Goal: Information Seeking & Learning: Learn about a topic

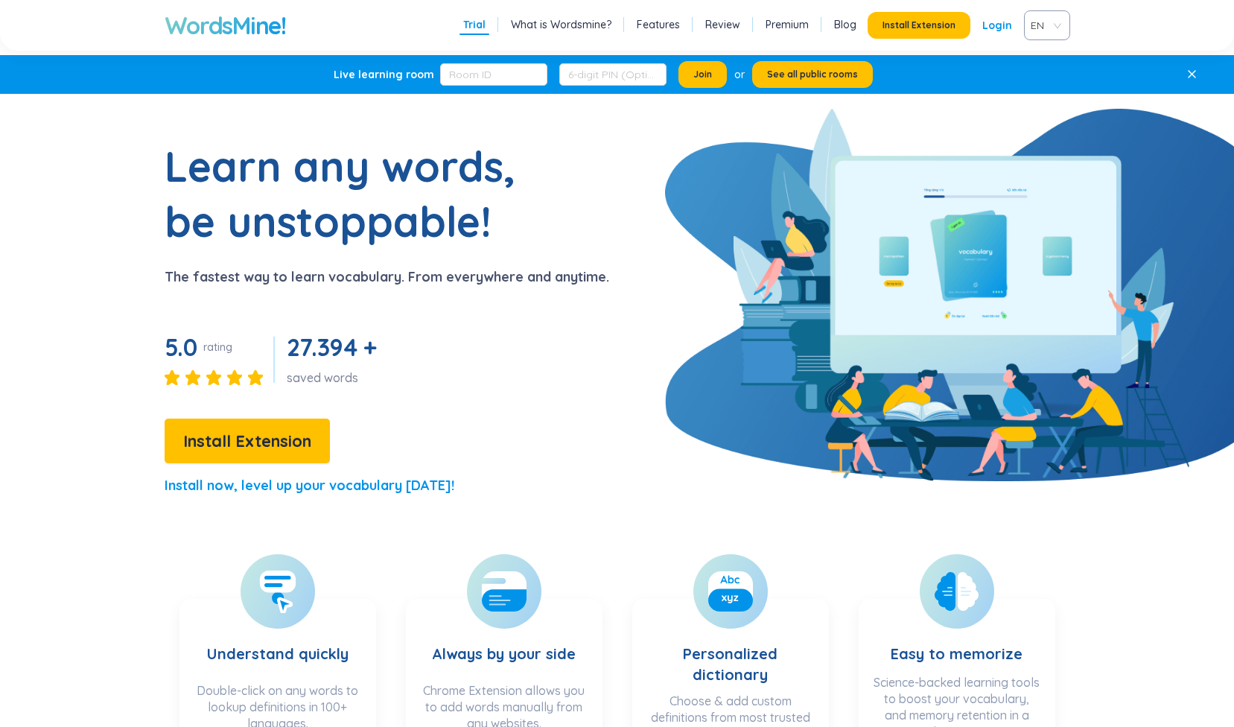
click at [999, 33] on link "Login" at bounding box center [997, 25] width 30 height 27
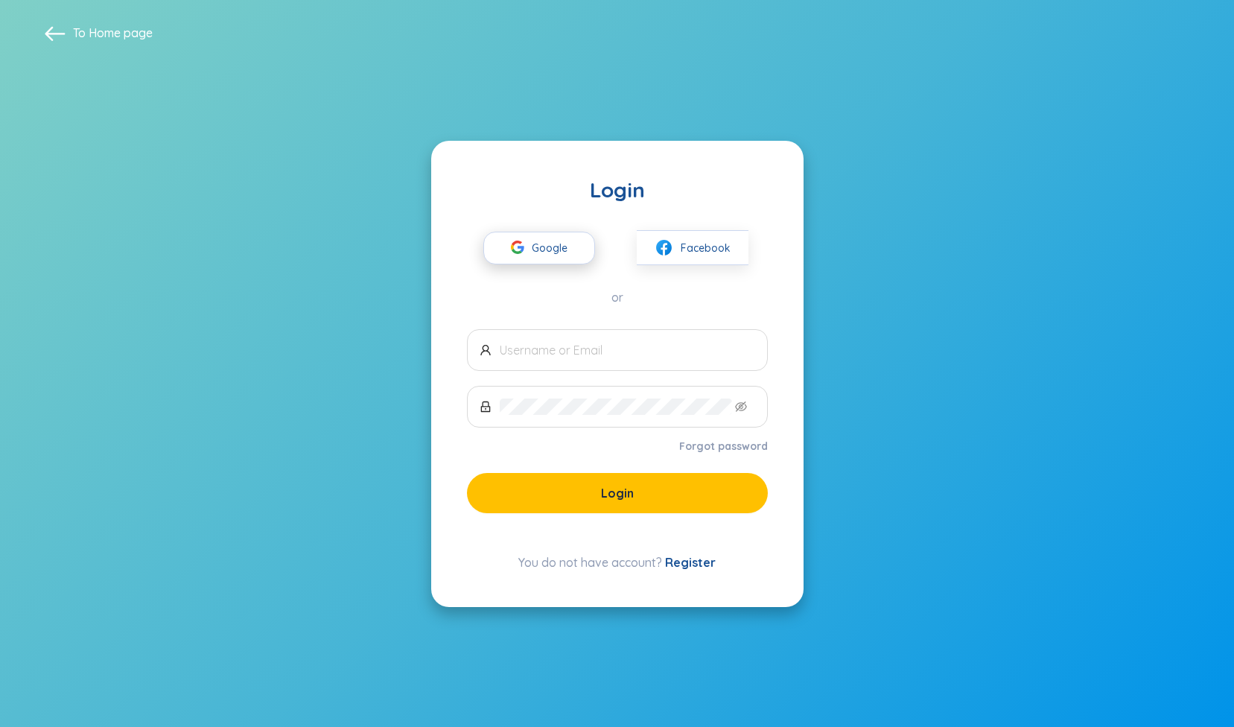
click at [563, 242] on span "Google" at bounding box center [553, 247] width 43 height 31
click at [557, 249] on span "Google" at bounding box center [553, 247] width 43 height 31
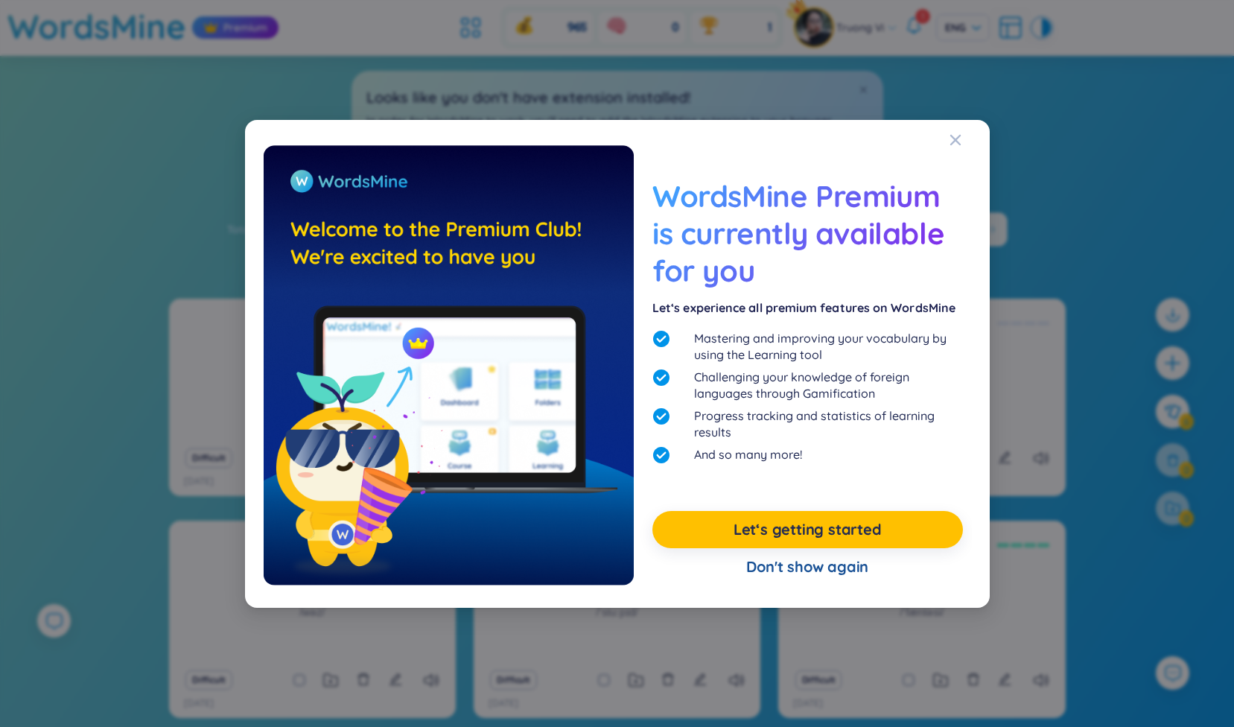
click at [814, 572] on div "Don't show again" at bounding box center [807, 566] width 310 height 37
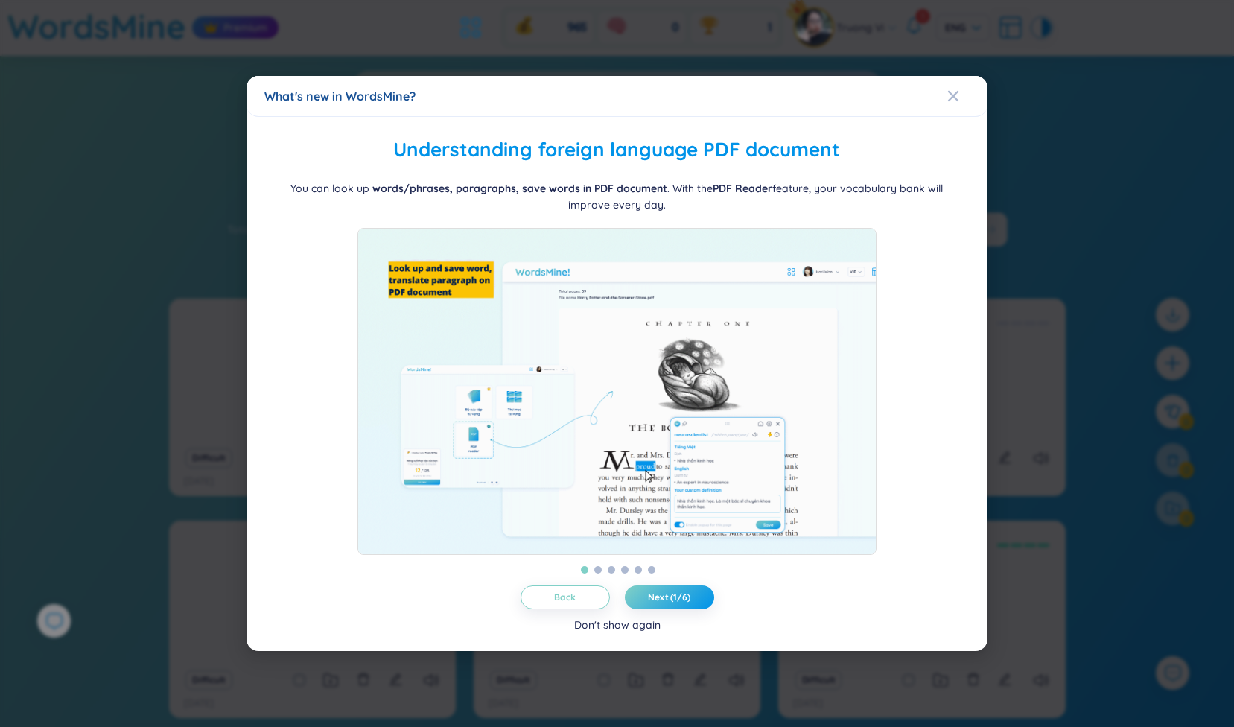
click at [650, 631] on div "Don't show again" at bounding box center [617, 625] width 86 height 16
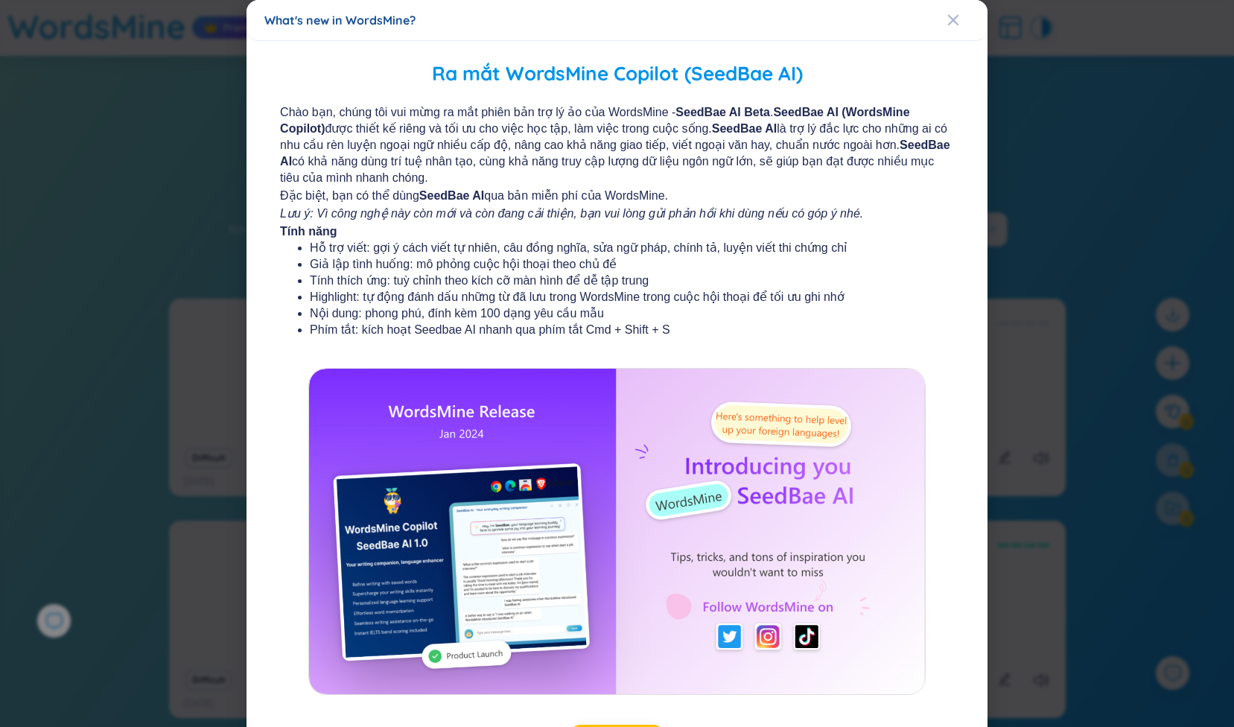
scroll to position [66, 0]
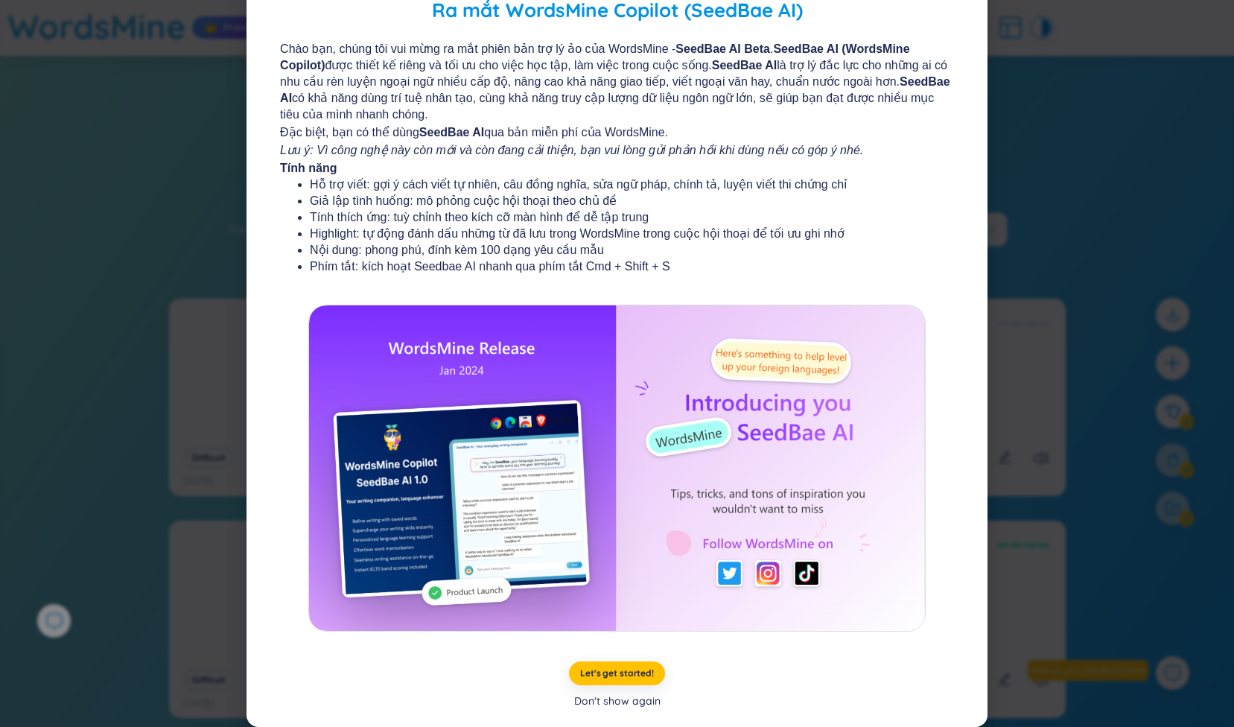
click at [620, 705] on div "Don't show again" at bounding box center [617, 701] width 86 height 16
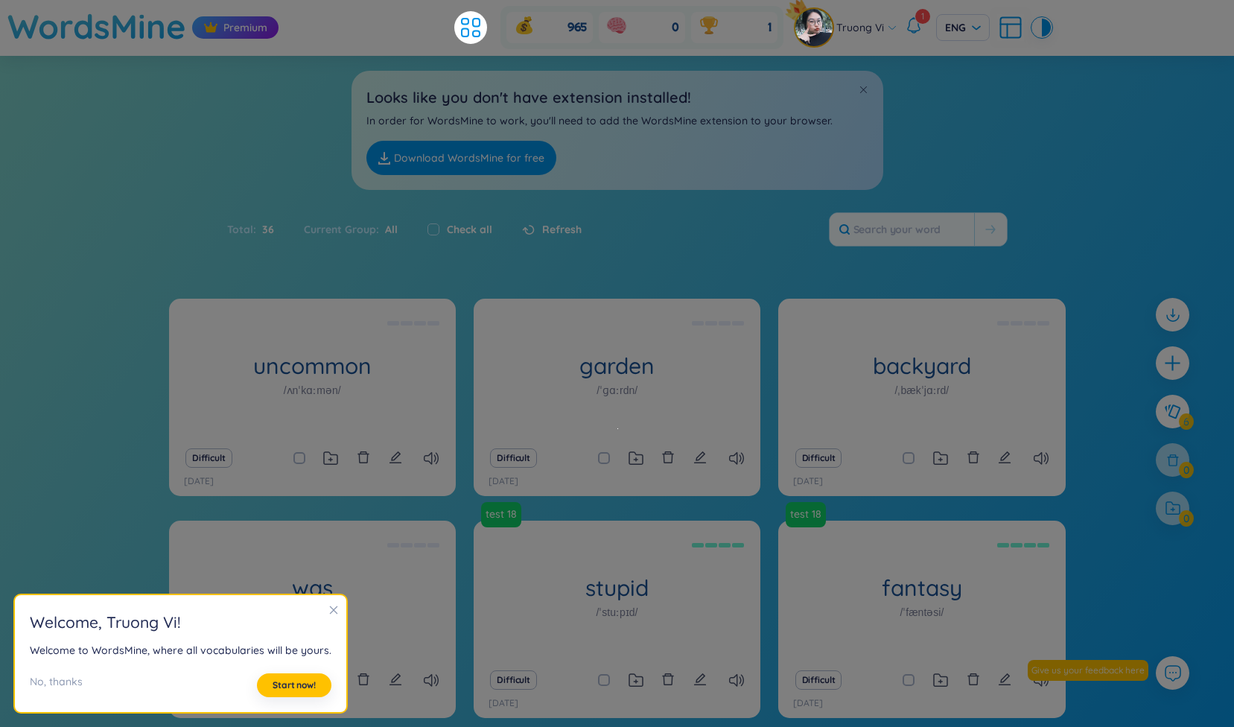
click at [330, 608] on icon "close" at bounding box center [334, 610] width 8 height 8
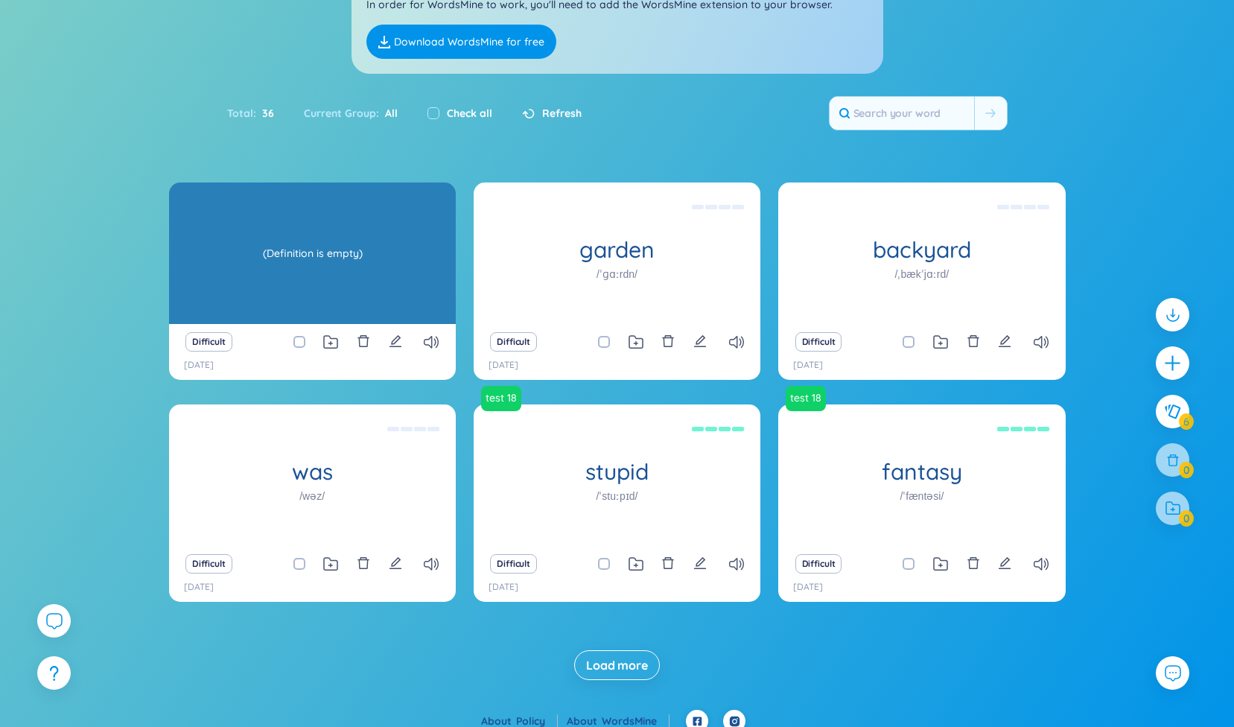
scroll to position [117, 0]
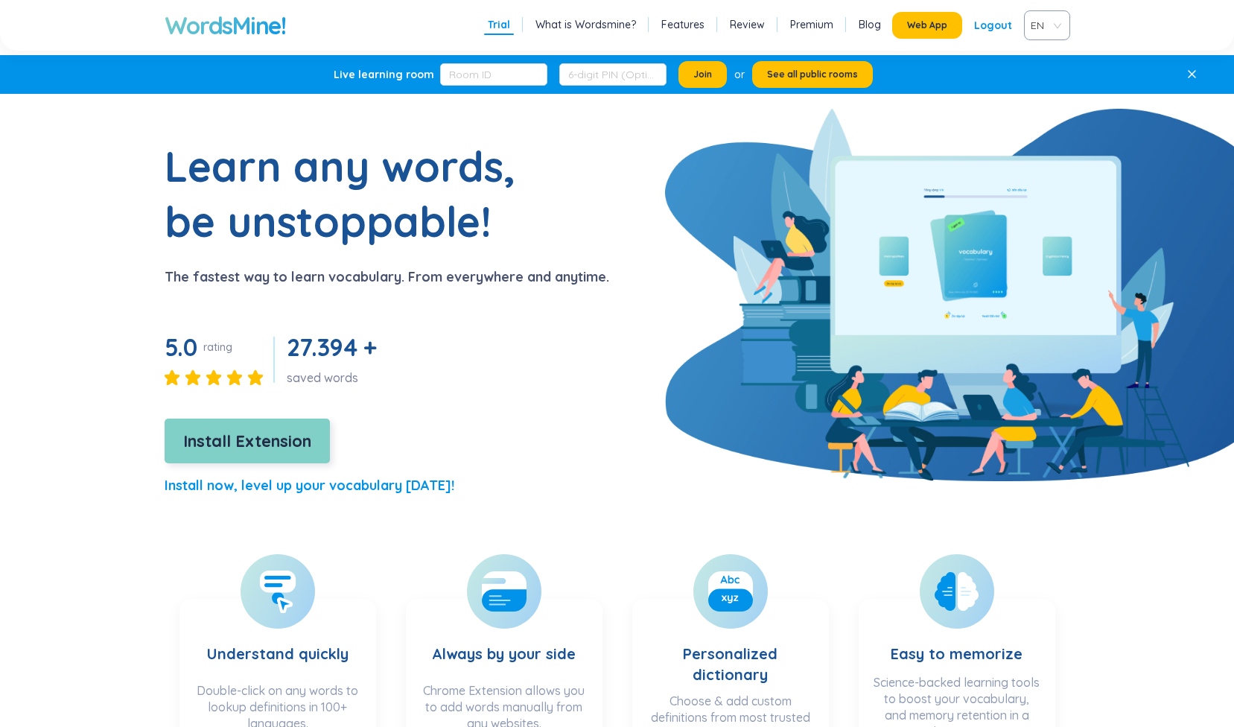
click at [296, 424] on button "Install Extension" at bounding box center [247, 441] width 165 height 45
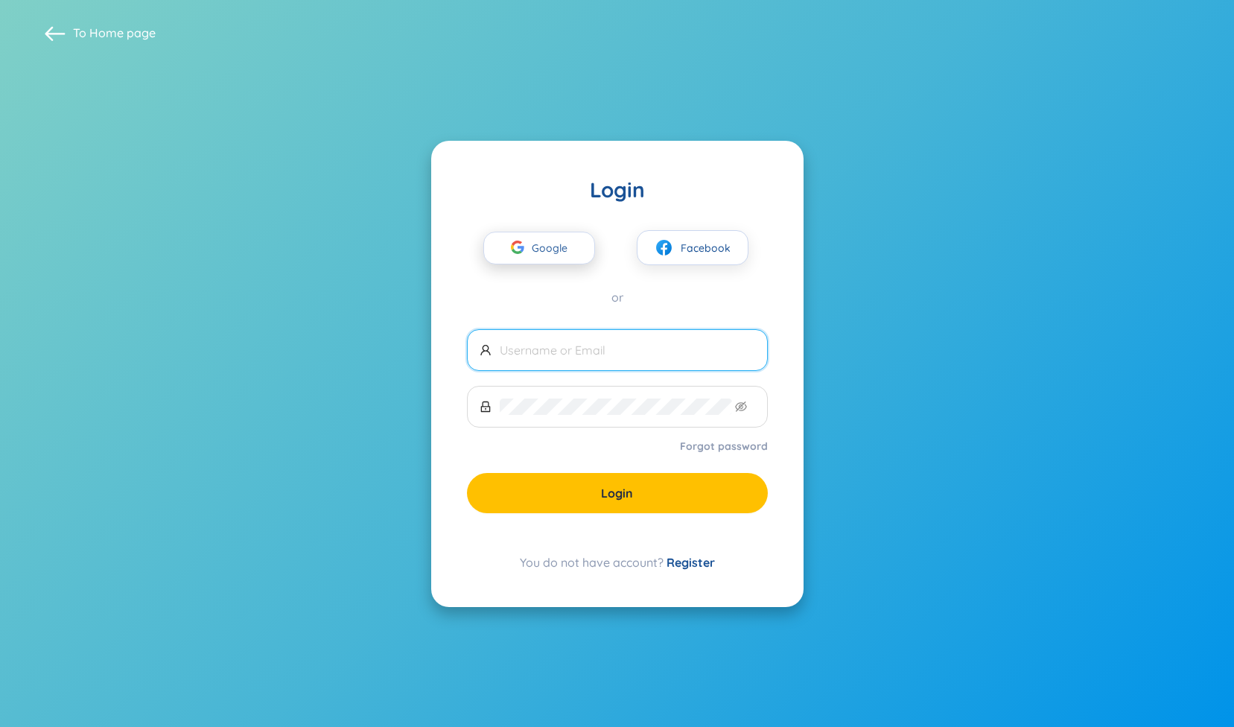
click at [551, 252] on span "Google" at bounding box center [553, 247] width 43 height 31
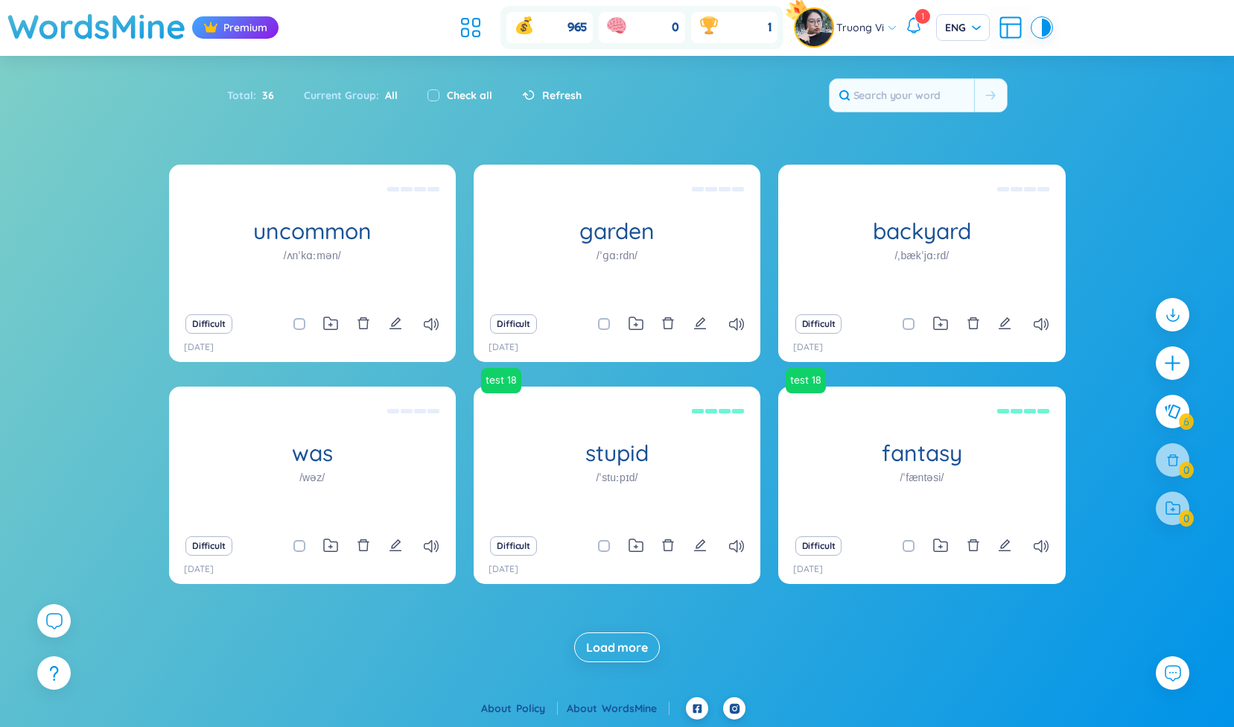
click at [920, 25] on icon at bounding box center [914, 25] width 18 height 18
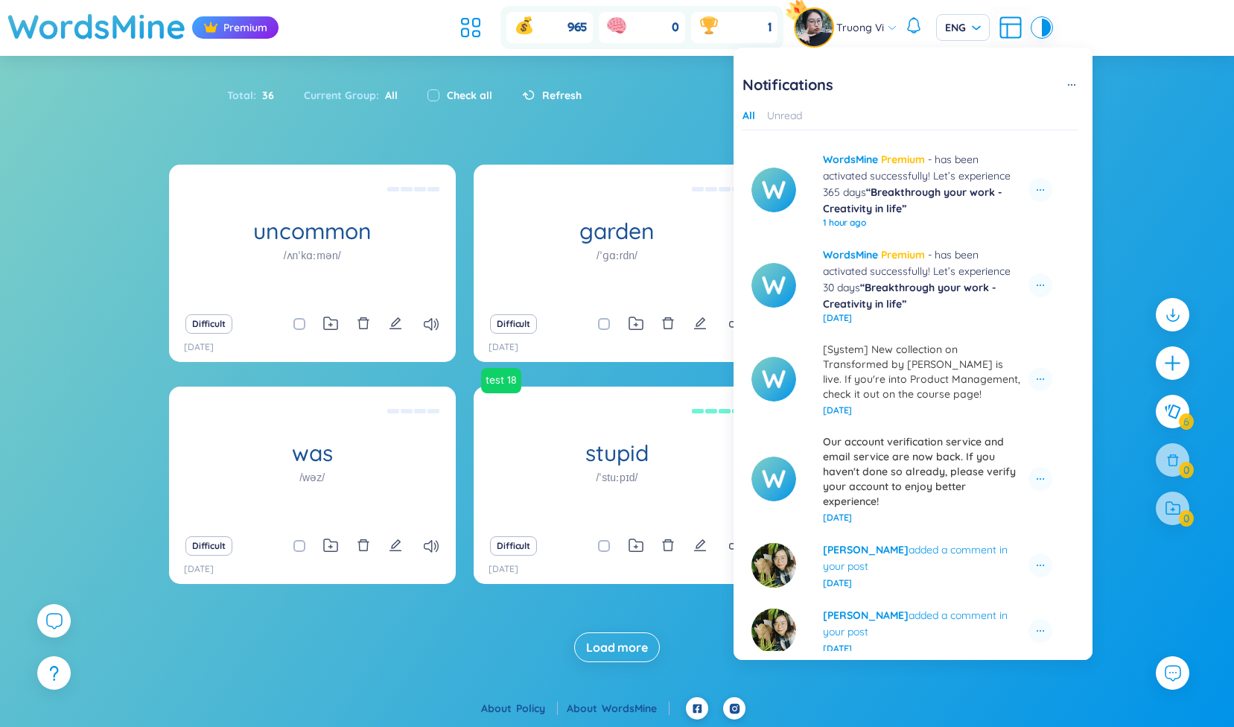
click at [920, 27] on icon at bounding box center [914, 25] width 18 height 18
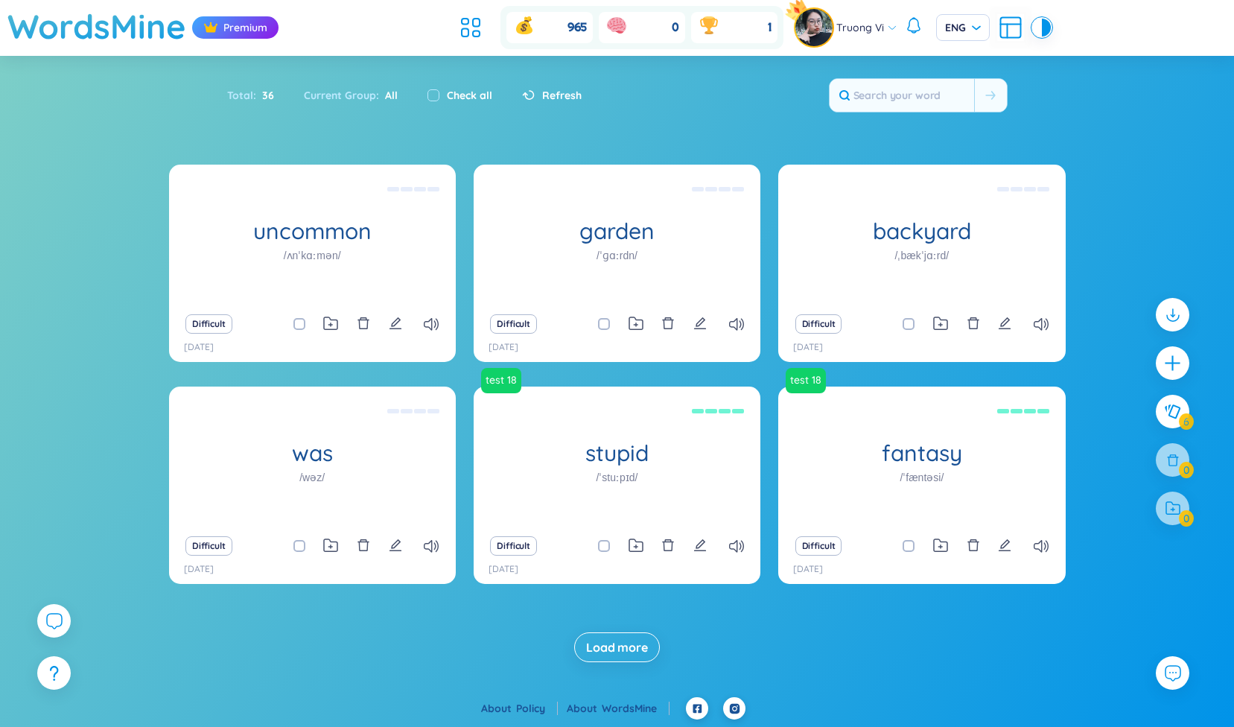
click at [877, 28] on span "Truong Vi" at bounding box center [860, 27] width 48 height 16
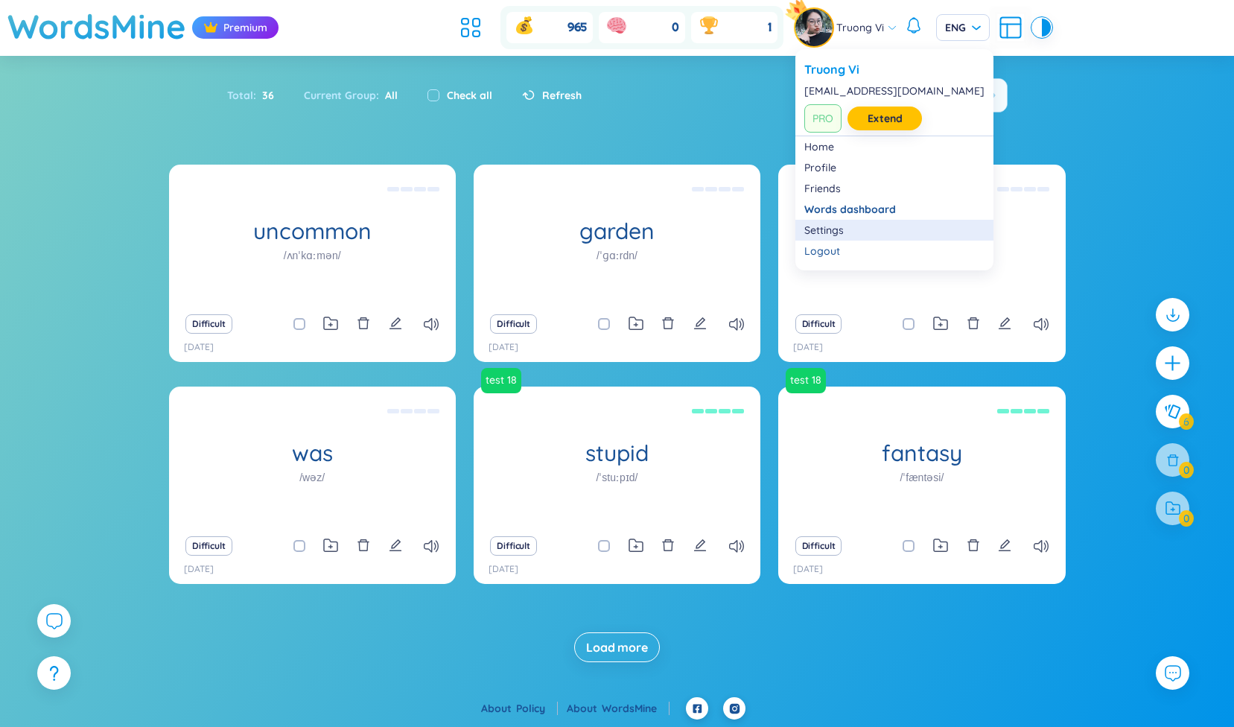
click at [844, 224] on link "Settings" at bounding box center [894, 230] width 180 height 15
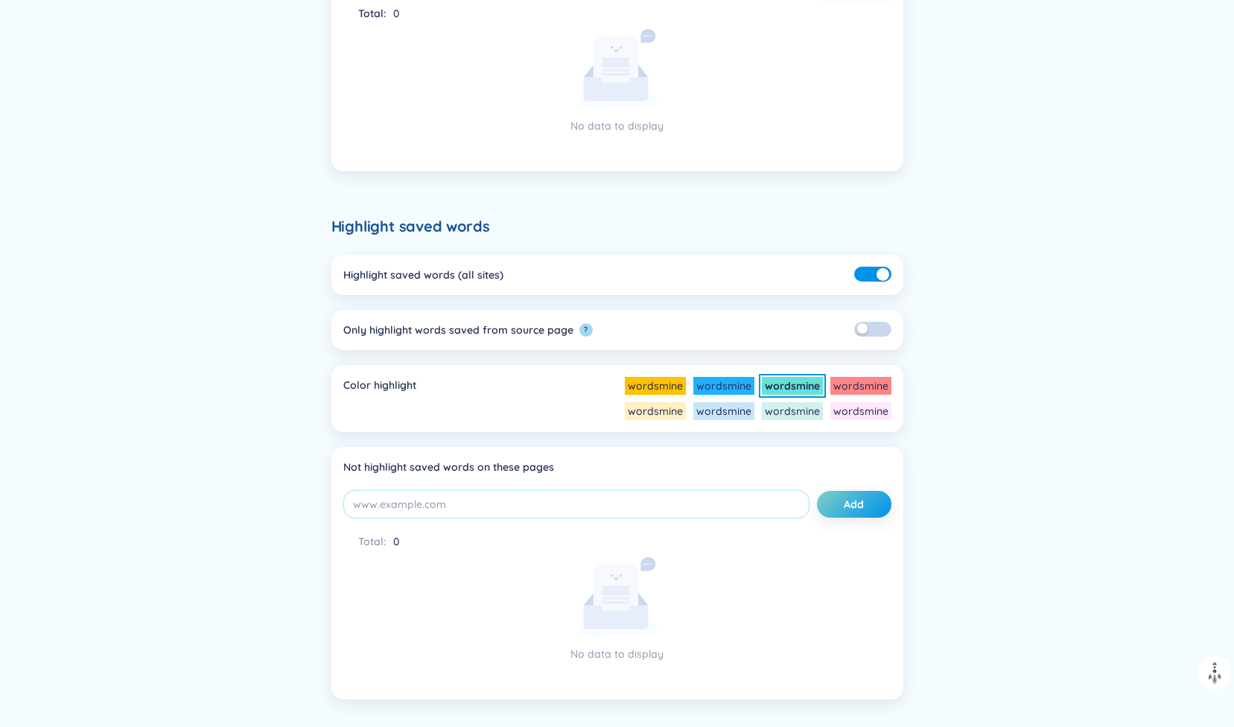
scroll to position [556, 0]
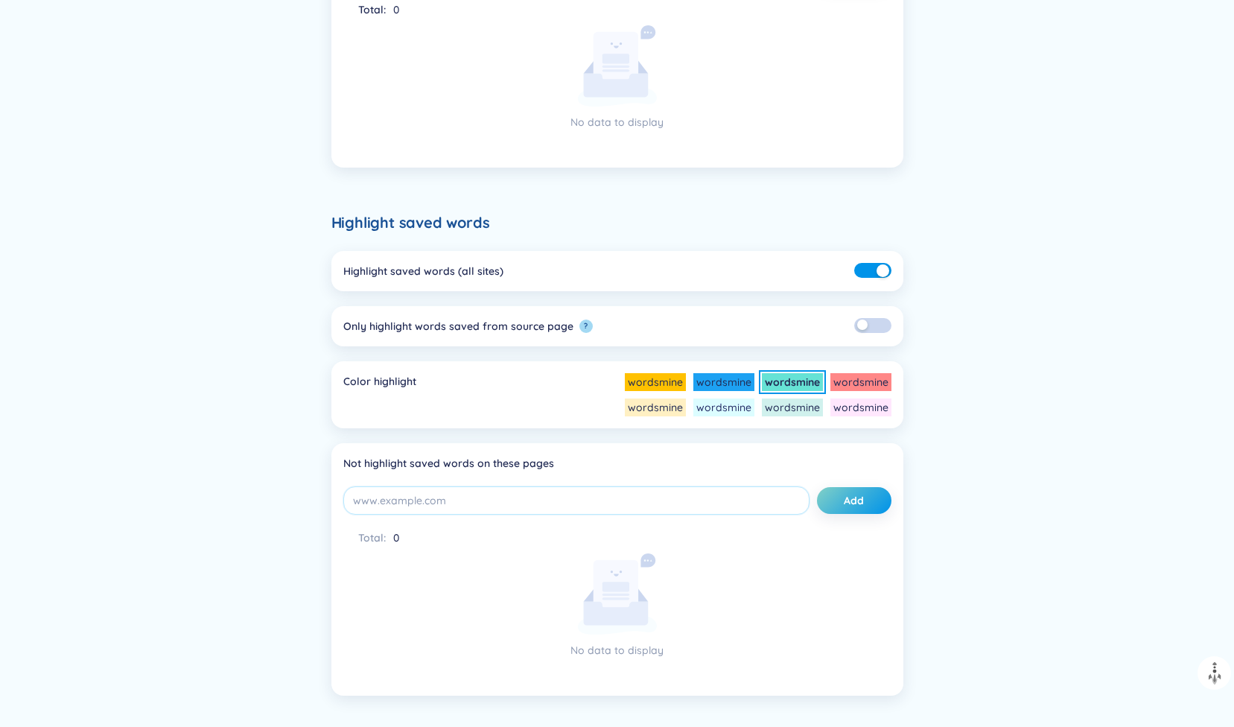
click at [716, 411] on li "wordsmine" at bounding box center [723, 407] width 61 height 18
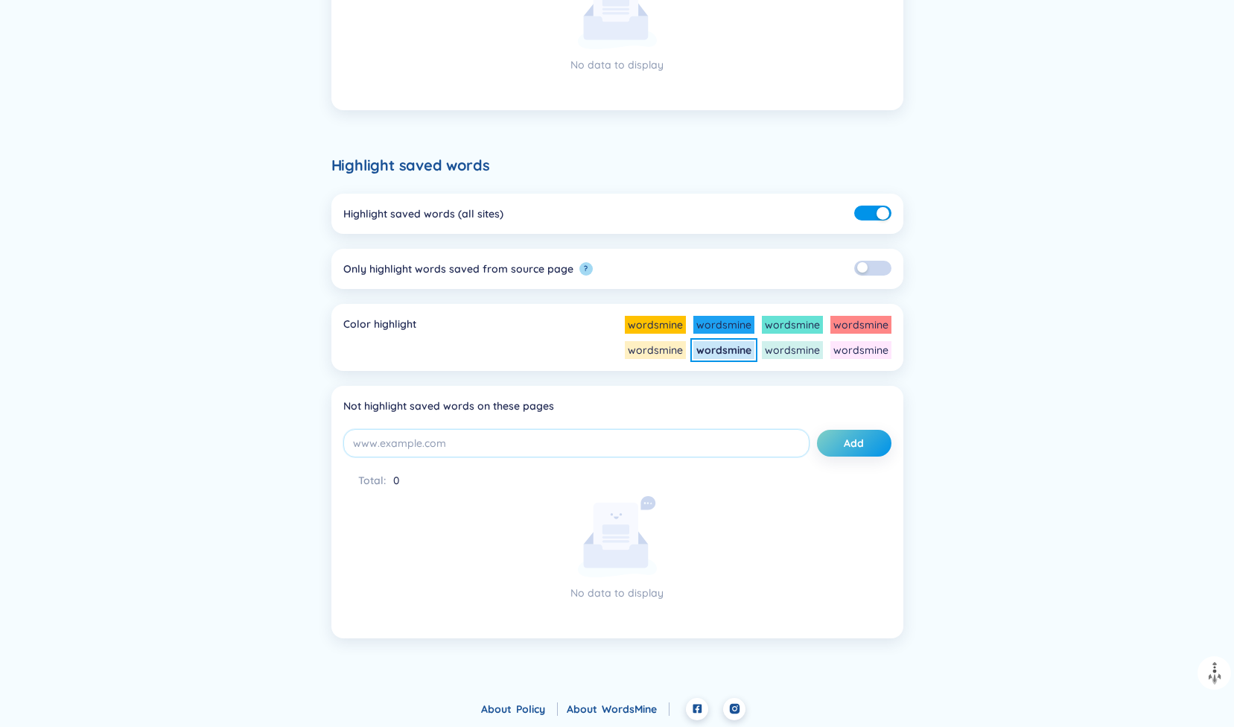
click at [870, 267] on button "button" at bounding box center [872, 268] width 37 height 15
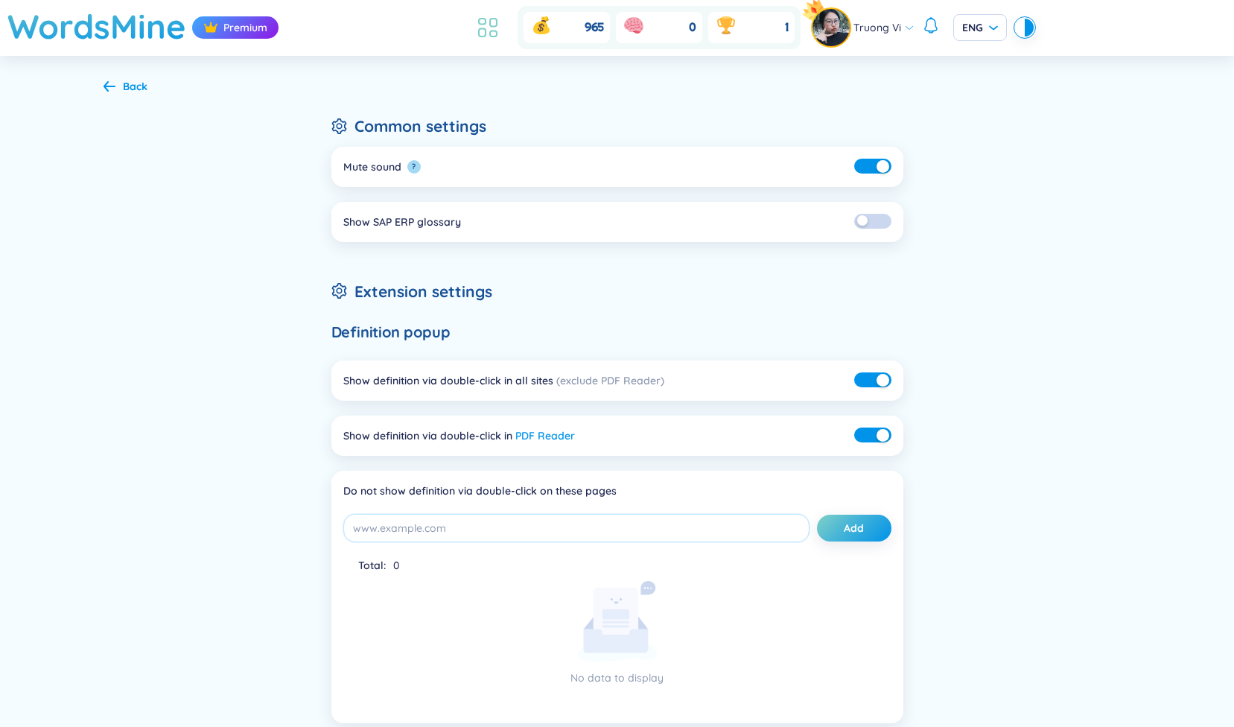
click at [486, 38] on icon at bounding box center [487, 27] width 27 height 27
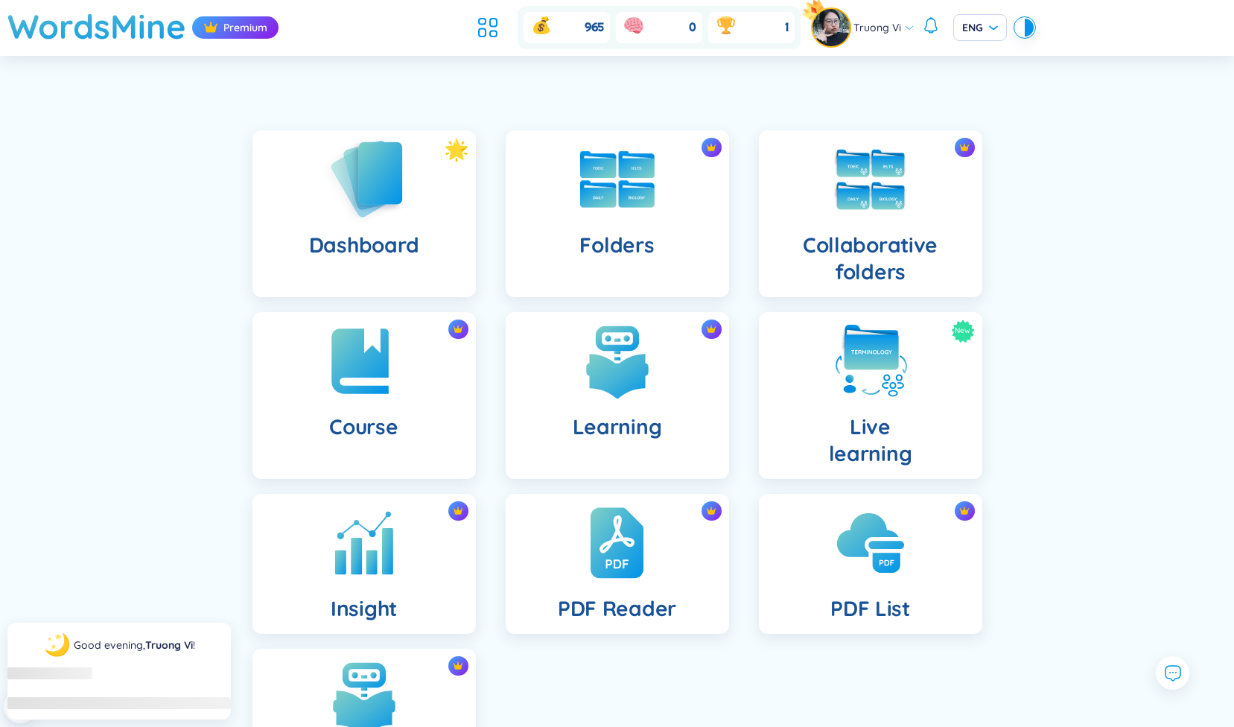
click at [422, 199] on div "Dashboard" at bounding box center [363, 213] width 223 height 167
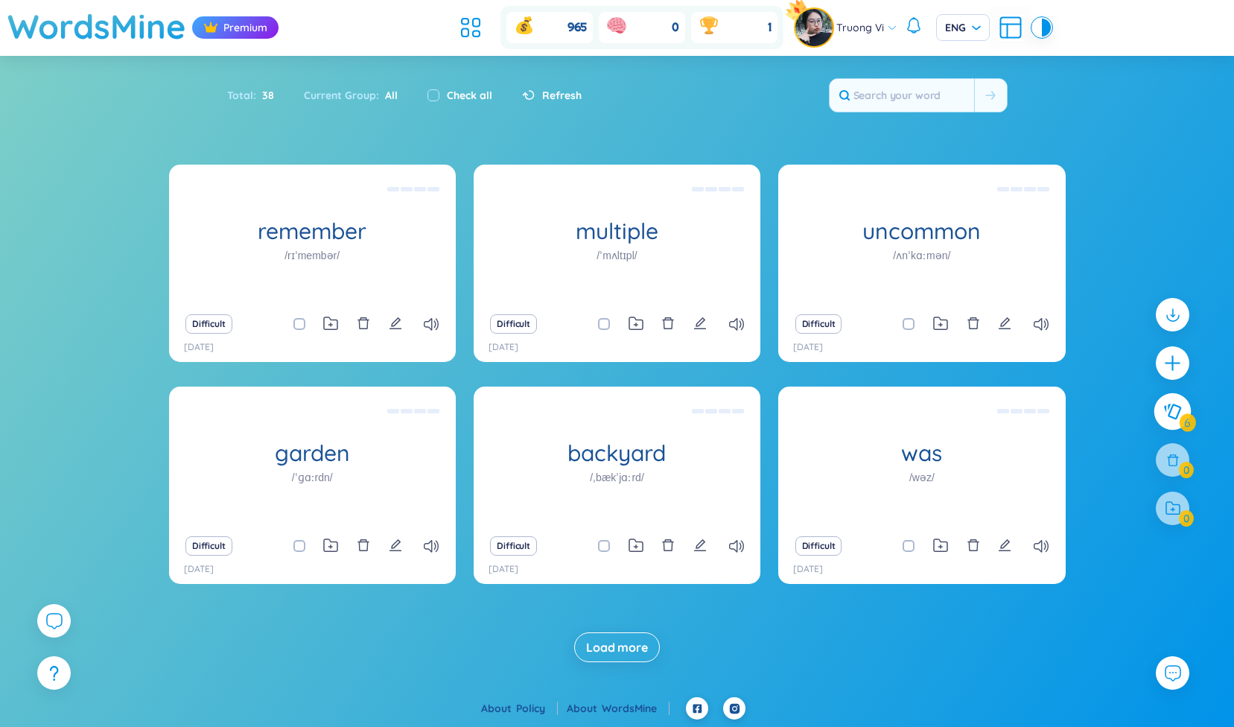
click at [1175, 408] on icon at bounding box center [1172, 412] width 18 height 16
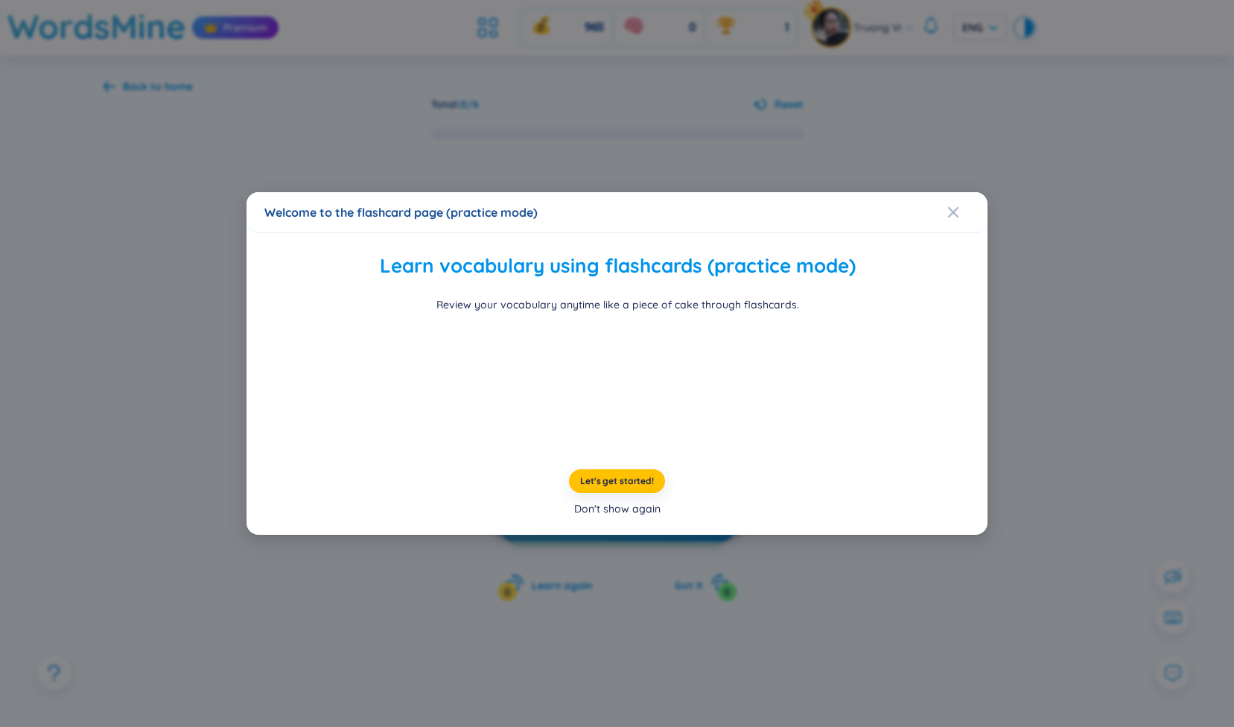
click at [632, 517] on div "Don't show again" at bounding box center [617, 508] width 86 height 16
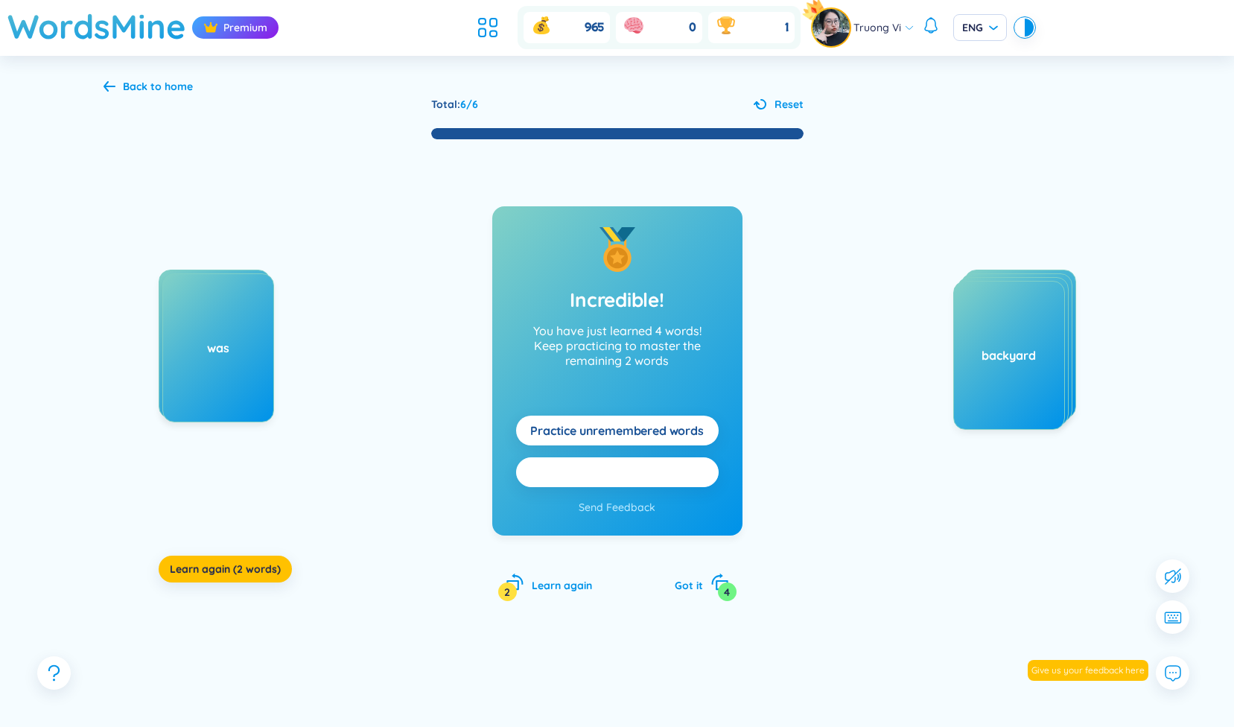
click at [664, 473] on button "Practice all here" at bounding box center [617, 472] width 203 height 30
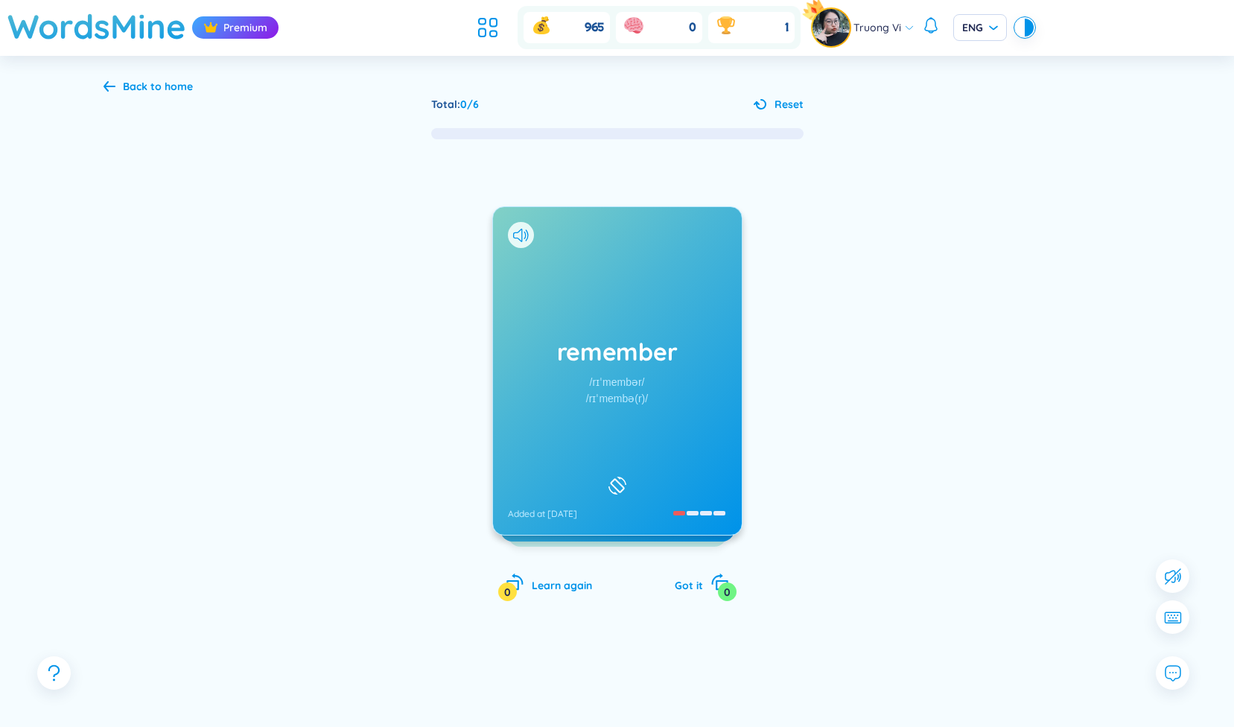
click at [771, 114] on div "Total : 0 / 6 Reset remember /rɪˈmembər/ /rɪˈmembə(r)/ Added at 11/8/2025 (Defi…" at bounding box center [618, 423] width 1028 height 654
click at [483, 25] on icon at bounding box center [487, 27] width 27 height 27
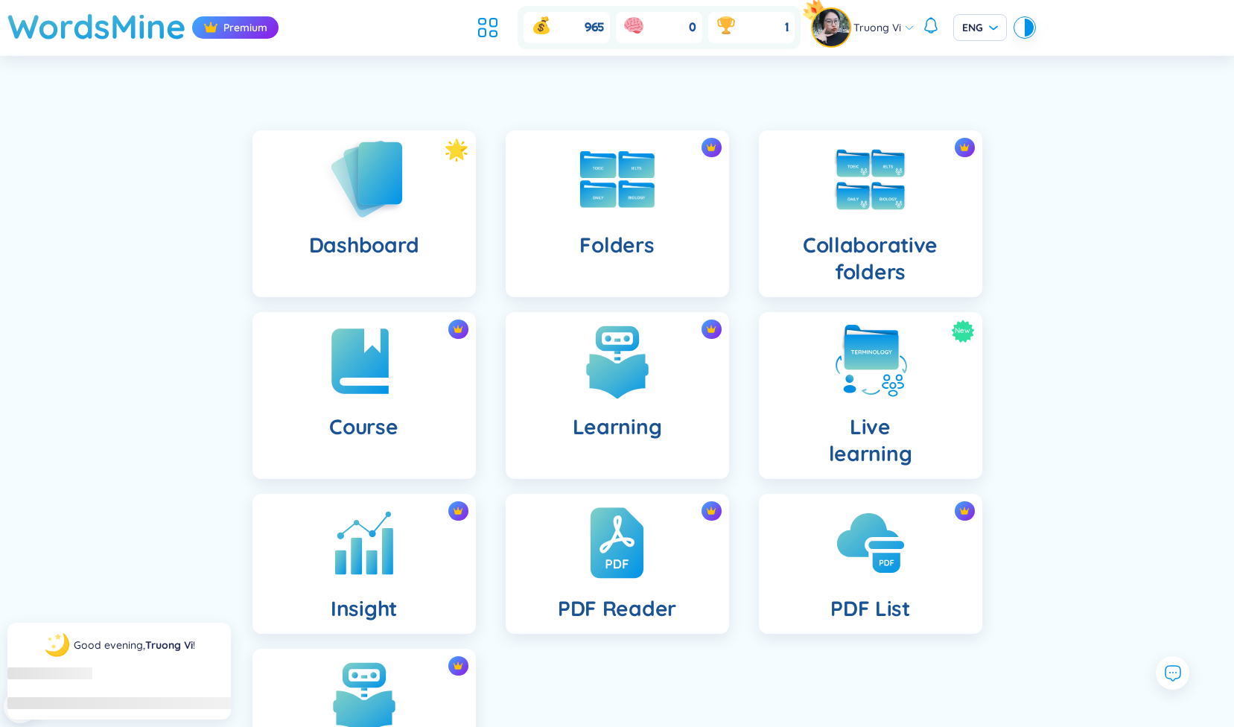
click at [388, 184] on img at bounding box center [364, 178] width 82 height 85
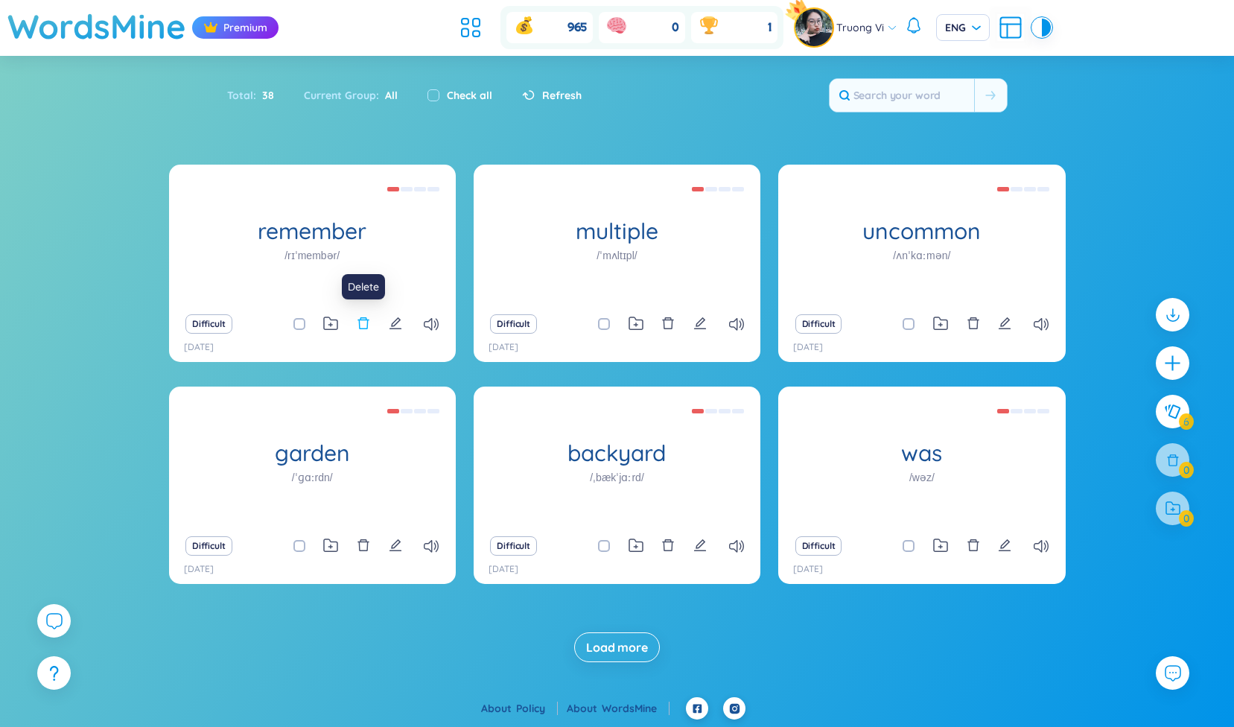
click at [365, 325] on icon "delete" at bounding box center [363, 322] width 13 height 13
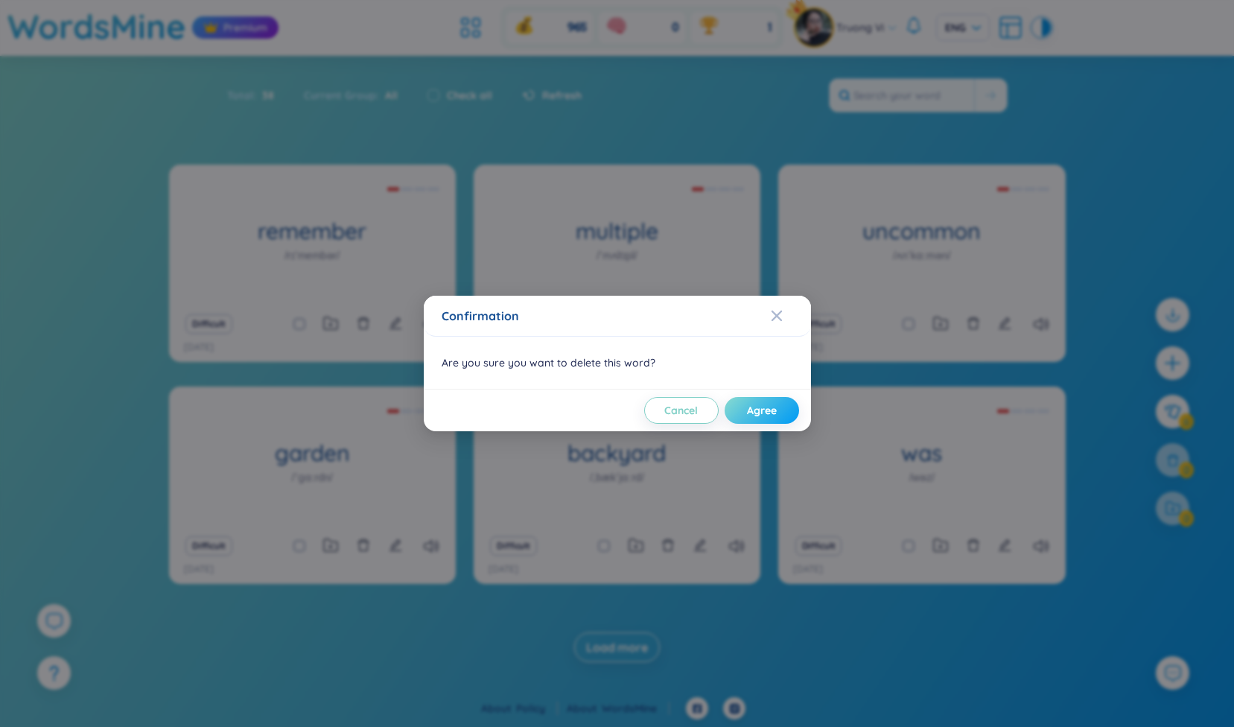
click at [773, 411] on span "Agree" at bounding box center [762, 410] width 30 height 15
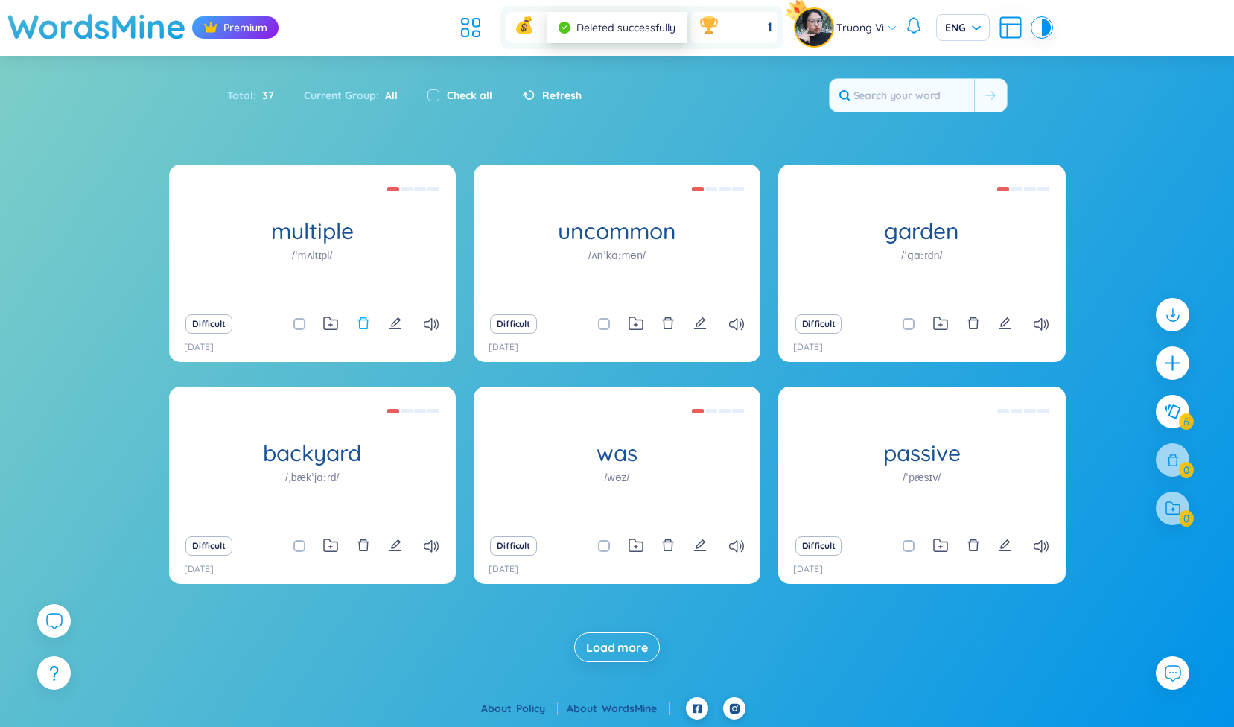
click at [368, 324] on icon "delete" at bounding box center [362, 323] width 11 height 12
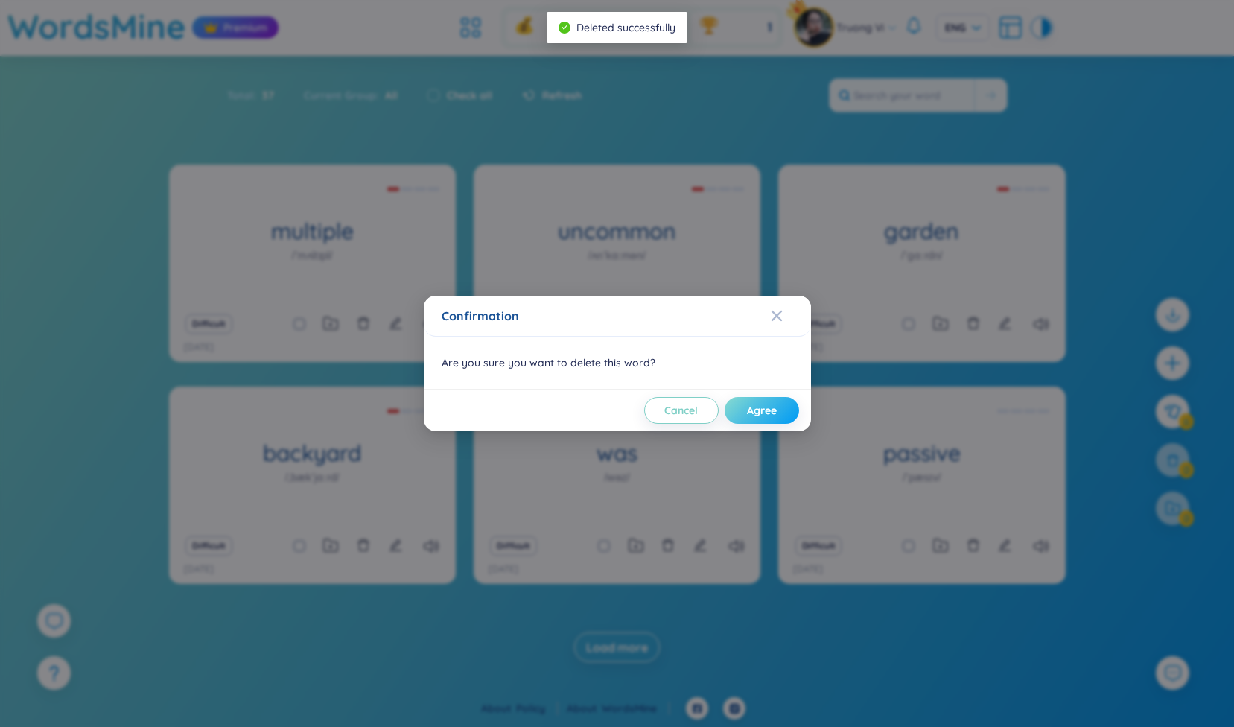
click at [744, 401] on button "Agree" at bounding box center [762, 410] width 74 height 27
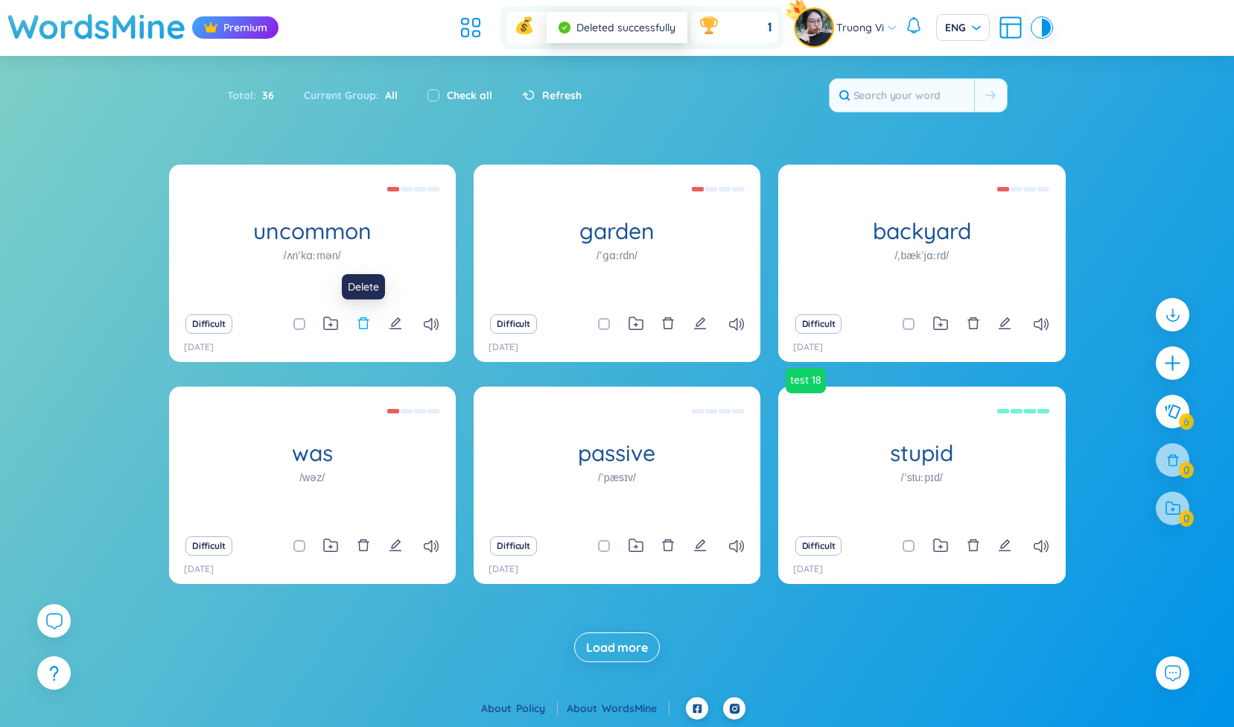
click at [360, 328] on icon "delete" at bounding box center [362, 323] width 11 height 12
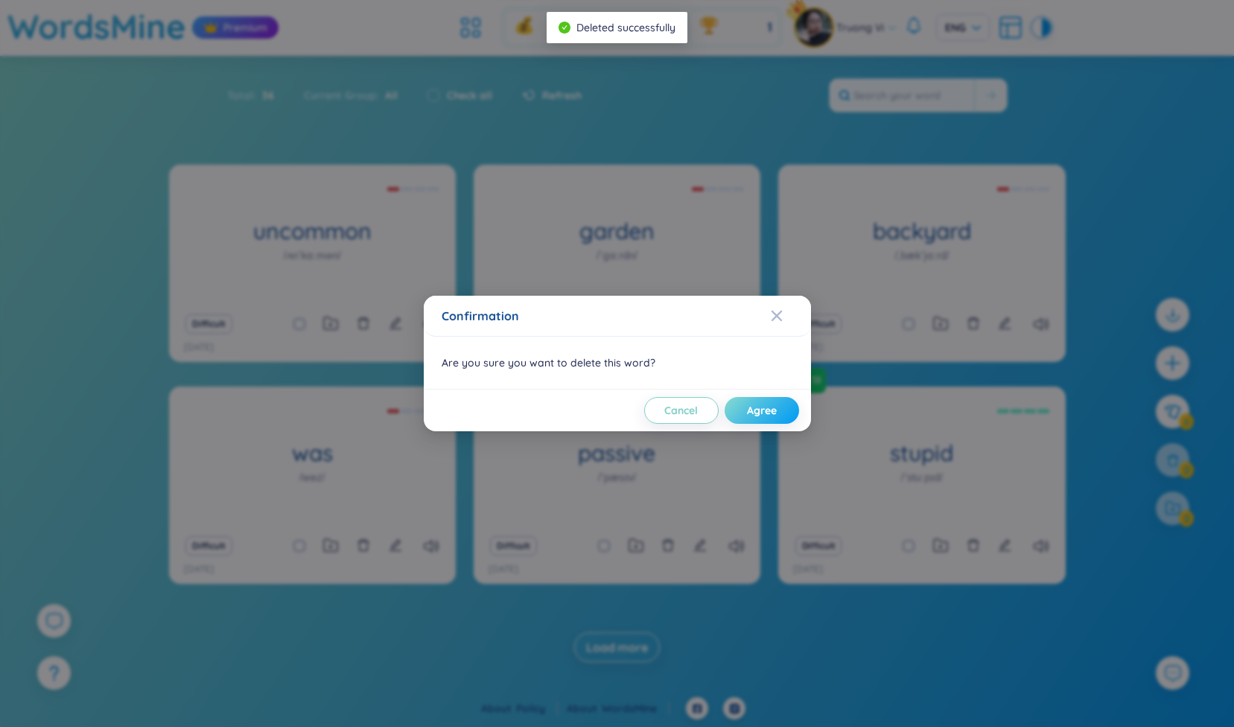
click at [730, 416] on button "Agree" at bounding box center [762, 410] width 74 height 27
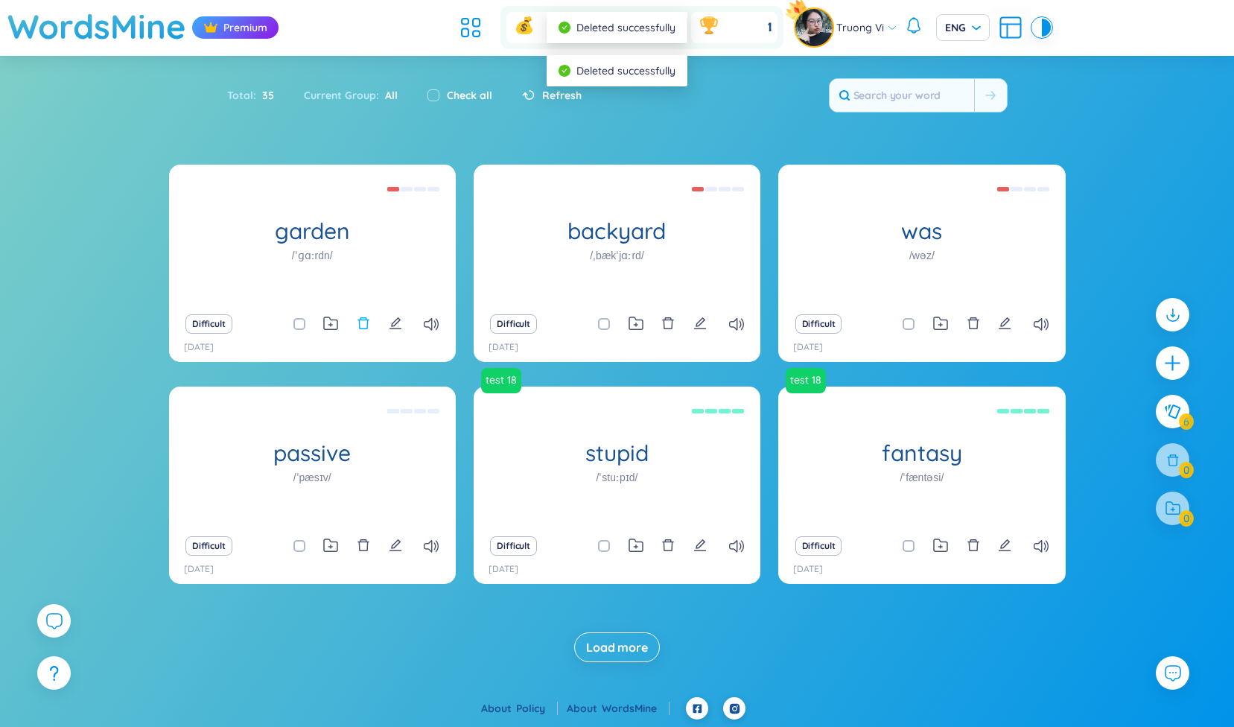
click at [361, 327] on icon "delete" at bounding box center [363, 322] width 13 height 13
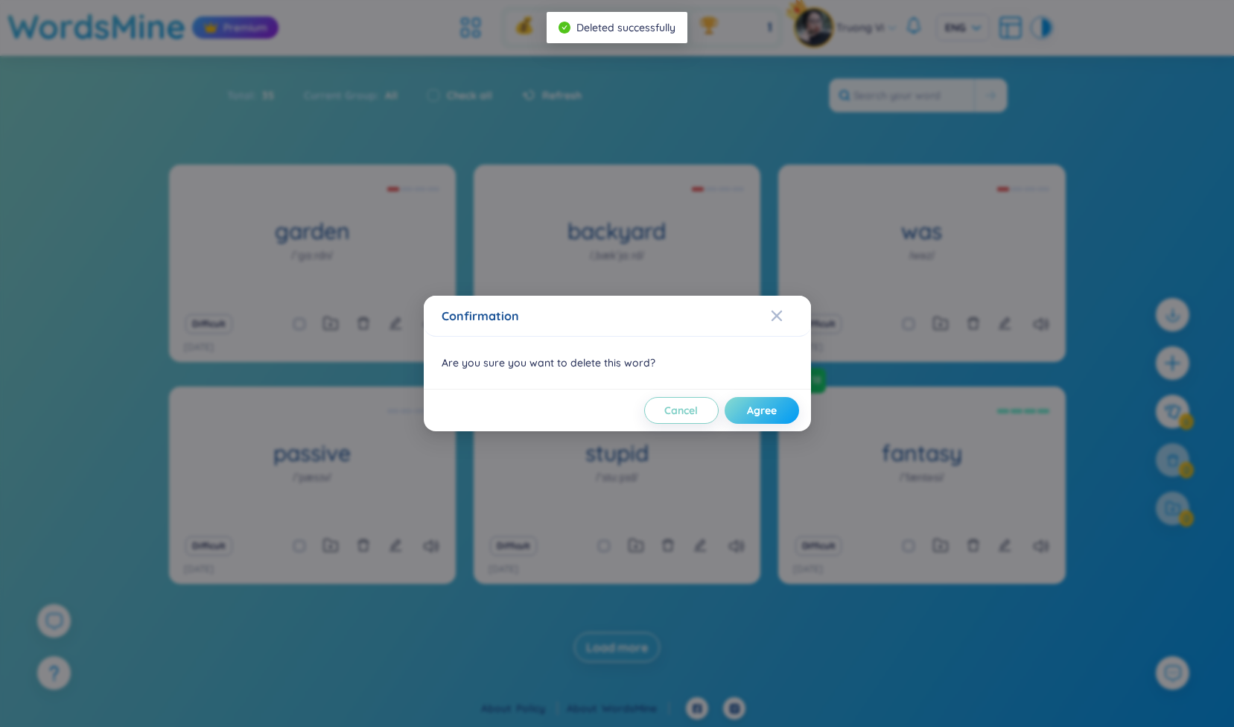
click at [749, 410] on span "Agree" at bounding box center [762, 410] width 30 height 15
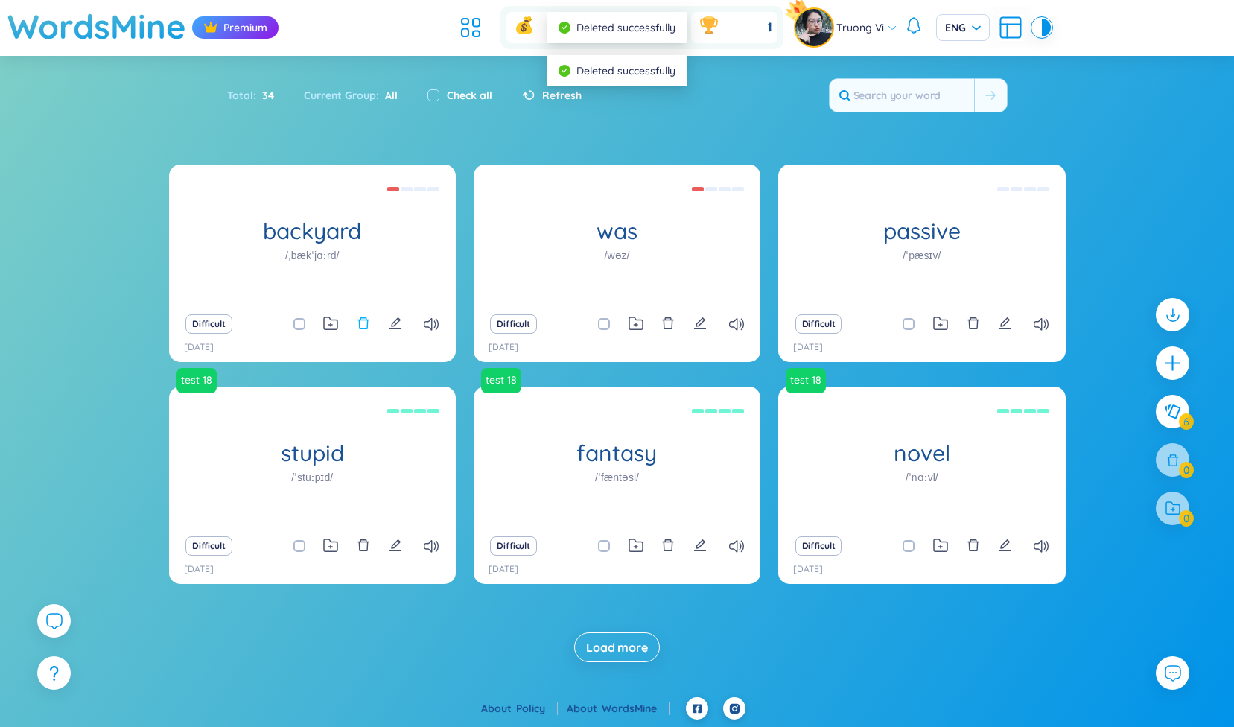
click at [363, 328] on icon "delete" at bounding box center [363, 322] width 13 height 13
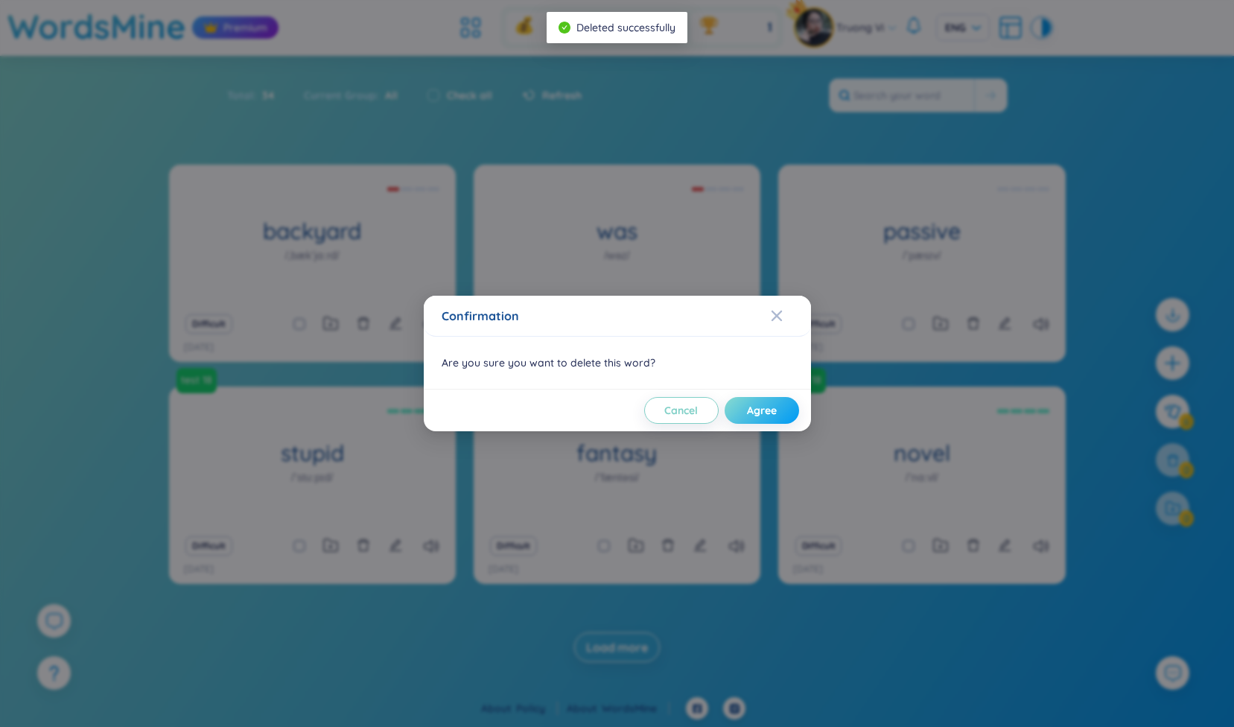
click at [753, 416] on span "Agree" at bounding box center [762, 410] width 30 height 15
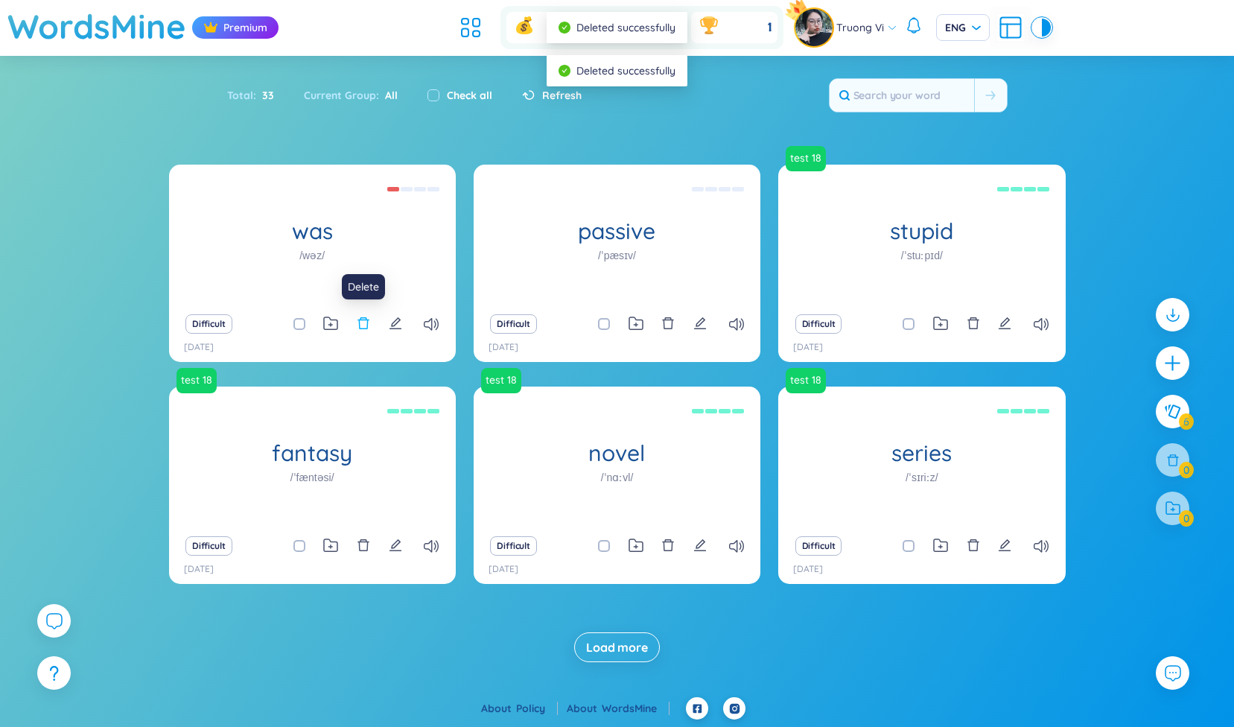
click at [362, 327] on icon "delete" at bounding box center [363, 322] width 13 height 13
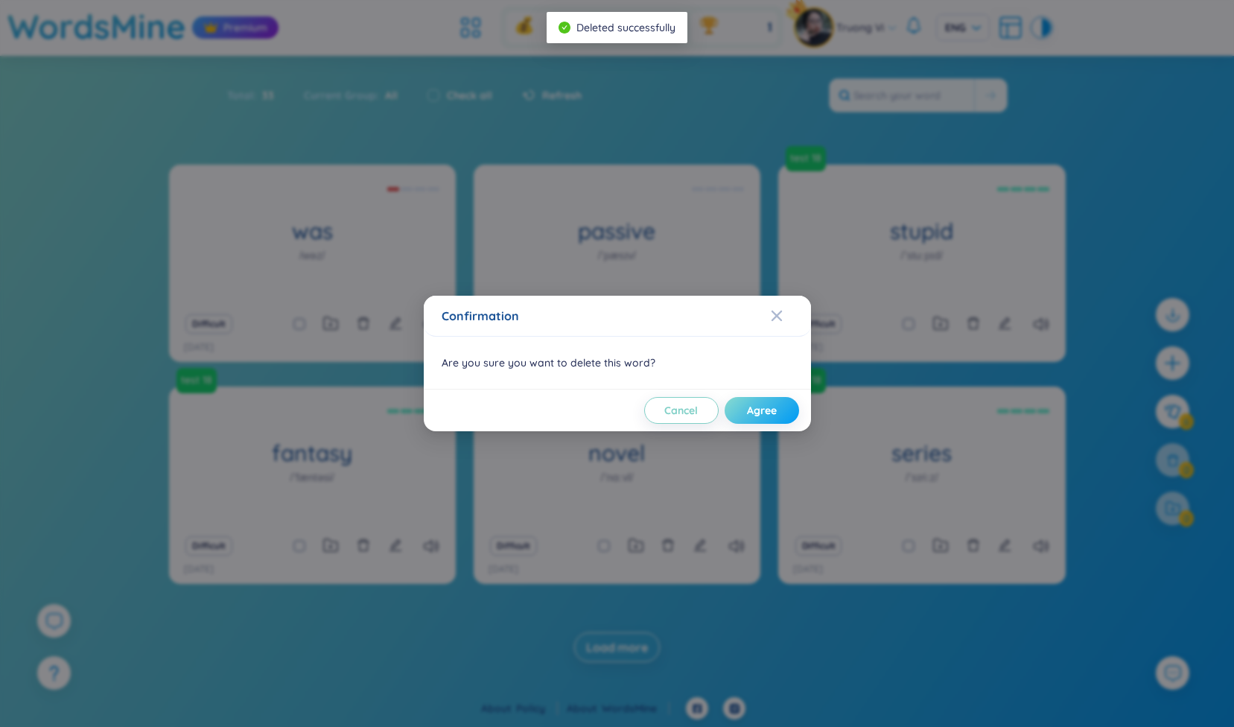
click at [731, 413] on button "Agree" at bounding box center [762, 410] width 74 height 27
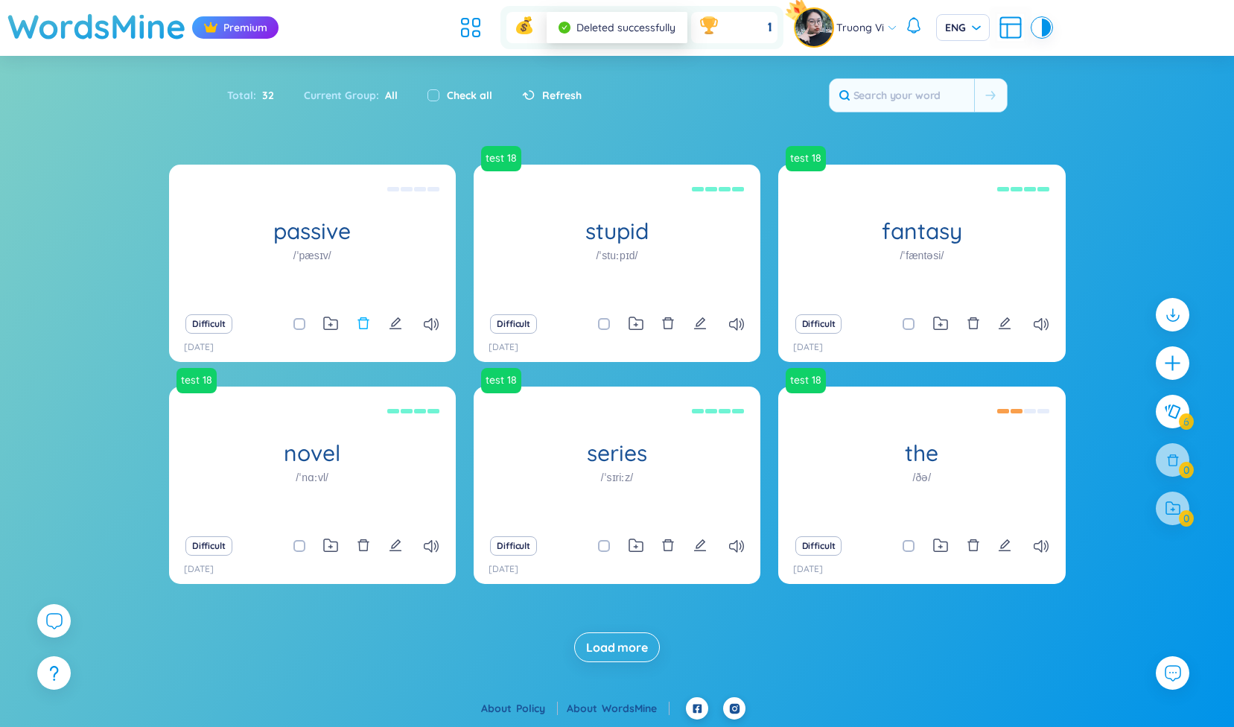
click at [366, 322] on icon "delete" at bounding box center [363, 322] width 13 height 13
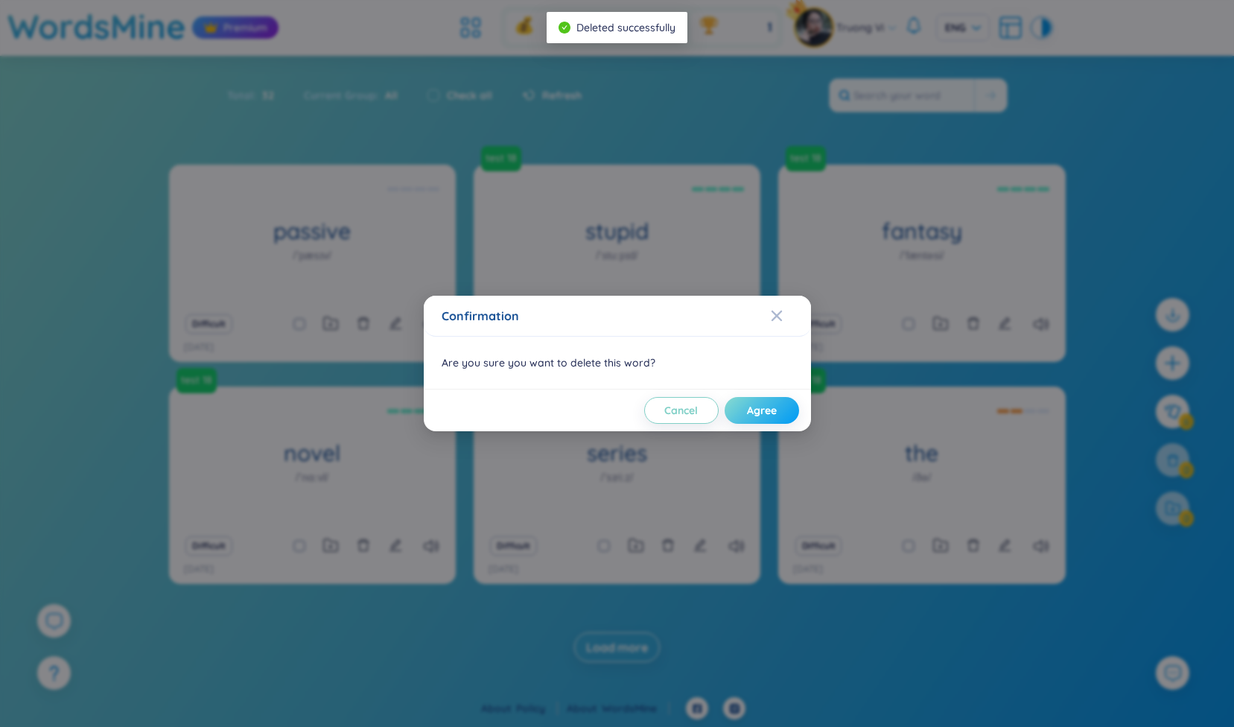
click at [748, 407] on span "Agree" at bounding box center [762, 410] width 30 height 15
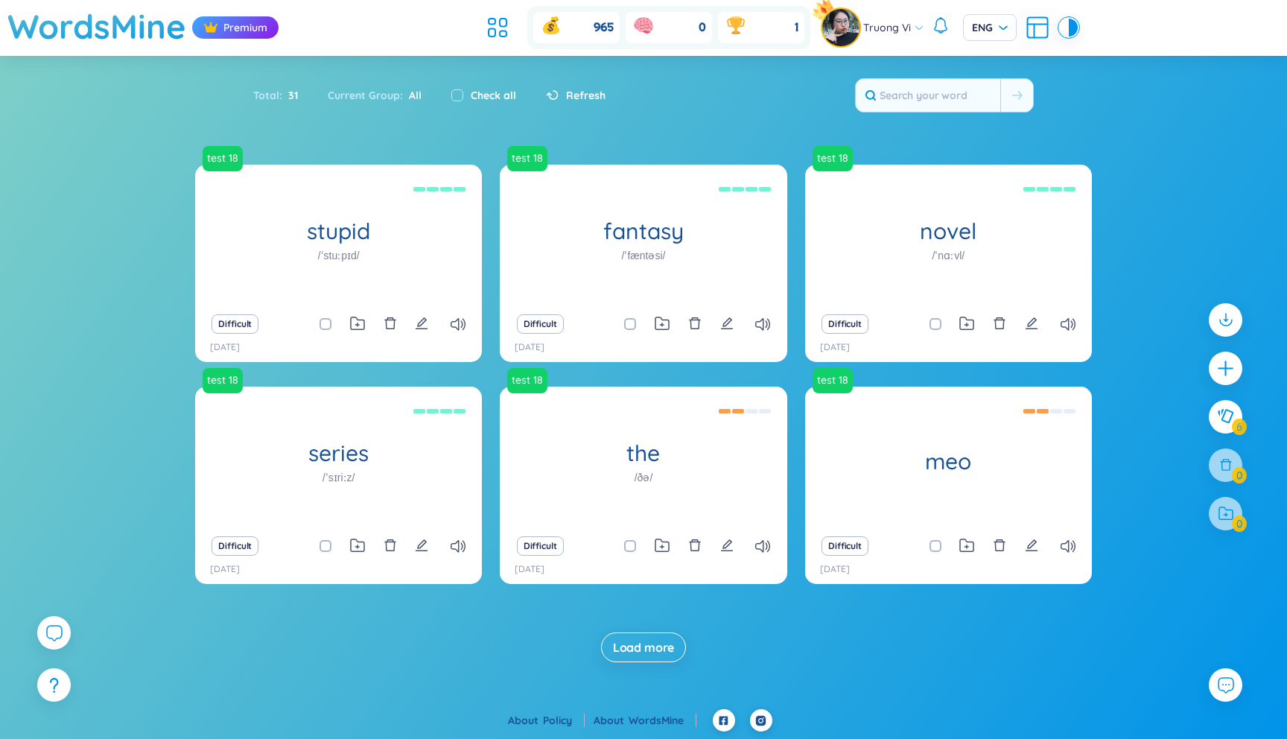
click at [512, 33] on ul at bounding box center [501, 27] width 40 height 33
click at [497, 32] on icon at bounding box center [497, 27] width 27 height 27
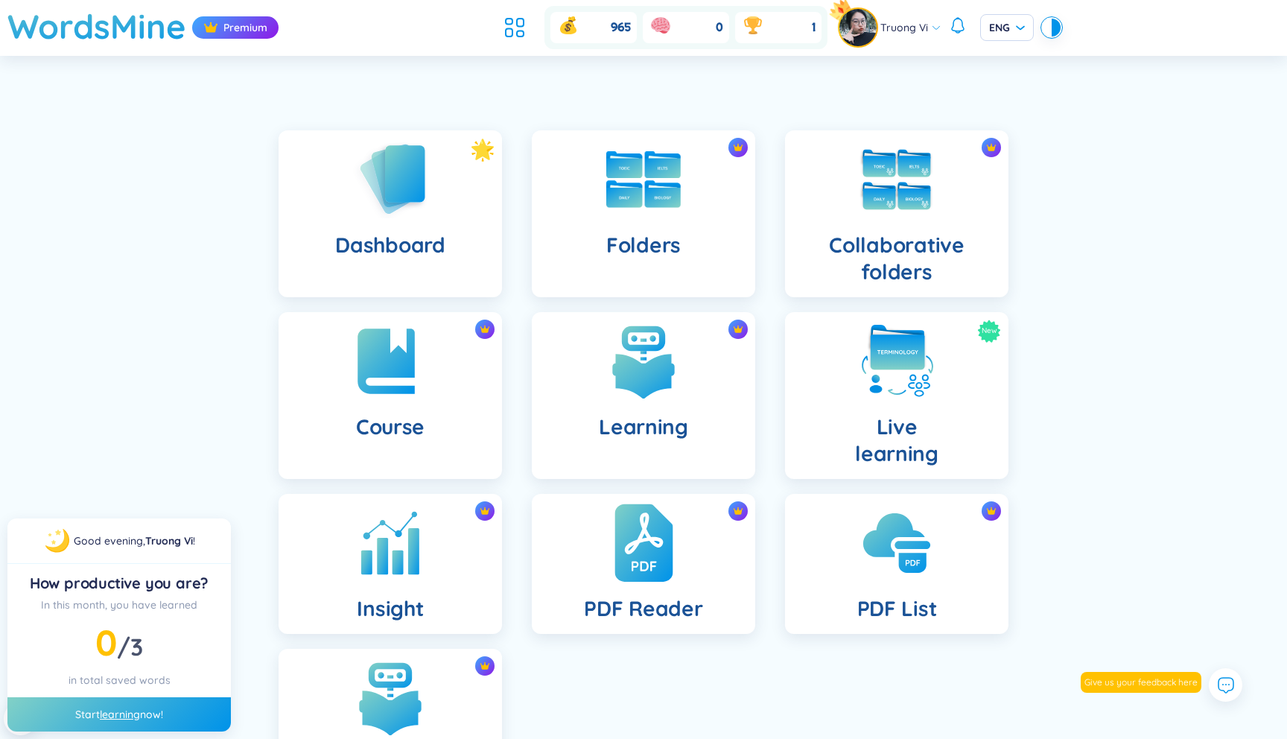
click at [662, 566] on img at bounding box center [643, 543] width 58 height 82
click at [647, 570] on img at bounding box center [643, 543] width 58 height 82
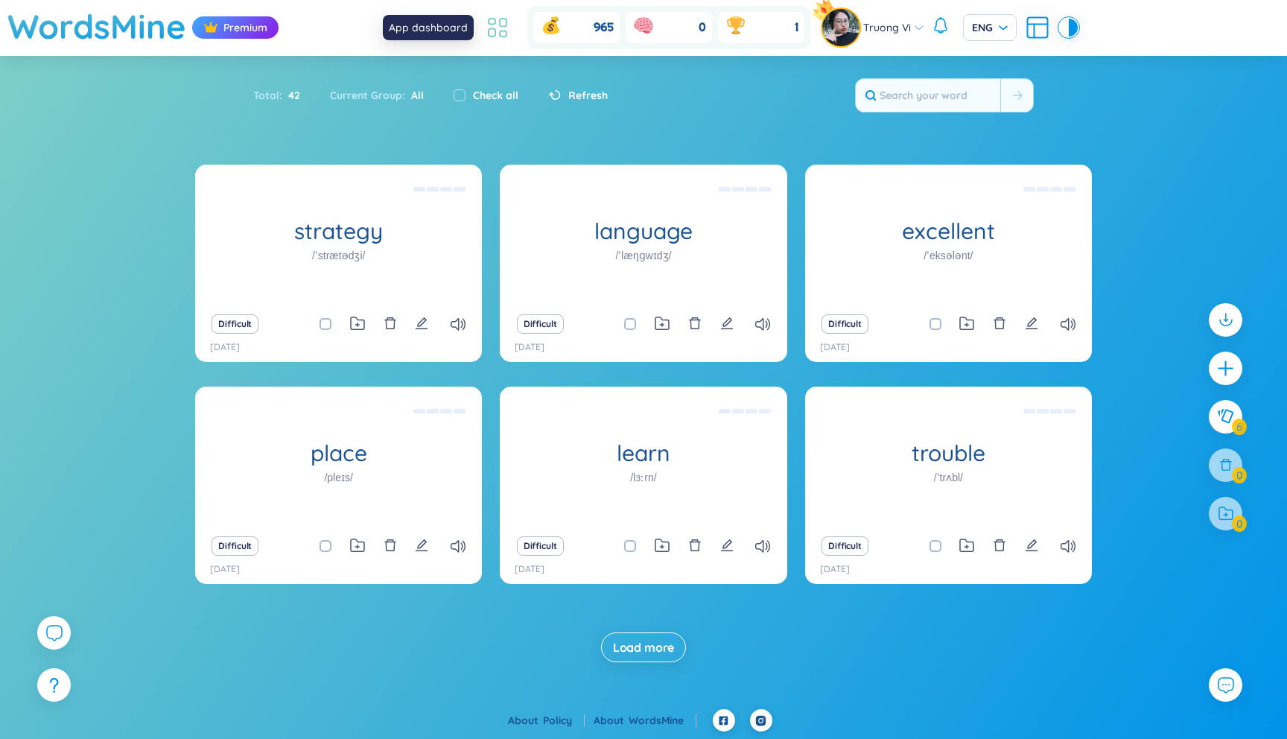
click at [503, 22] on icon at bounding box center [497, 27] width 27 height 27
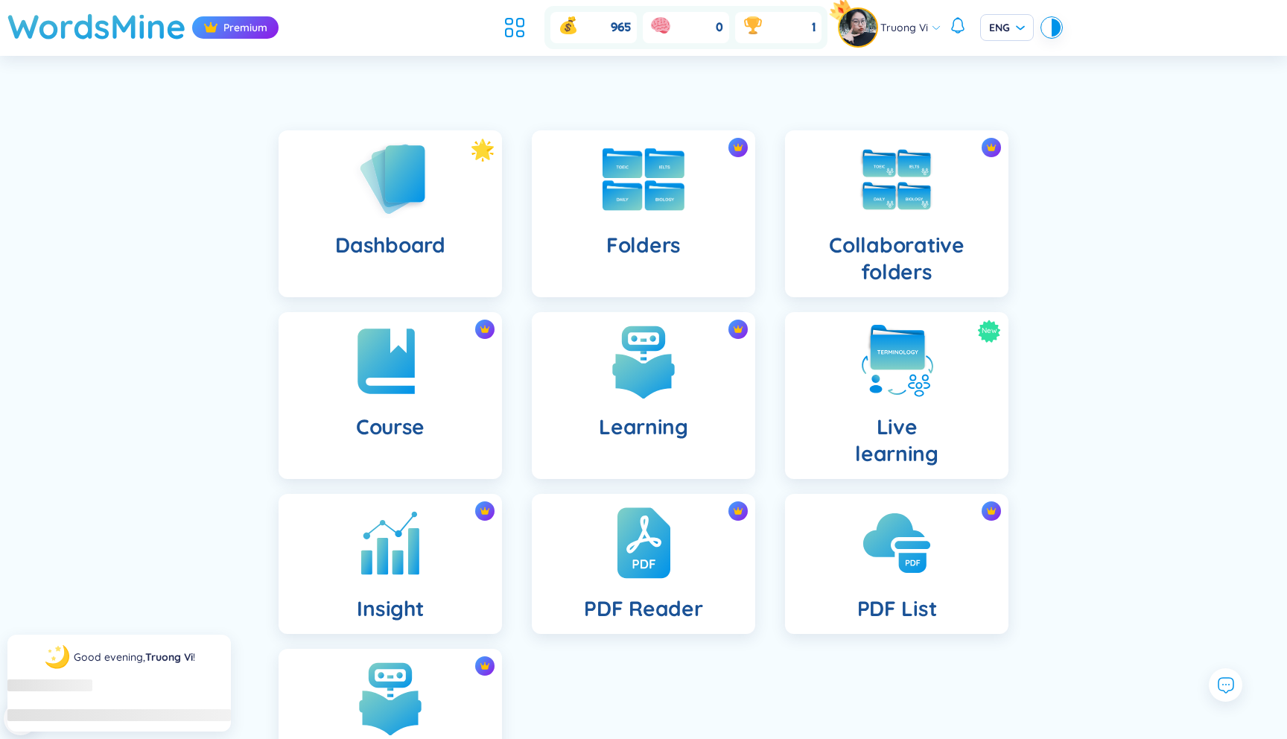
click at [594, 215] on div "Folders" at bounding box center [643, 213] width 223 height 167
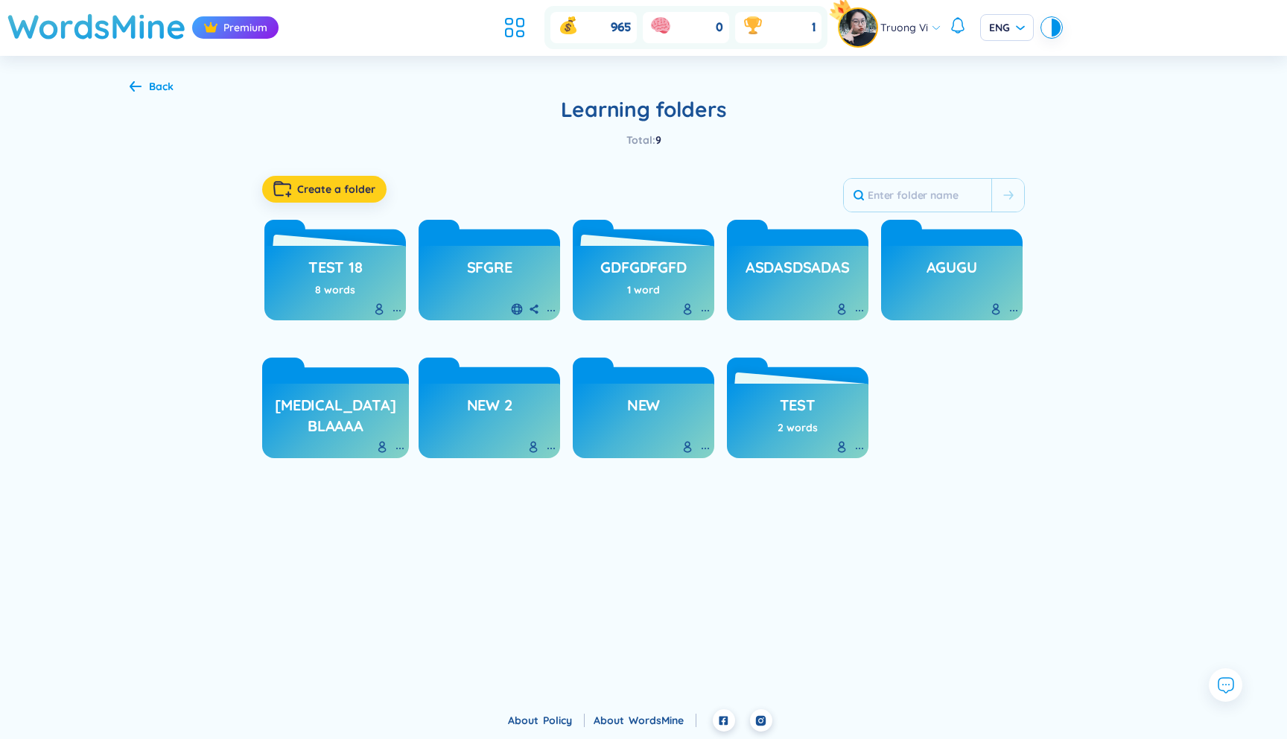
click at [329, 182] on span "Create a folder" at bounding box center [336, 189] width 78 height 15
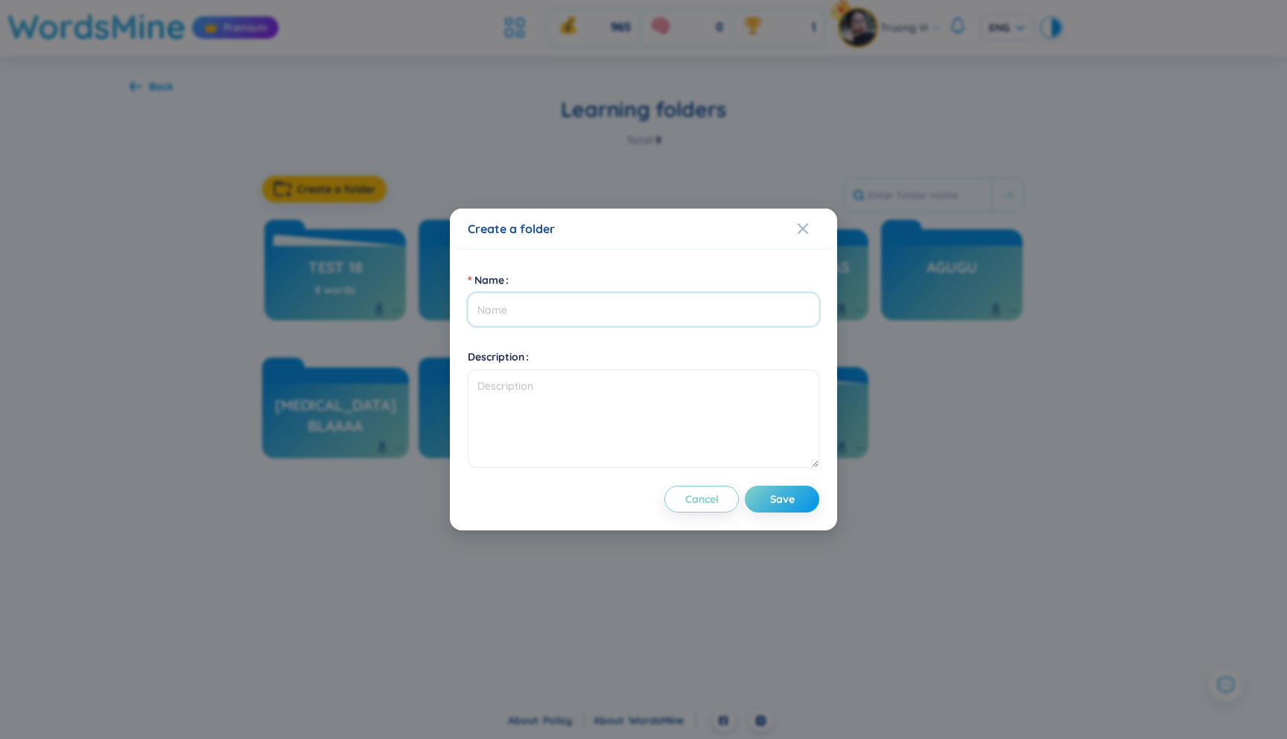
click at [528, 305] on input "Name" at bounding box center [643, 310] width 351 height 34
type input "English"
click at [783, 503] on span "Save" at bounding box center [782, 498] width 25 height 15
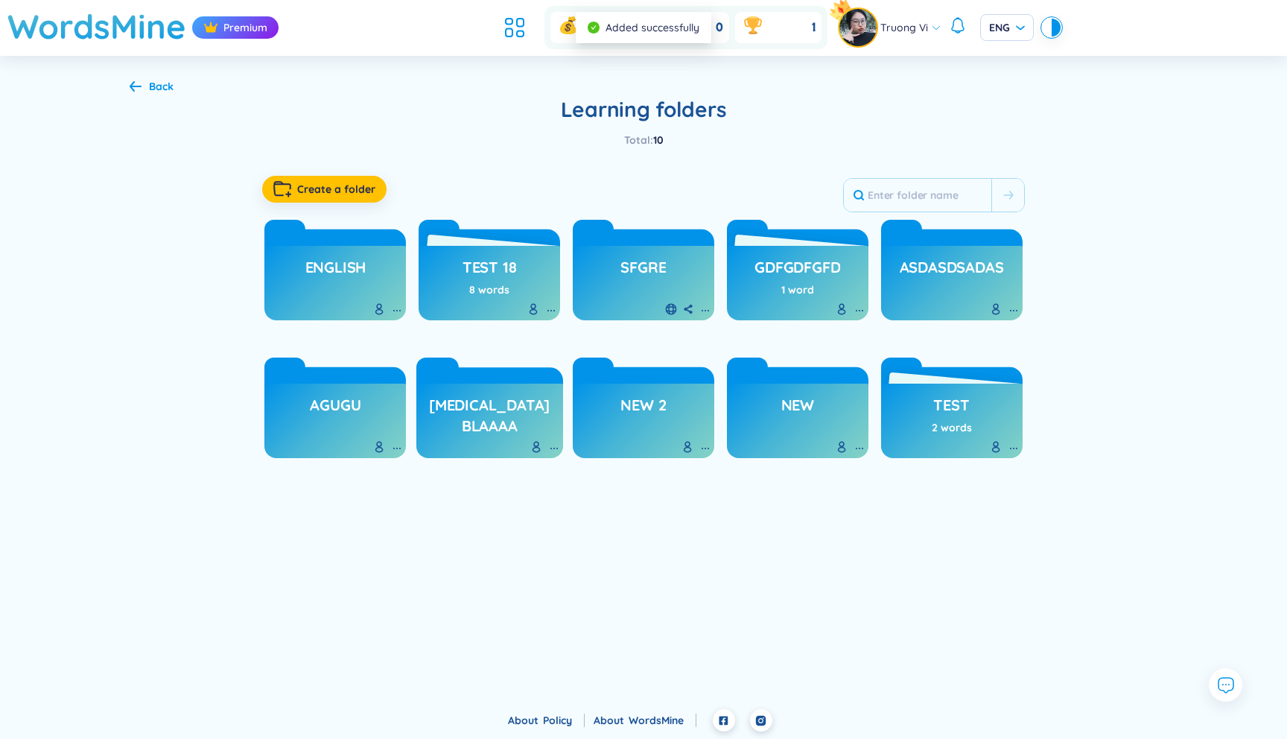
click at [155, 81] on div "Back" at bounding box center [161, 86] width 25 height 16
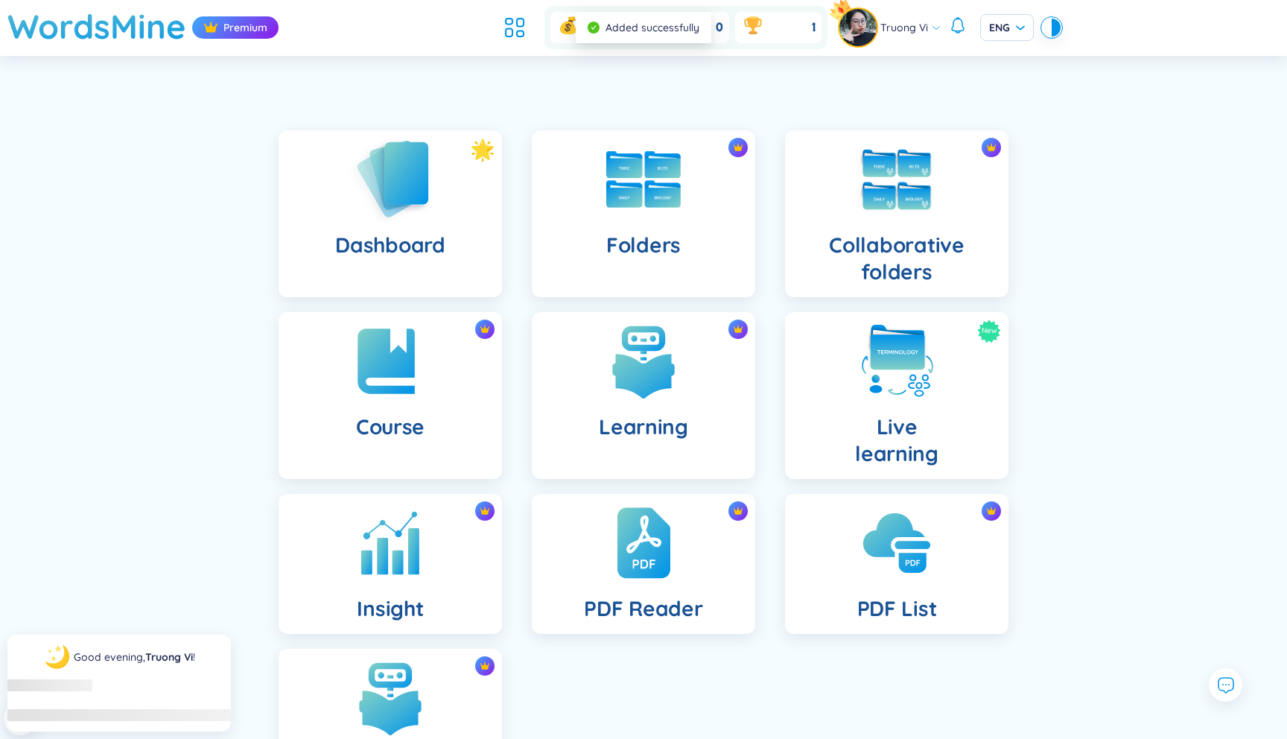
click at [427, 226] on div "Dashboard" at bounding box center [390, 213] width 223 height 167
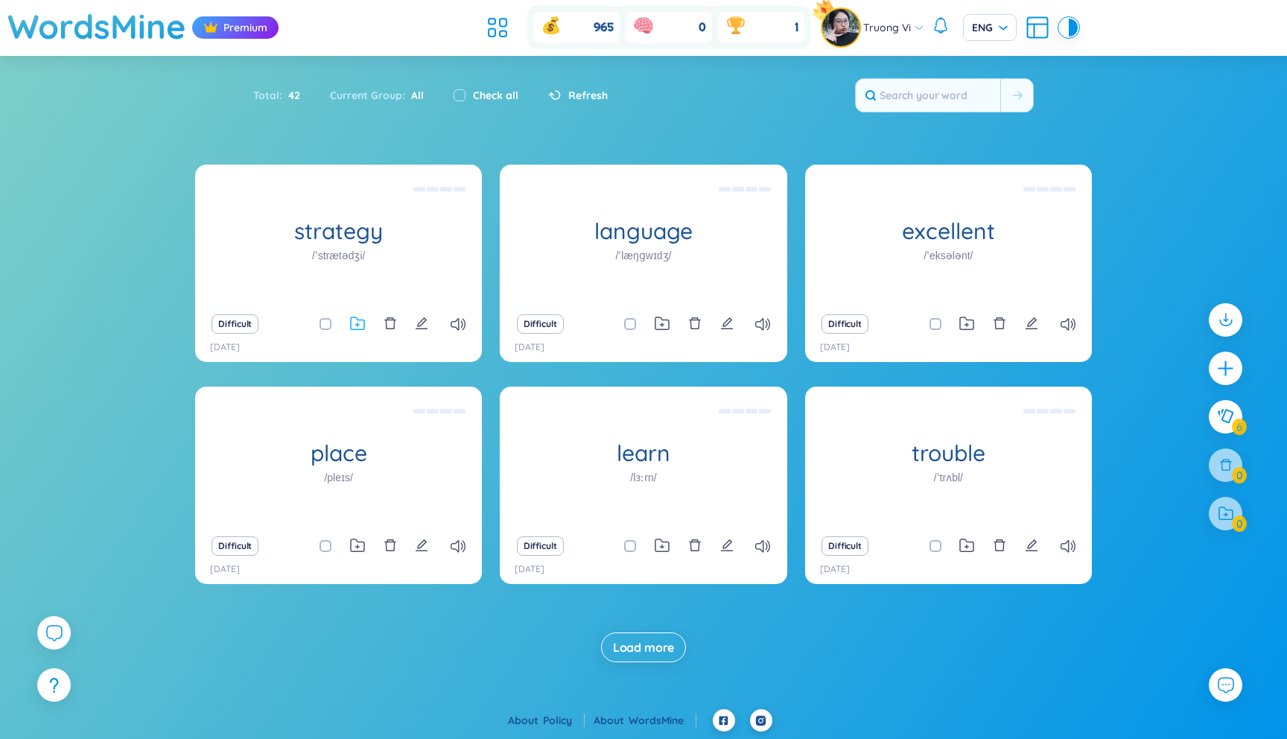
click at [360, 325] on icon at bounding box center [357, 323] width 15 height 14
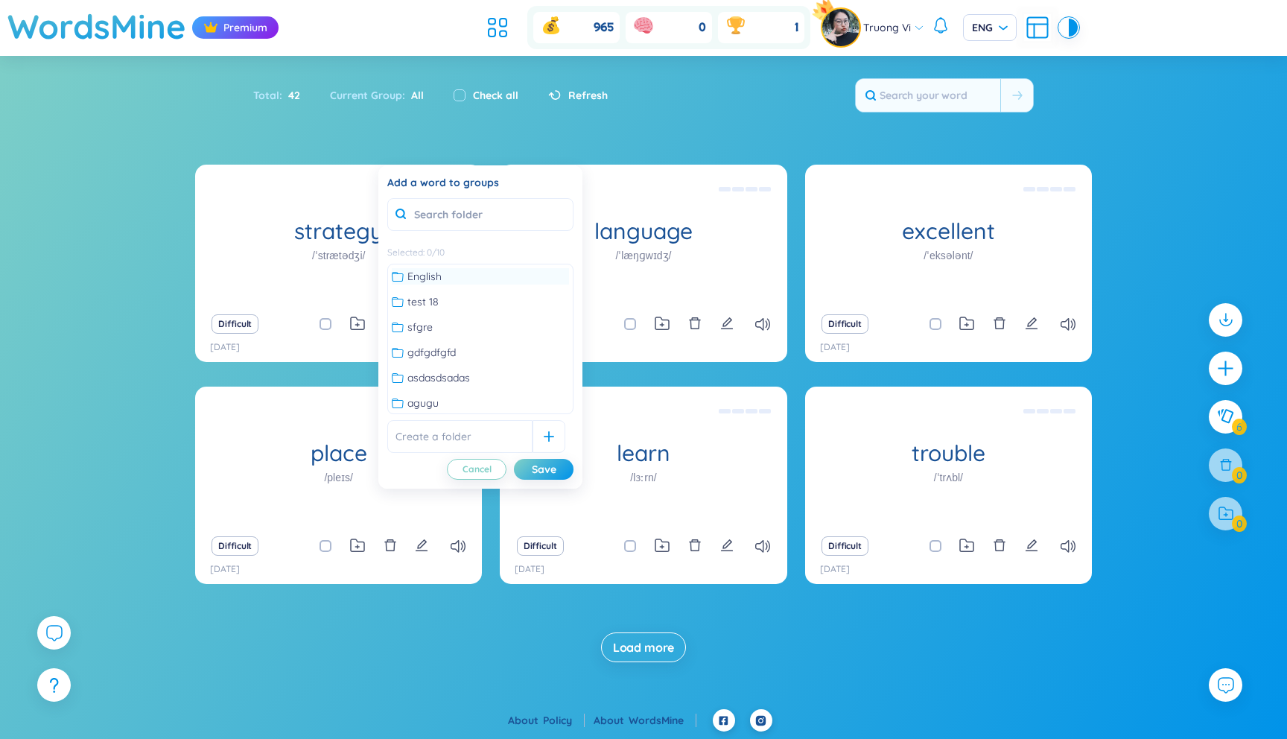
click at [415, 273] on span "English" at bounding box center [424, 276] width 34 height 16
click at [542, 473] on div "Save" at bounding box center [544, 469] width 25 height 16
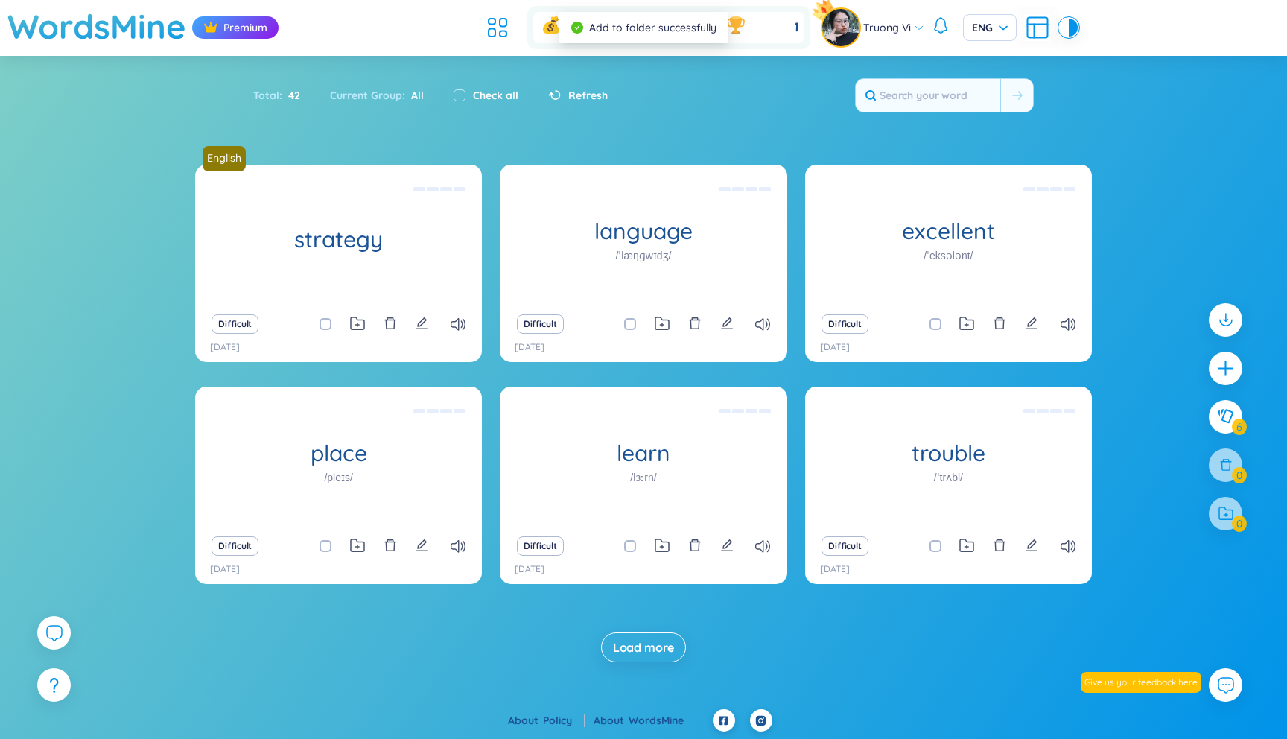
click at [625, 321] on span at bounding box center [630, 324] width 12 height 12
click at [631, 321] on input "checkbox" at bounding box center [637, 324] width 12 height 12
checkbox input "true"
click at [929, 325] on span at bounding box center [935, 324] width 12 height 12
click at [937, 325] on input "checkbox" at bounding box center [943, 324] width 12 height 12
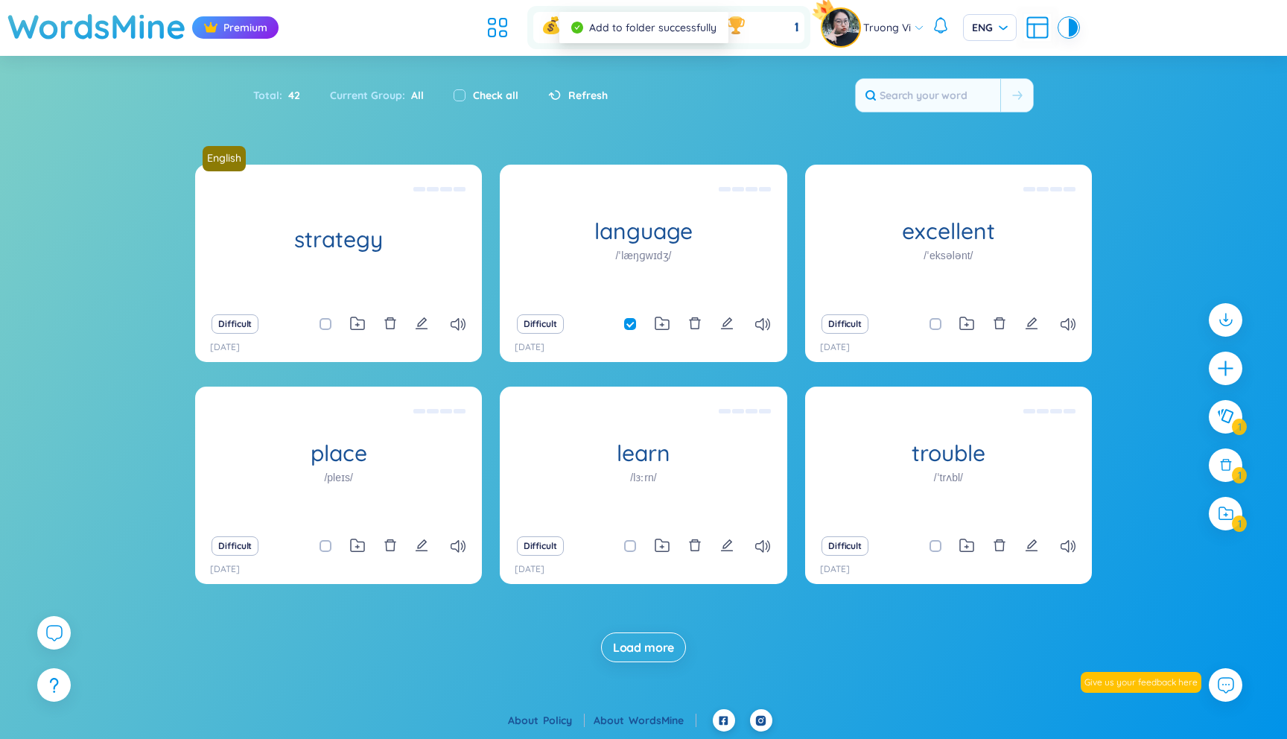
checkbox input "true"
click at [330, 547] on input "checkbox" at bounding box center [333, 546] width 12 height 12
checkbox input "true"
click at [626, 544] on span at bounding box center [630, 546] width 12 height 12
click at [631, 544] on input "checkbox" at bounding box center [637, 546] width 12 height 12
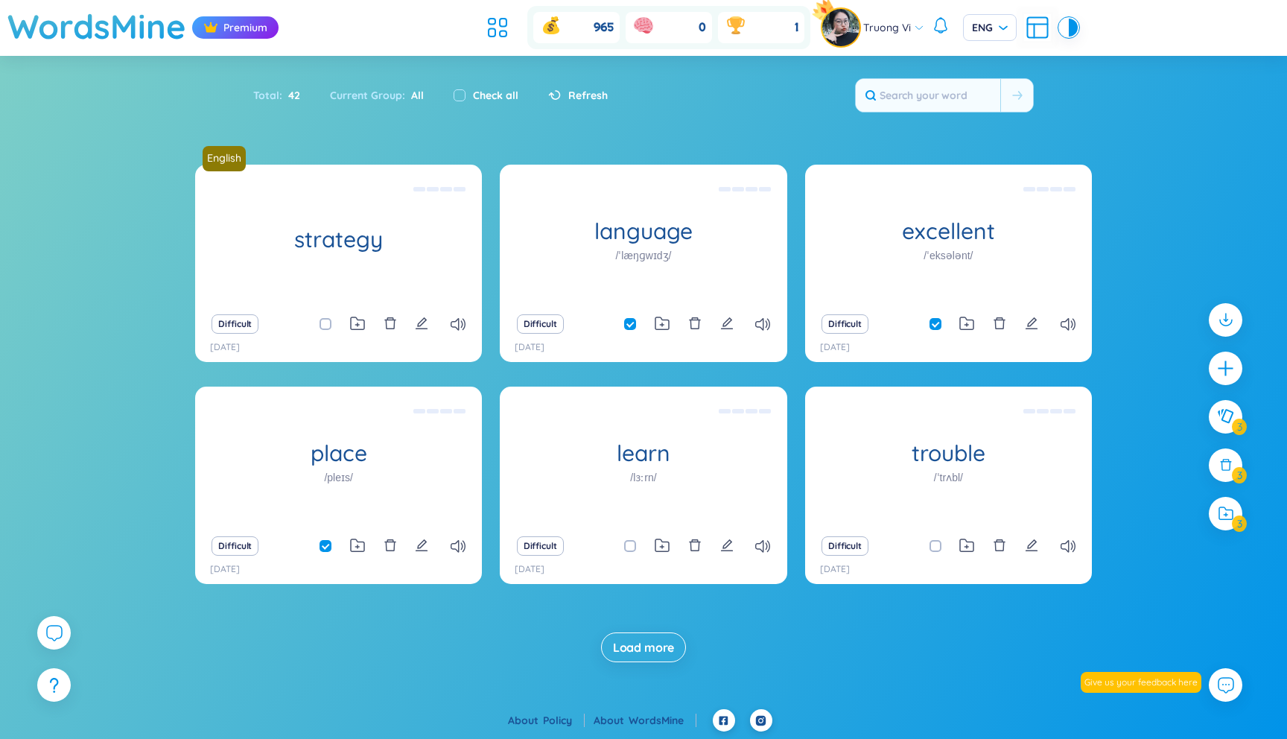
checkbox input "true"
click at [932, 549] on span at bounding box center [935, 546] width 12 height 12
click at [937, 549] on input "checkbox" at bounding box center [943, 546] width 12 height 12
checkbox input "true"
click at [966, 323] on icon at bounding box center [966, 323] width 15 height 14
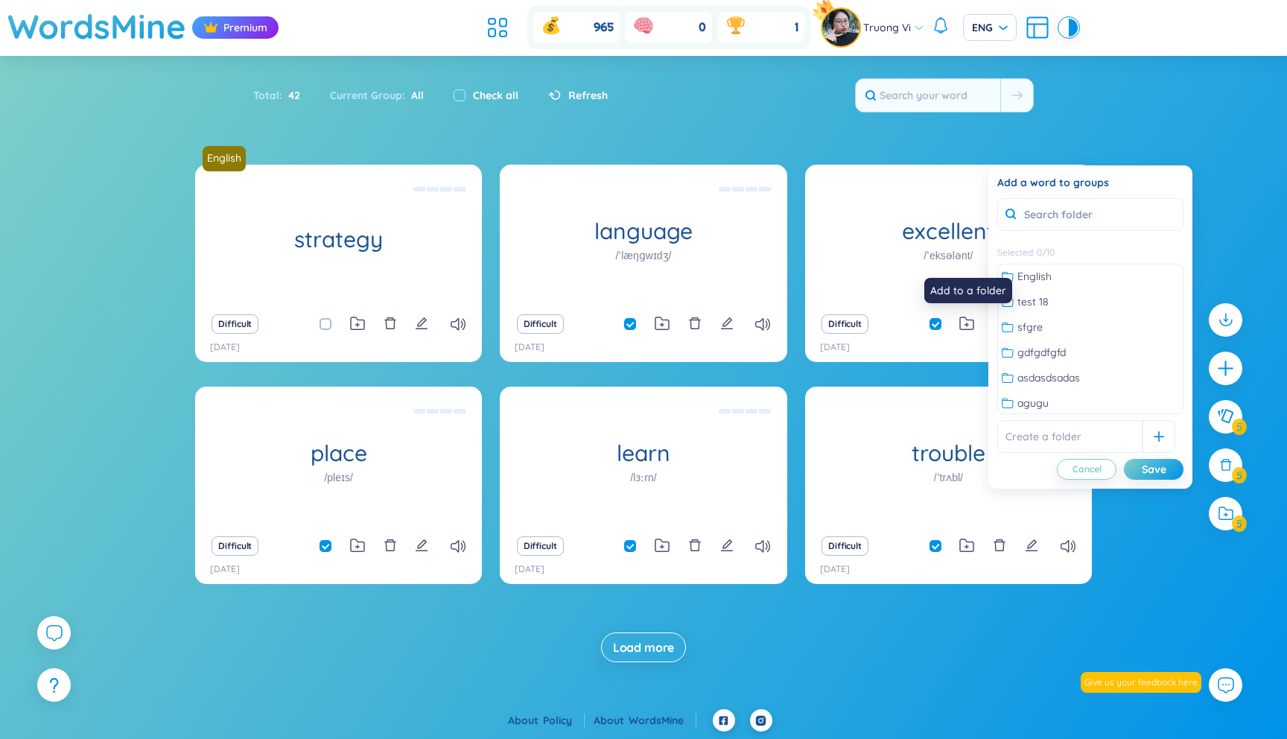
click at [1009, 280] on div "Add to a folder" at bounding box center [968, 290] width 88 height 25
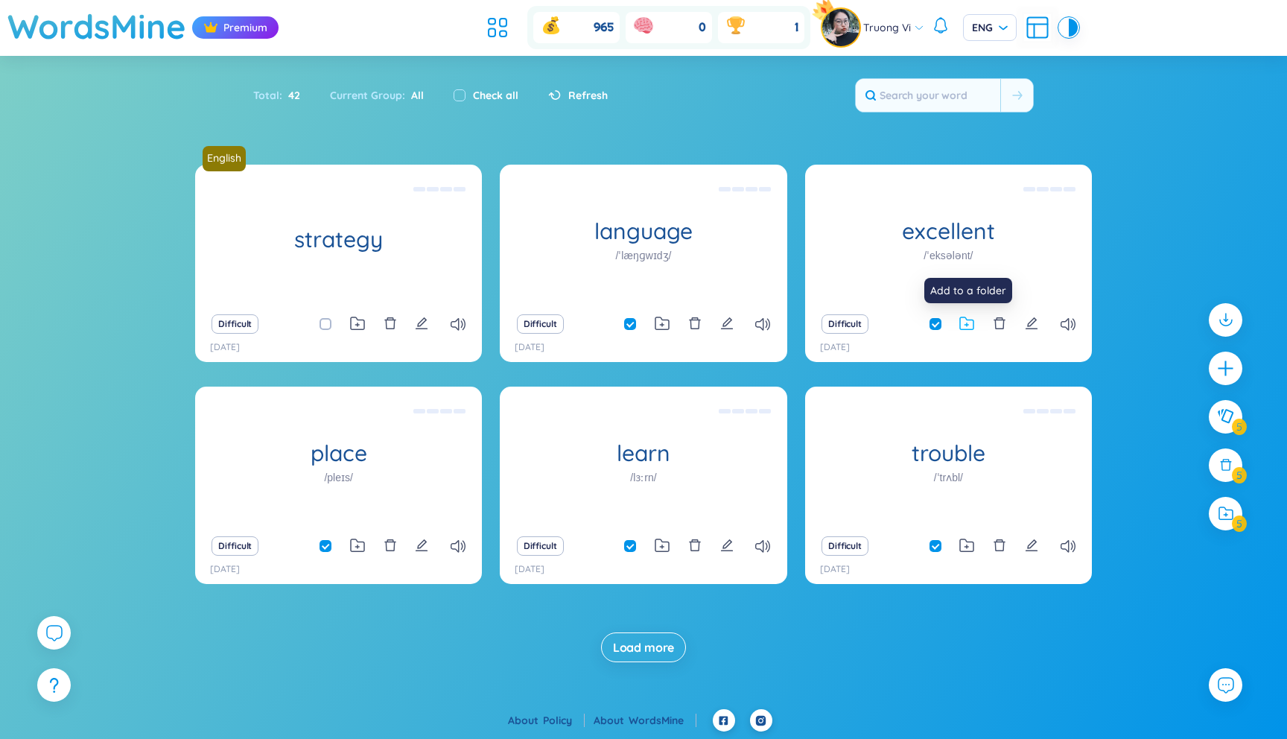
click at [968, 324] on icon at bounding box center [966, 323] width 15 height 14
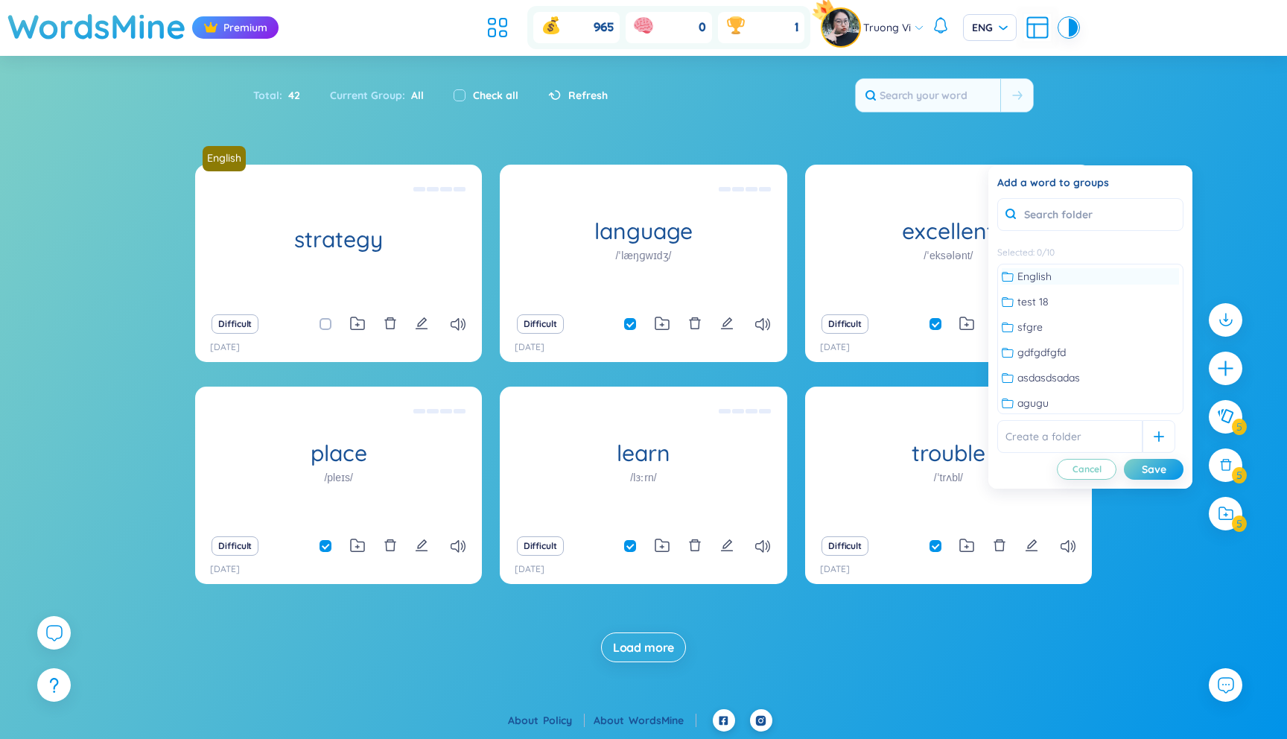
click at [1031, 275] on span "English" at bounding box center [1034, 276] width 34 height 16
click at [1151, 471] on div "Save" at bounding box center [1154, 469] width 25 height 16
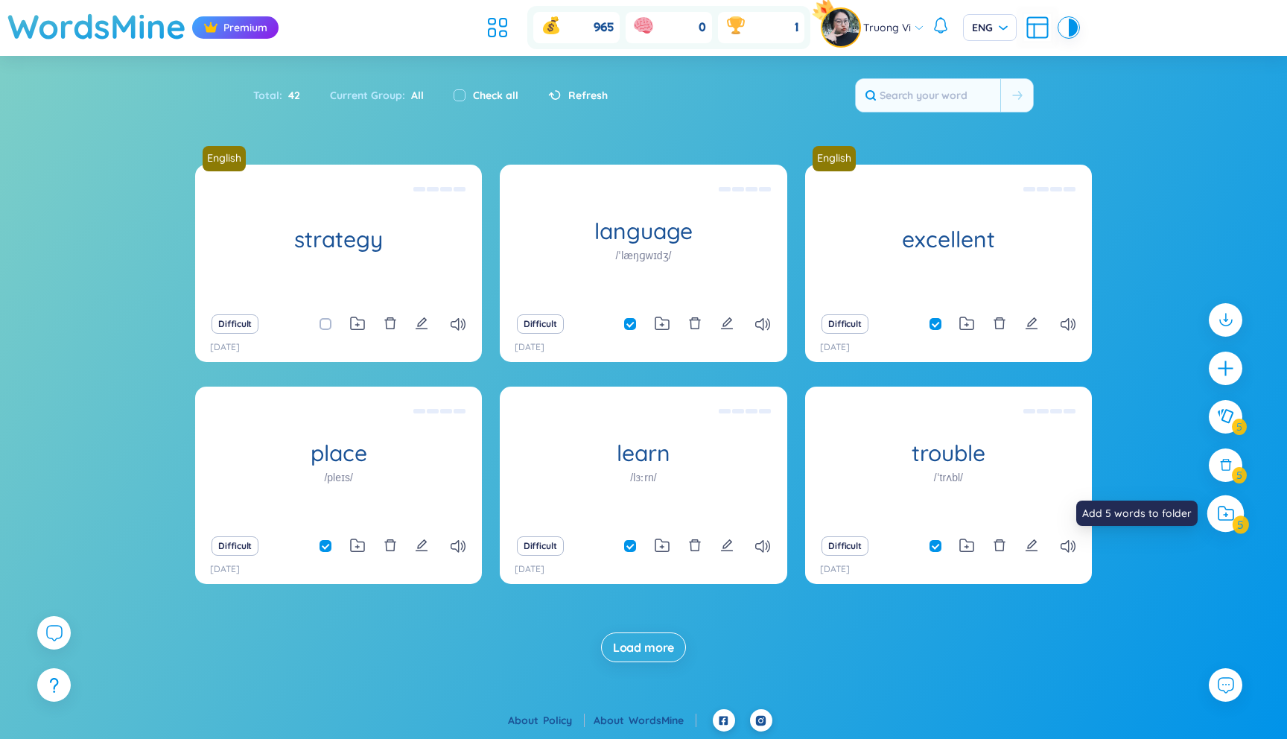
click at [1219, 510] on icon at bounding box center [1226, 514] width 16 height 16
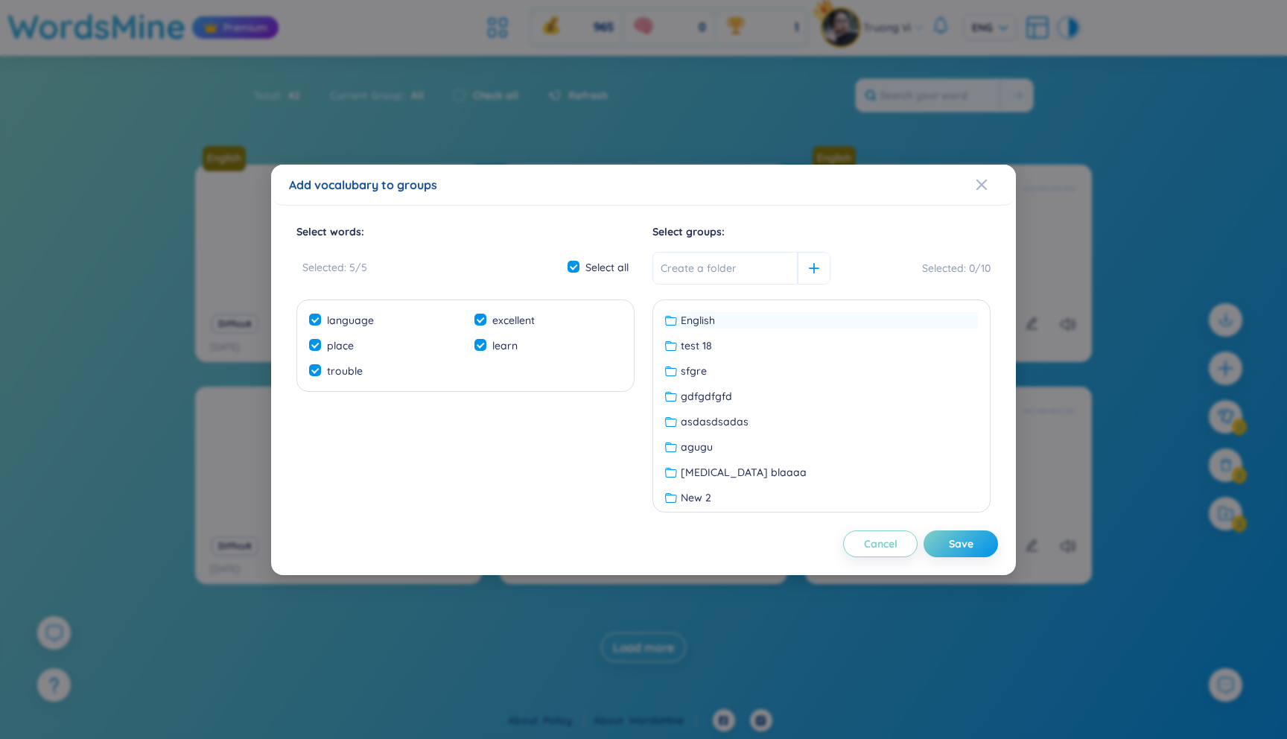
click at [688, 319] on span "English" at bounding box center [698, 320] width 34 height 16
click at [967, 541] on div "Save" at bounding box center [961, 543] width 25 height 16
checkbox input "false"
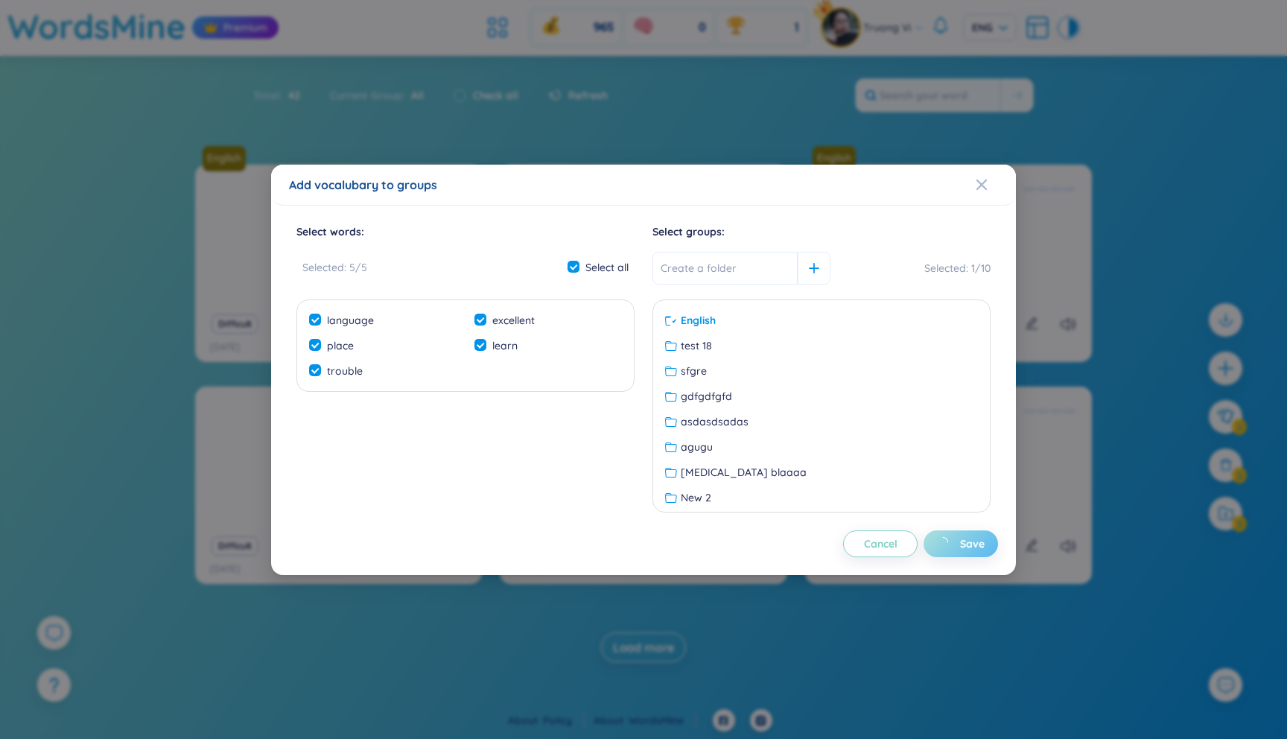
checkbox input "false"
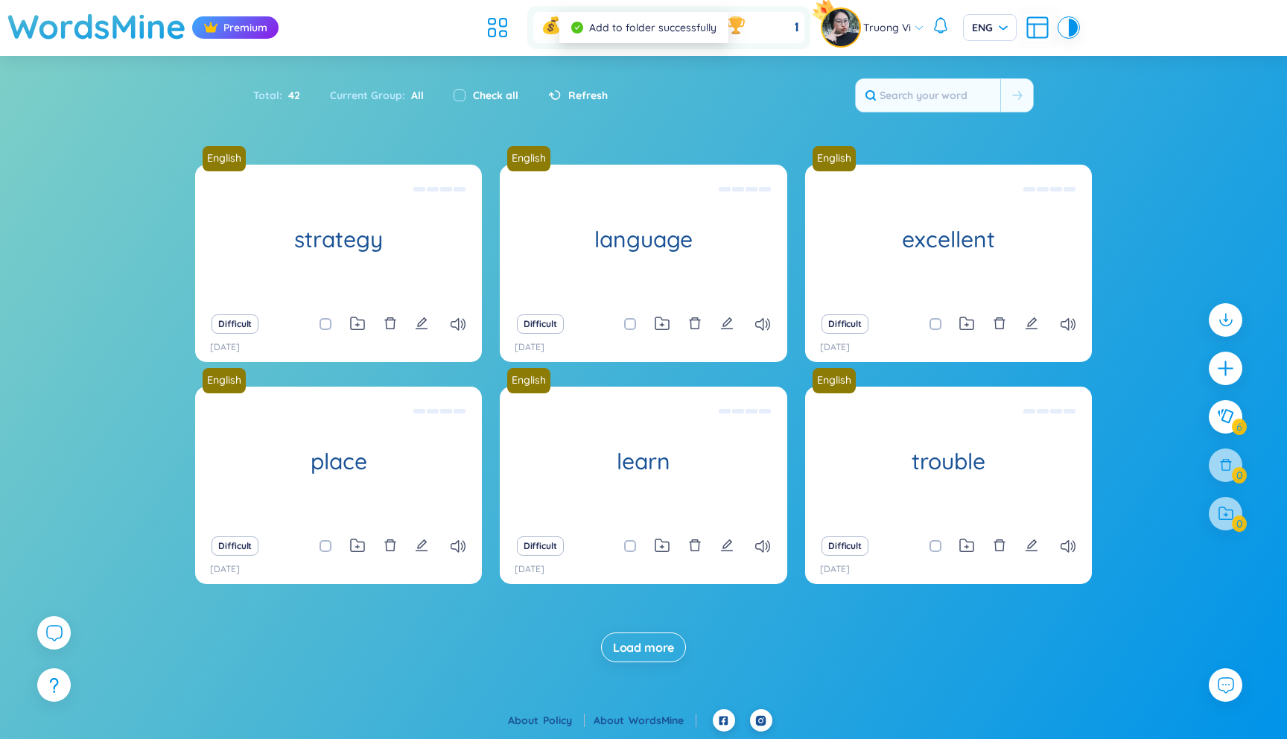
click at [666, 646] on span "Load more" at bounding box center [644, 647] width 62 height 16
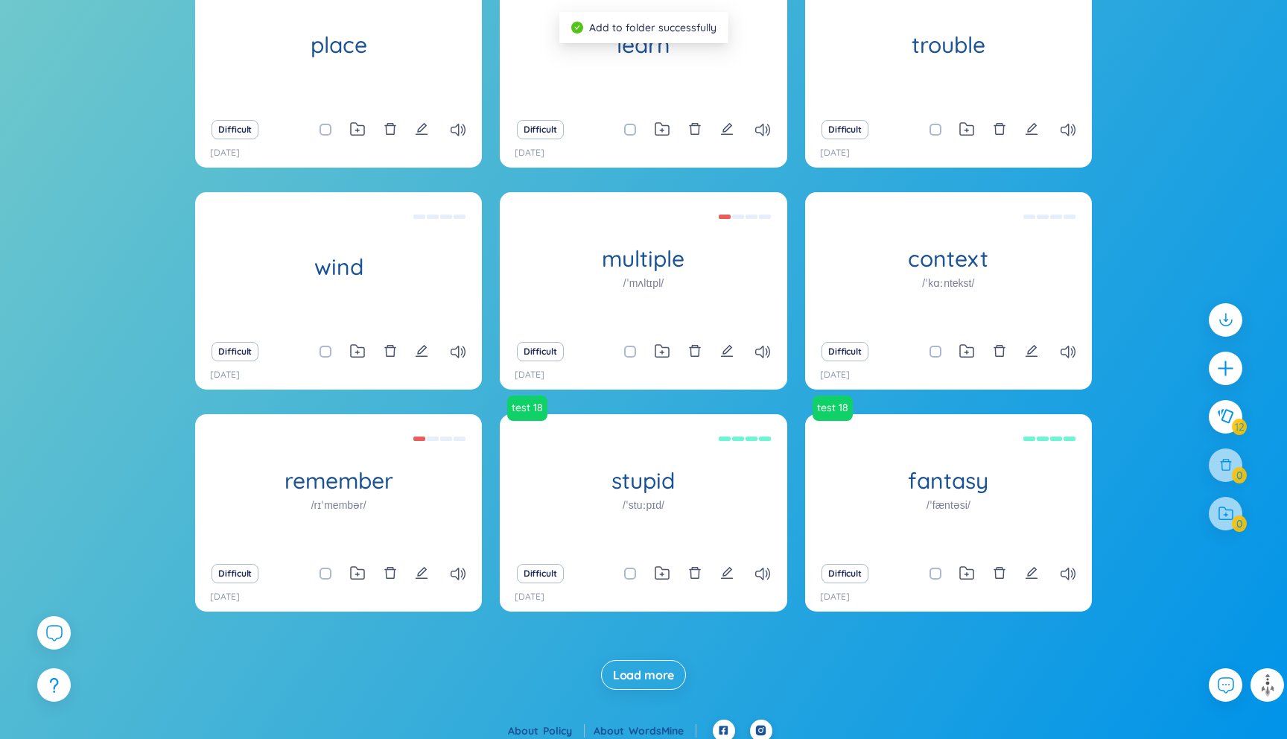
scroll to position [426, 0]
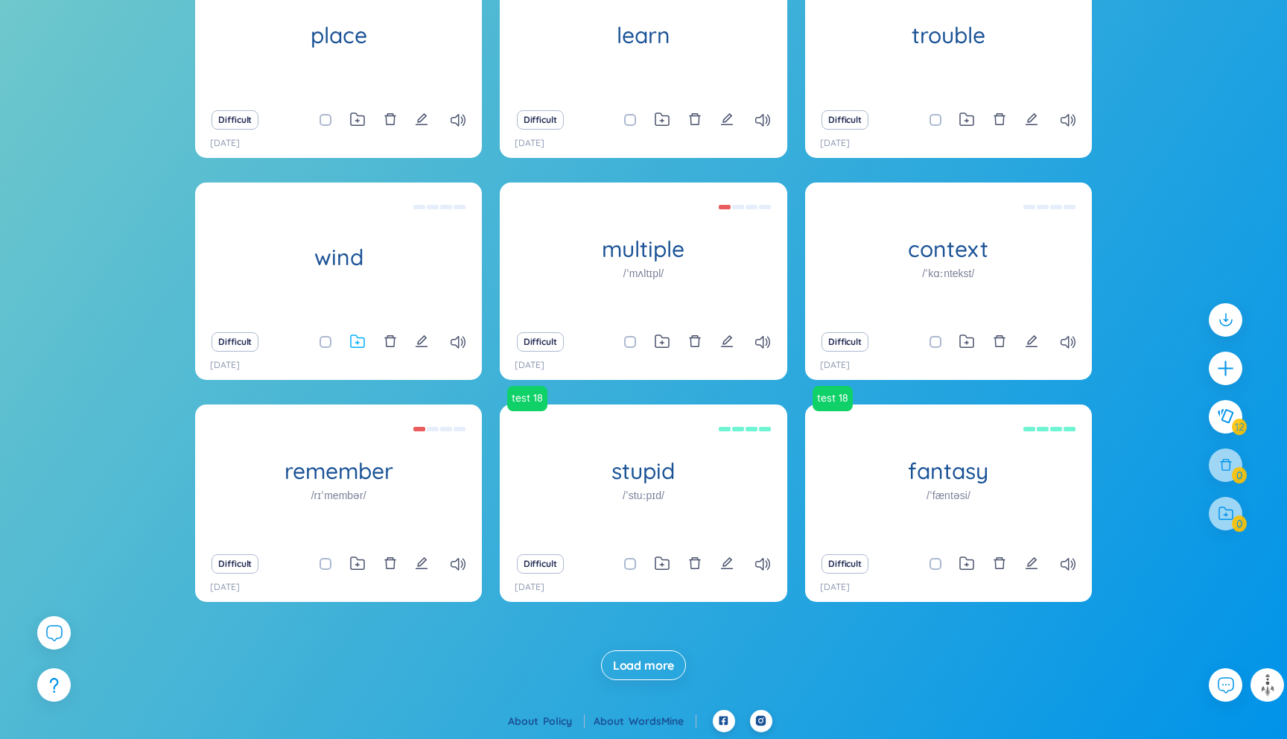
click at [354, 345] on icon at bounding box center [357, 341] width 15 height 14
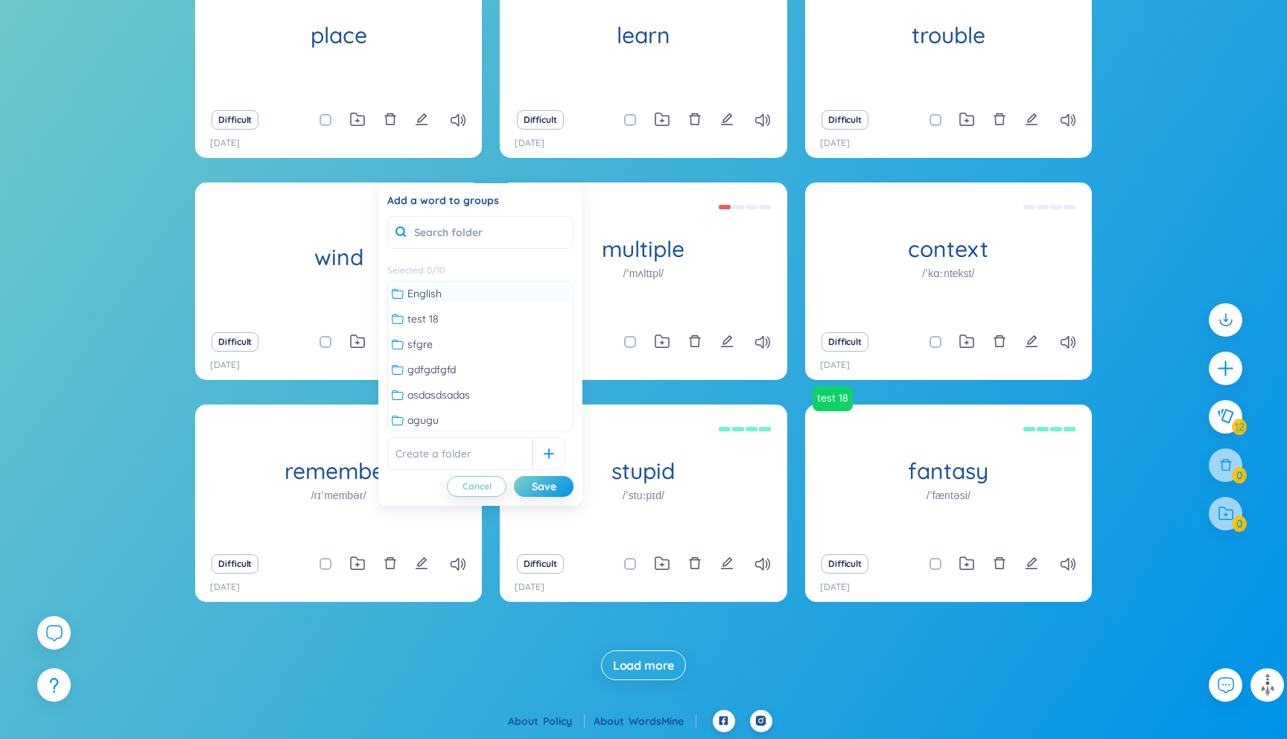
click at [420, 292] on span "English" at bounding box center [424, 293] width 34 height 16
click at [538, 476] on div "Cancel Save" at bounding box center [480, 486] width 186 height 21
click at [543, 481] on div "Save" at bounding box center [544, 486] width 25 height 16
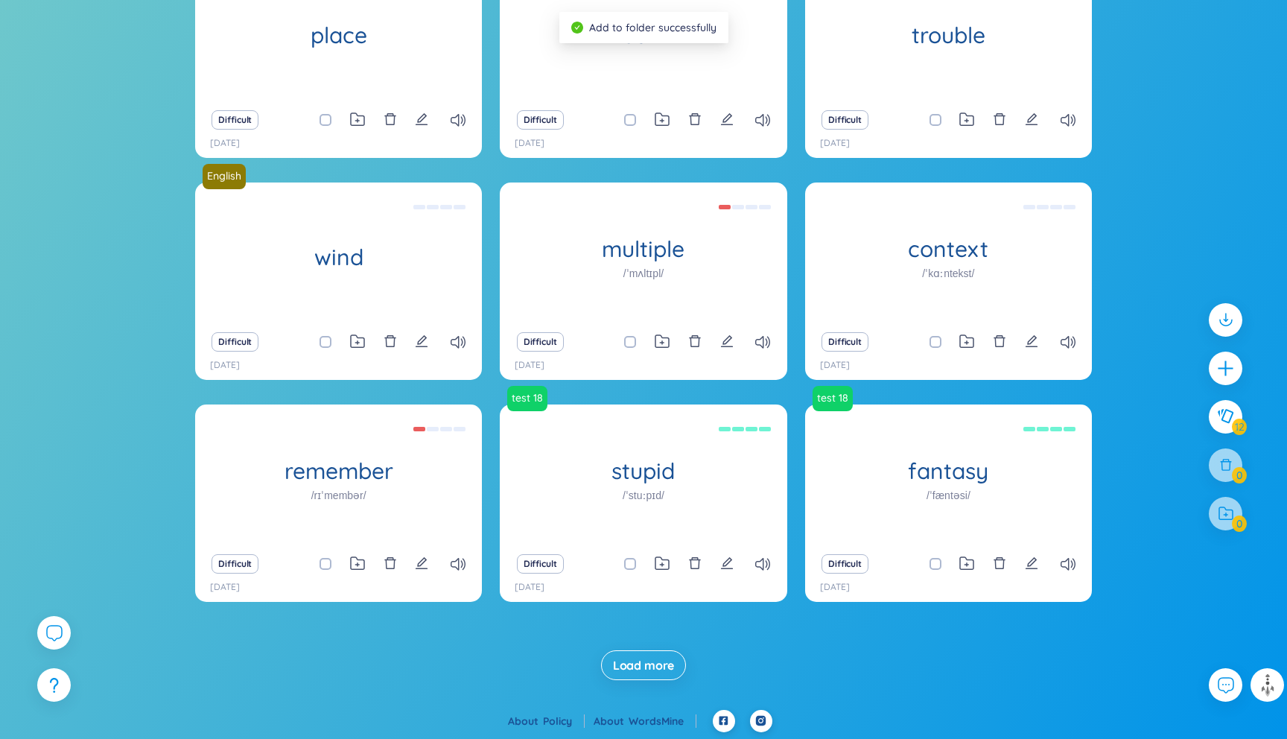
click at [628, 337] on span at bounding box center [630, 342] width 12 height 12
click at [631, 337] on input "checkbox" at bounding box center [637, 342] width 12 height 12
checkbox input "true"
click at [935, 342] on span at bounding box center [935, 342] width 12 height 12
click at [937, 342] on input "checkbox" at bounding box center [943, 342] width 12 height 12
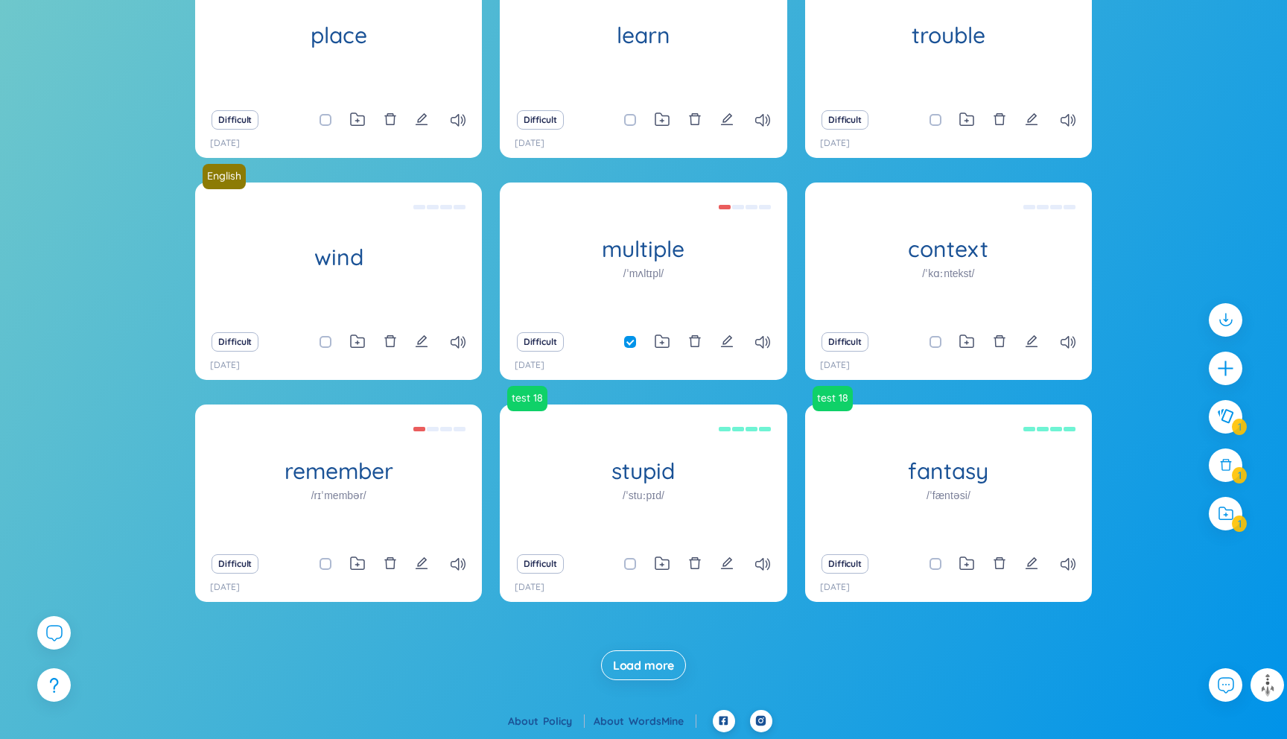
checkbox input "true"
click at [330, 561] on input "checkbox" at bounding box center [333, 564] width 12 height 12
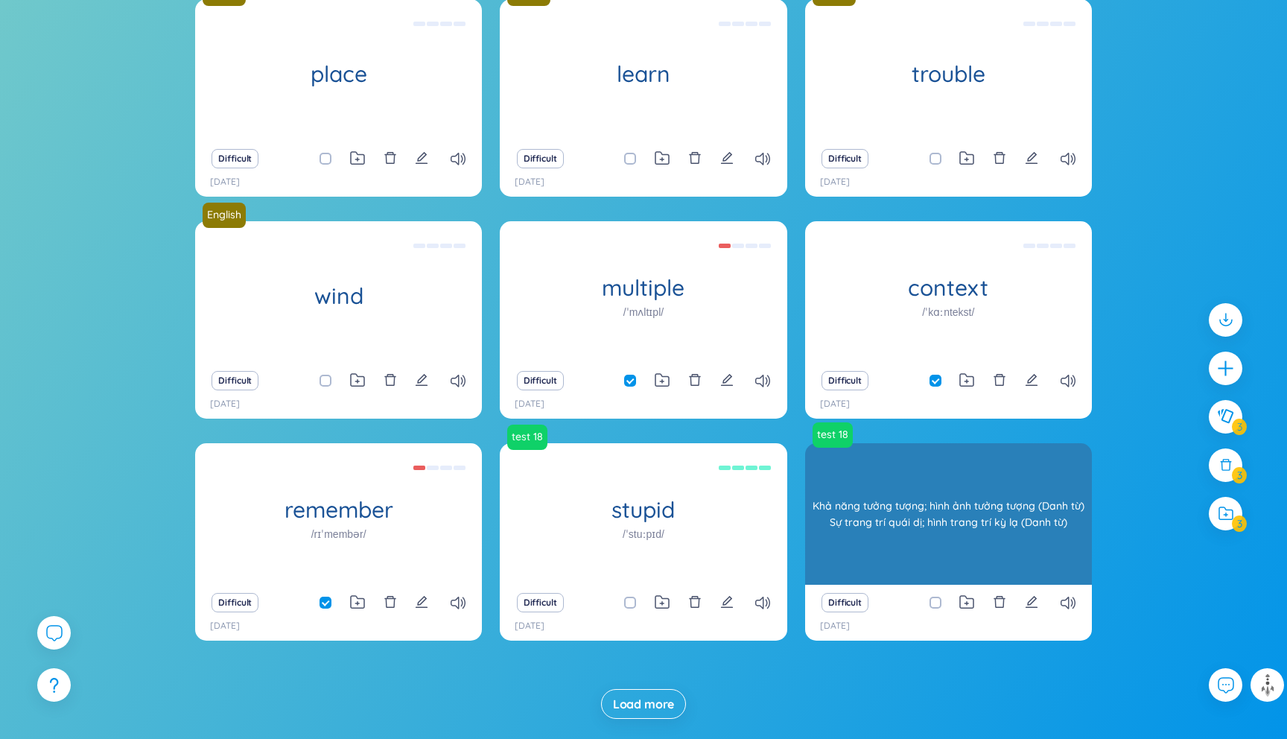
scroll to position [401, 0]
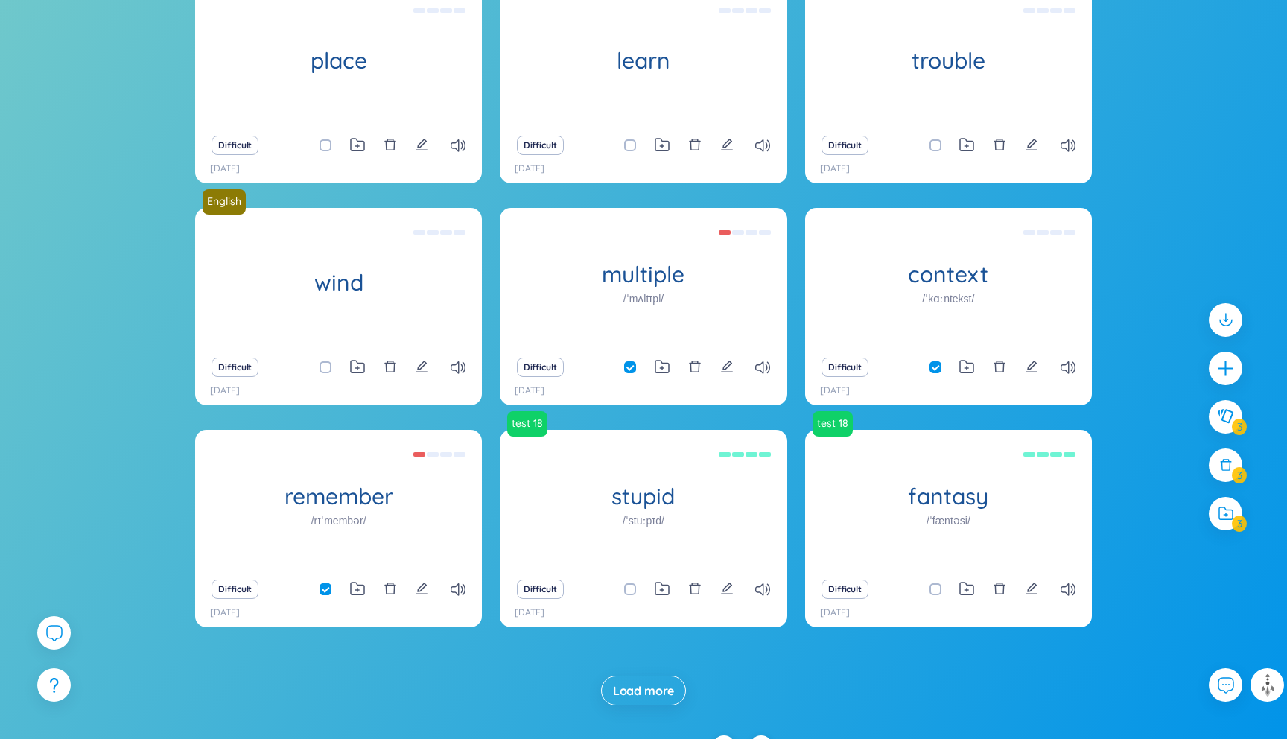
click at [322, 587] on span at bounding box center [325, 589] width 12 height 12
click at [327, 587] on input "checkbox" at bounding box center [333, 589] width 12 height 12
checkbox input "false"
click at [932, 364] on span at bounding box center [935, 367] width 12 height 12
click at [937, 364] on input "checkbox" at bounding box center [943, 367] width 12 height 12
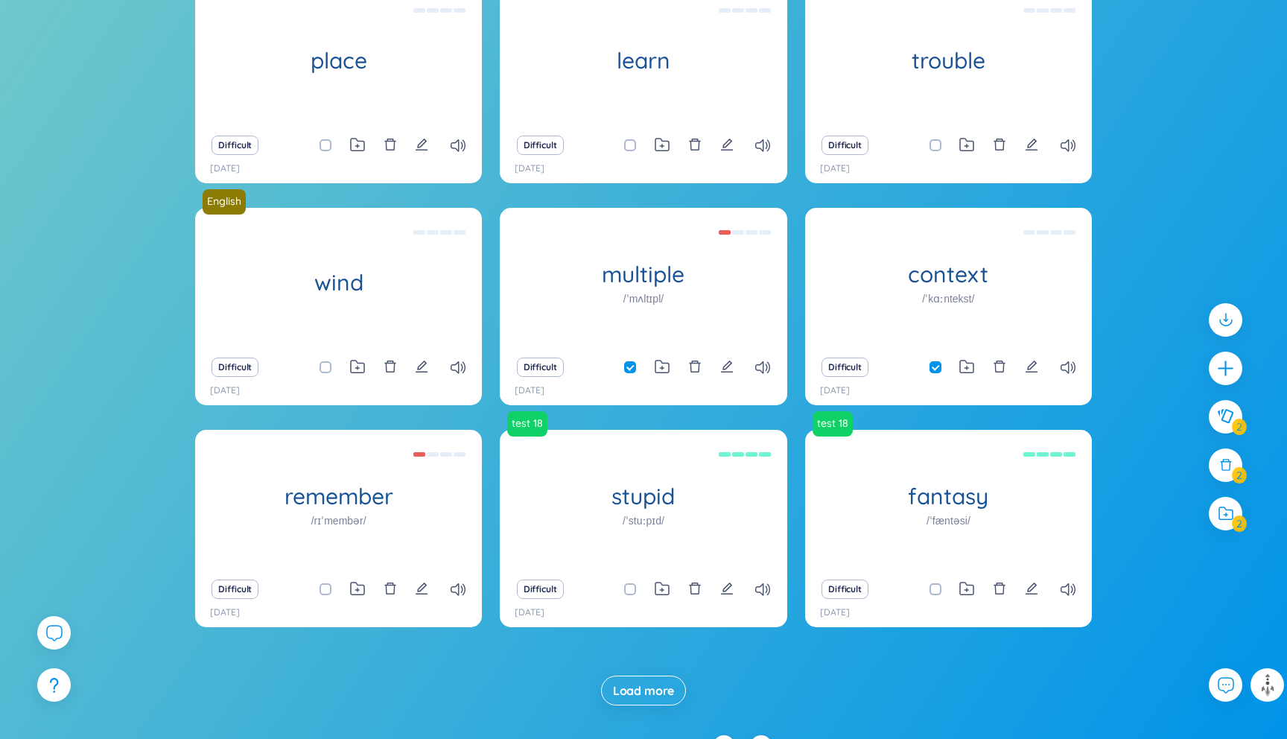
checkbox input "false"
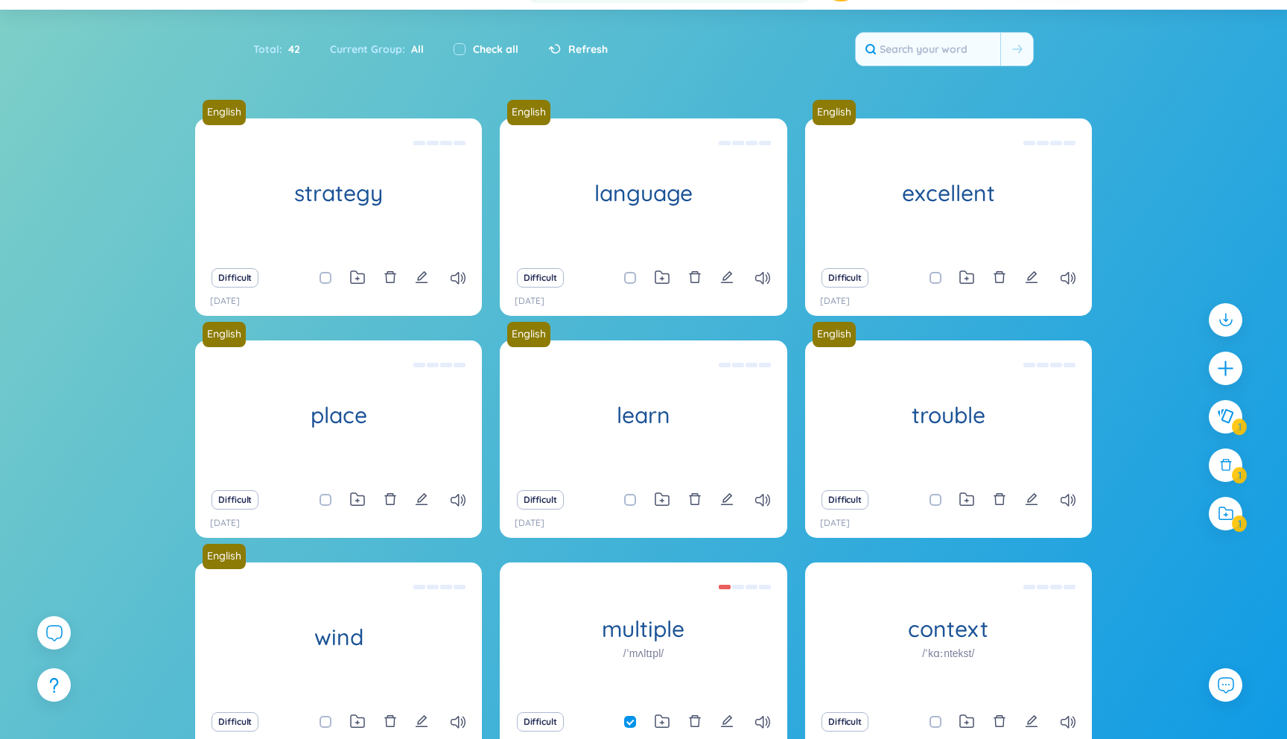
scroll to position [0, 0]
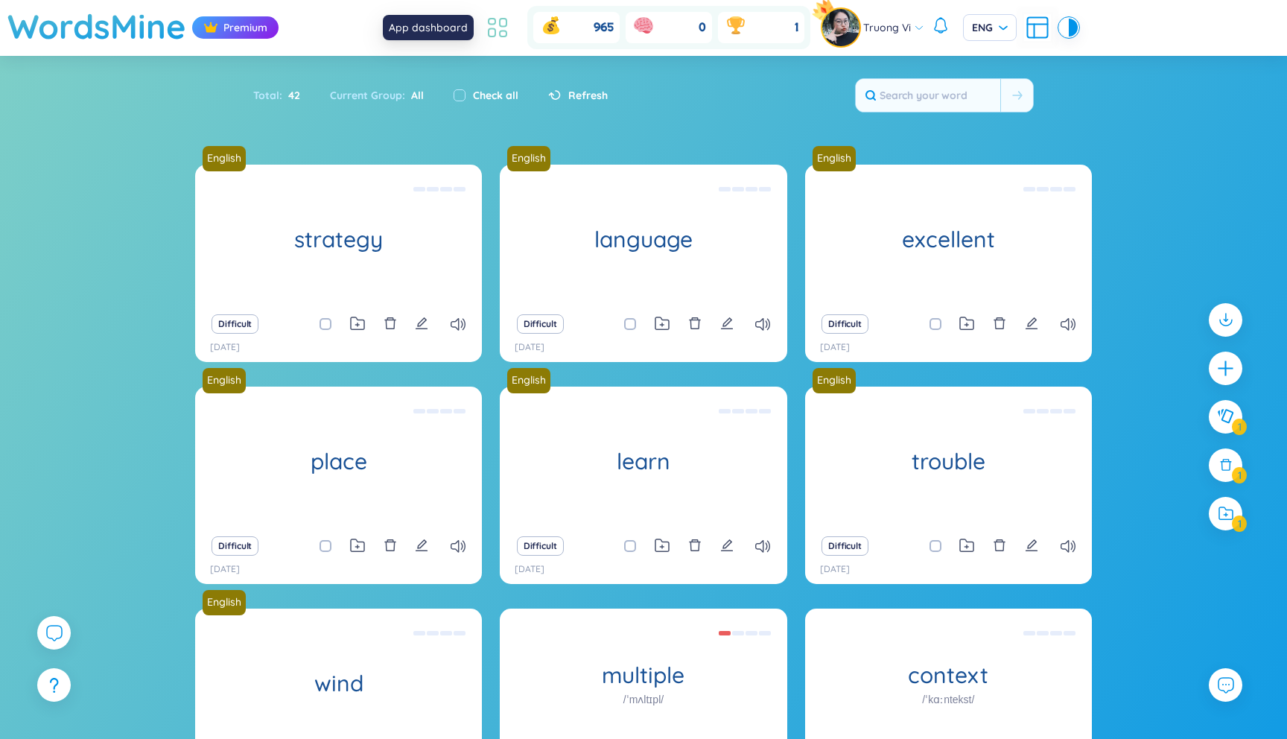
click at [487, 32] on icon at bounding box center [497, 27] width 27 height 27
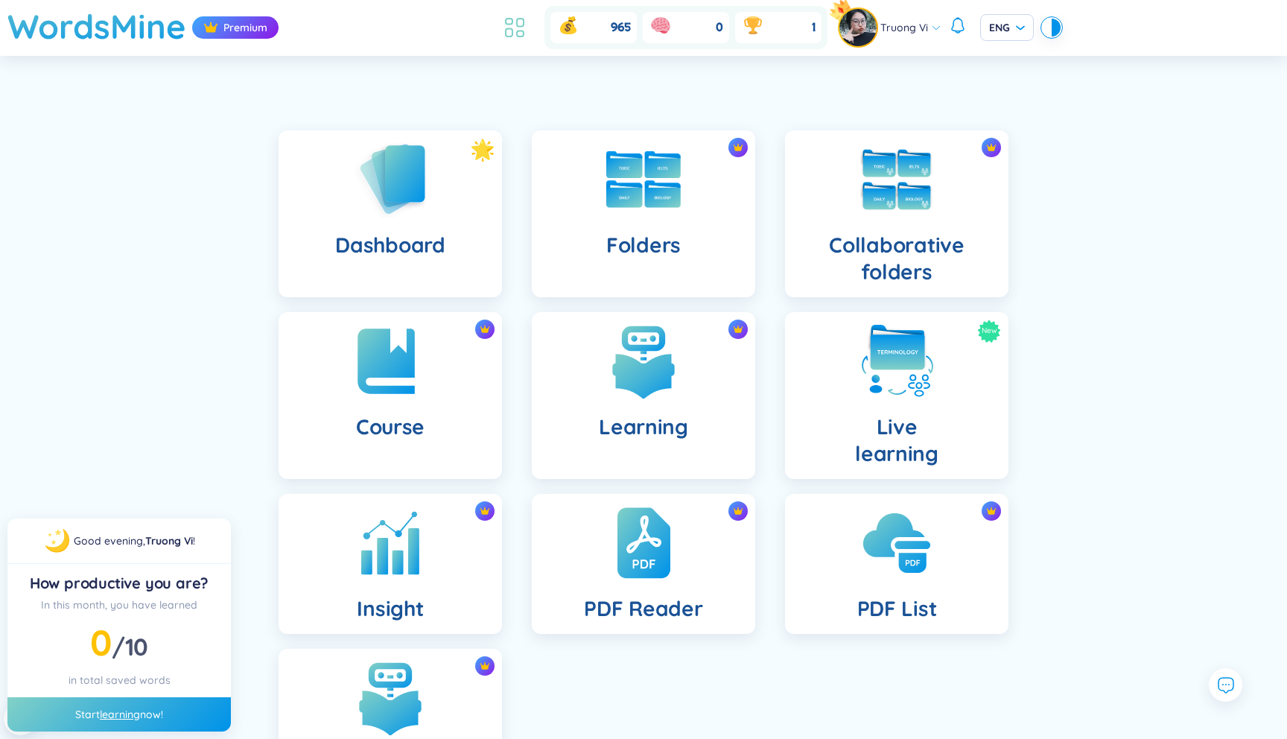
click at [508, 36] on icon at bounding box center [514, 27] width 27 height 27
click at [430, 179] on img at bounding box center [390, 178] width 82 height 85
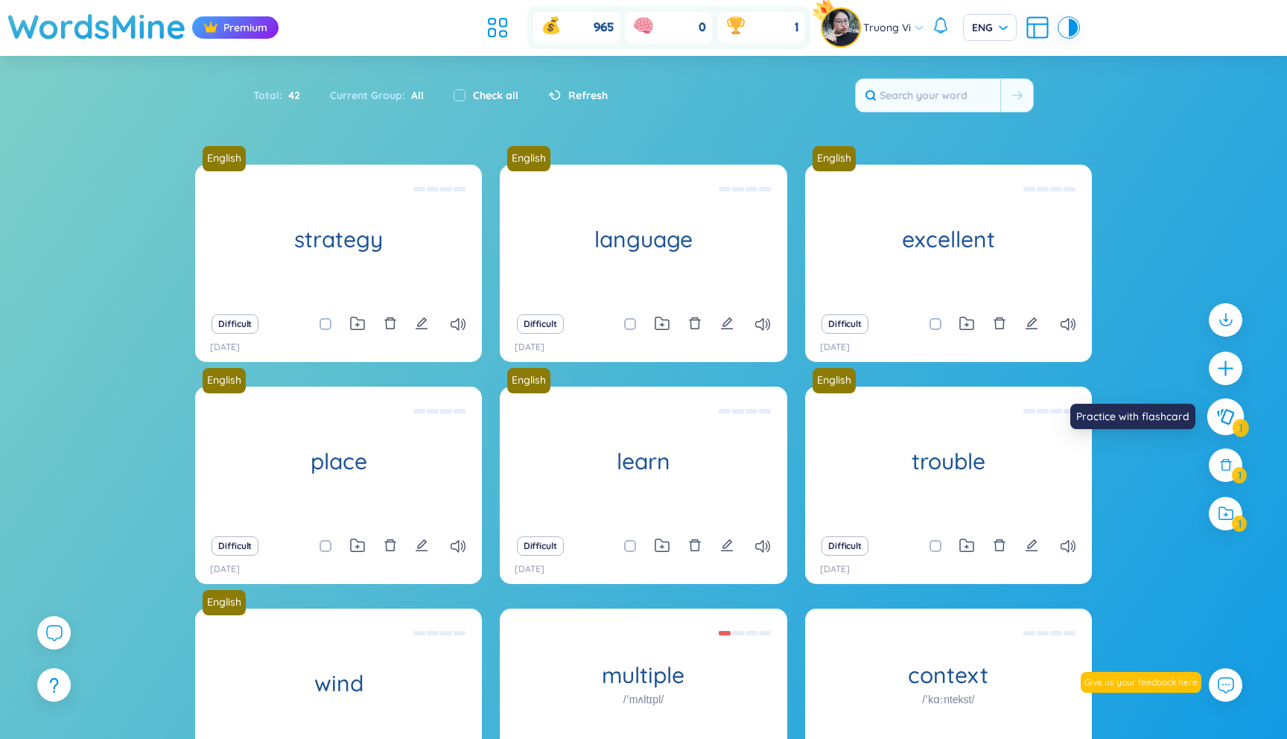
click at [1226, 415] on icon at bounding box center [1225, 416] width 18 height 16
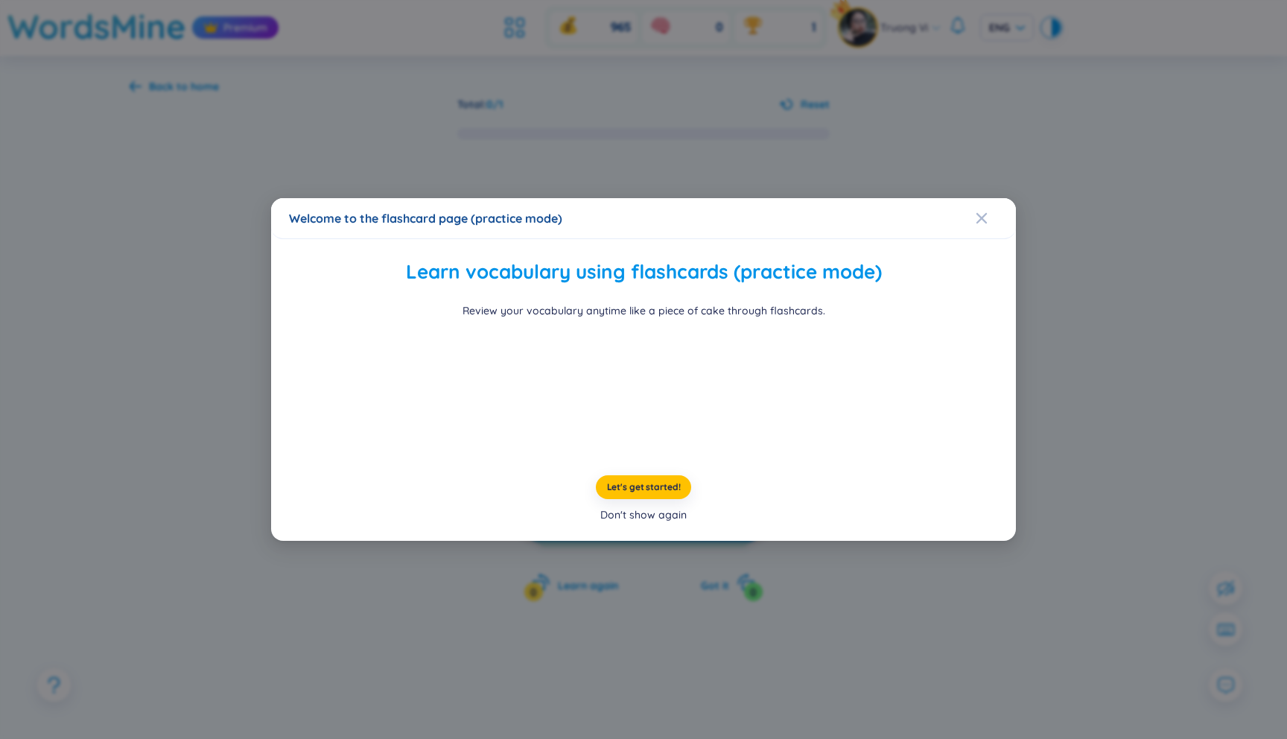
click at [666, 523] on div "Don't show again" at bounding box center [643, 514] width 86 height 16
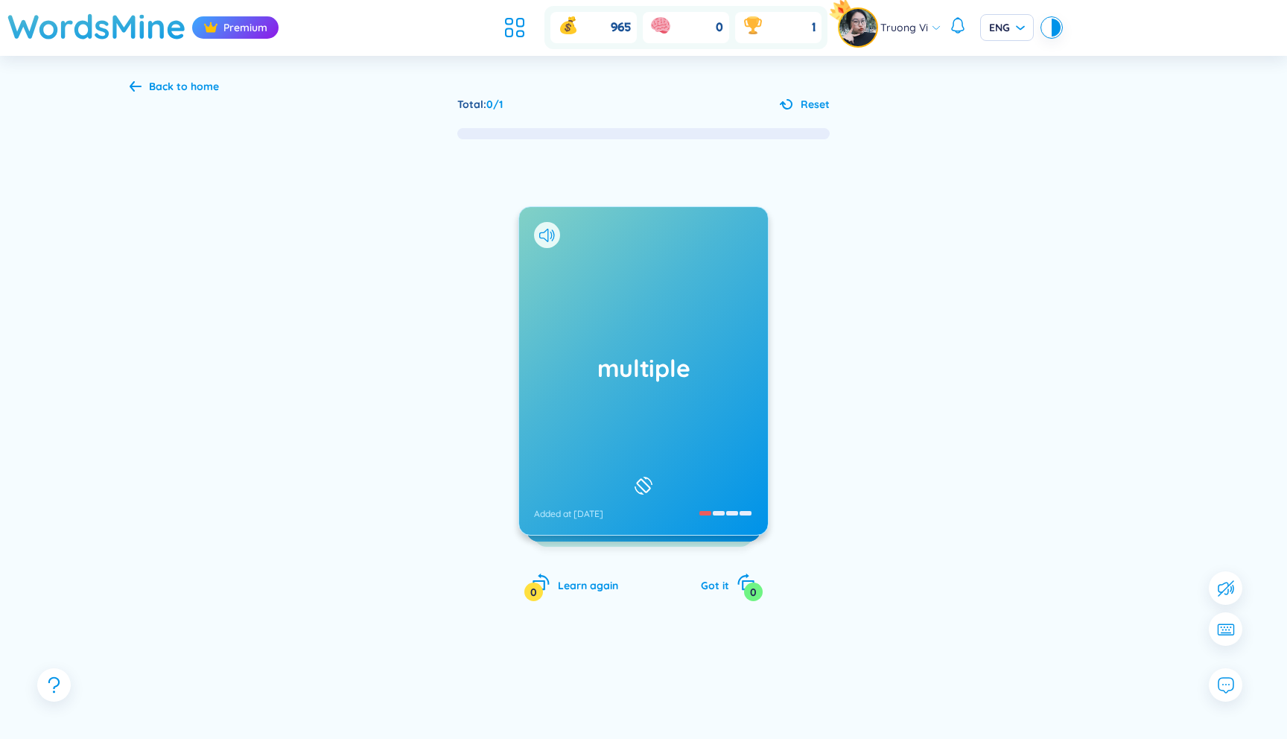
click at [206, 85] on div "Back to home" at bounding box center [184, 86] width 70 height 16
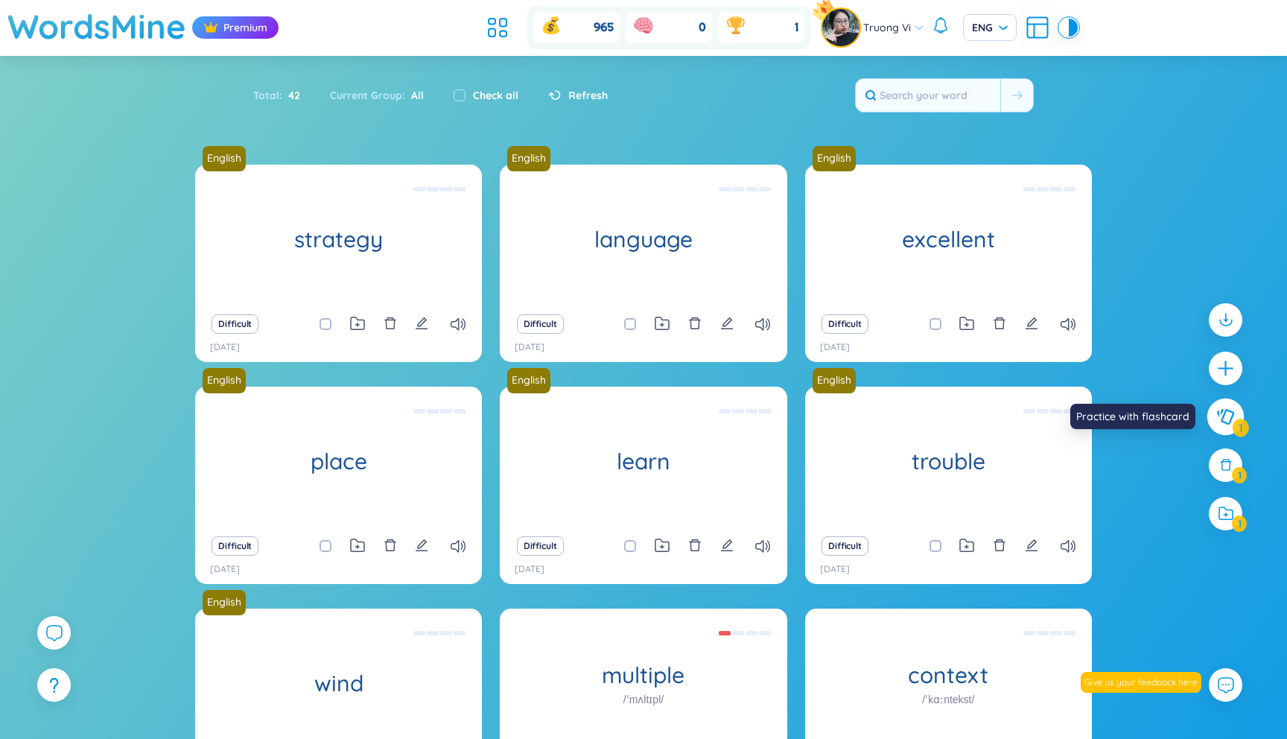
click at [1225, 416] on icon at bounding box center [1225, 416] width 18 height 16
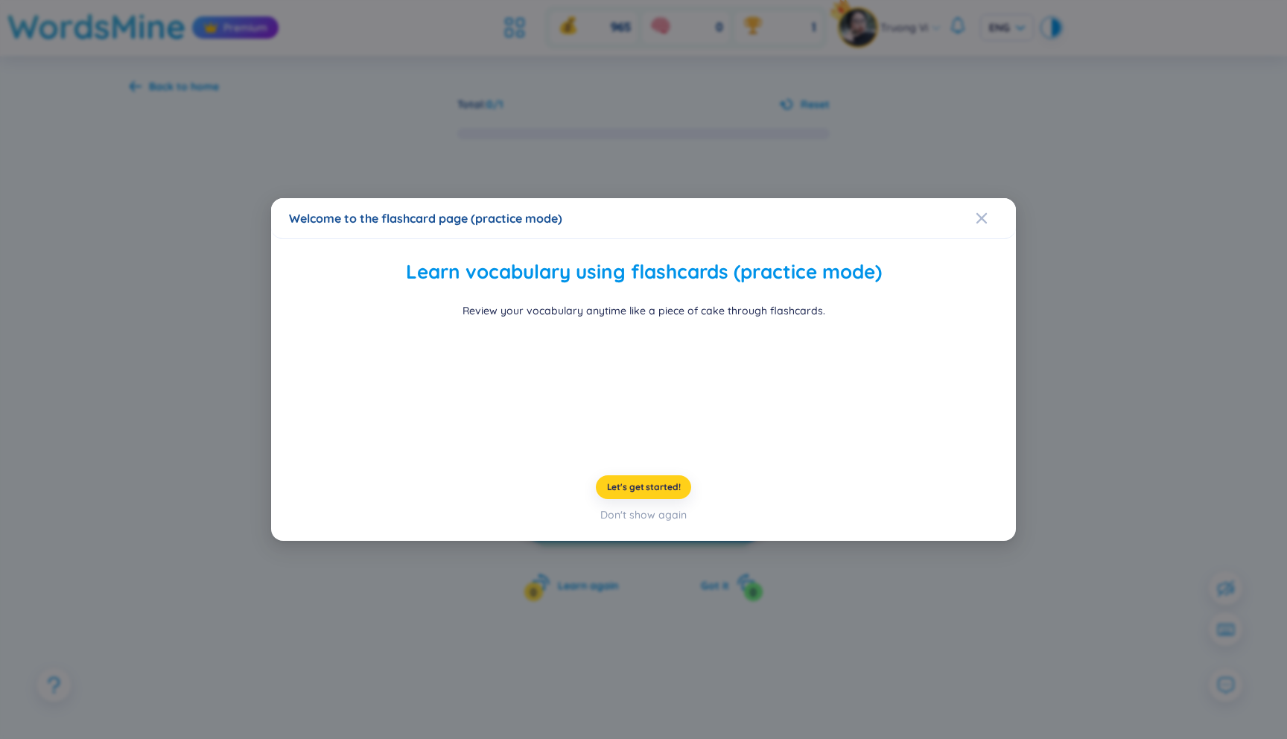
click at [660, 493] on span "Let's get started!" at bounding box center [644, 487] width 74 height 12
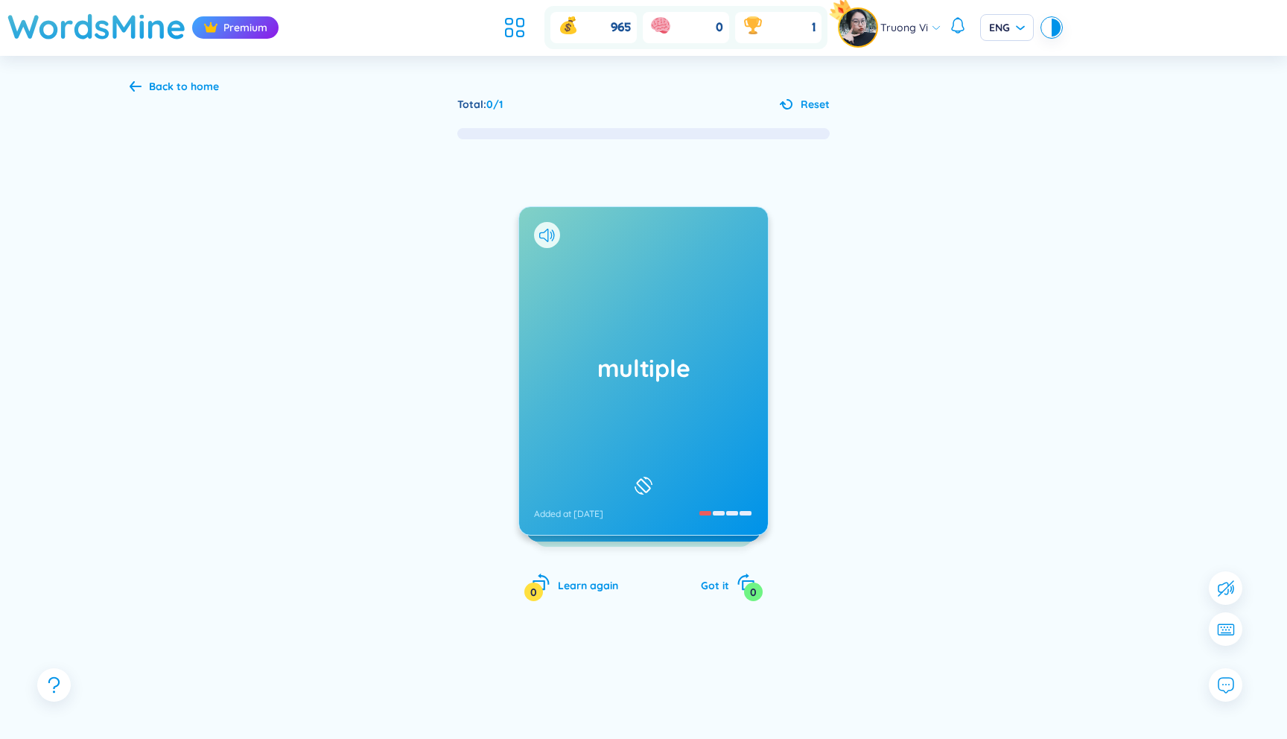
click at [203, 90] on div "Back to home" at bounding box center [184, 86] width 70 height 16
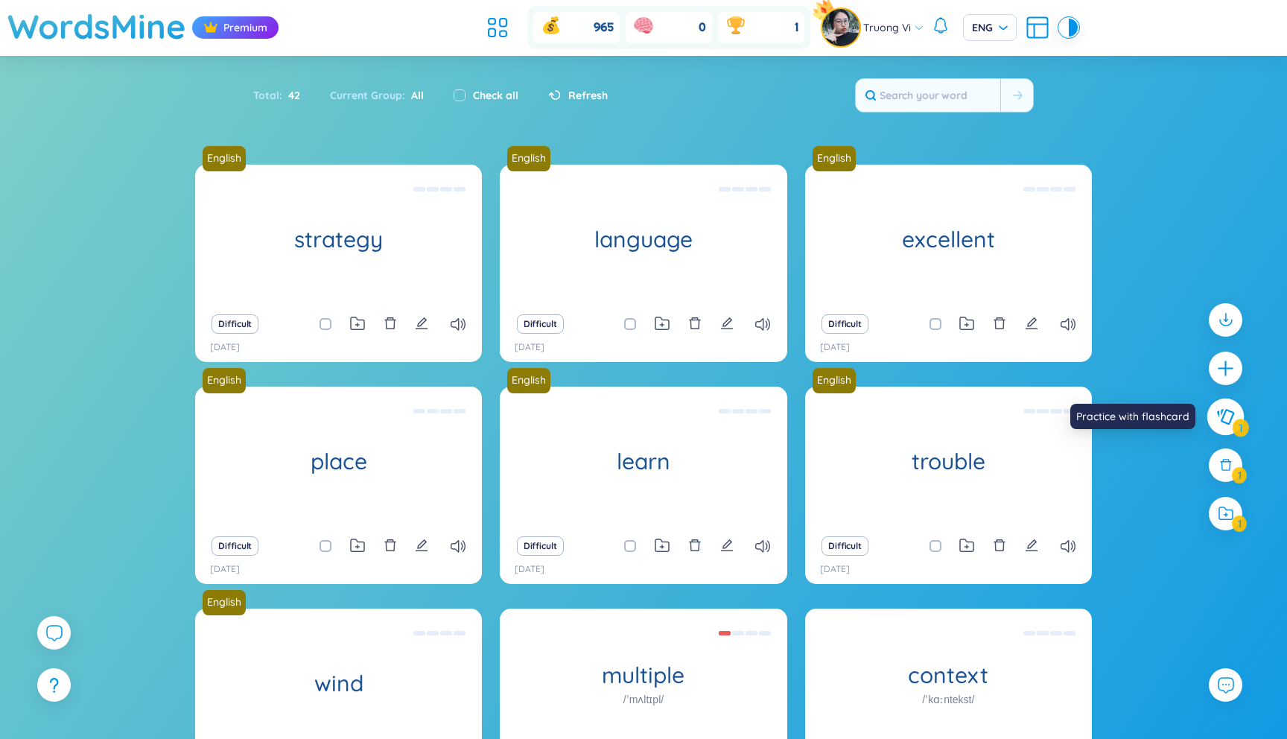
click at [1222, 418] on icon at bounding box center [1225, 417] width 17 height 16
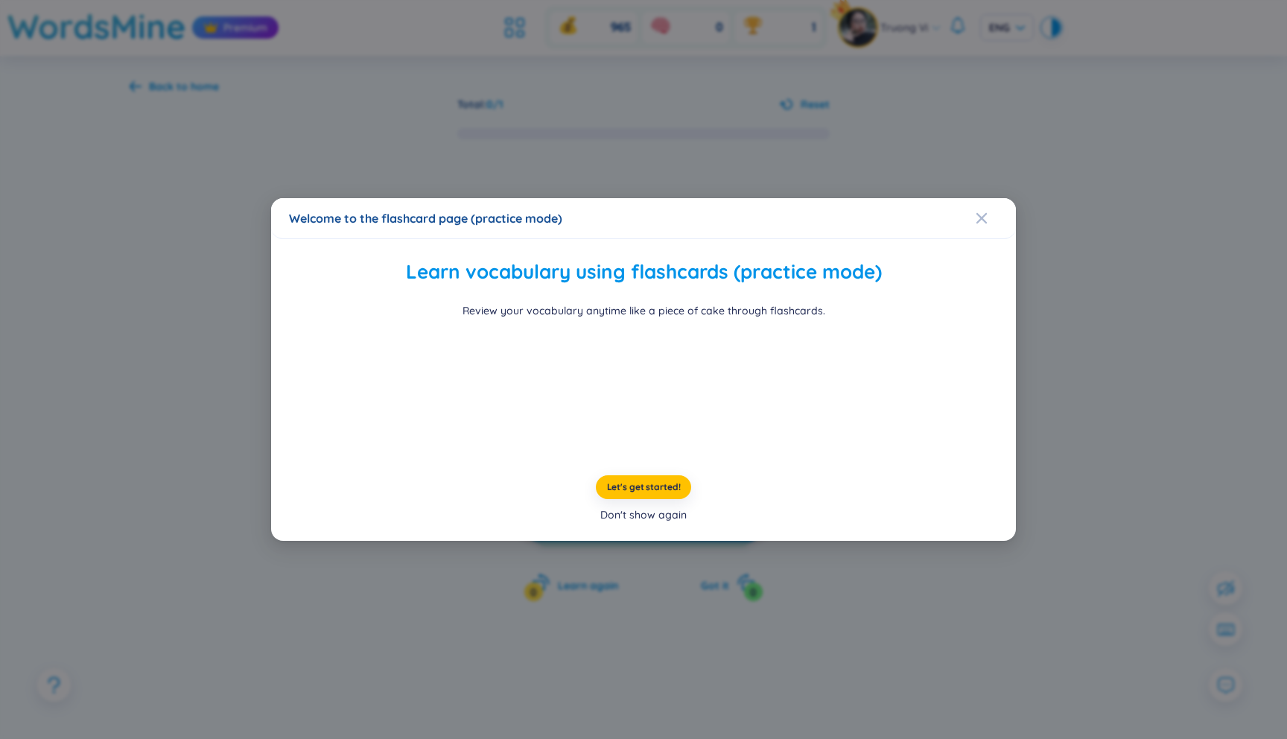
click at [636, 523] on div "Don't show again" at bounding box center [643, 514] width 86 height 16
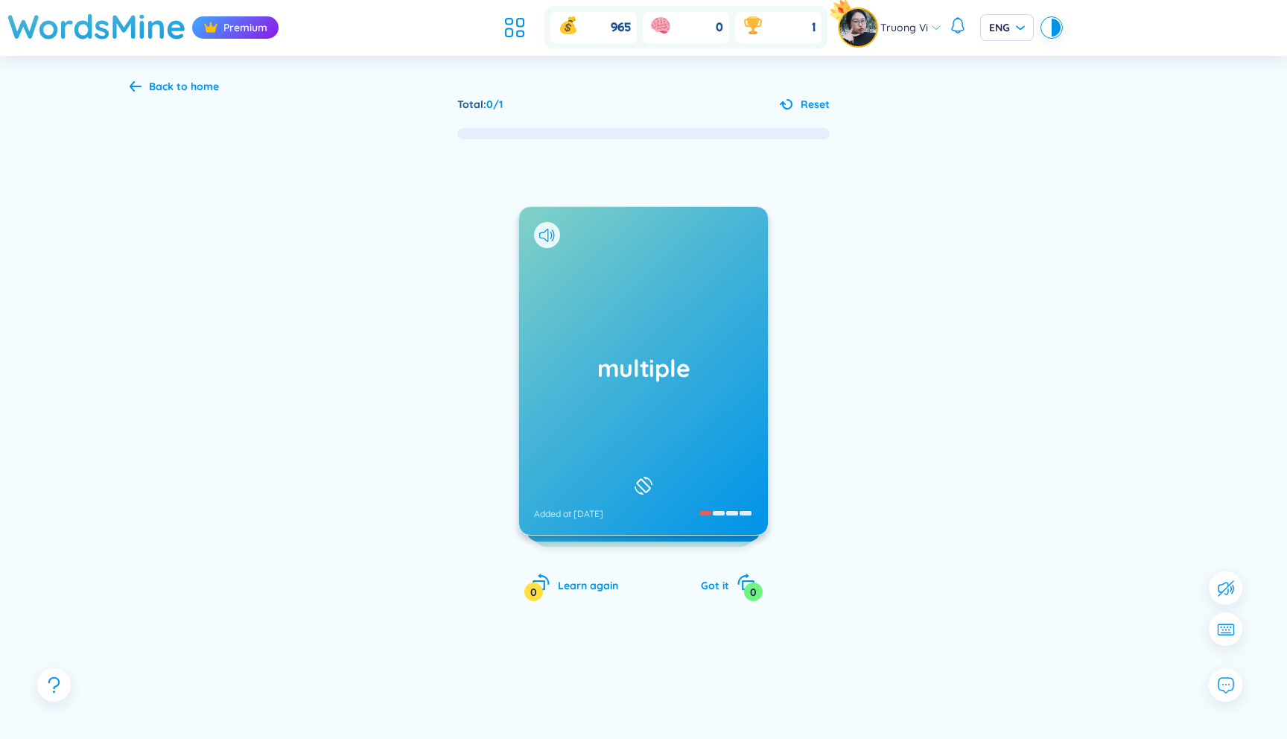
click at [194, 84] on div "Back to home" at bounding box center [184, 86] width 70 height 16
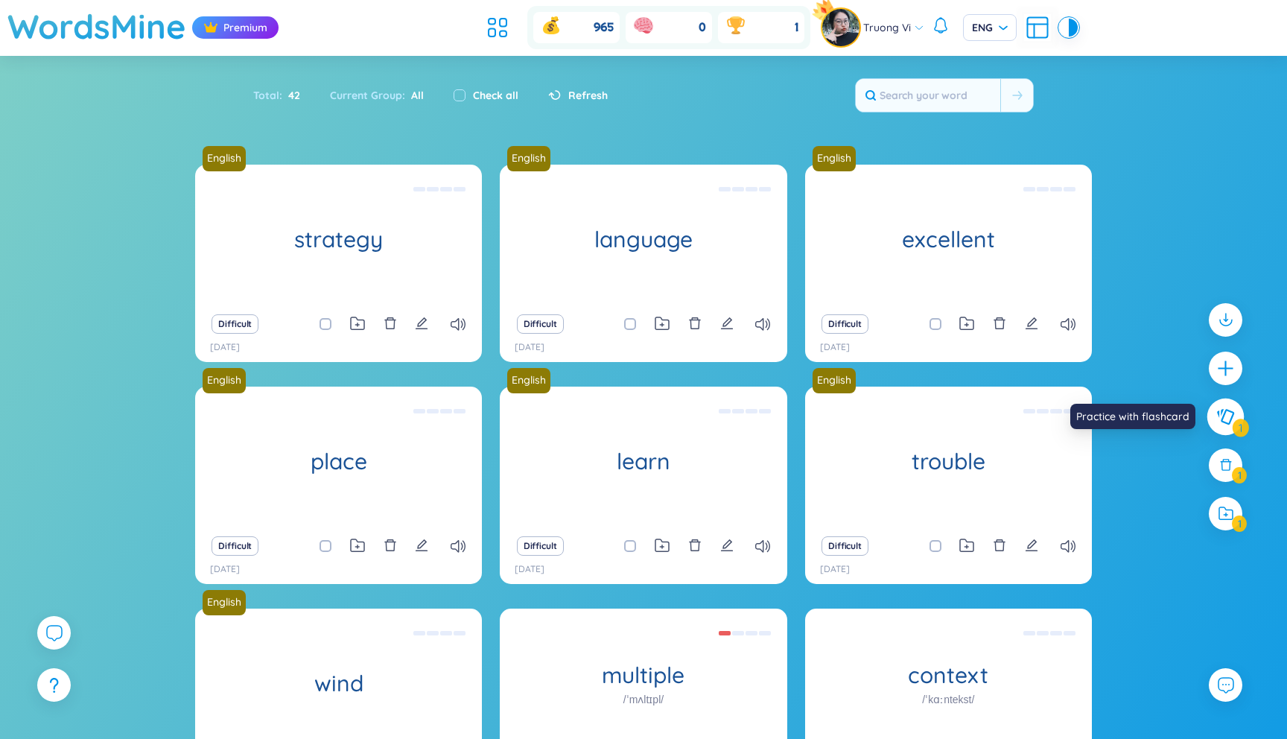
click at [1218, 415] on icon at bounding box center [1225, 417] width 17 height 16
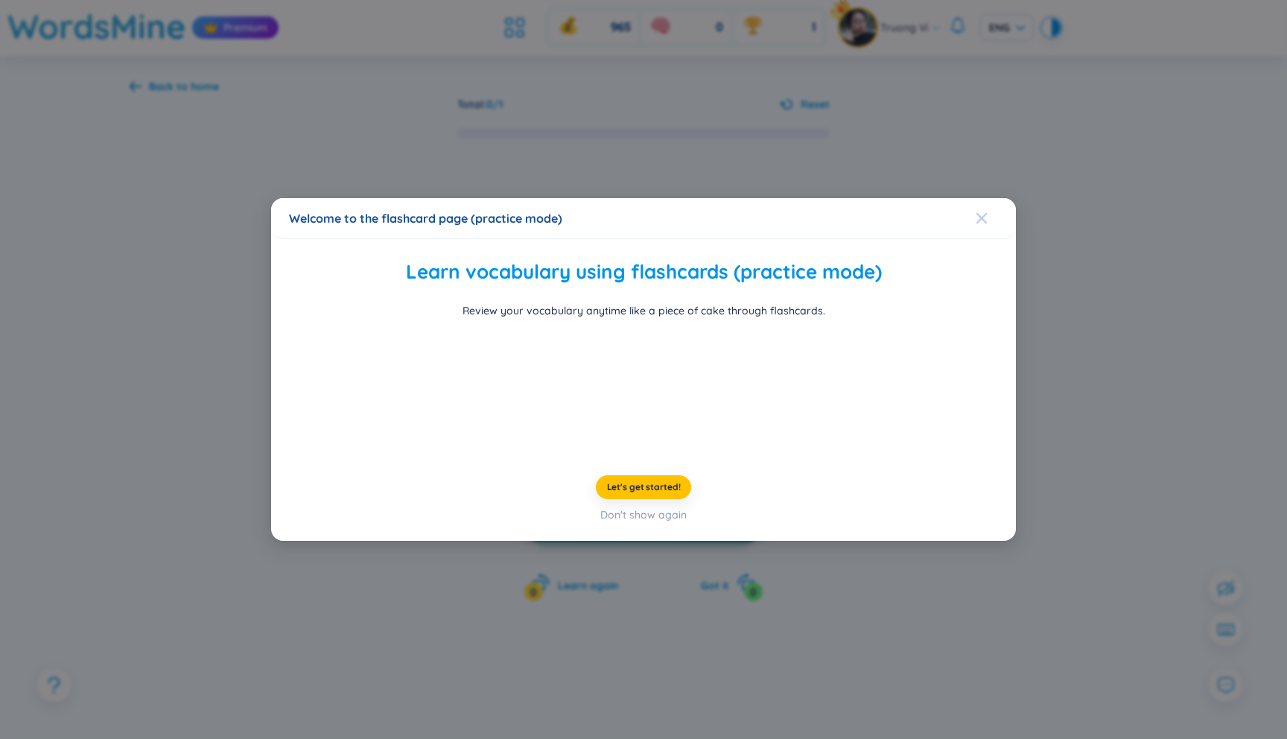
click at [985, 212] on icon "Close" at bounding box center [982, 218] width 12 height 12
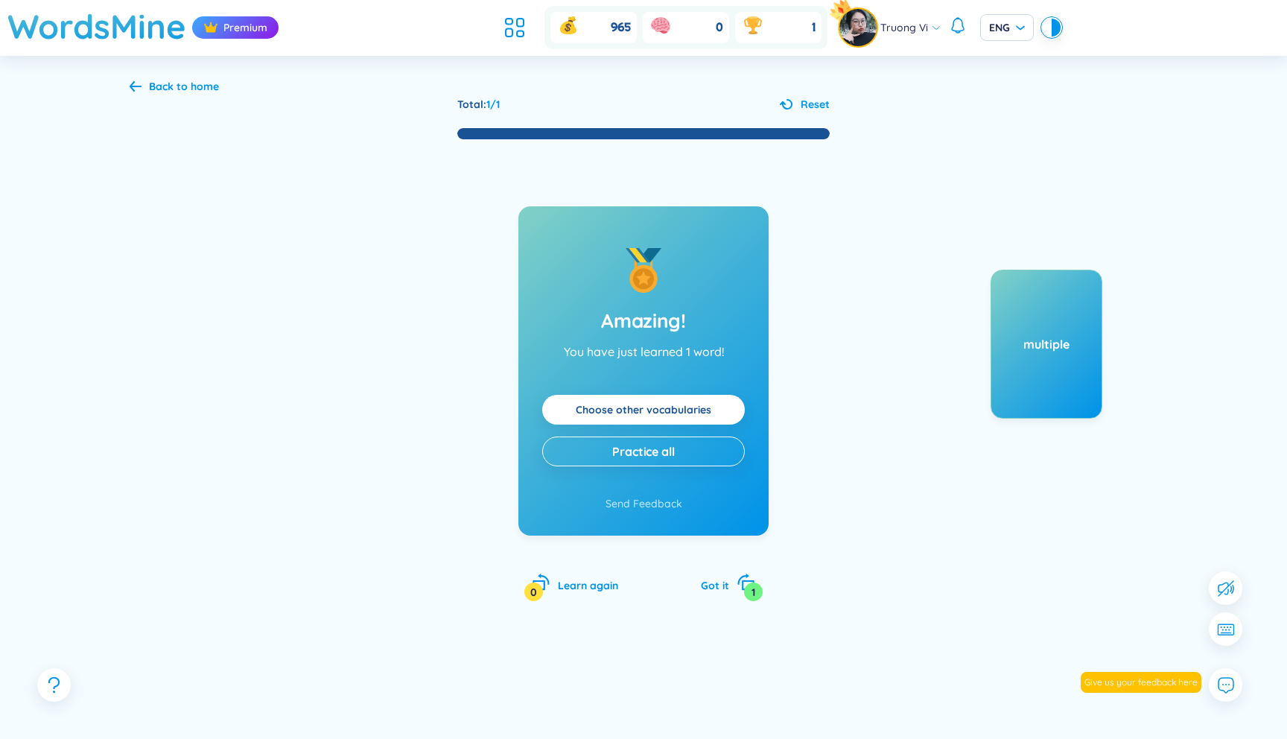
click at [206, 86] on div "Back to home" at bounding box center [184, 86] width 70 height 16
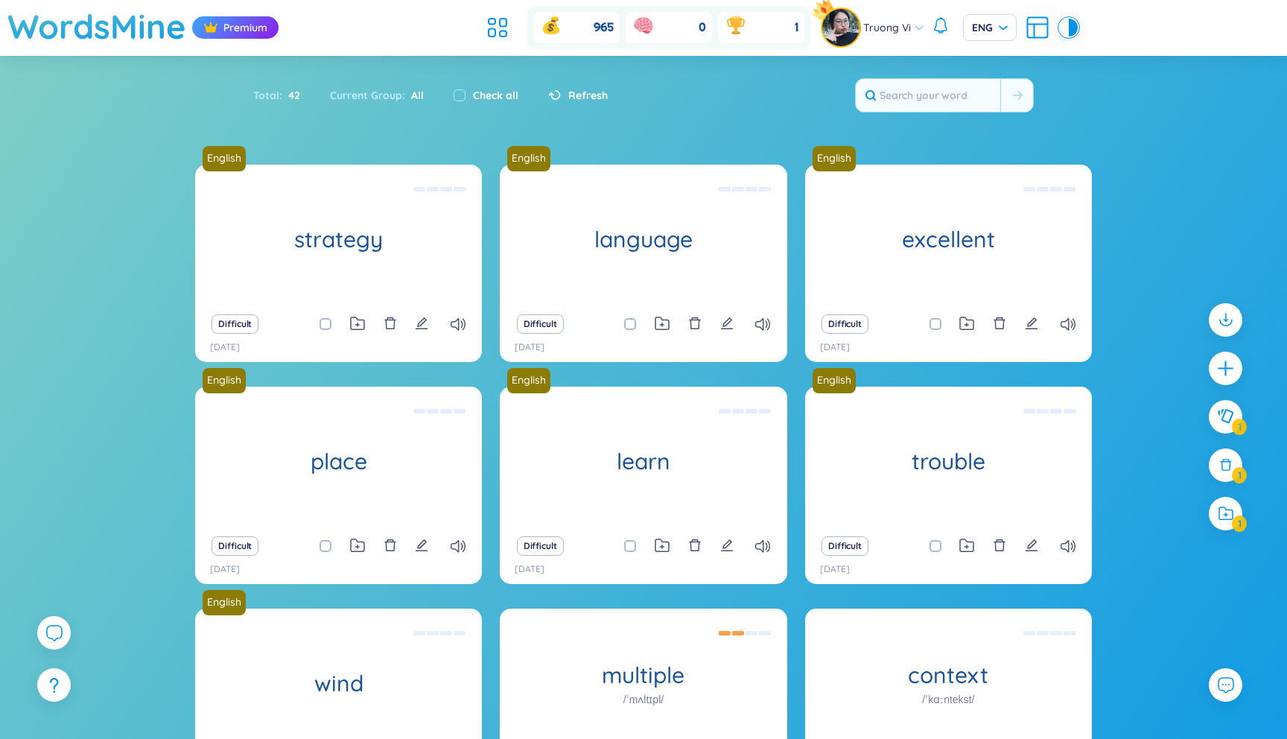
click at [328, 324] on input "checkbox" at bounding box center [333, 324] width 12 height 12
checkbox input "true"
click at [633, 324] on input "checkbox" at bounding box center [637, 324] width 12 height 12
checkbox input "true"
click at [931, 325] on span at bounding box center [935, 324] width 12 height 12
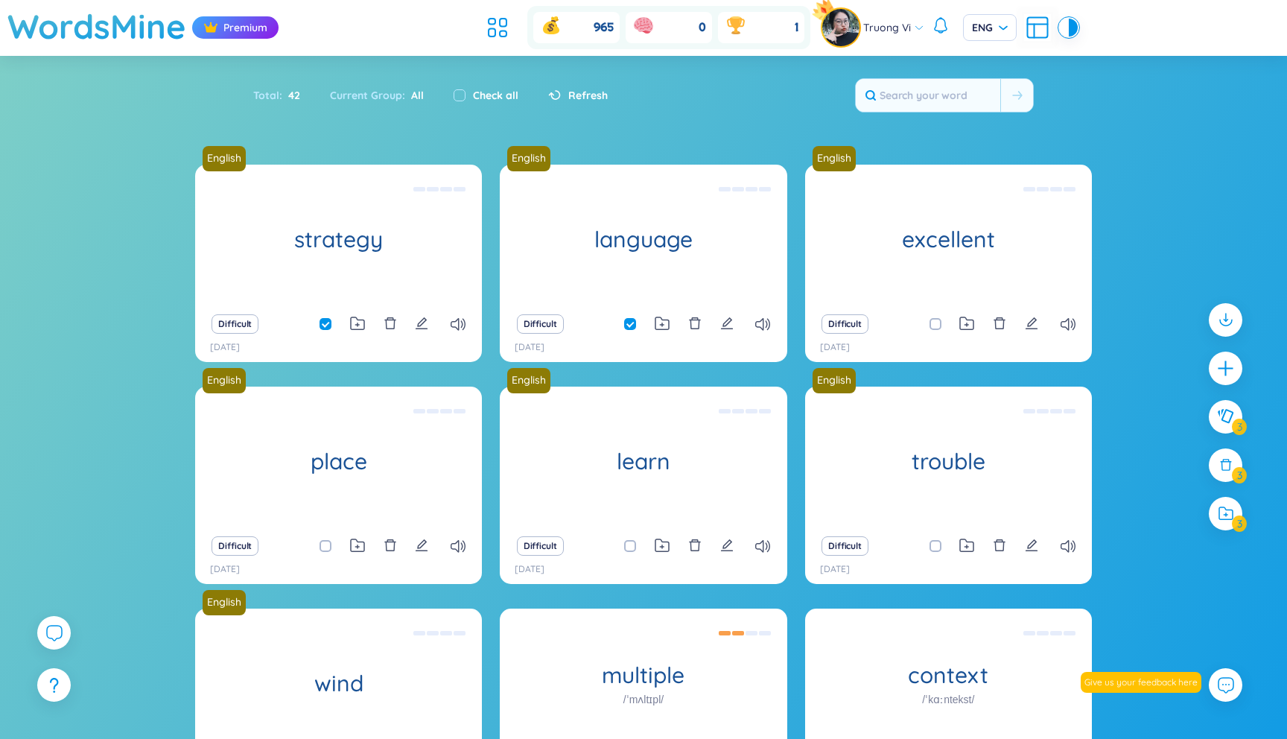
click at [937, 325] on input "checkbox" at bounding box center [943, 324] width 12 height 12
checkbox input "true"
click at [330, 545] on input "checkbox" at bounding box center [333, 546] width 12 height 12
checkbox input "true"
click at [634, 549] on input "checkbox" at bounding box center [637, 546] width 12 height 12
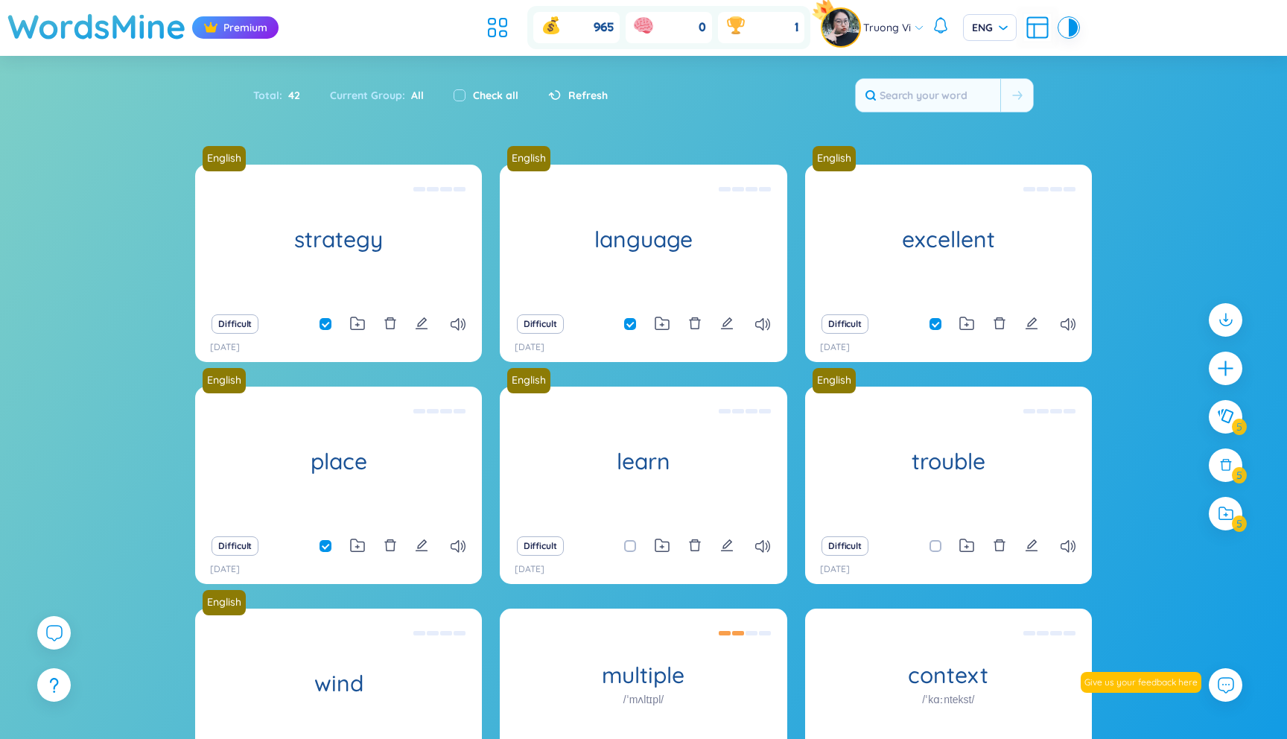
checkbox input "true"
click at [937, 544] on input "checkbox" at bounding box center [943, 546] width 12 height 12
checkbox input "true"
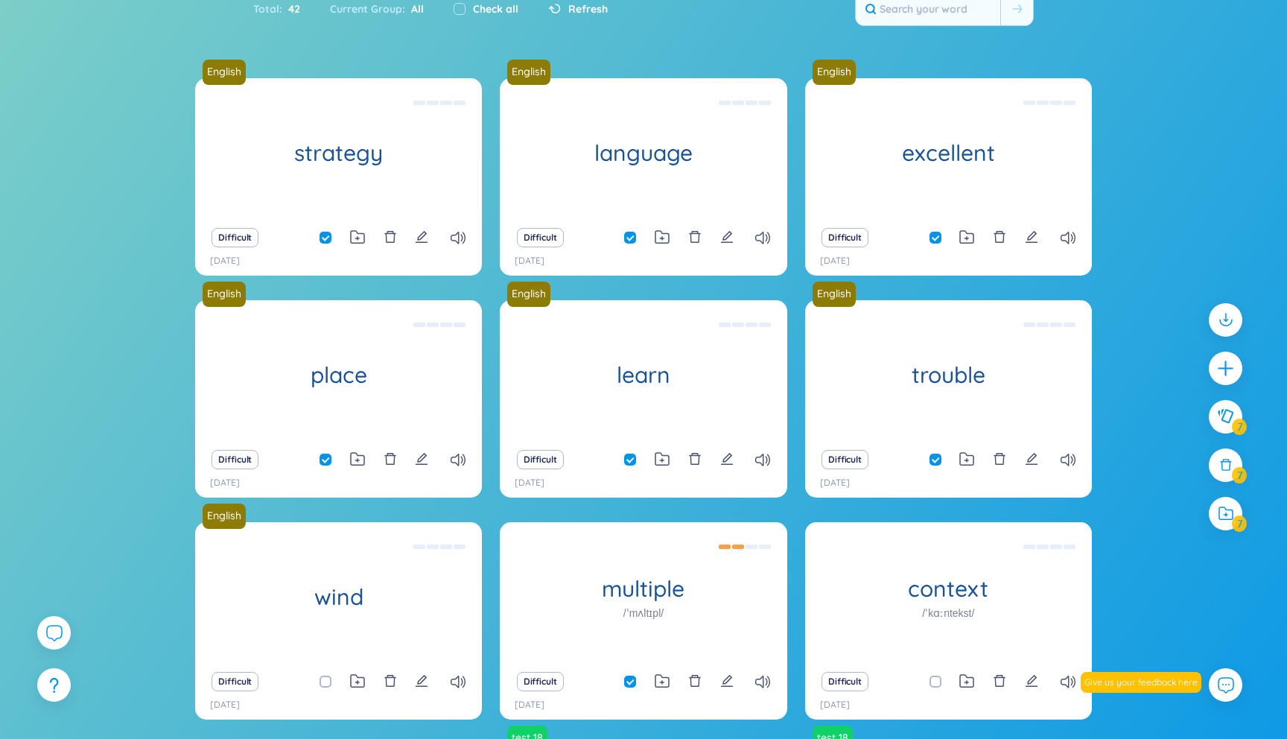
scroll to position [100, 0]
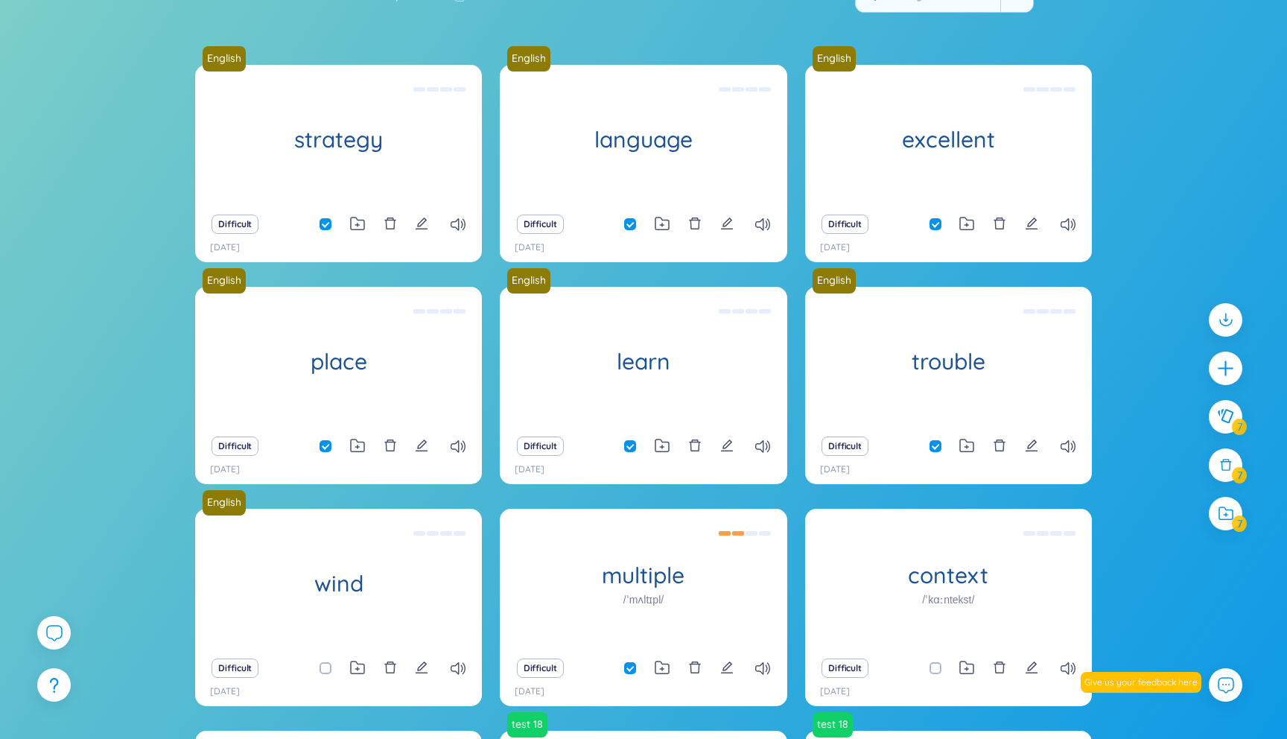
click at [325, 668] on span at bounding box center [325, 668] width 12 height 12
click at [327, 668] on input "checkbox" at bounding box center [333, 668] width 12 height 12
checkbox input "true"
click at [1224, 422] on icon at bounding box center [1225, 416] width 18 height 16
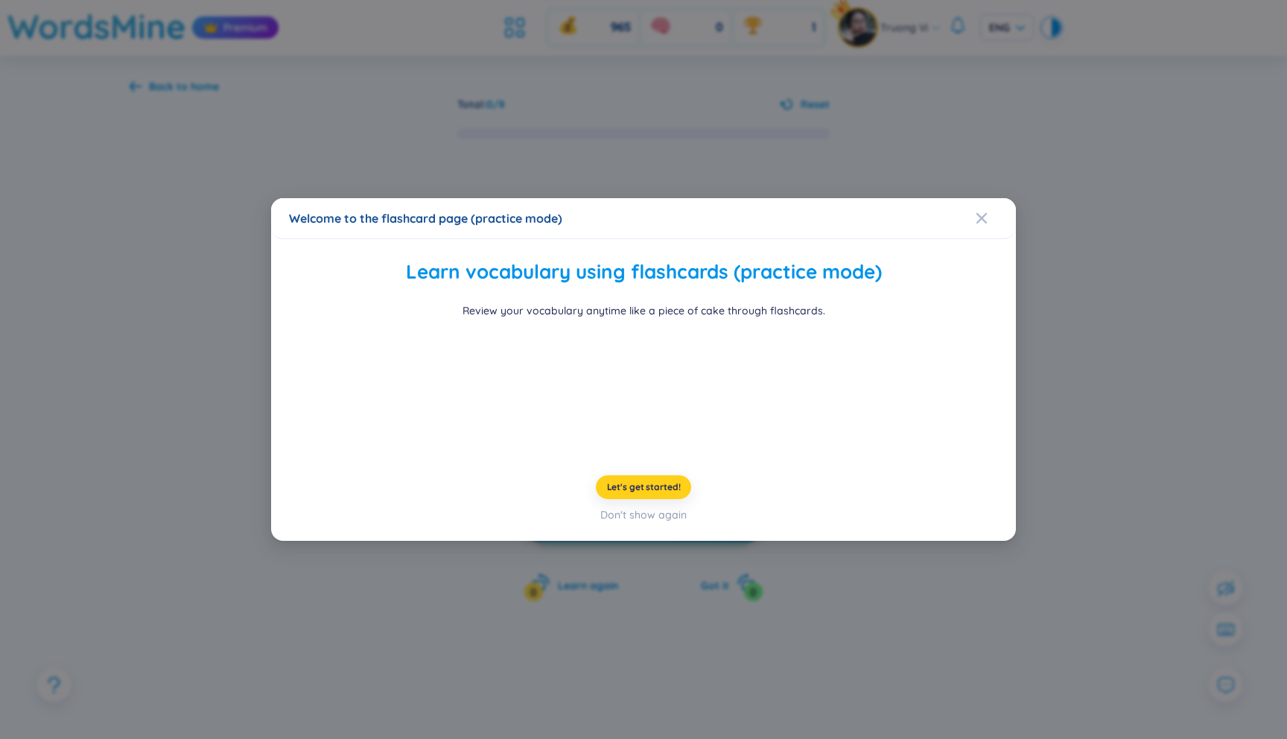
click at [669, 493] on span "Let's get started!" at bounding box center [644, 487] width 74 height 12
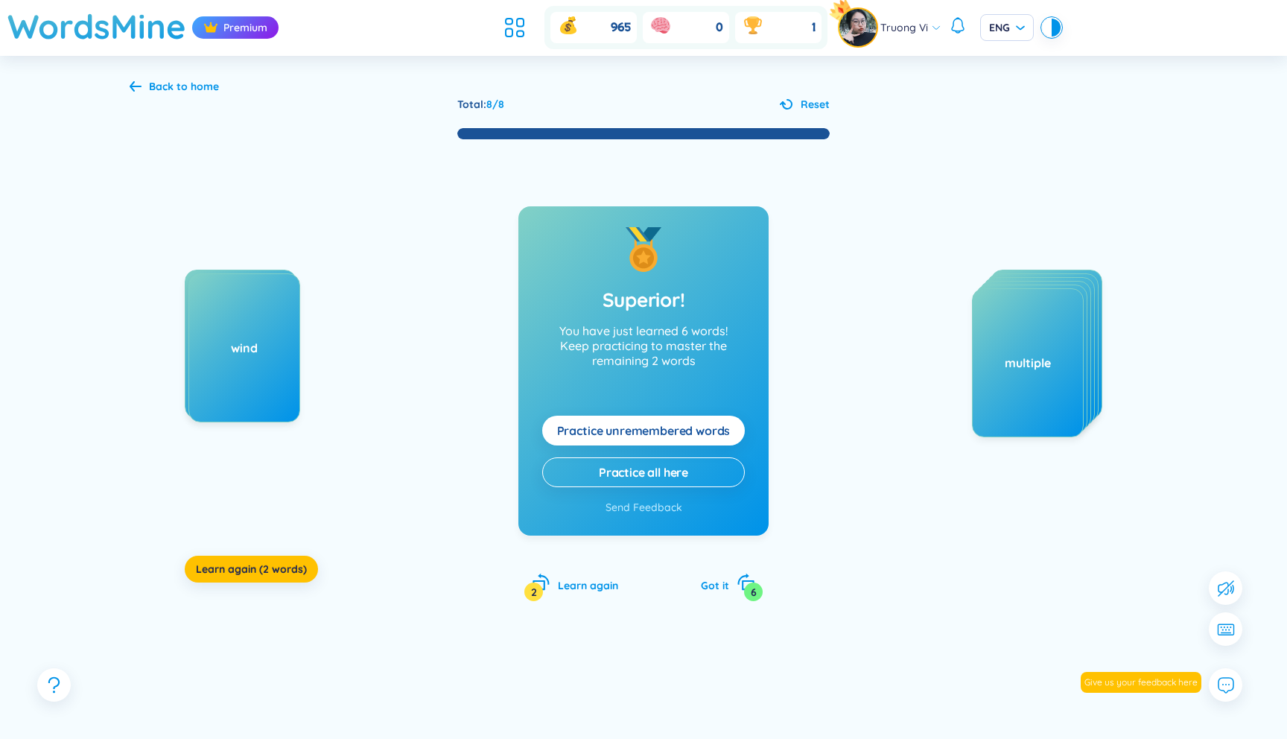
click at [724, 433] on span "Practice unremembered words" at bounding box center [644, 430] width 174 height 16
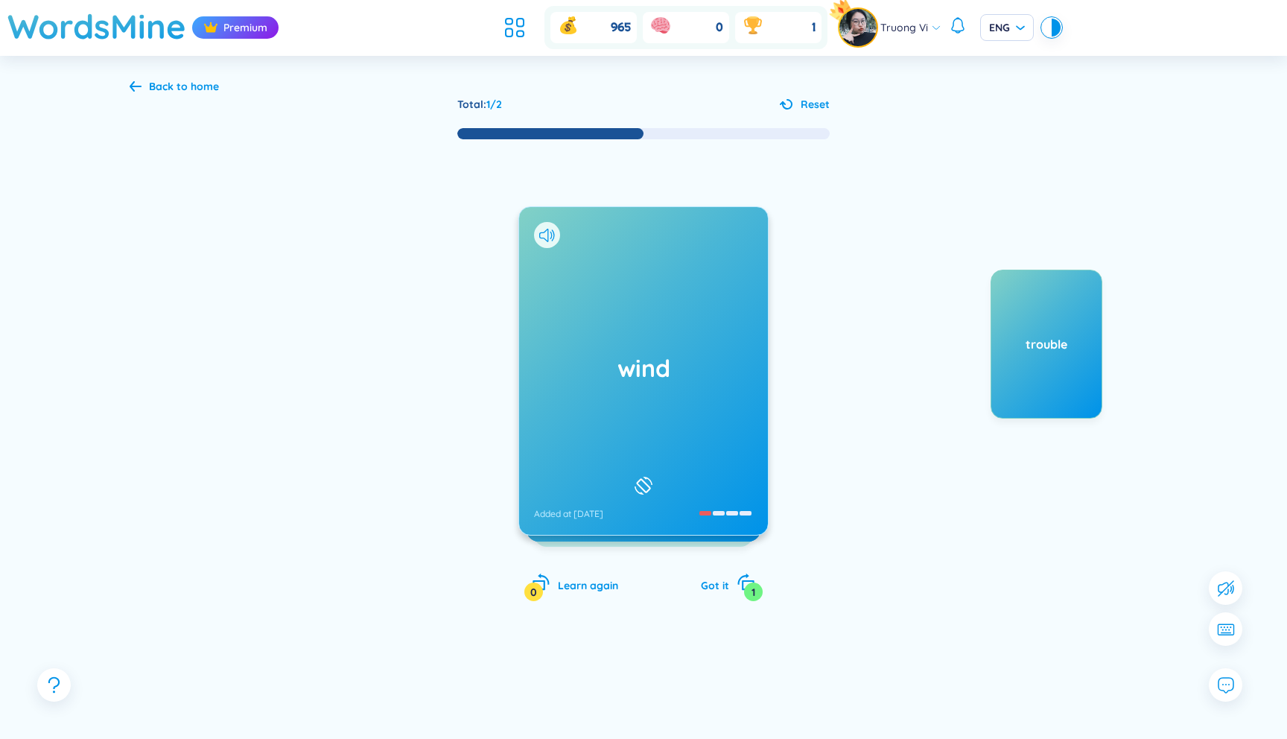
click at [666, 436] on div "wind Added at [DATE]" at bounding box center [643, 371] width 249 height 328
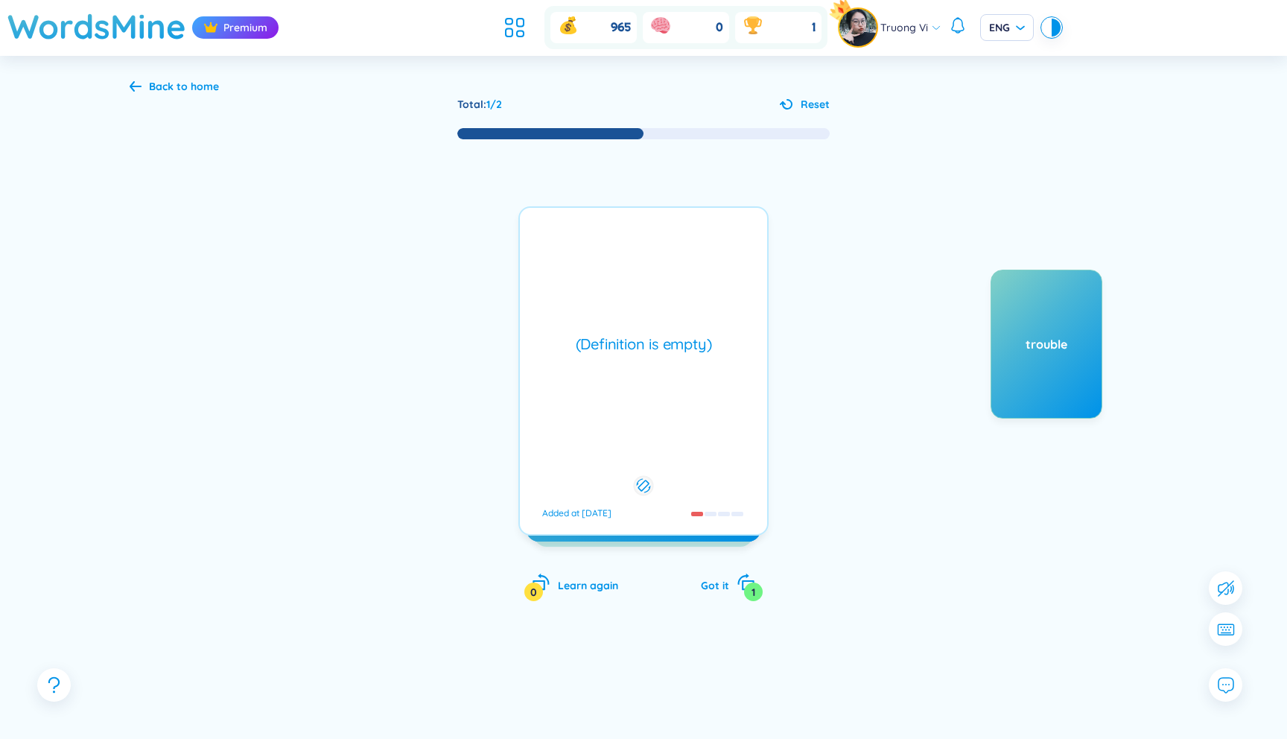
click at [666, 436] on div "(Definition is empty) Added at [DATE]" at bounding box center [643, 370] width 250 height 329
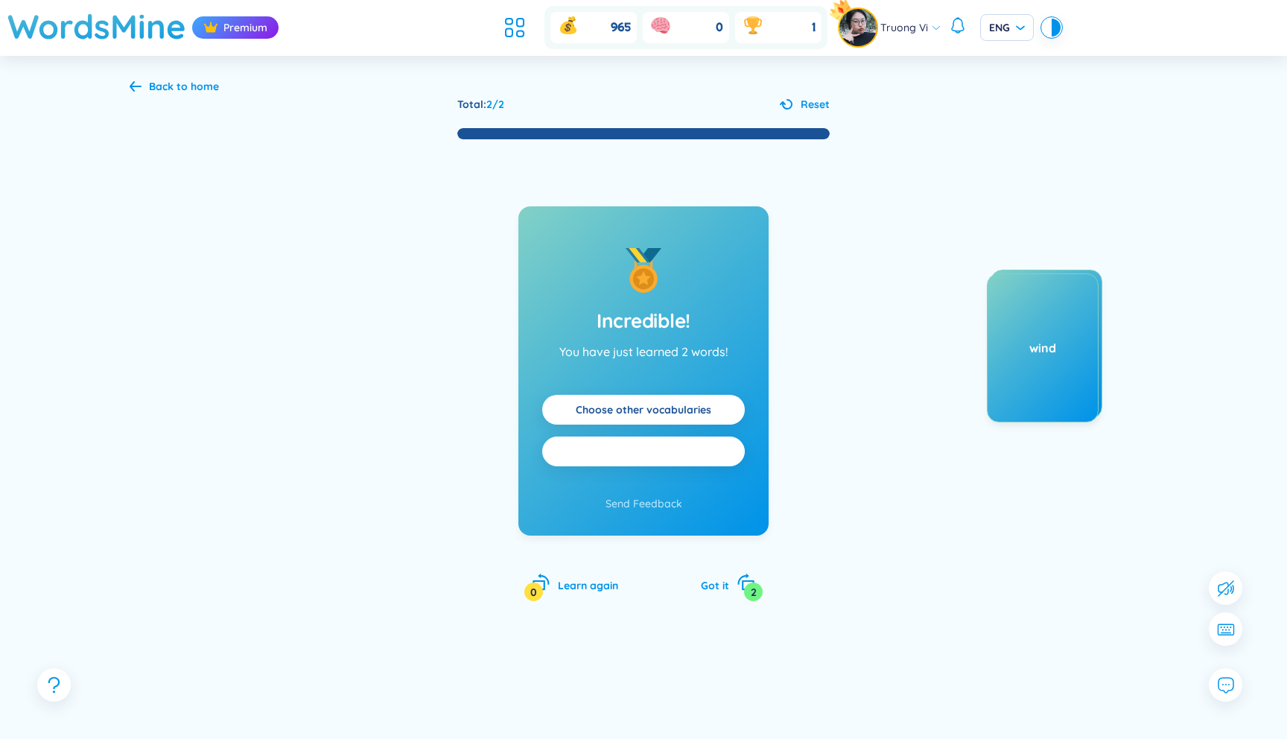
click at [696, 449] on button "Practice all" at bounding box center [643, 451] width 203 height 30
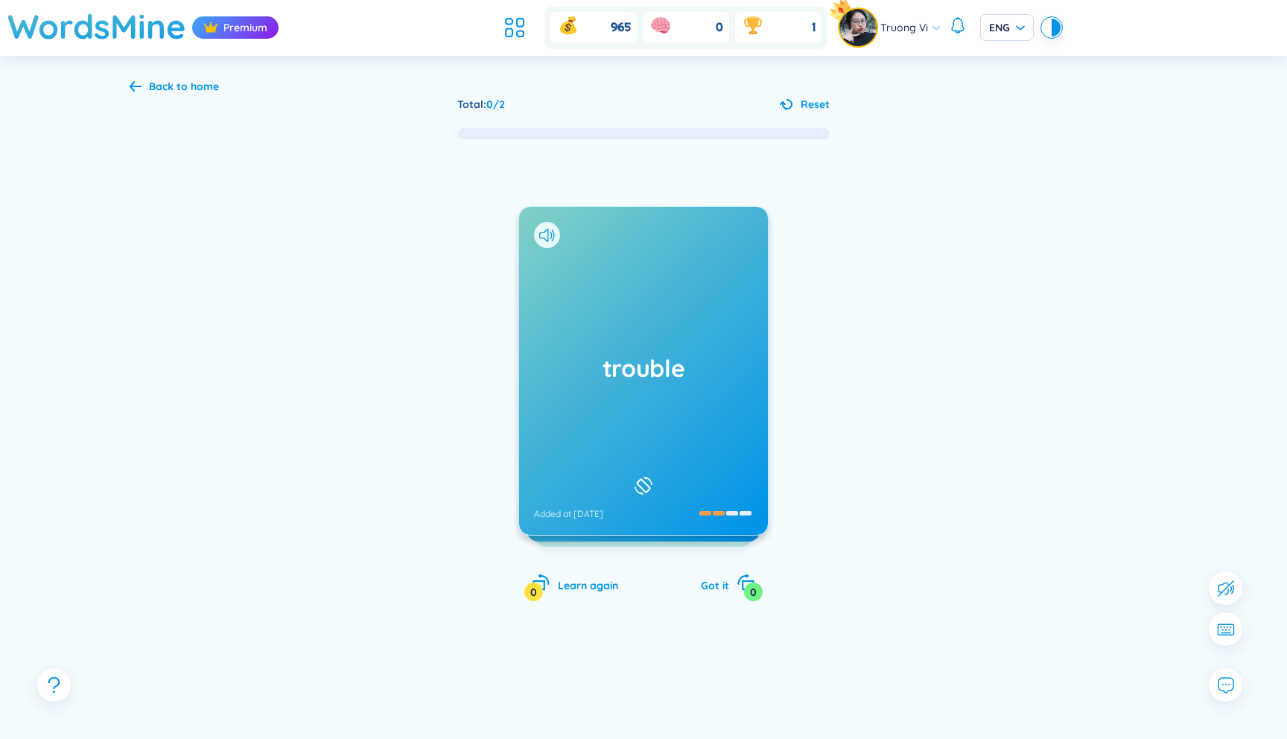
click at [716, 512] on div "trouble Added at [DATE]" at bounding box center [643, 371] width 249 height 328
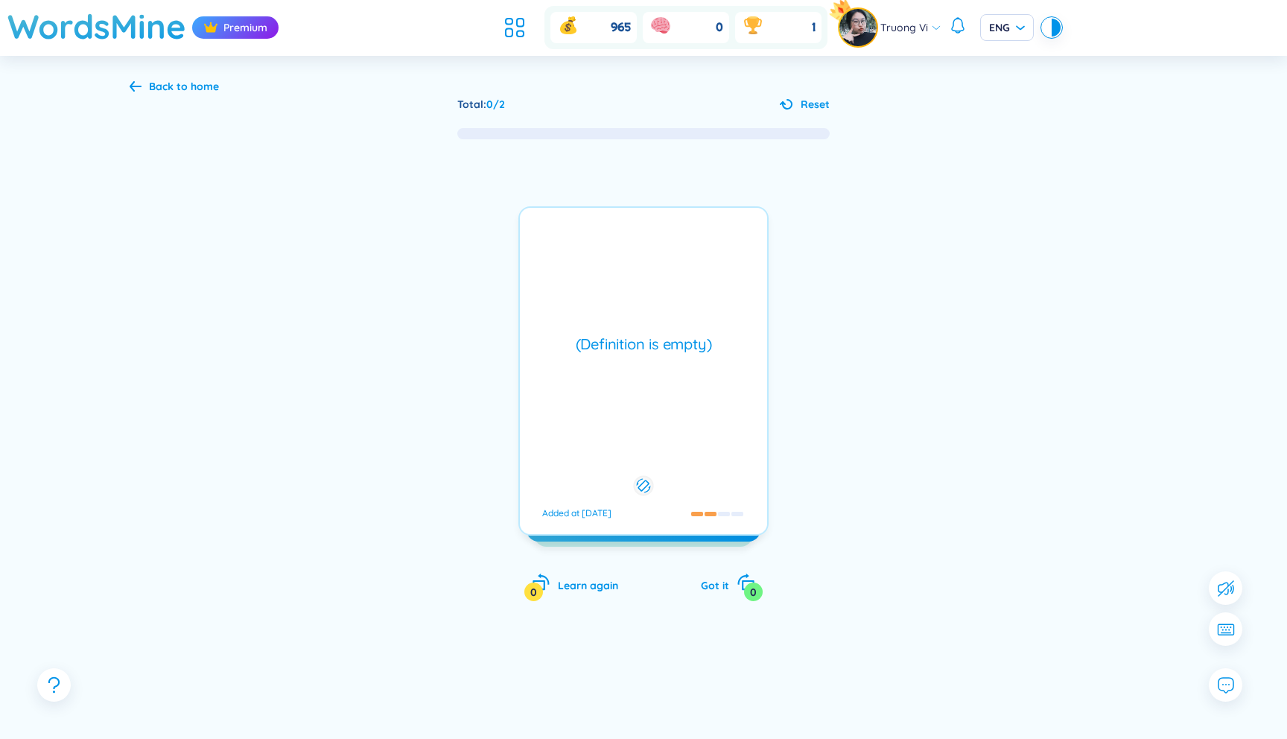
click at [716, 512] on div at bounding box center [718, 514] width 54 height 4
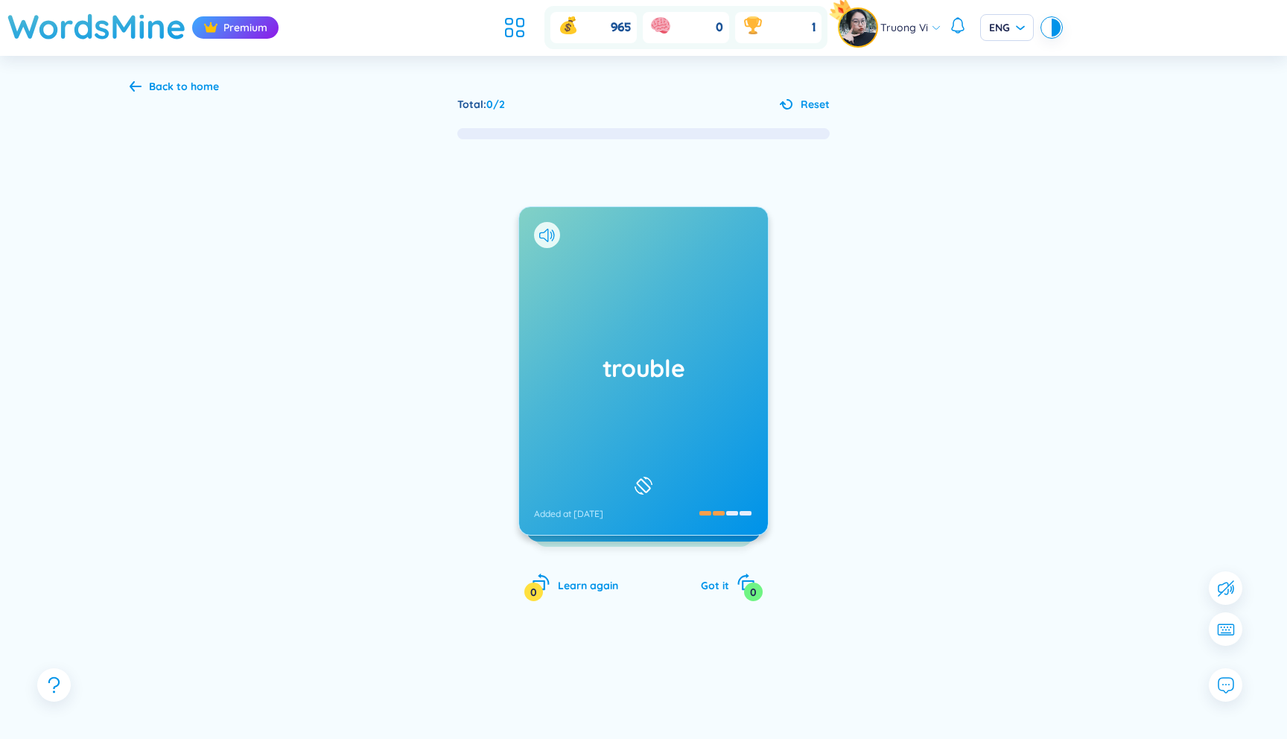
click at [163, 82] on div "Back to home" at bounding box center [184, 86] width 70 height 16
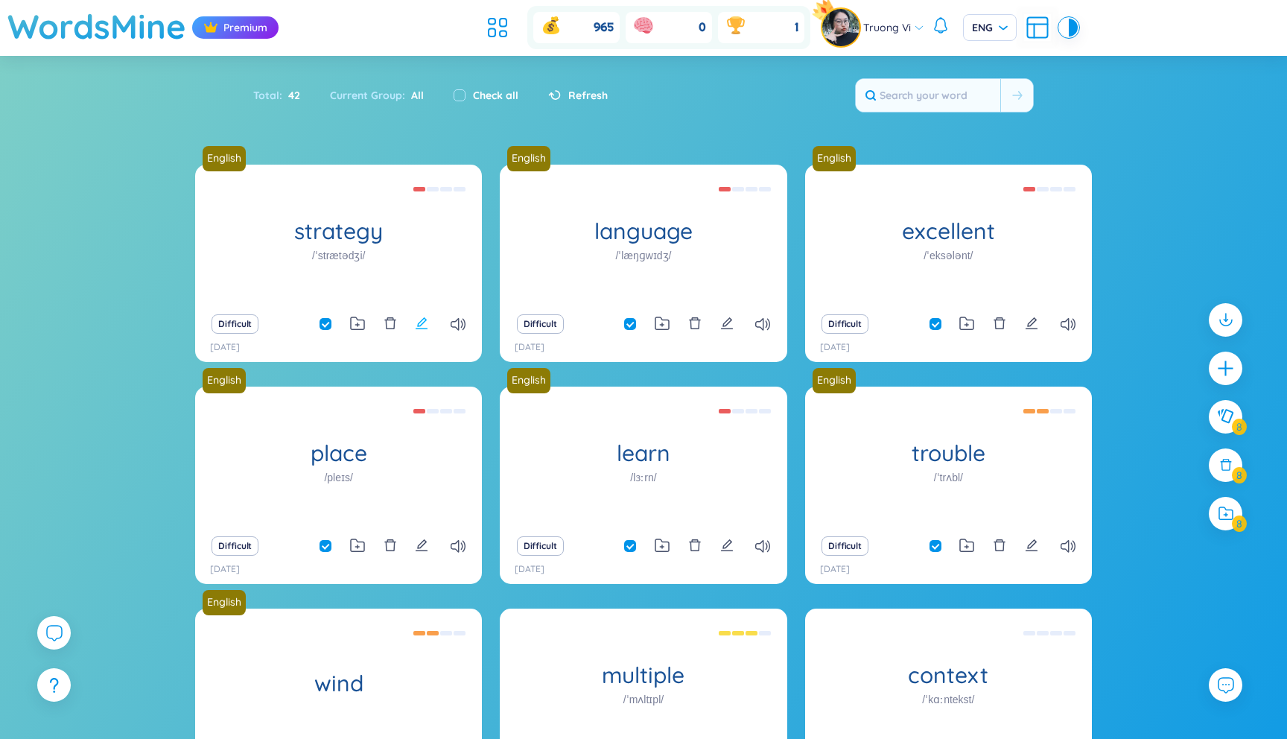
click at [427, 320] on icon "edit" at bounding box center [421, 322] width 13 height 13
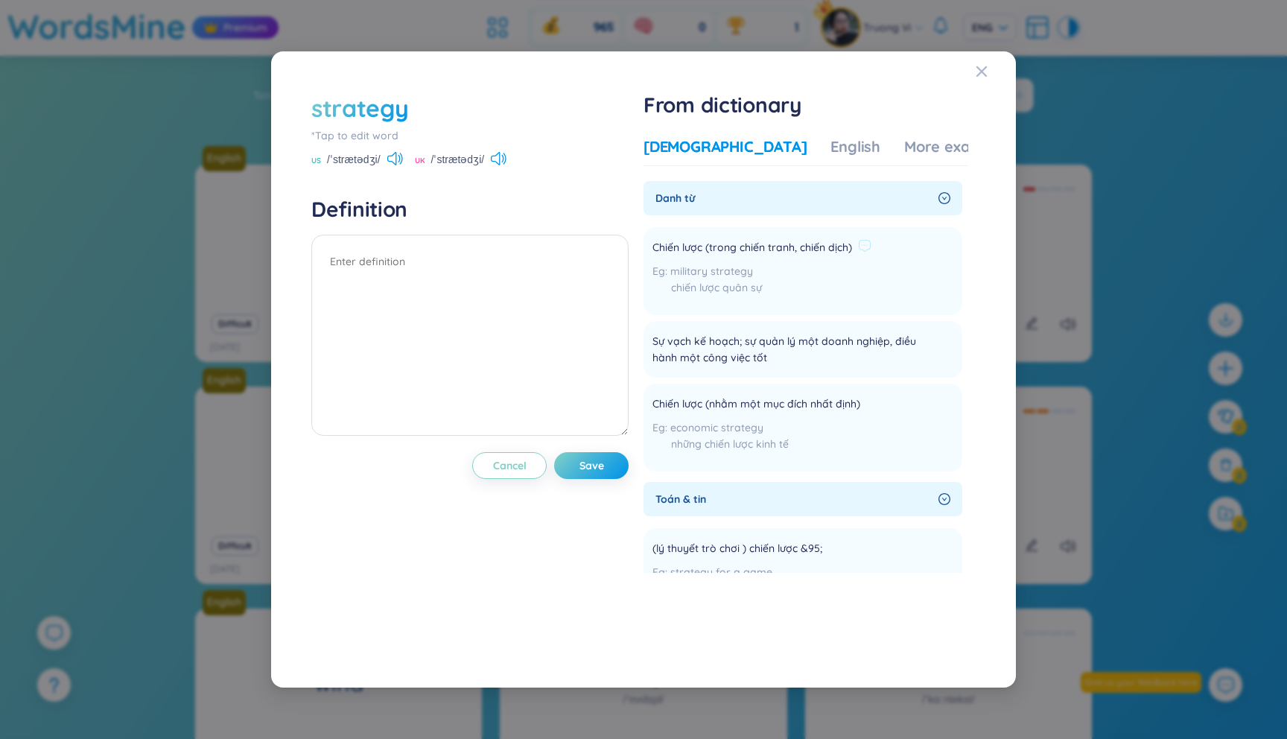
click at [917, 254] on li "Chiến lược (trong chiến tranh, chiến dịch) military strategy chiến lược quân sự…" at bounding box center [802, 271] width 319 height 88
click at [760, 281] on div "chiến lược quân sự" at bounding box center [761, 287] width 219 height 16
click at [830, 148] on div "English" at bounding box center [855, 146] width 50 height 21
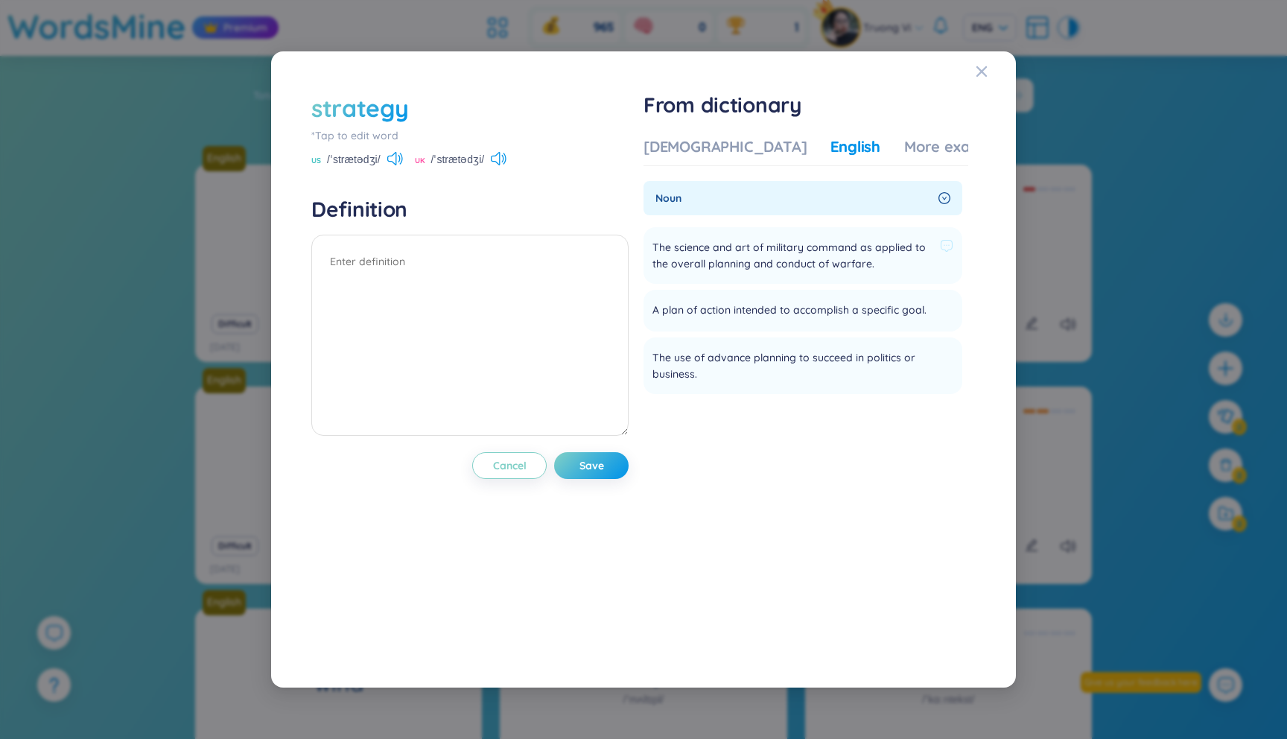
click at [704, 252] on span "The science and art of military command as applied to the overall planning and …" at bounding box center [792, 255] width 281 height 33
click at [684, 156] on div "[DEMOGRAPHIC_DATA]" at bounding box center [724, 146] width 163 height 21
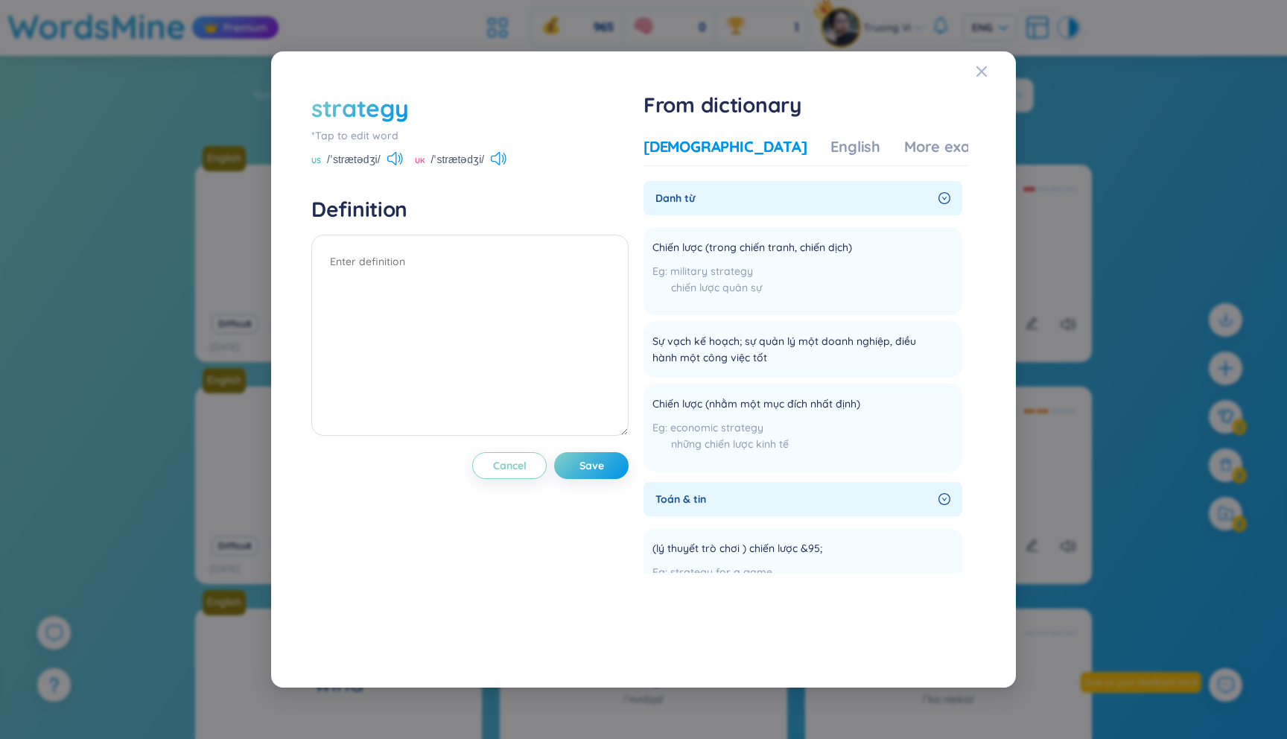
click at [879, 157] on div "Vietnamese English More examples" at bounding box center [827, 151] width 369 height 30
click at [904, 140] on div "More examples" at bounding box center [958, 146] width 108 height 21
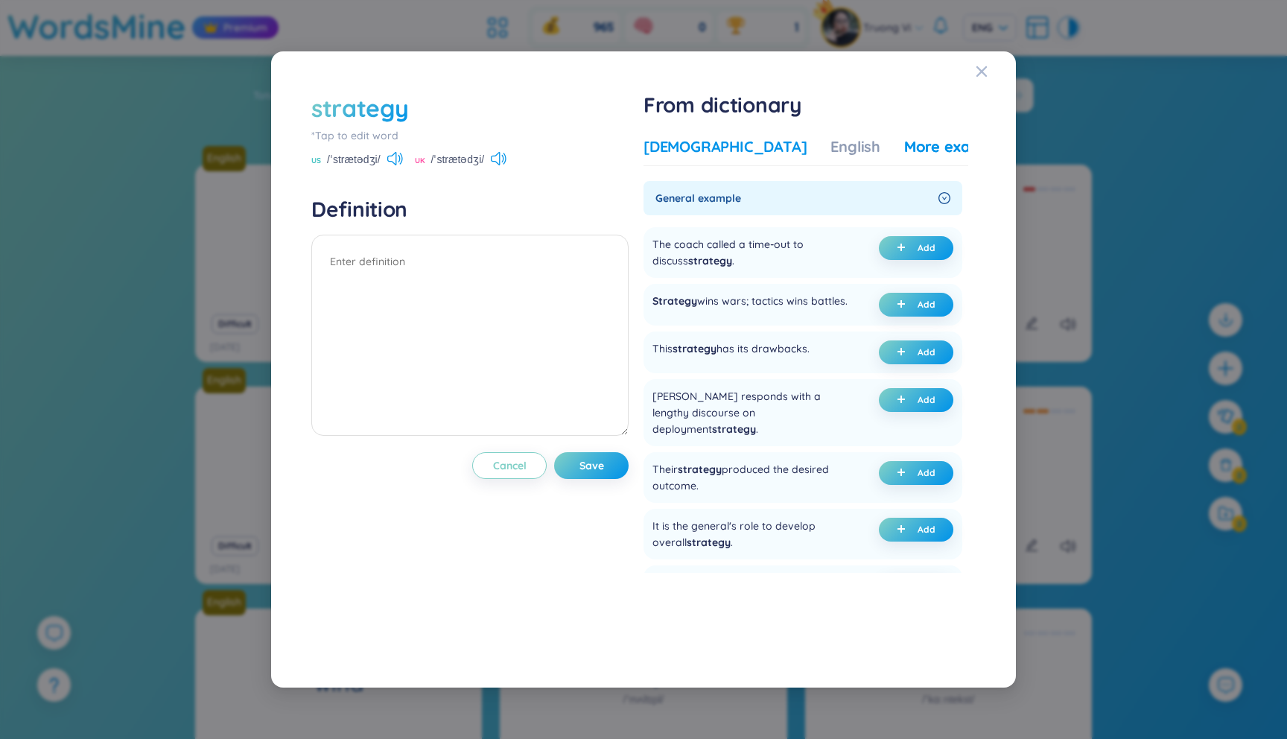
click at [702, 147] on div "[DEMOGRAPHIC_DATA]" at bounding box center [724, 146] width 163 height 21
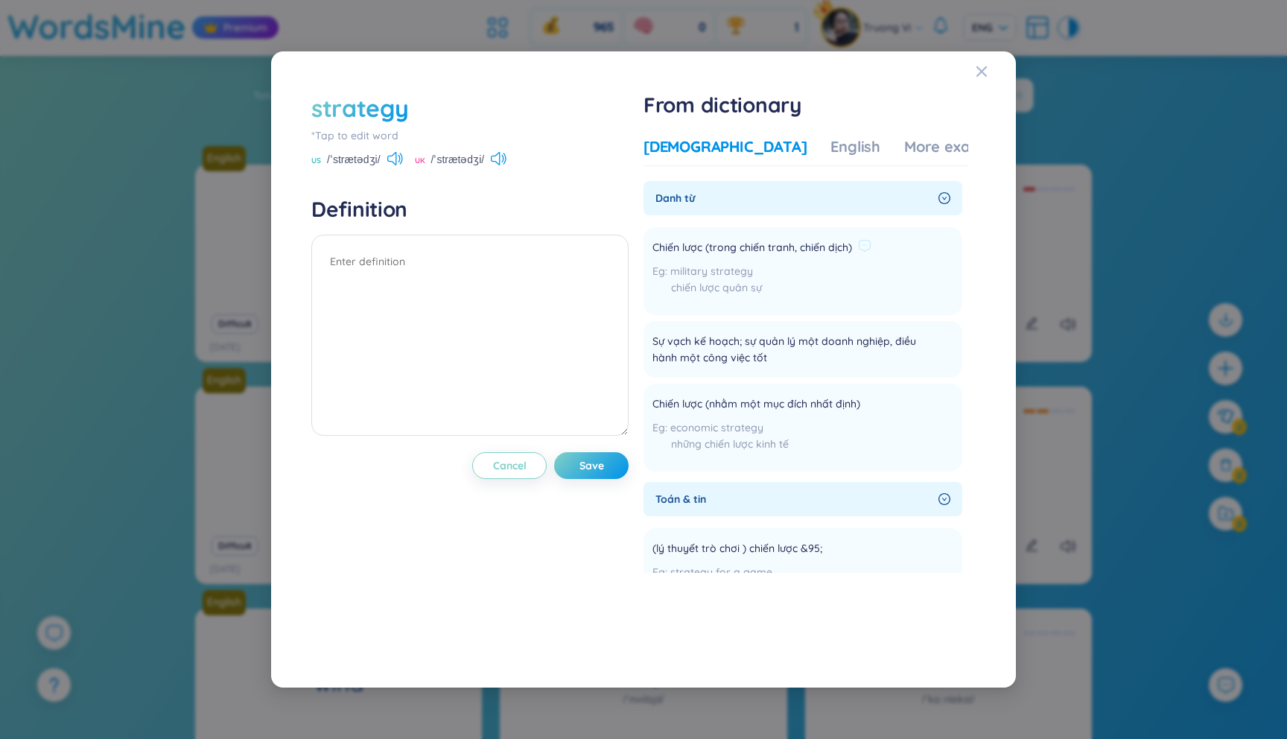
click at [926, 285] on li "Chiến lược (trong chiến tranh, chiến dịch) military strategy chiến lược quân sự…" at bounding box center [802, 271] width 319 height 88
drag, startPoint x: 658, startPoint y: 247, endPoint x: 859, endPoint y: 250, distance: 201.1
click at [859, 250] on div "Chiến lược (trong chiến tranh, chiến dịch)" at bounding box center [761, 248] width 219 height 18
copy div "Chiến lược (trong chiến tranh, chiến dịch)"
click at [427, 298] on textarea at bounding box center [469, 335] width 317 height 201
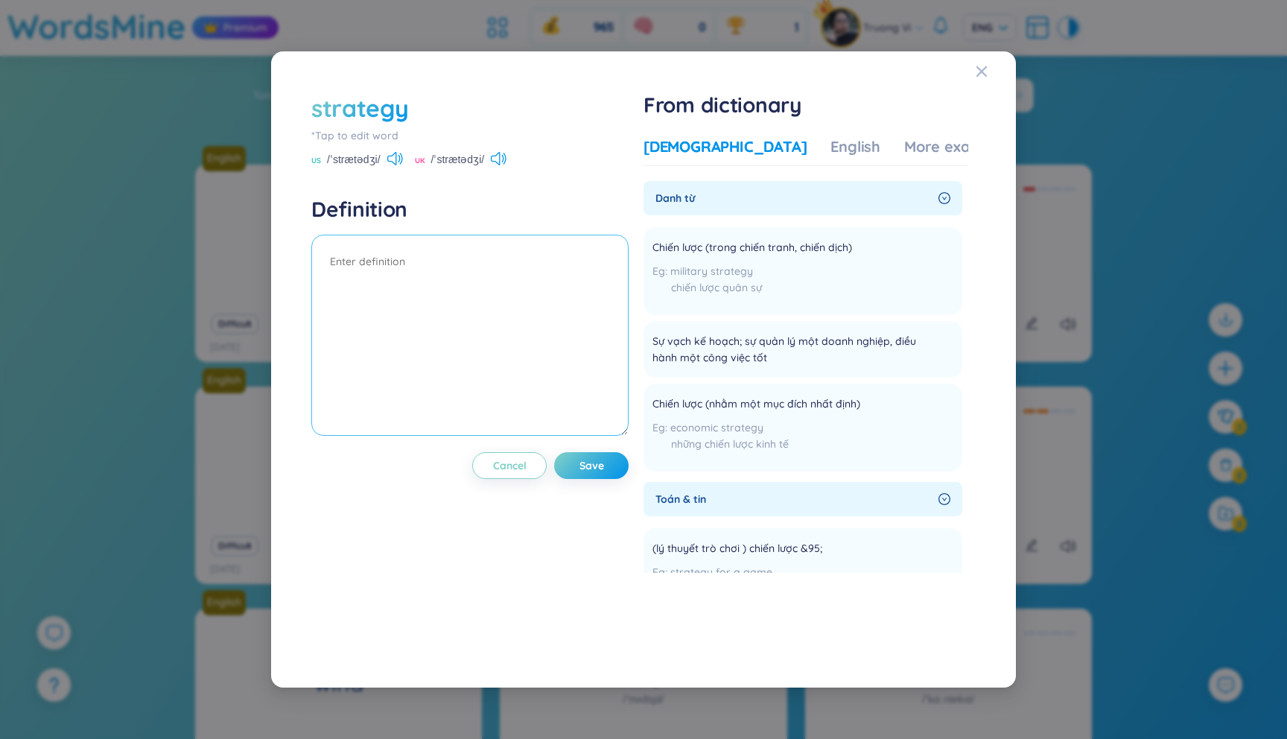
paste textarea "Chiến lược (trong chiến tranh, chiến dịch)"
type textarea "Chiến lược (trong chiến tranh, chiến dịch)"
click at [579, 463] on button "Save" at bounding box center [591, 465] width 74 height 27
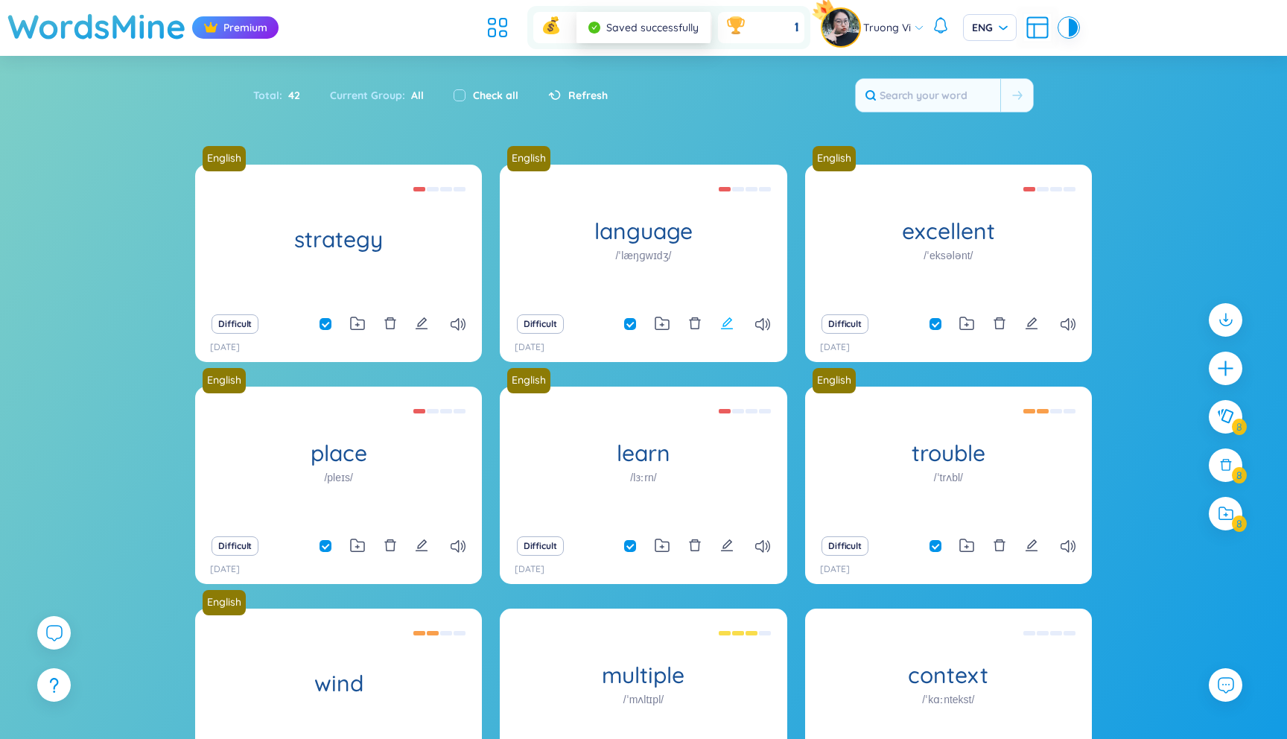
click at [721, 328] on icon "edit" at bounding box center [727, 323] width 12 height 12
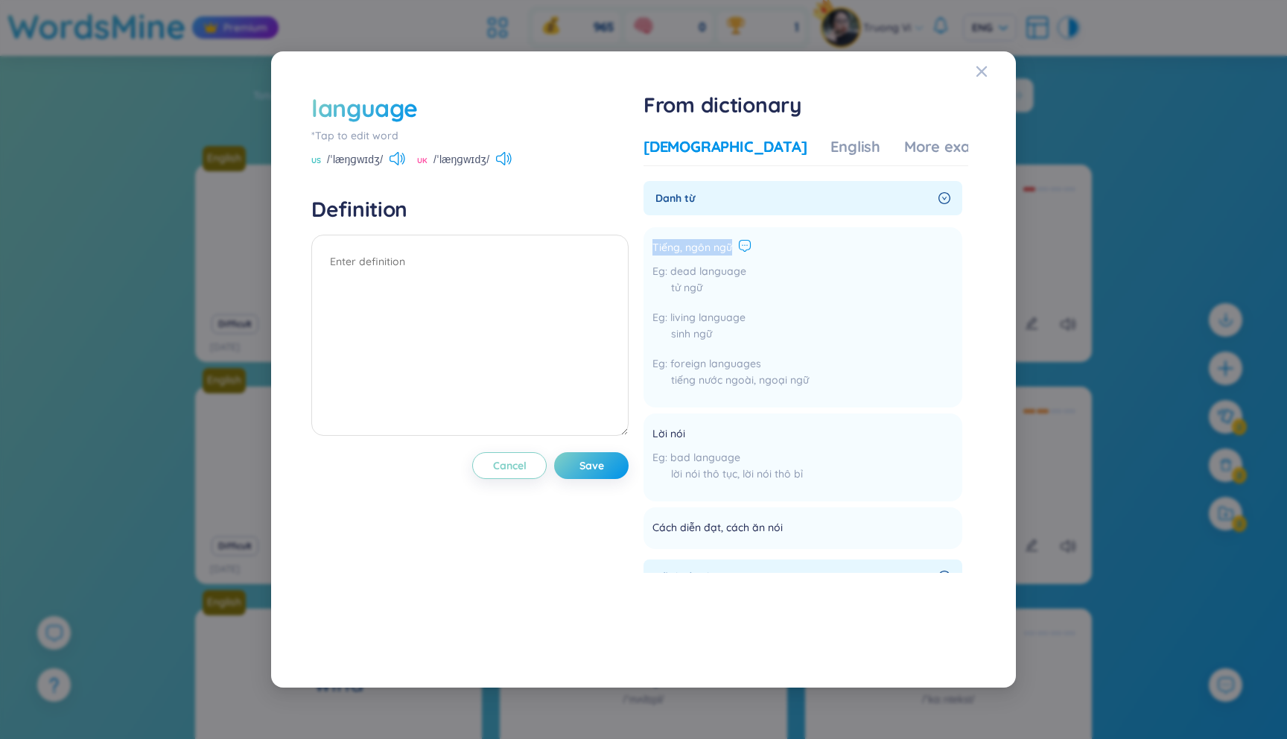
drag, startPoint x: 656, startPoint y: 244, endPoint x: 748, endPoint y: 249, distance: 91.7
click at [748, 249] on div "Tiếng, ngôn ngữ" at bounding box center [730, 248] width 156 height 18
copy div "Tiếng, ngôn ngữ"
click at [747, 247] on icon at bounding box center [744, 245] width 13 height 13
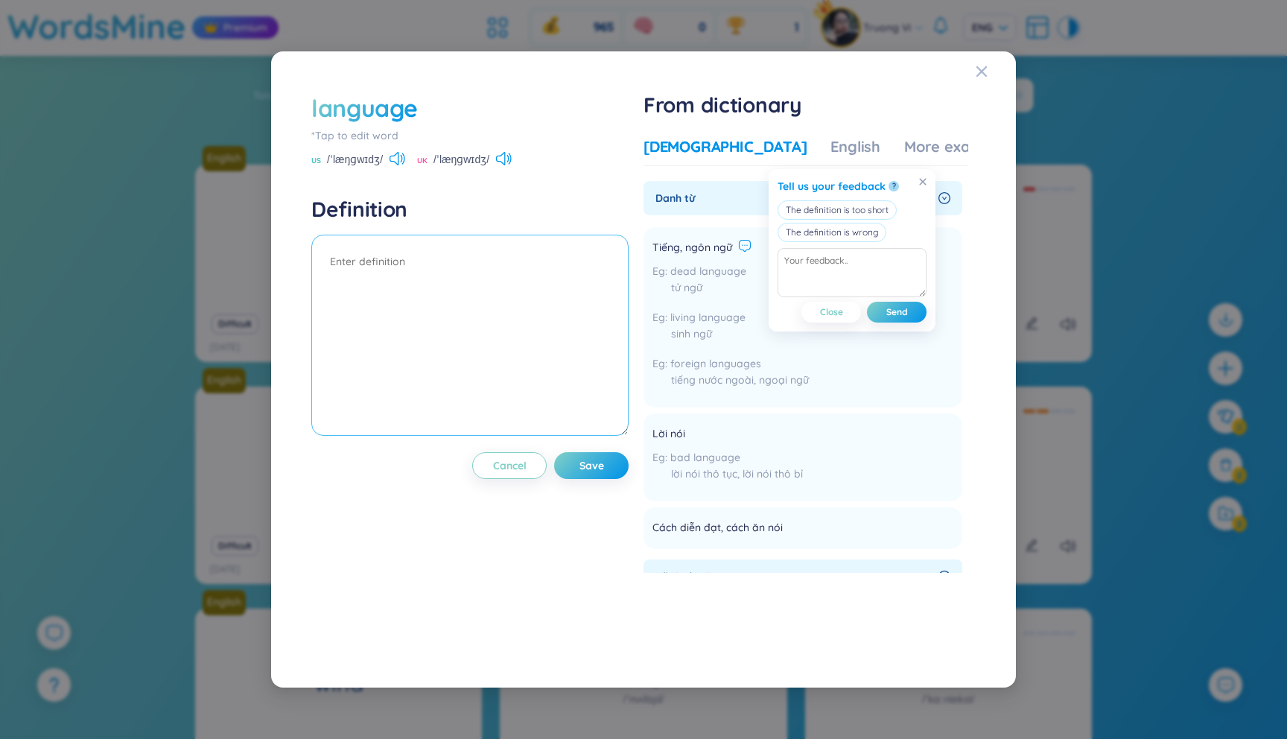
click at [406, 305] on textarea at bounding box center [469, 335] width 317 height 201
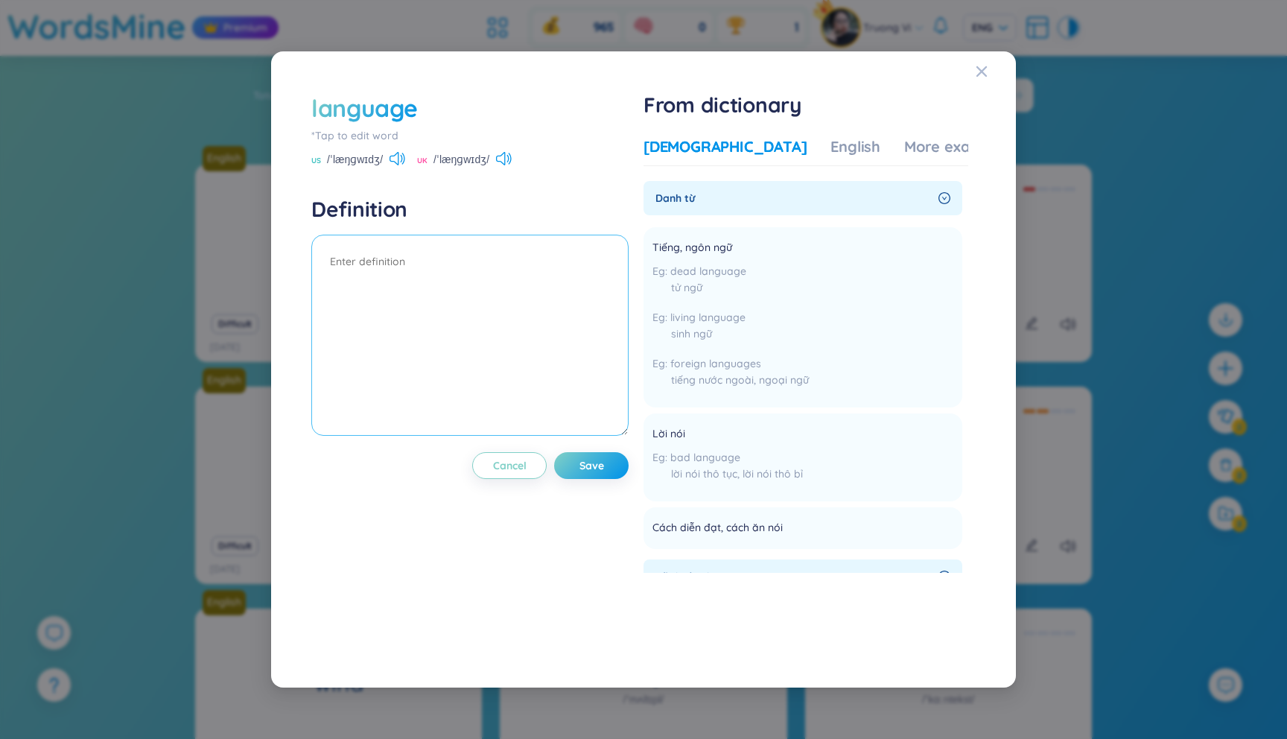
paste textarea "Tiếng, ngôn ngữ"
type textarea "Tiếng, ngôn ngữ"
click at [620, 472] on button "Save" at bounding box center [591, 465] width 74 height 27
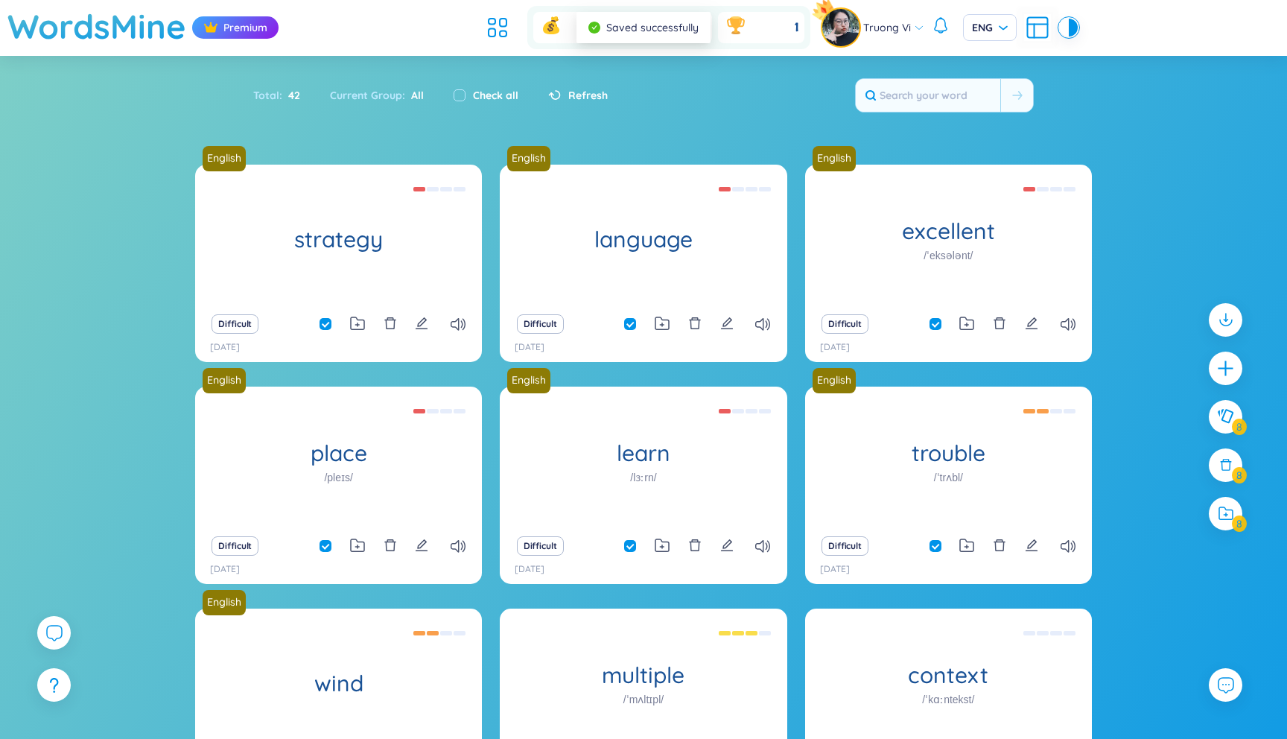
click at [1021, 325] on div "Difficult" at bounding box center [948, 324] width 272 height 21
click at [1029, 322] on icon "edit" at bounding box center [1031, 322] width 13 height 13
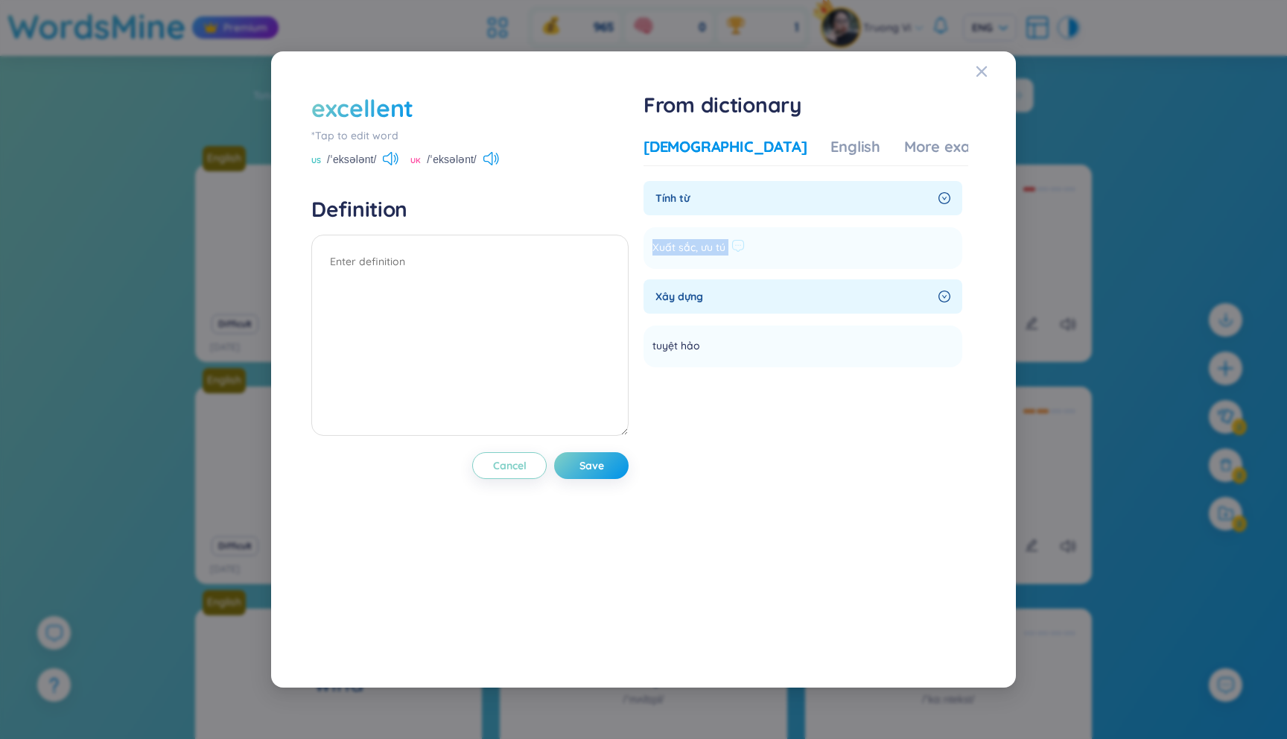
drag, startPoint x: 658, startPoint y: 247, endPoint x: 732, endPoint y: 252, distance: 74.6
click at [732, 252] on div "Xuất sắc, ưu tú" at bounding box center [698, 248] width 92 height 18
copy section "Xuất sắc, ưu tú Add"
click at [407, 255] on textarea at bounding box center [469, 335] width 317 height 201
paste textarea "Xuất sắc, ưu tú"
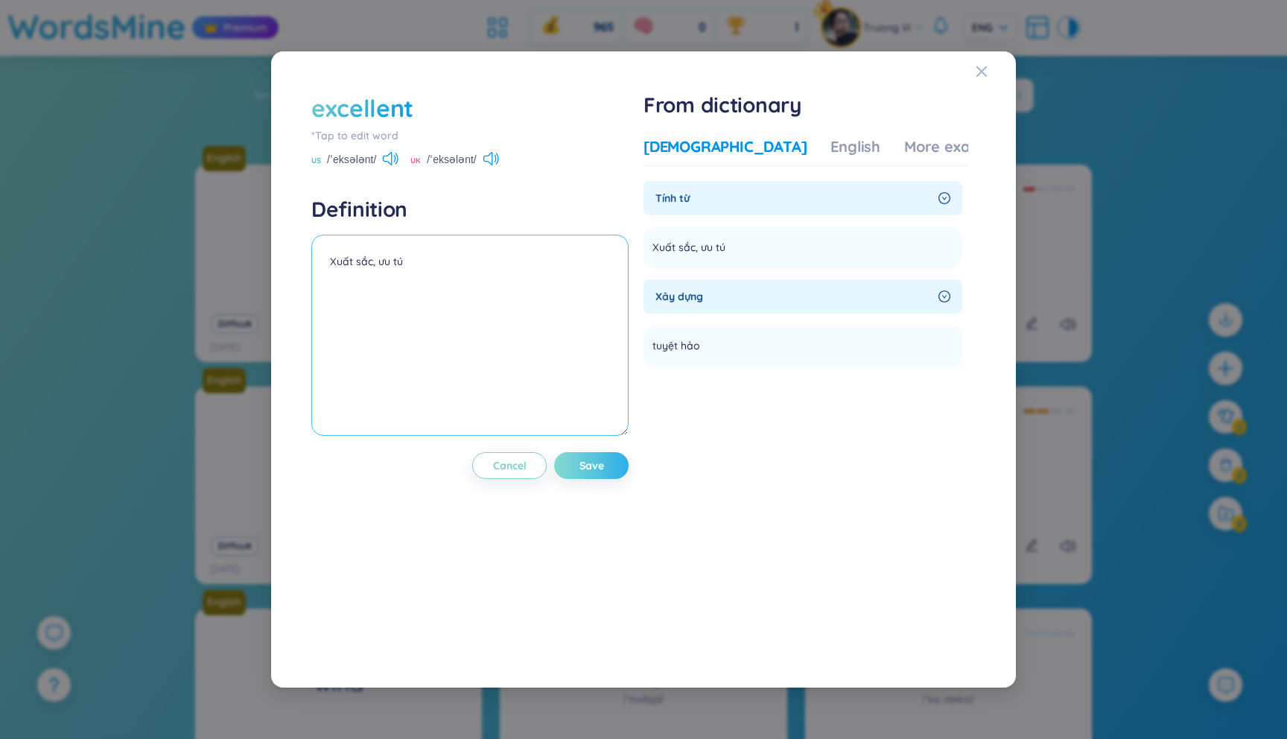
type textarea "Xuất sắc, ưu tú"
click at [611, 465] on button "Save" at bounding box center [591, 465] width 74 height 27
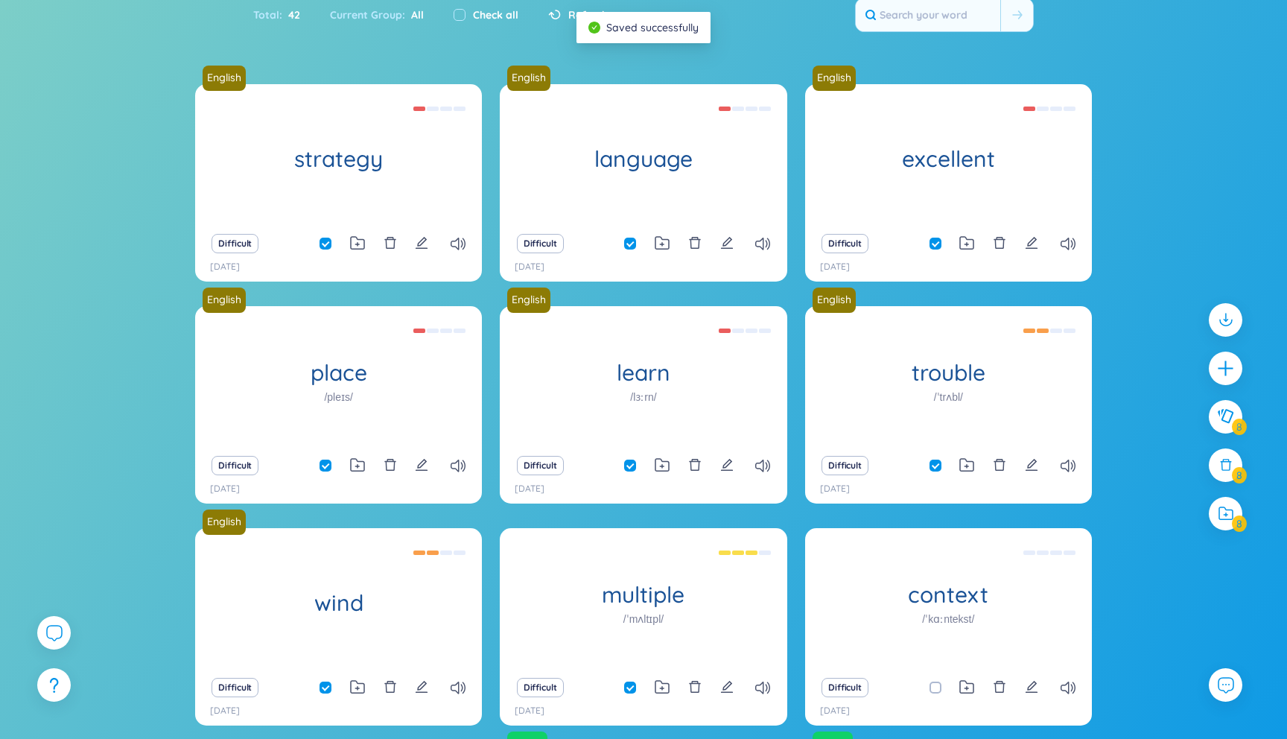
scroll to position [89, 0]
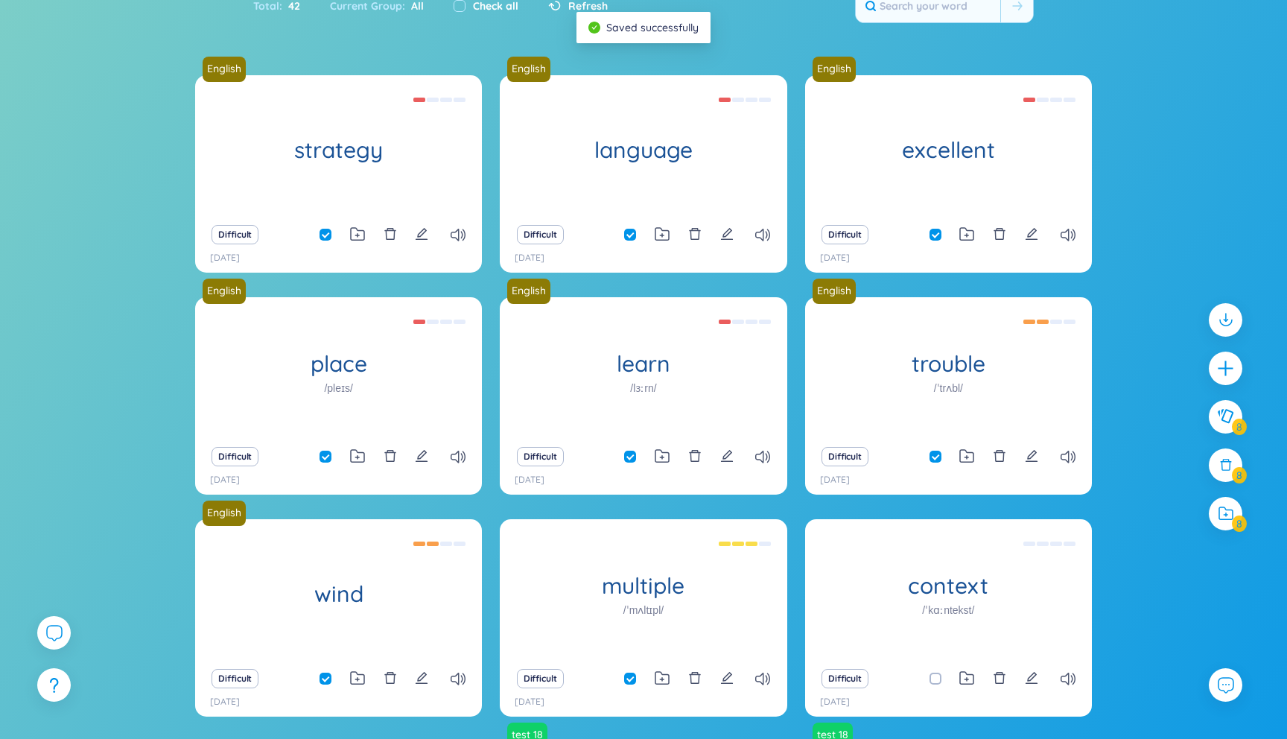
click at [413, 455] on div "Difficult" at bounding box center [339, 456] width 272 height 21
click at [415, 455] on icon "edit" at bounding box center [421, 455] width 13 height 13
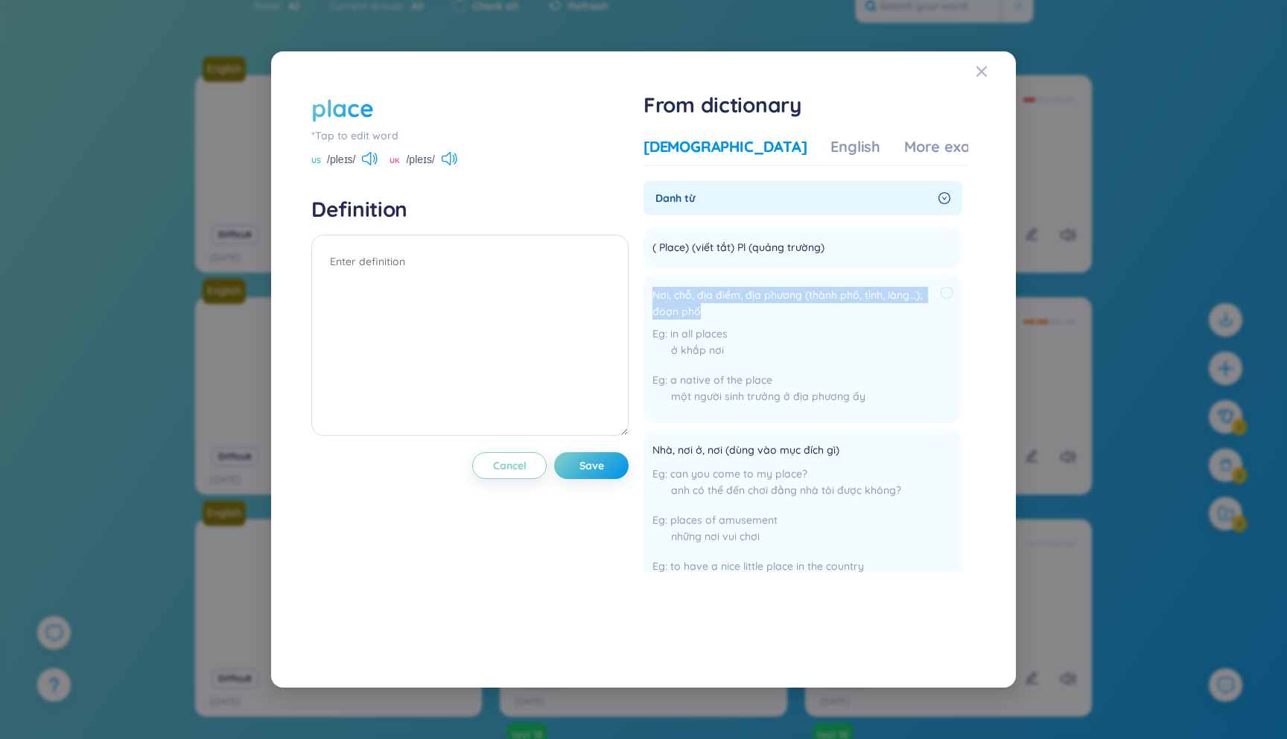
drag, startPoint x: 655, startPoint y: 289, endPoint x: 721, endPoint y: 313, distance: 70.4
click at [721, 313] on li "Nơi, chỗ, địa điểm, địa phương (thành phố, tỉnh, làng...); đoạn phố in all plac…" at bounding box center [802, 349] width 319 height 149
copy span "Nơi, chỗ, địa điểm, địa phương (thành phố, tỉnh, làng...); đoạn phố"
click at [354, 296] on textarea at bounding box center [469, 335] width 317 height 201
paste textarea "Nơi, chỗ, địa điểm, địa phương (thành phố, tỉnh, làng...); đoạn phố"
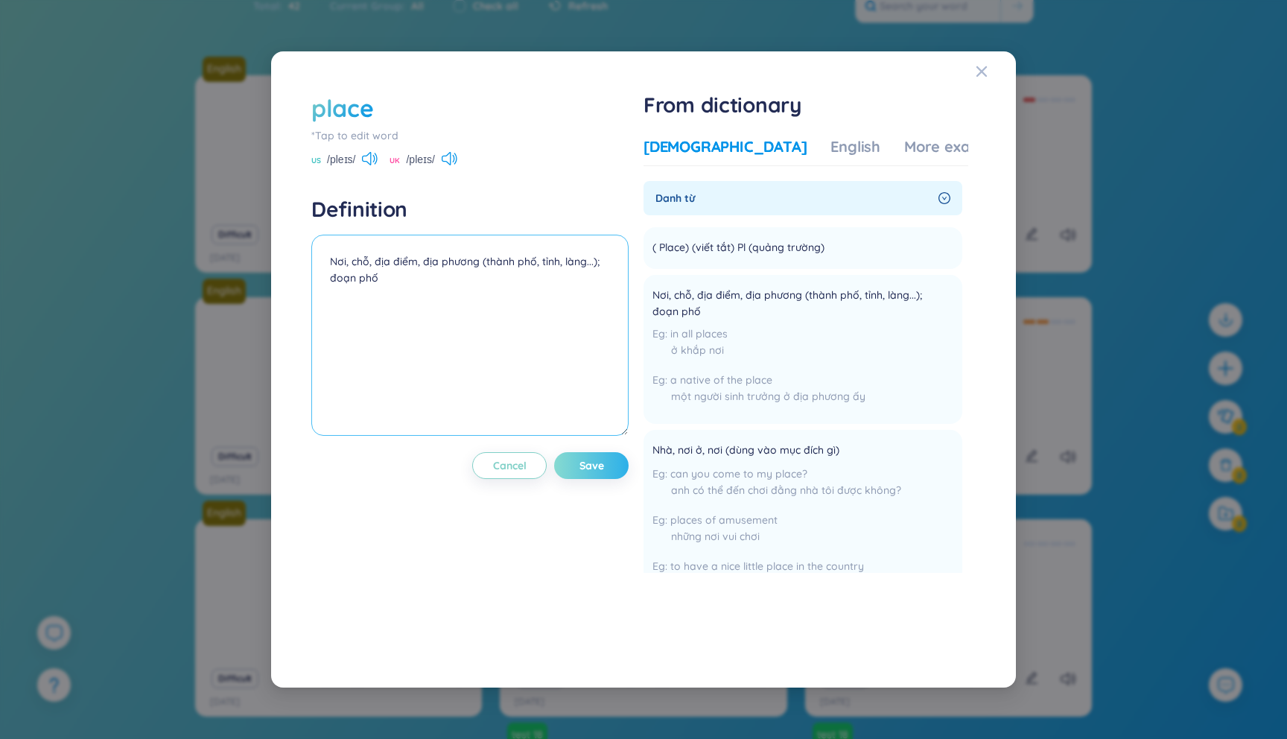
type textarea "Nơi, chỗ, địa điểm, địa phương (thành phố, tỉnh, làng...); đoạn phố"
click at [604, 469] on span "Save" at bounding box center [591, 465] width 25 height 15
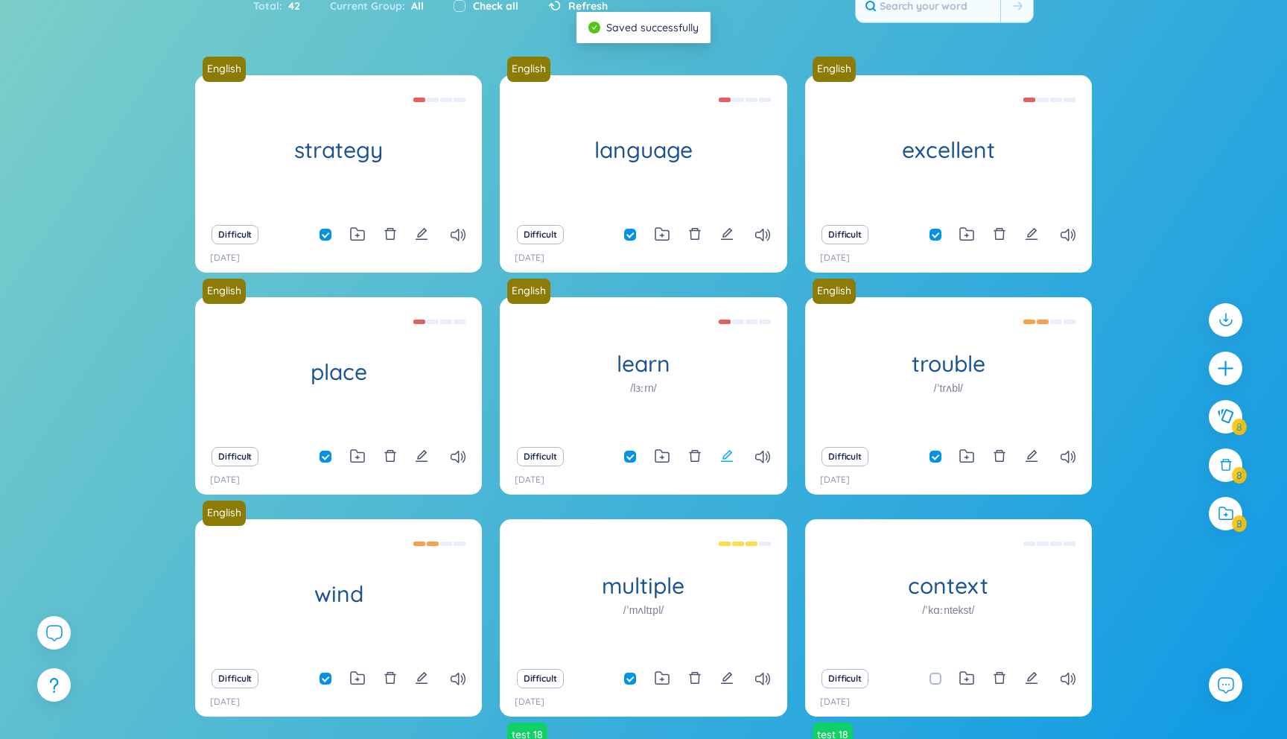
click at [722, 454] on icon "edit" at bounding box center [726, 455] width 13 height 13
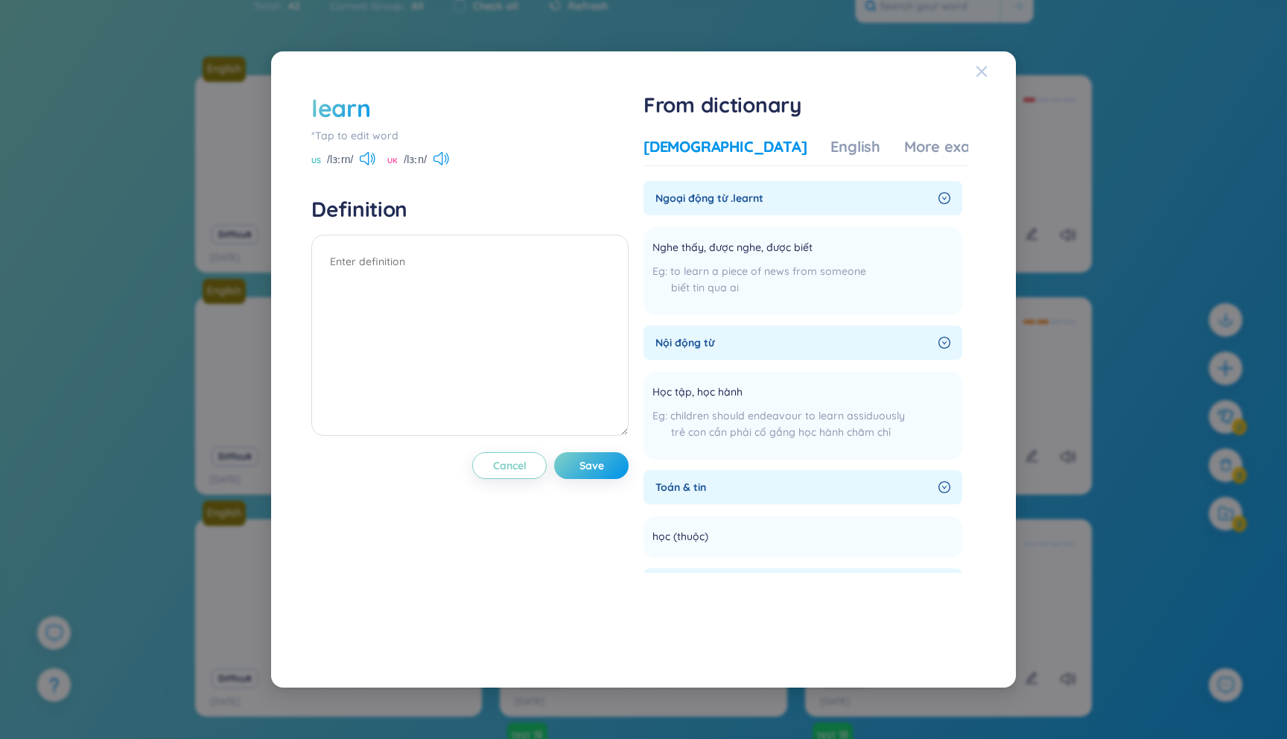
click at [983, 76] on icon "Close" at bounding box center [982, 72] width 12 height 12
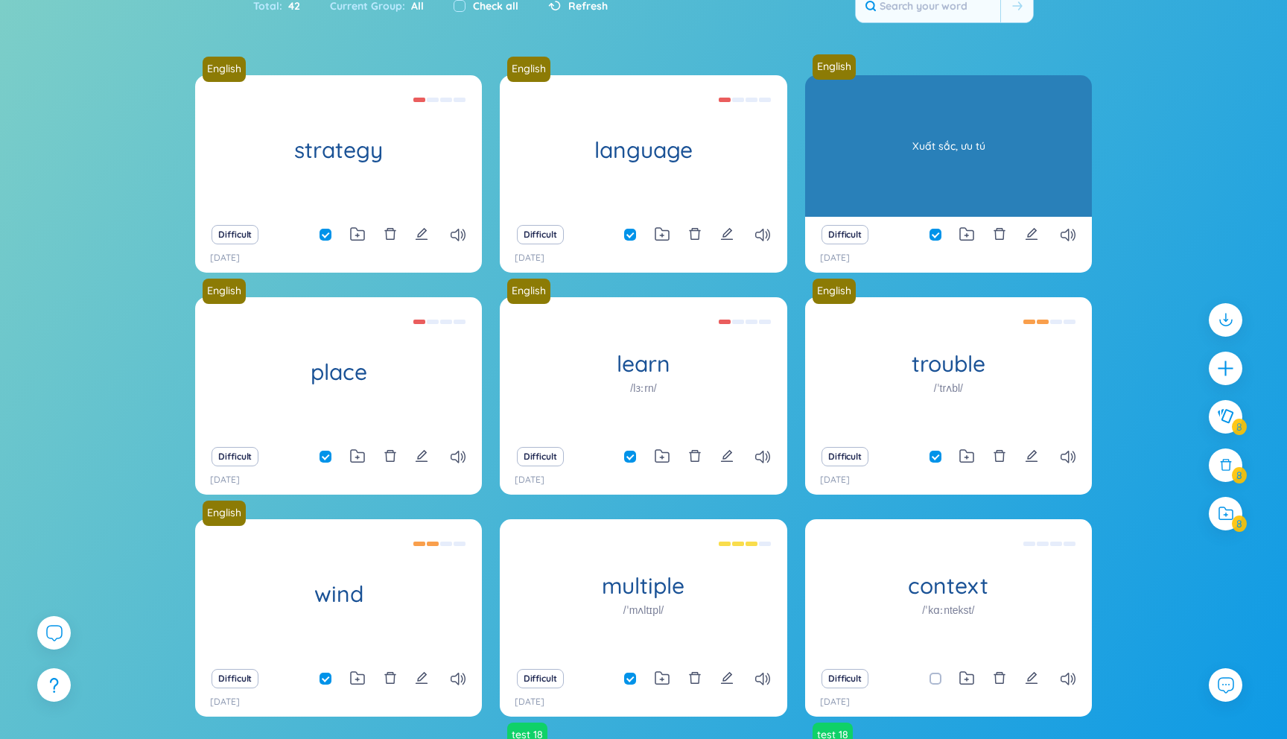
scroll to position [0, 0]
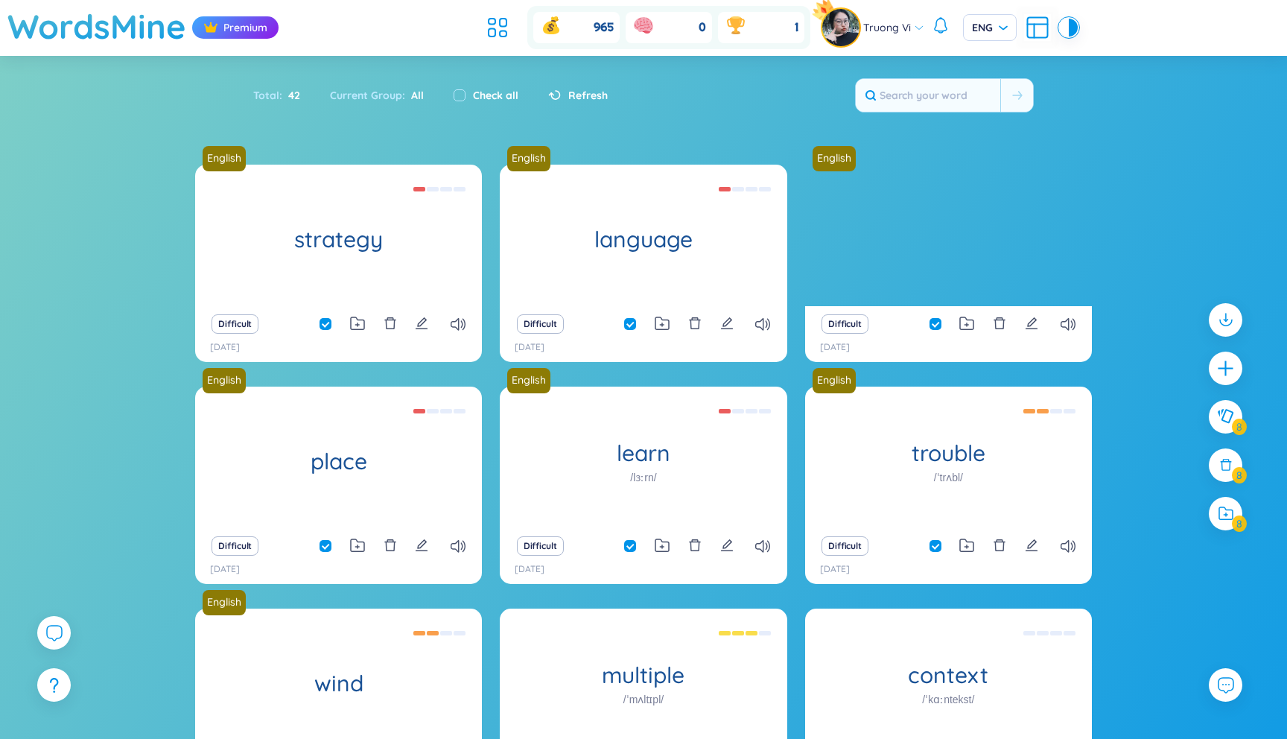
click at [1180, 181] on div "English strategy [PERSON_NAME] ([PERSON_NAME] tranh, chiến dịch) Difficult [DAT…" at bounding box center [643, 650] width 1287 height 971
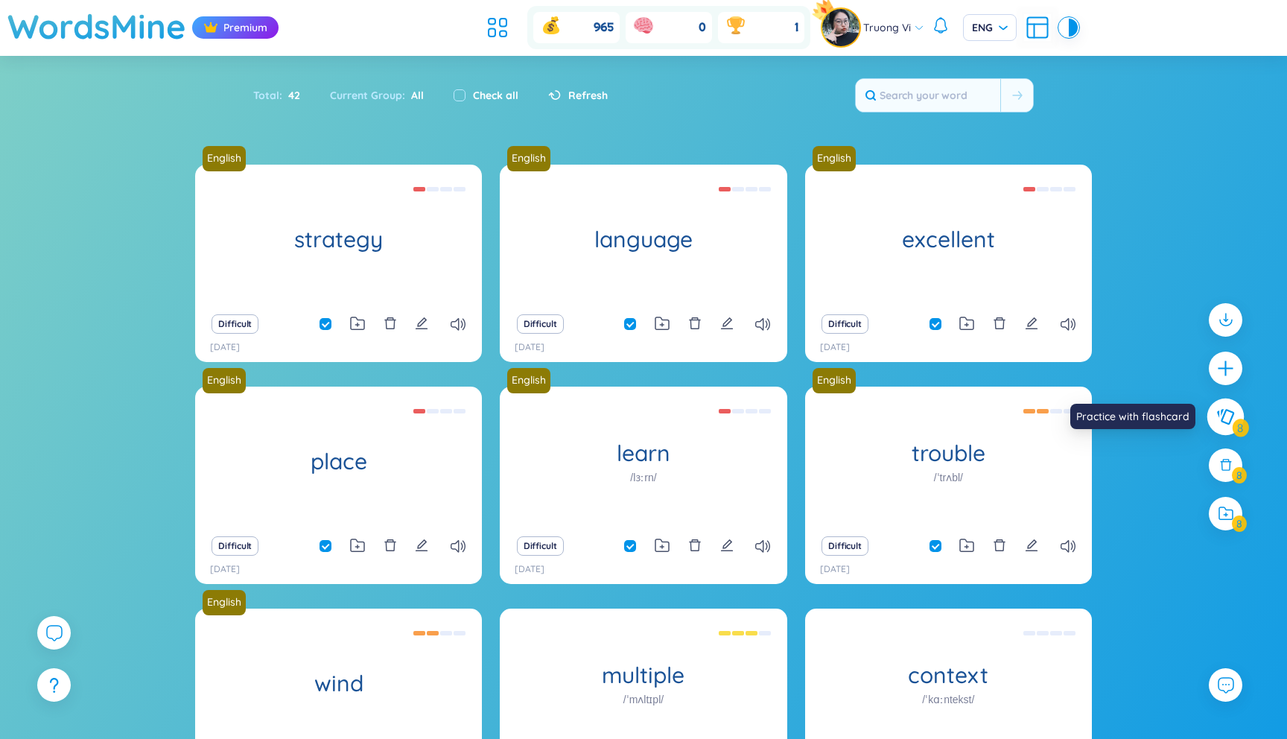
click at [1228, 413] on icon at bounding box center [1225, 416] width 18 height 16
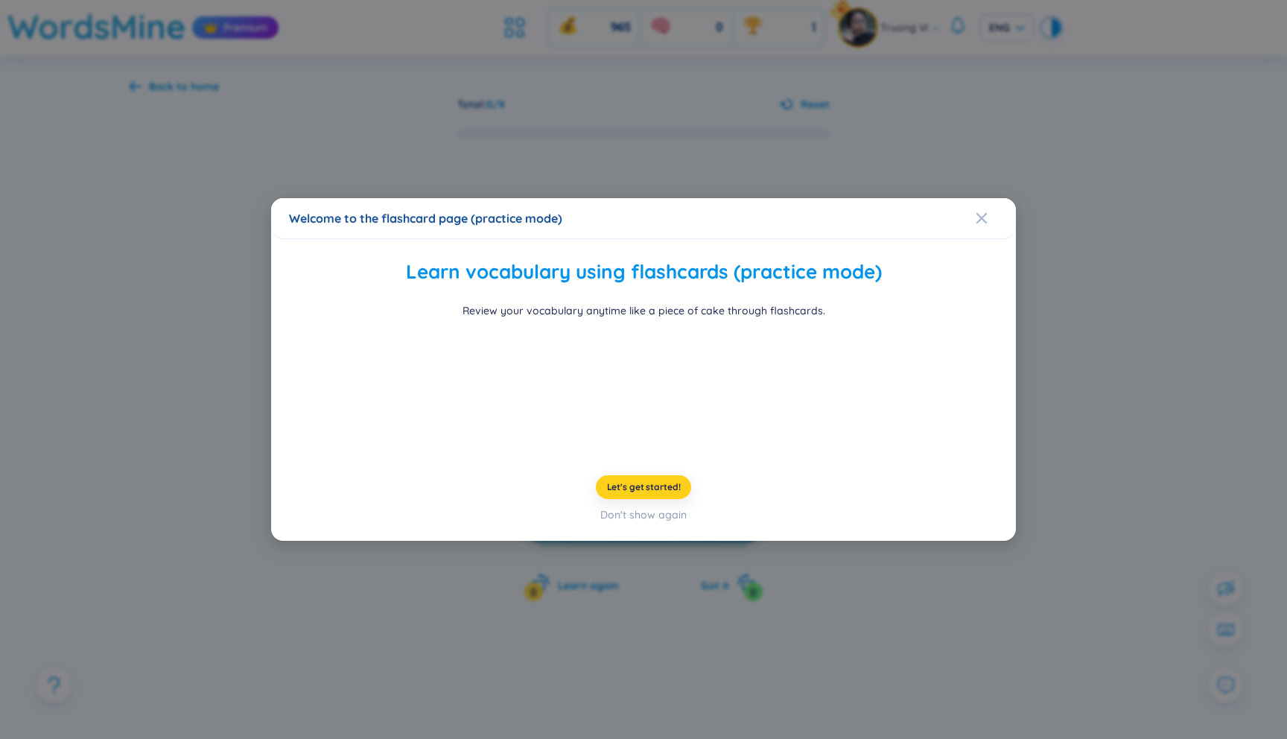
click at [634, 493] on span "Let's get started!" at bounding box center [644, 487] width 74 height 12
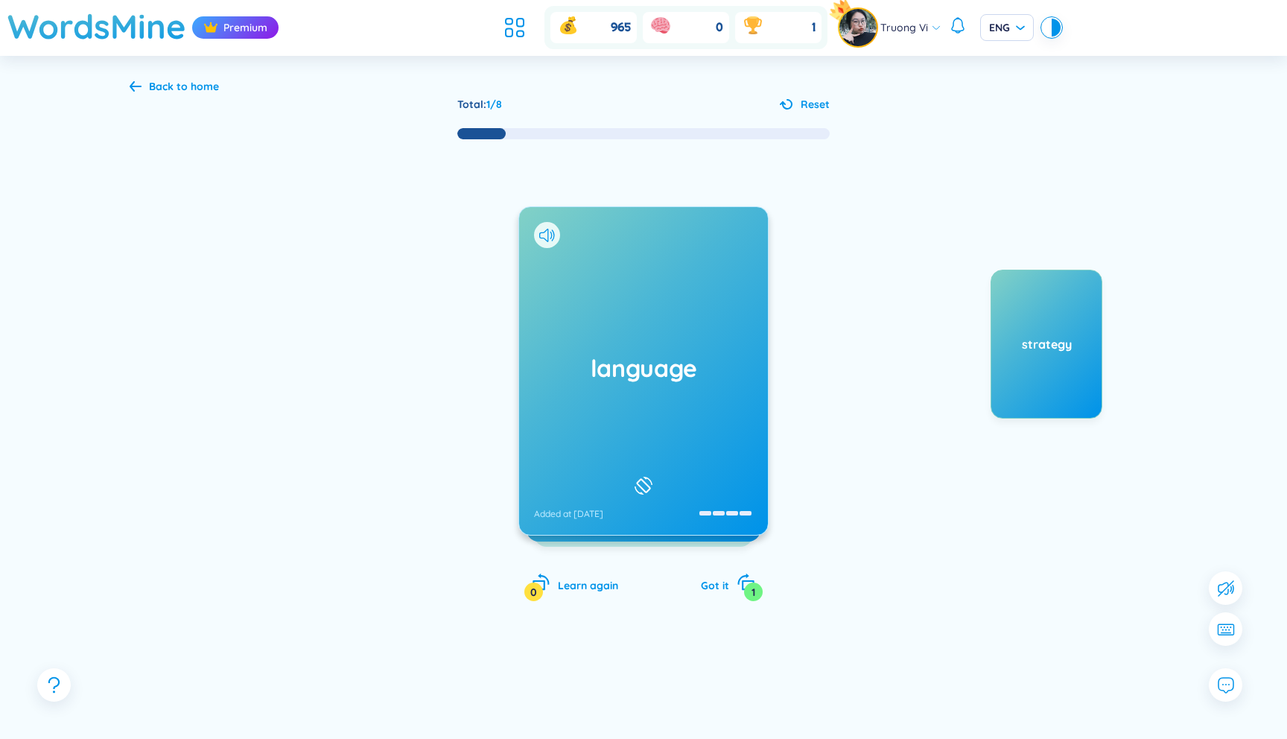
click at [712, 470] on div "language Added at [DATE]" at bounding box center [643, 371] width 249 height 328
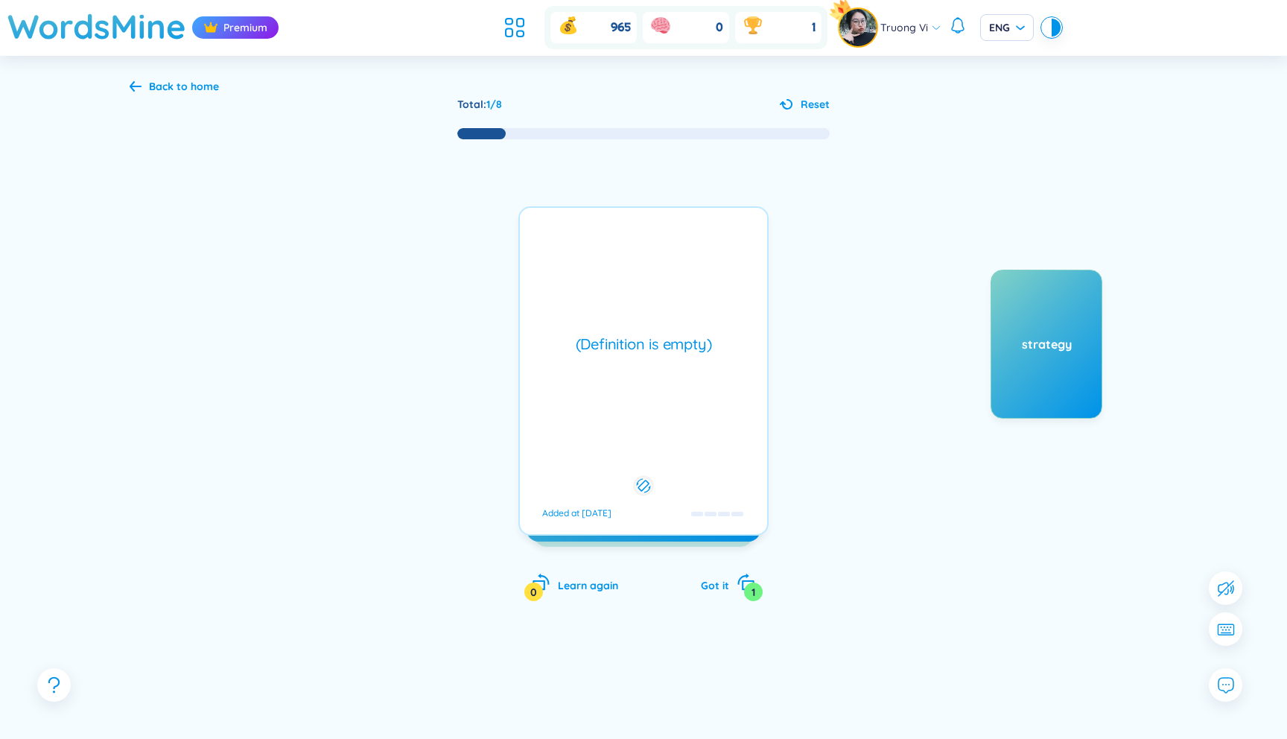
click at [712, 470] on div "(Definition is empty) Added at [DATE]" at bounding box center [643, 370] width 250 height 329
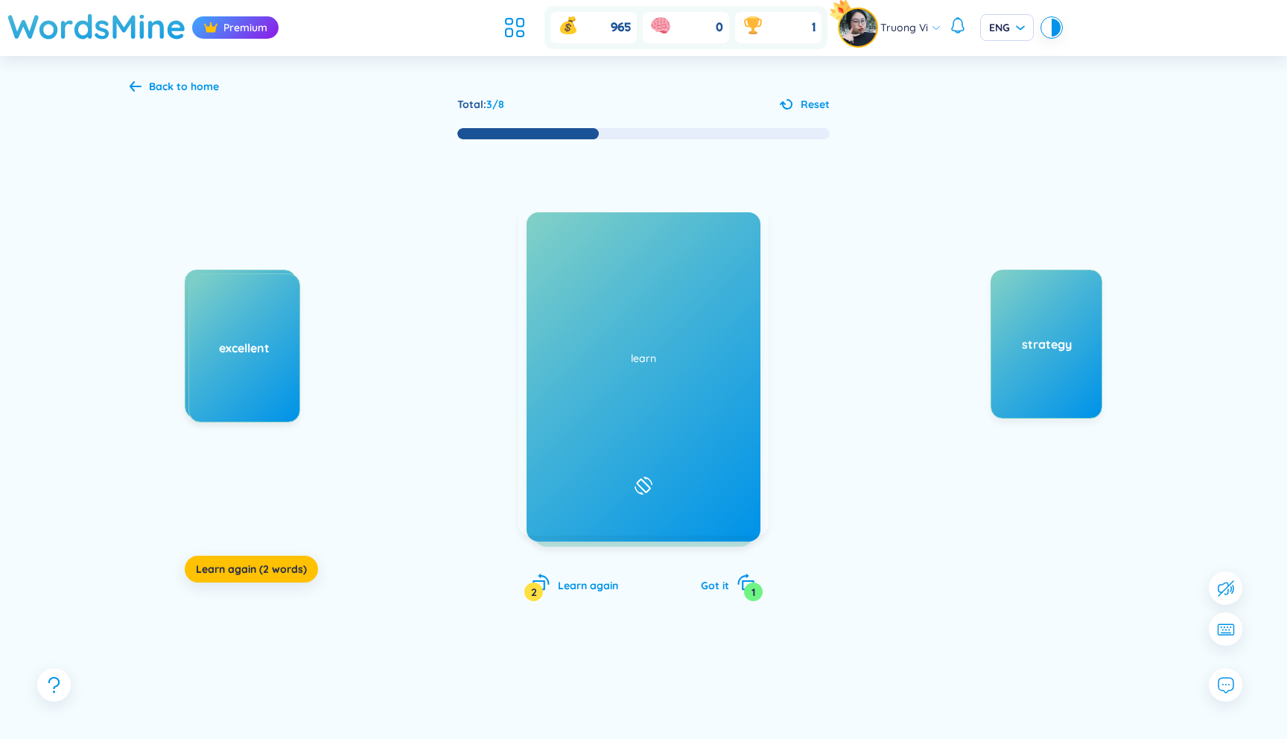
click at [672, 415] on div "place Added at [DATE]" at bounding box center [643, 371] width 249 height 328
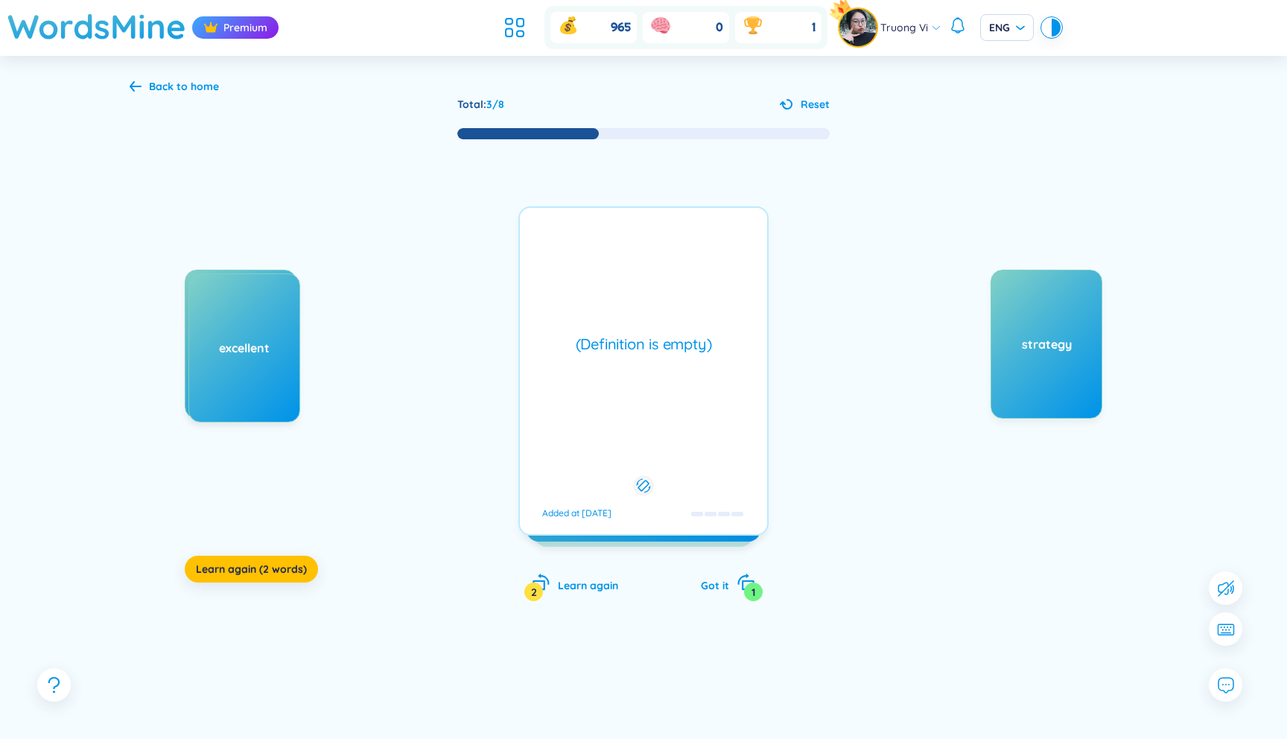
click at [669, 345] on div "(Definition is empty)" at bounding box center [643, 344] width 232 height 21
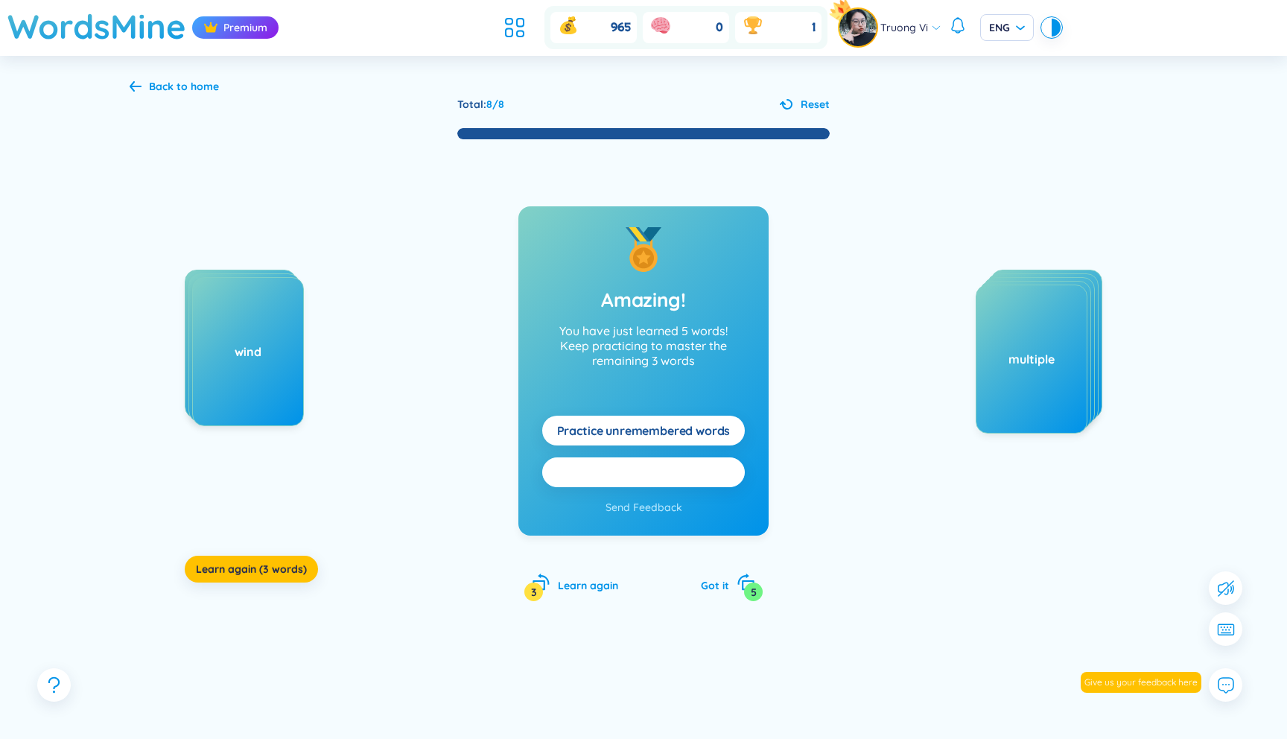
click at [707, 474] on button "Practice all here" at bounding box center [643, 472] width 203 height 30
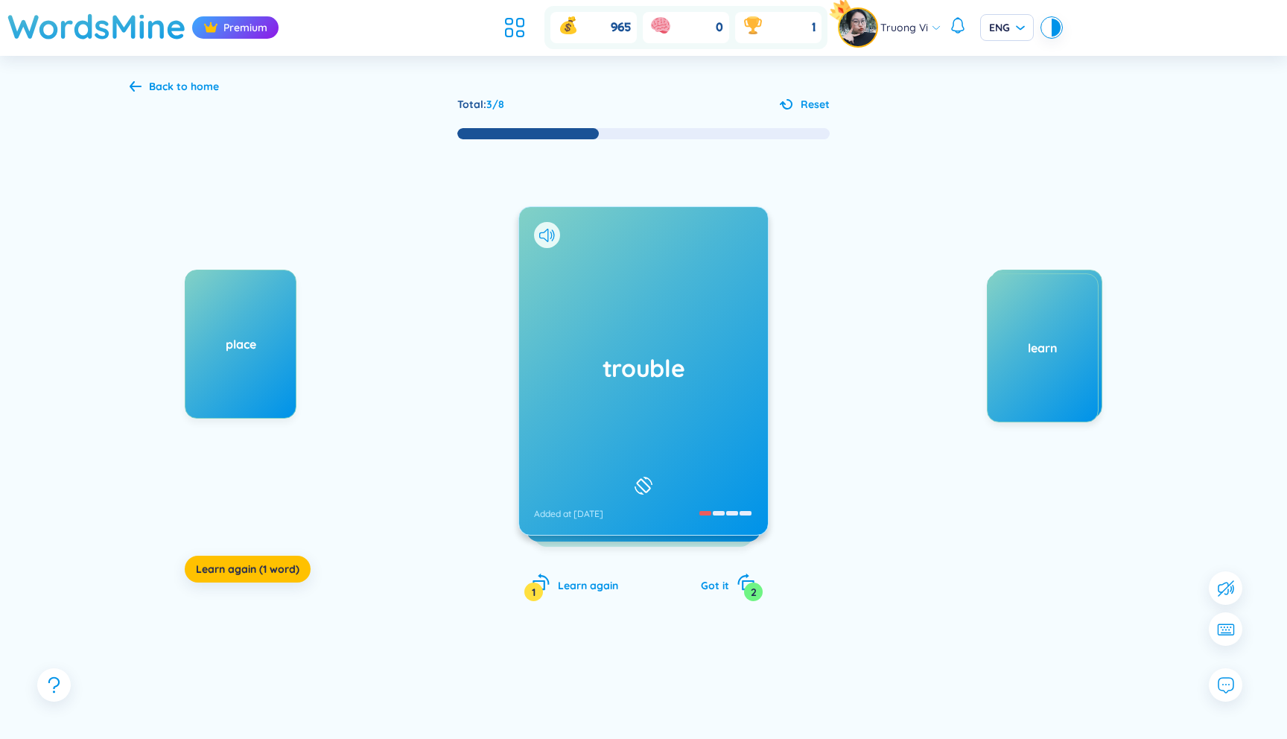
drag, startPoint x: 563, startPoint y: 491, endPoint x: 1080, endPoint y: 578, distance: 524.0
click at [165, 87] on div "Back to home" at bounding box center [184, 86] width 70 height 16
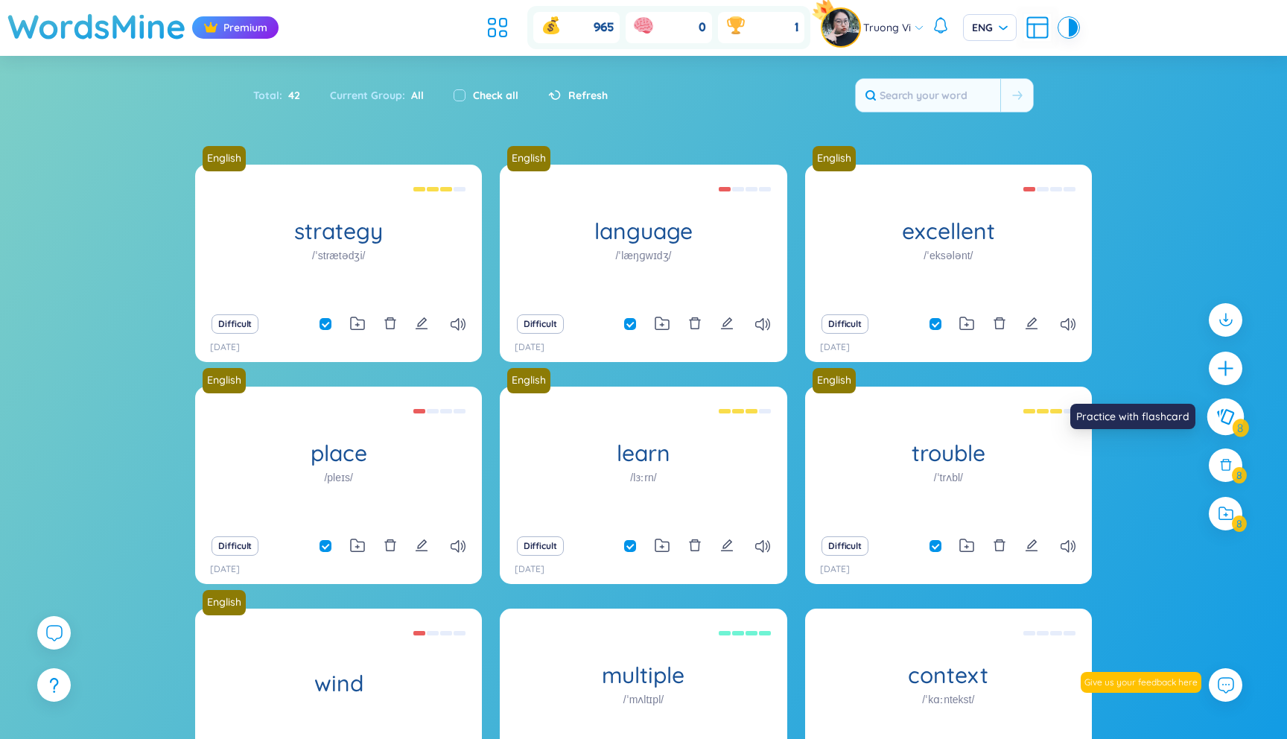
click at [1233, 421] on icon at bounding box center [1225, 416] width 18 height 16
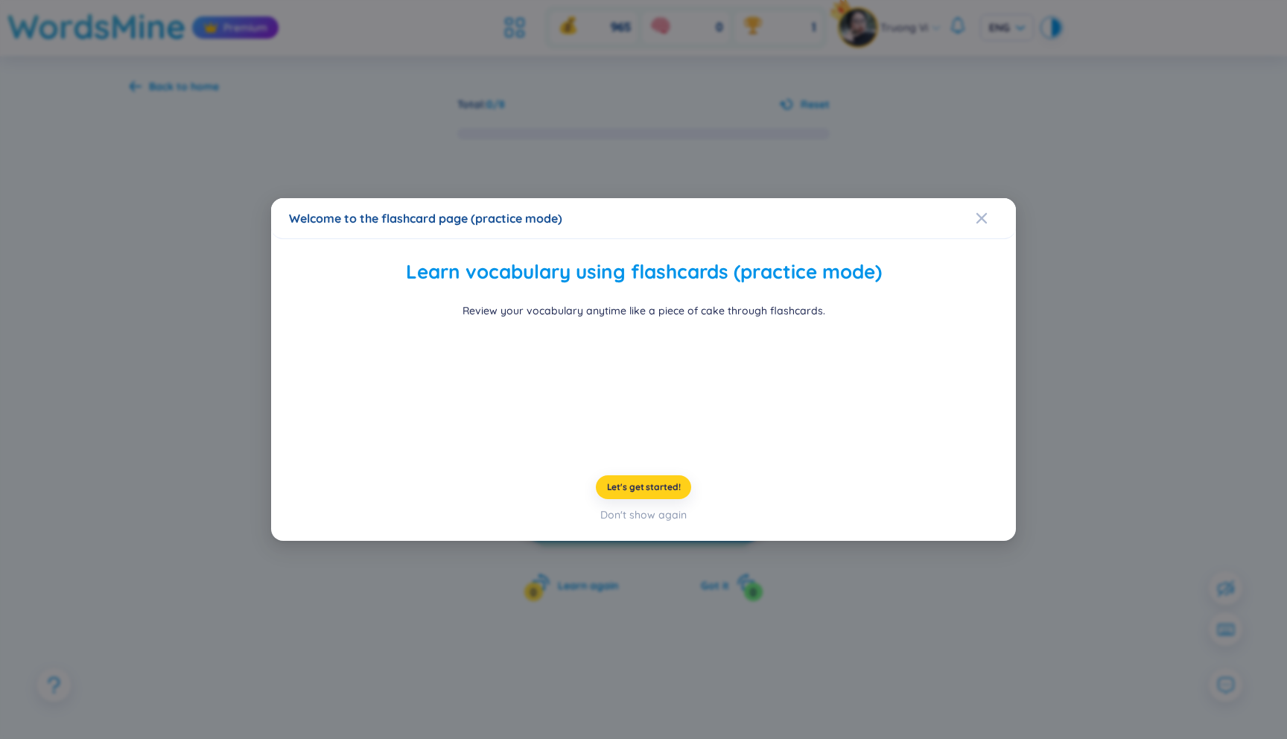
click at [669, 493] on span "Let's get started!" at bounding box center [644, 487] width 74 height 12
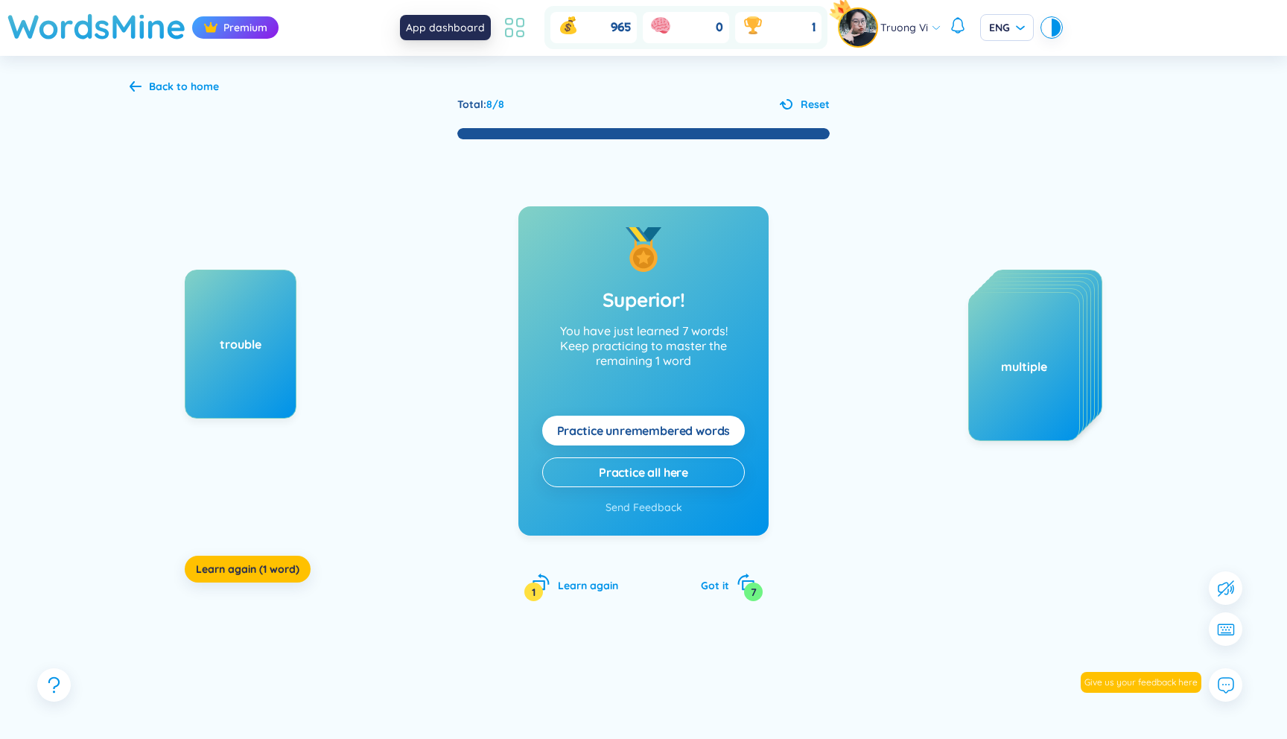
click at [517, 30] on icon at bounding box center [514, 27] width 27 height 27
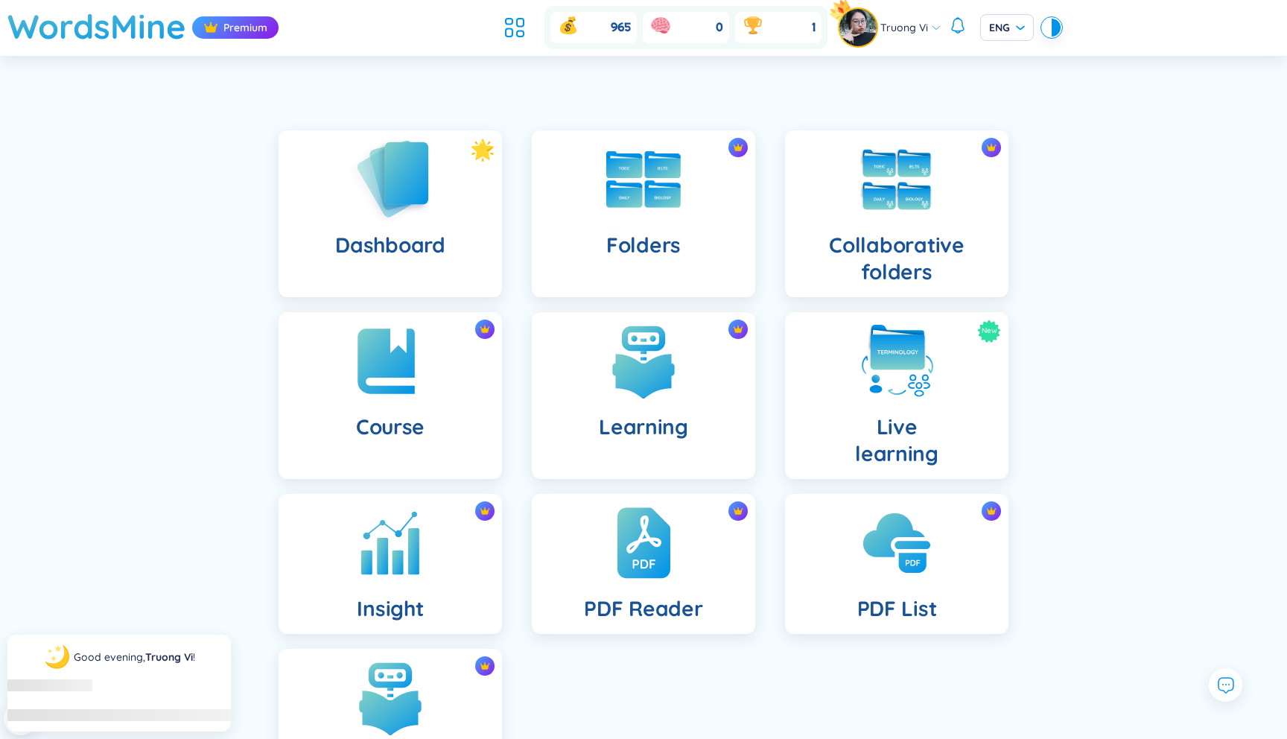
click at [438, 170] on div "Dashboard" at bounding box center [390, 213] width 223 height 167
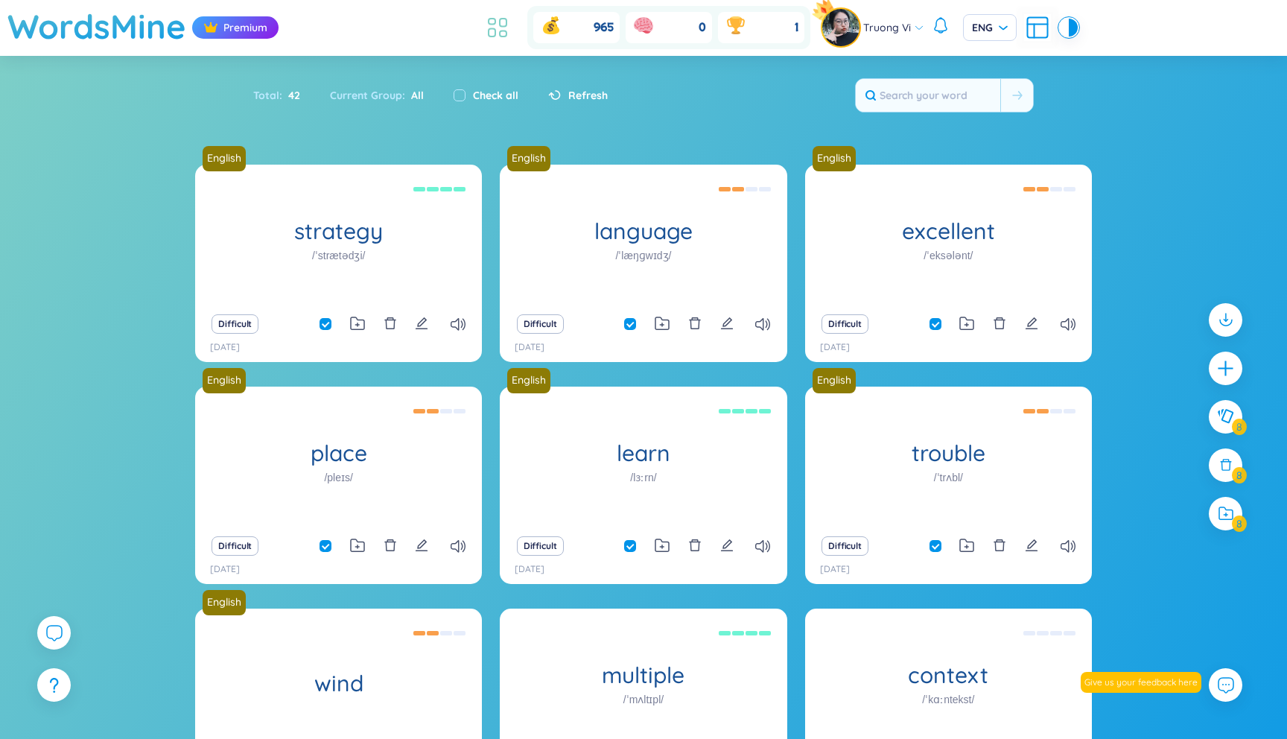
click at [494, 34] on icon at bounding box center [497, 27] width 27 height 27
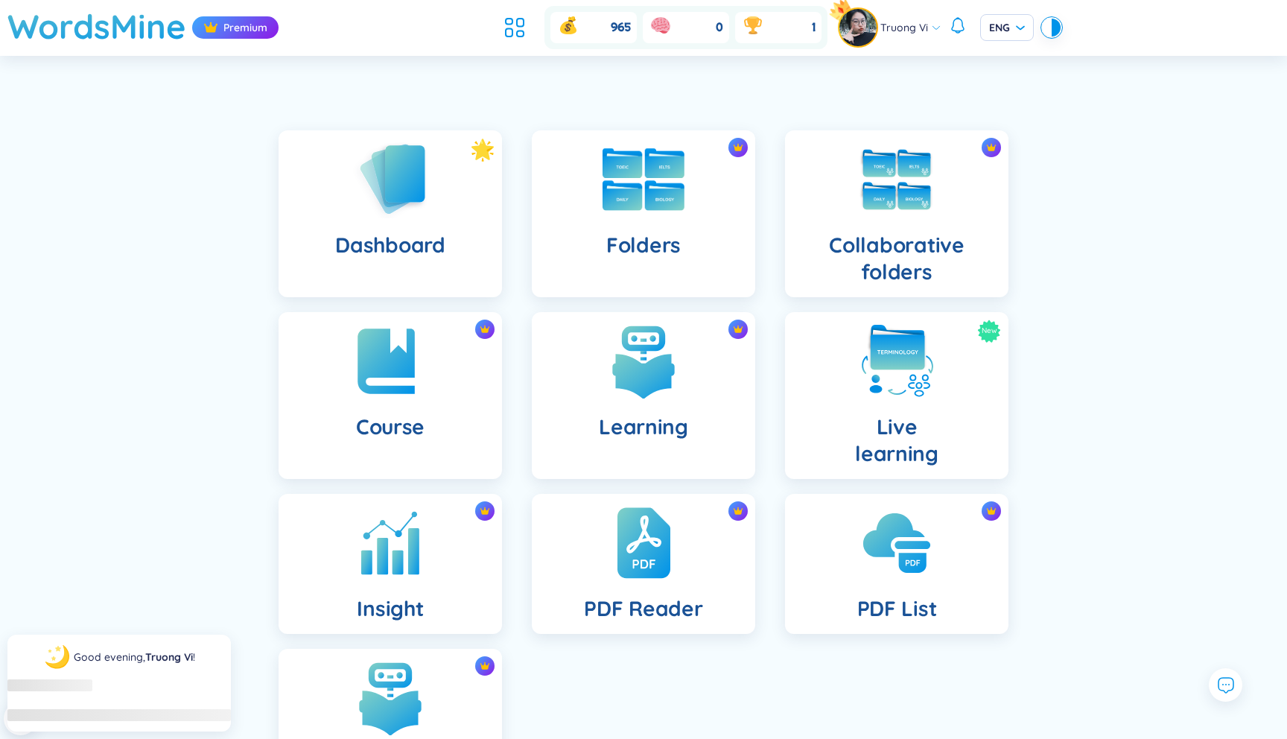
click at [618, 197] on img at bounding box center [643, 179] width 82 height 63
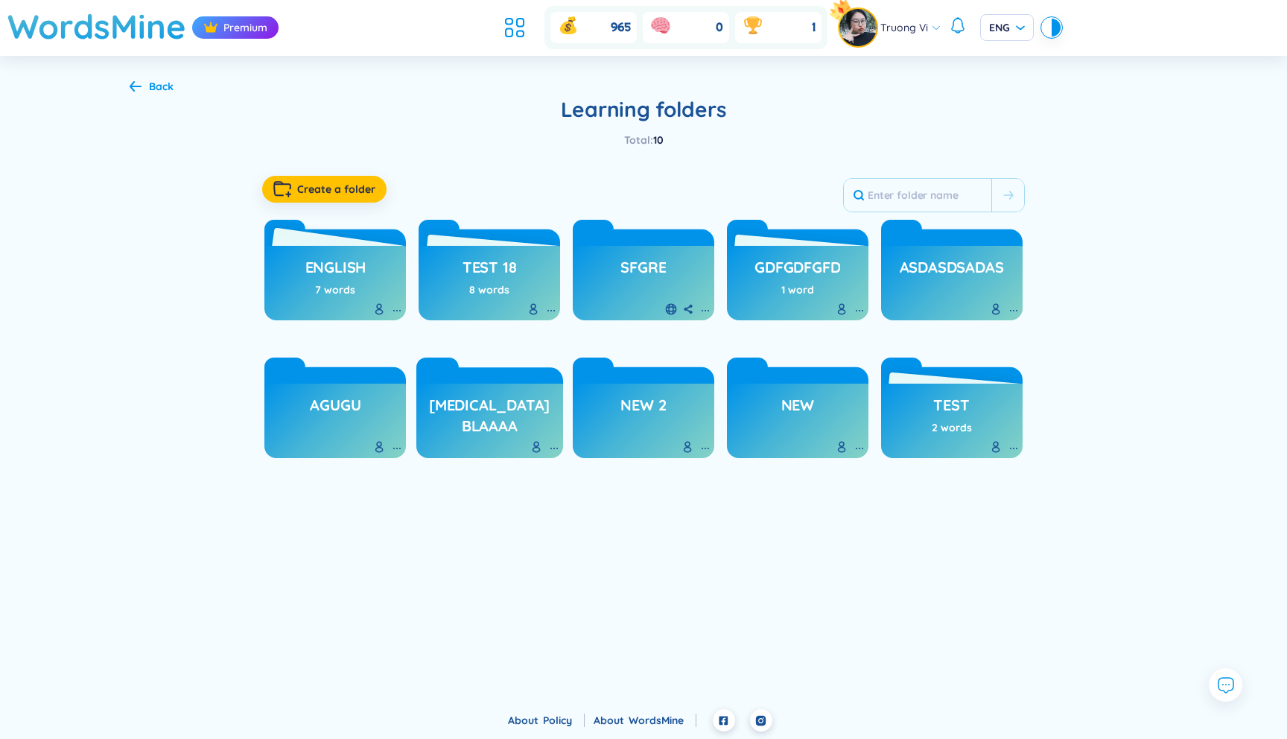
click at [354, 266] on h3 "English" at bounding box center [335, 271] width 61 height 28
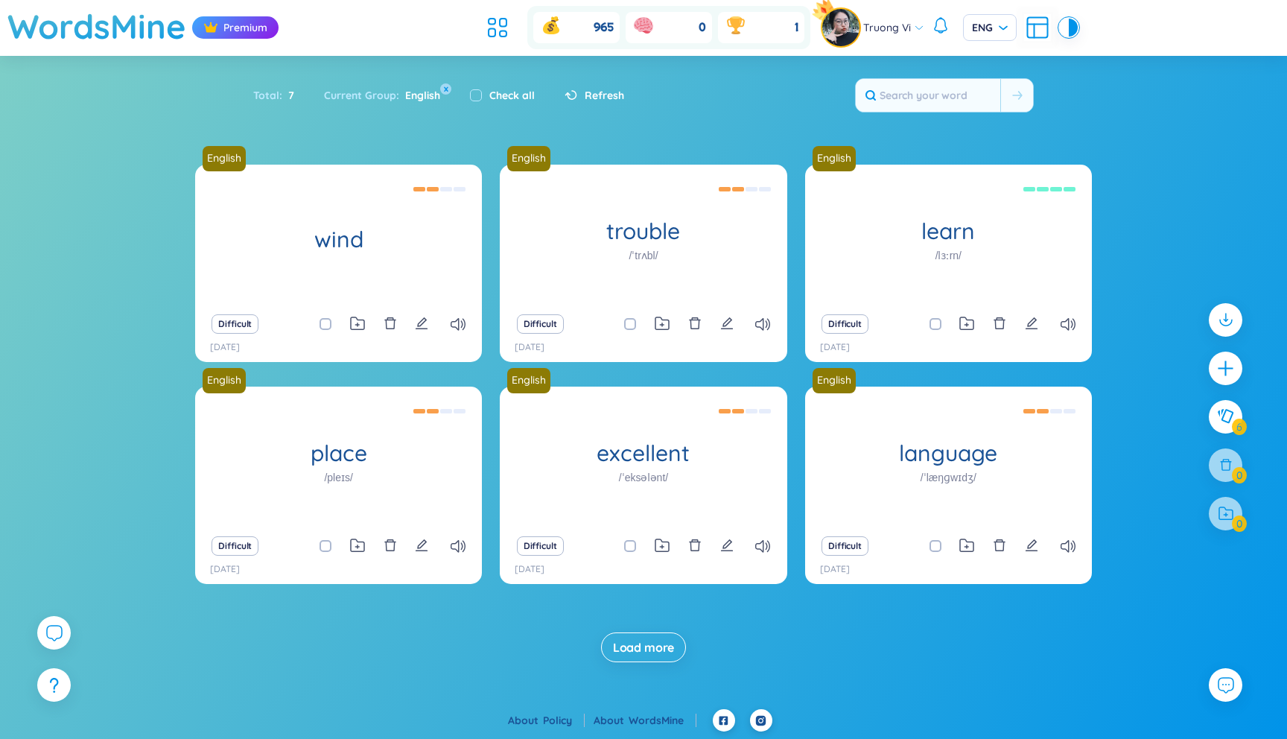
click at [642, 650] on span "Load more" at bounding box center [644, 647] width 62 height 16
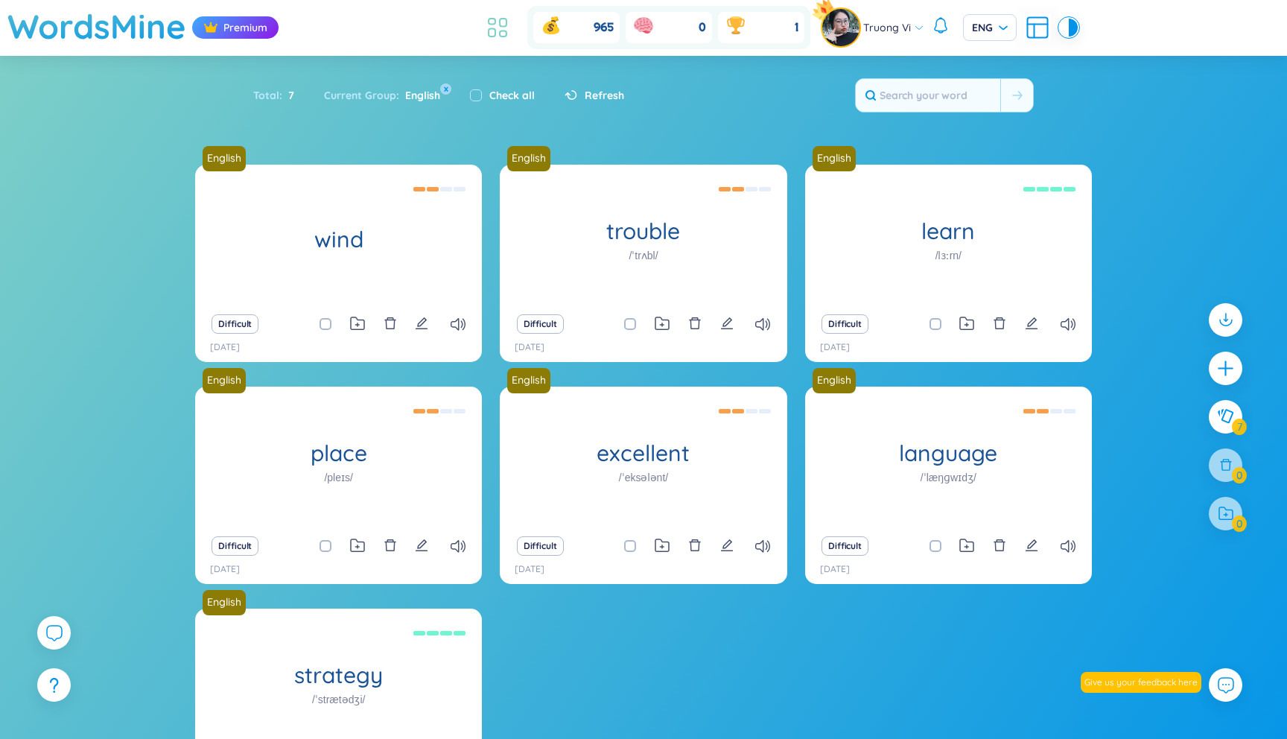
click at [499, 14] on icon at bounding box center [497, 27] width 27 height 27
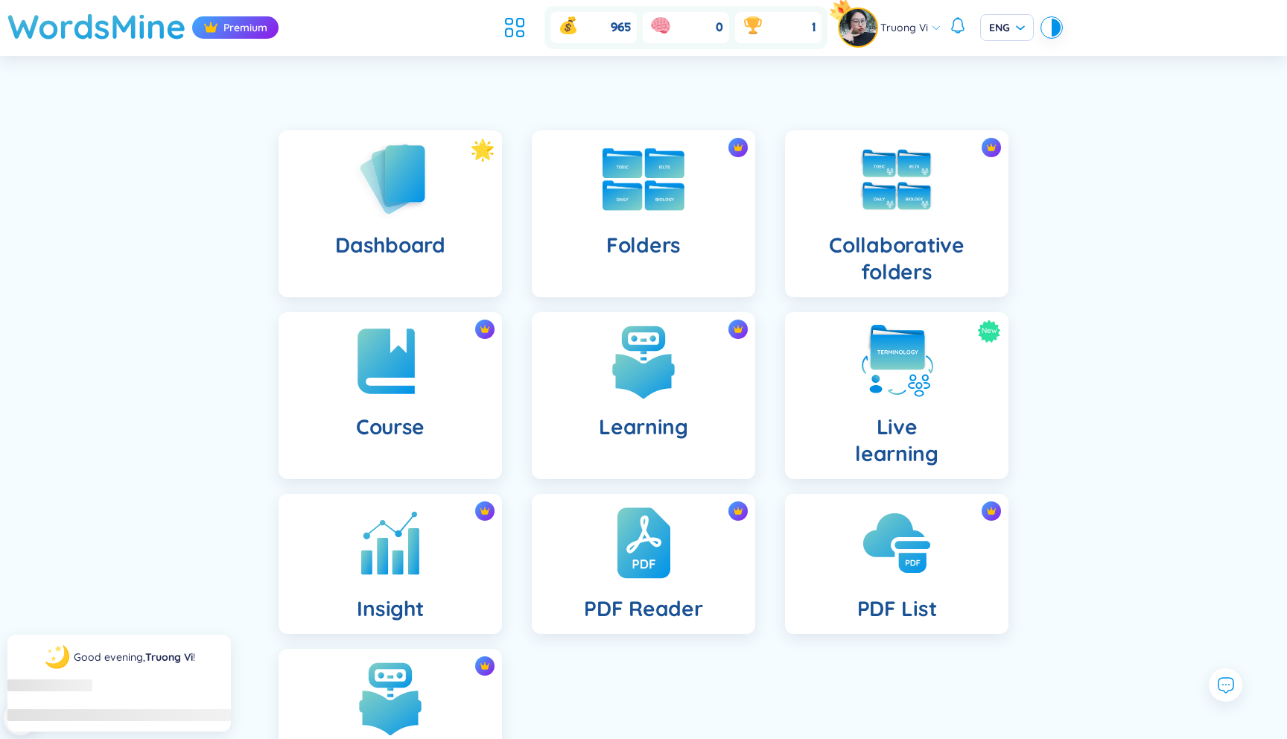
click at [594, 191] on div "Folders" at bounding box center [643, 213] width 223 height 167
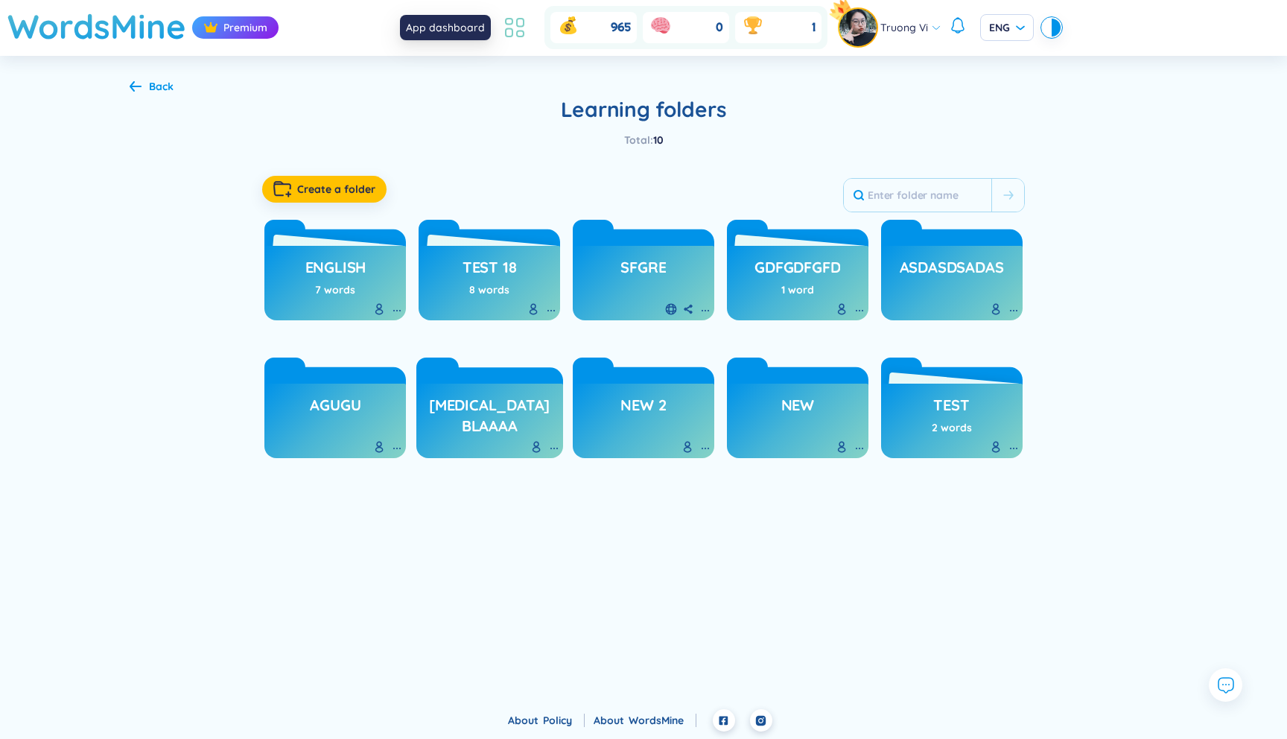
click at [517, 23] on icon at bounding box center [520, 23] width 7 height 8
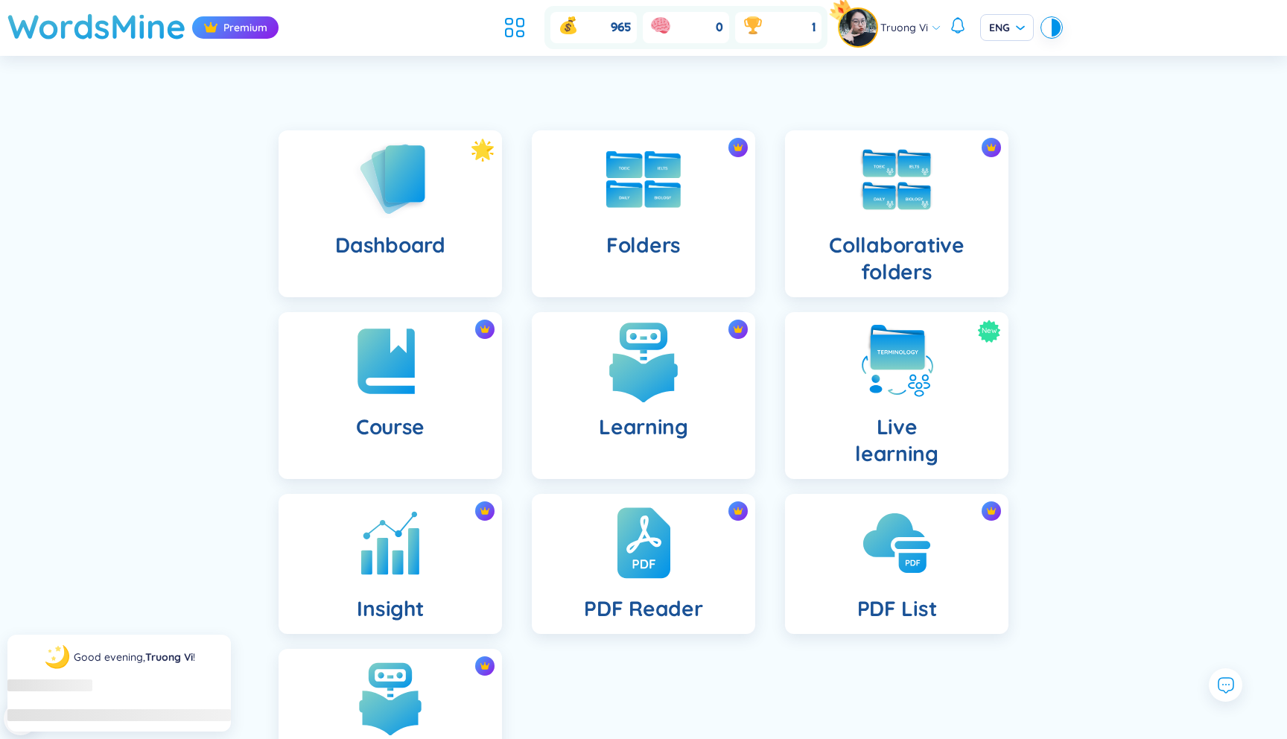
click at [591, 354] on div "Learning" at bounding box center [643, 395] width 223 height 167
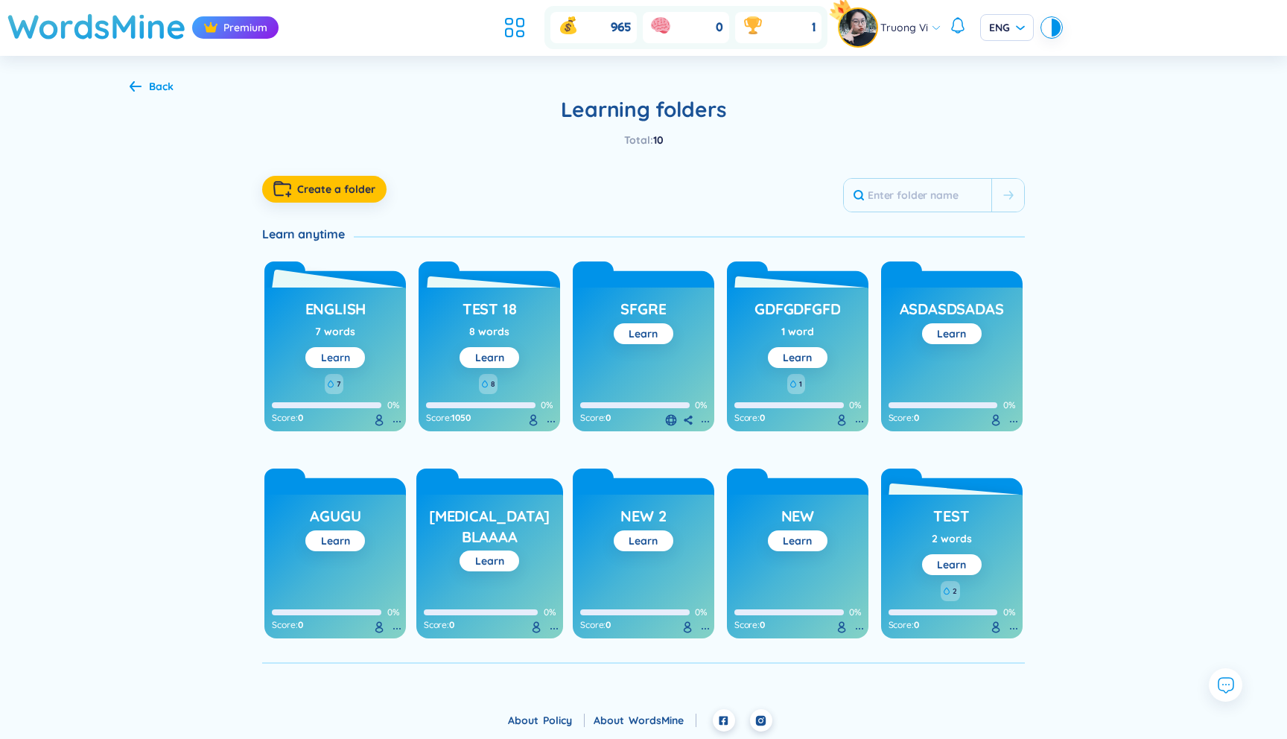
click at [350, 355] on button "Learn" at bounding box center [335, 357] width 60 height 21
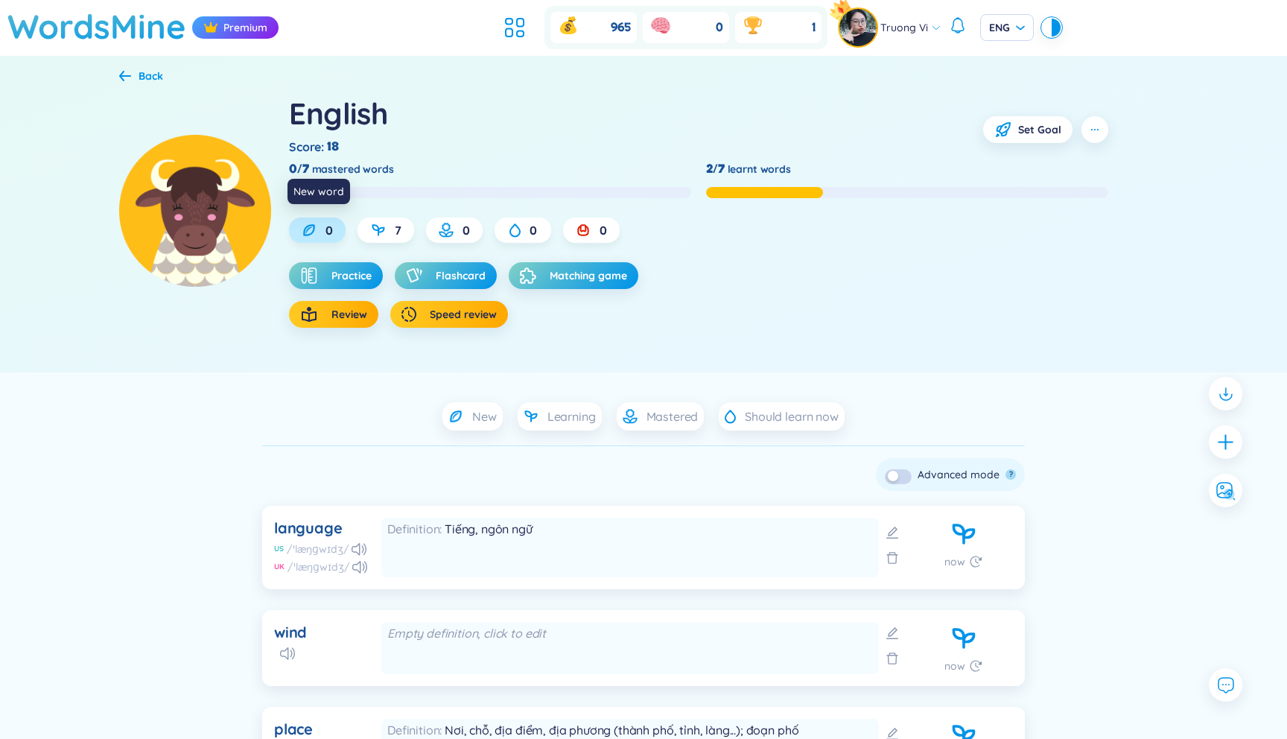
click at [322, 226] on div "0" at bounding box center [317, 229] width 57 height 25
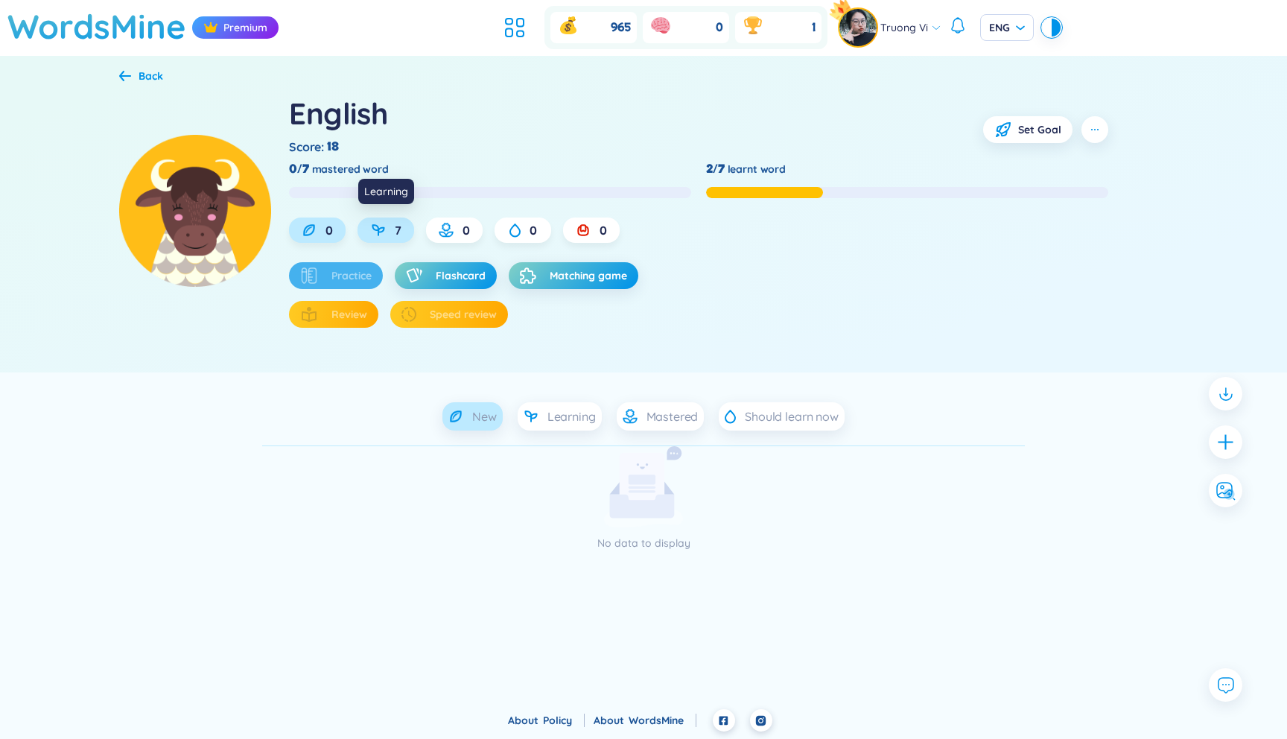
click at [382, 236] on icon at bounding box center [378, 230] width 15 height 15
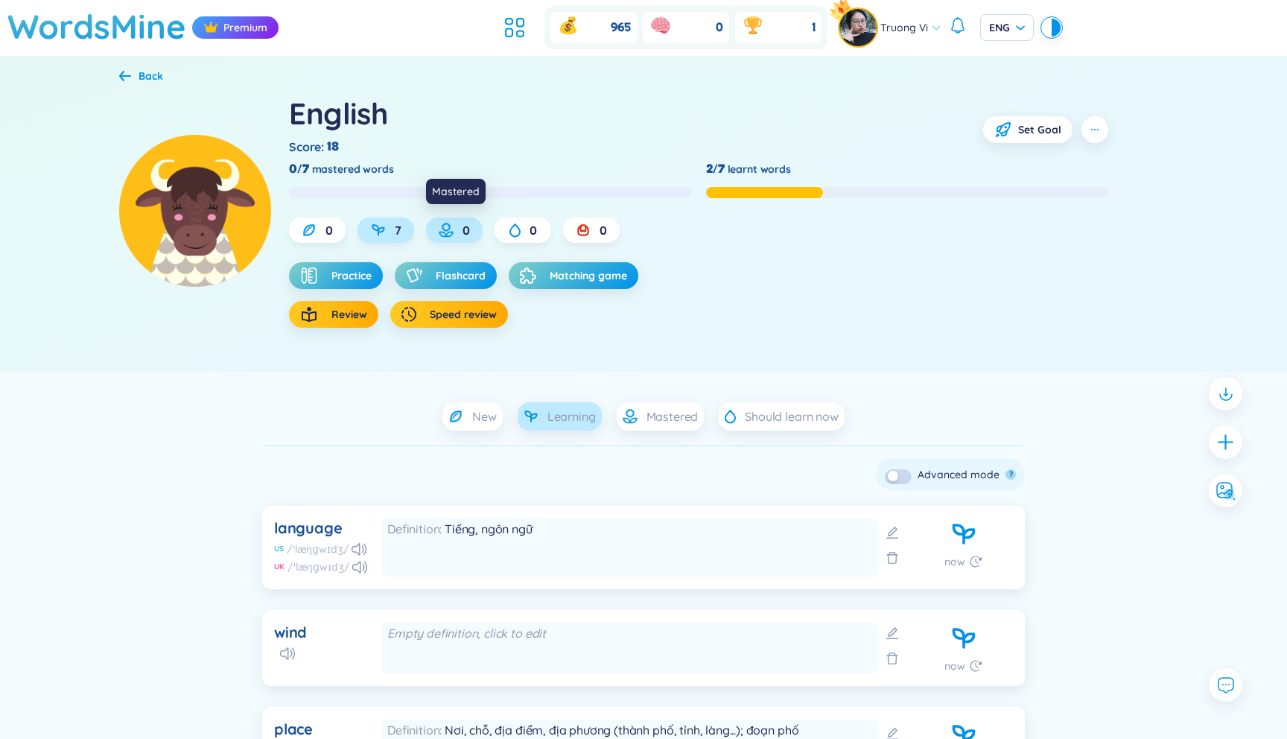
click at [459, 237] on div "0" at bounding box center [454, 229] width 57 height 25
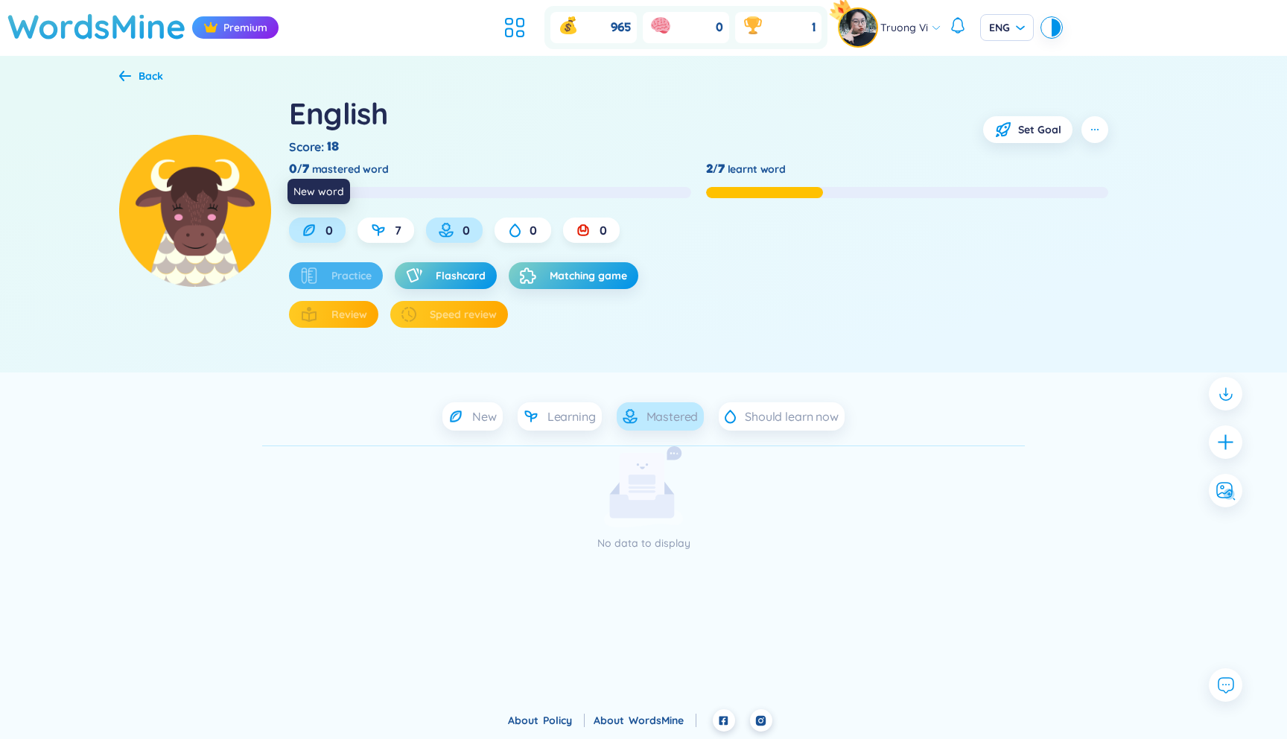
click at [331, 229] on span "0" at bounding box center [328, 230] width 7 height 16
click at [331, 232] on span "0" at bounding box center [328, 230] width 7 height 16
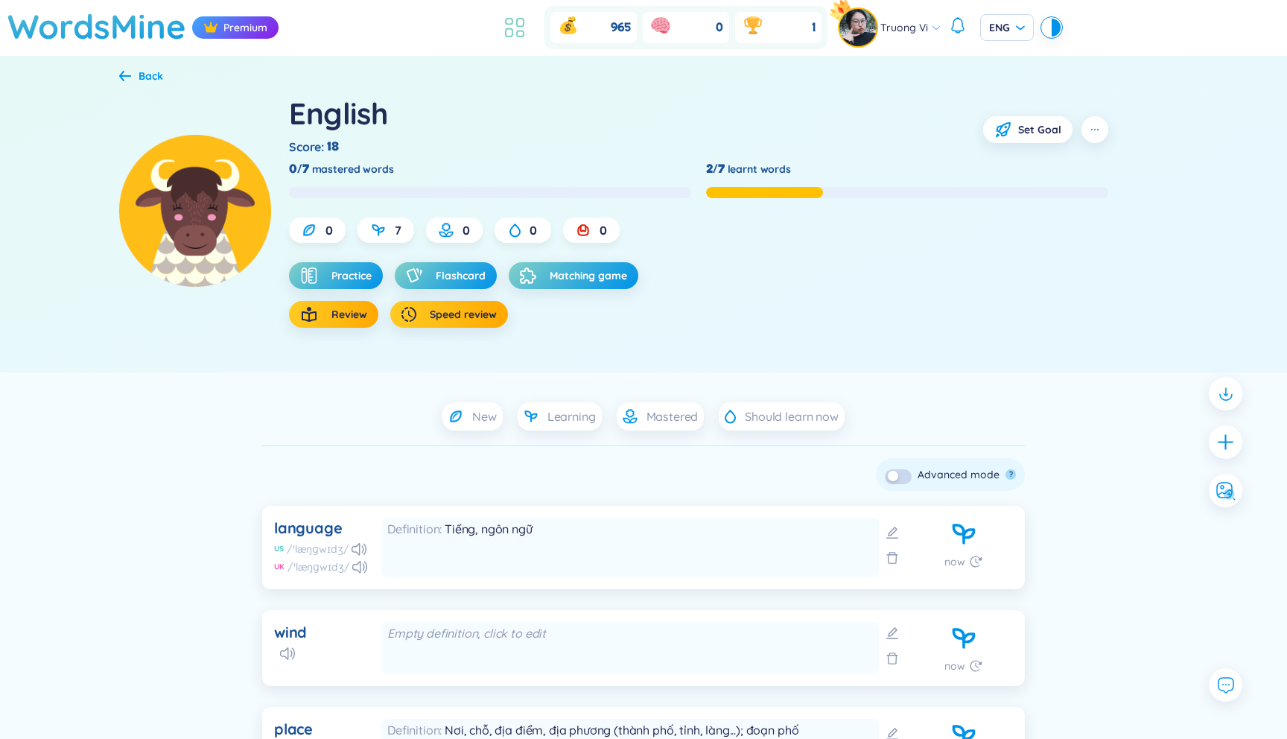
click at [514, 34] on icon at bounding box center [514, 27] width 27 height 27
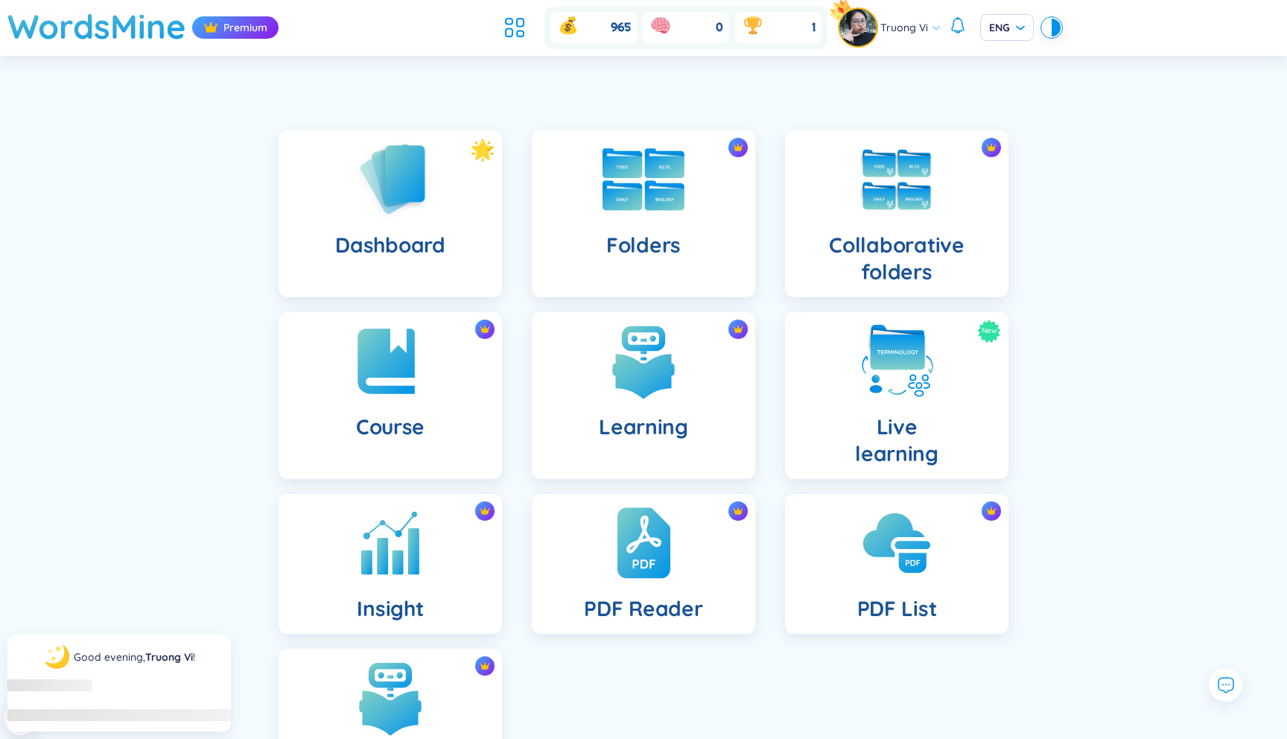
click at [589, 232] on div "Folders" at bounding box center [643, 213] width 223 height 167
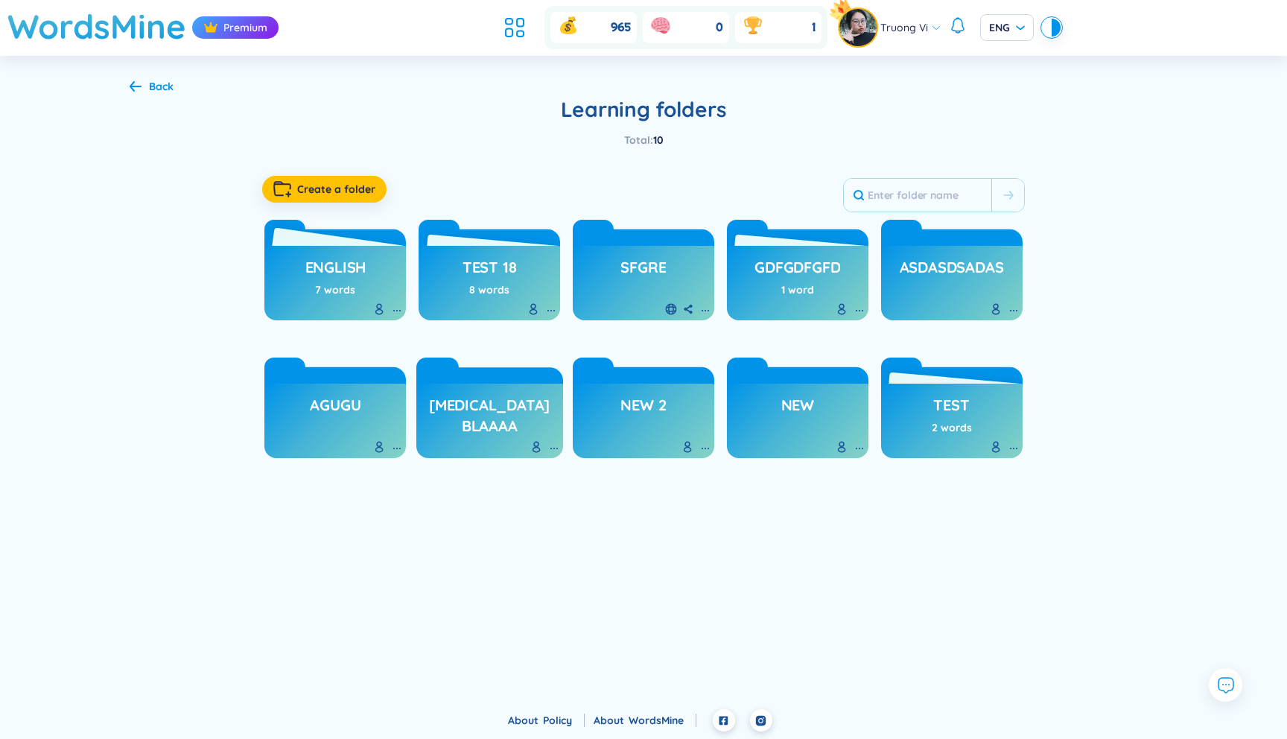
click at [392, 315] on icon at bounding box center [397, 311] width 12 height 12
click at [334, 273] on h3 "English" at bounding box center [335, 271] width 61 height 28
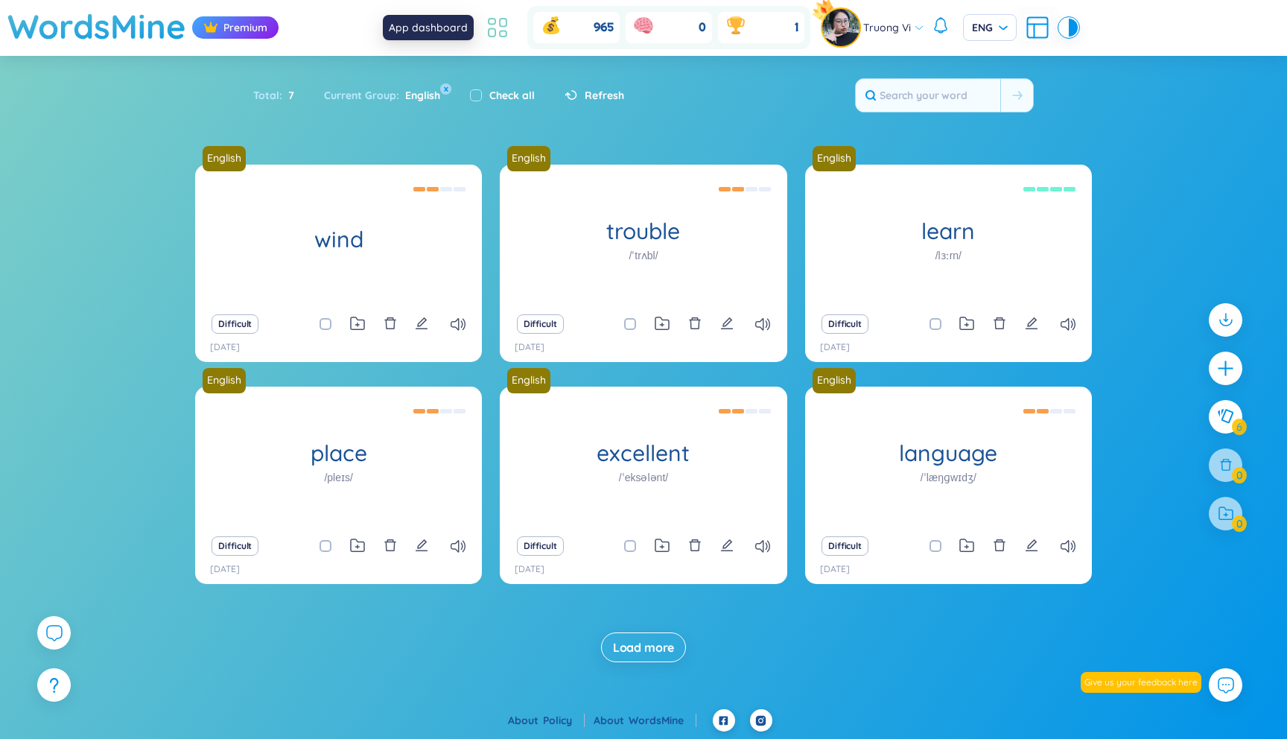
click at [503, 28] on icon at bounding box center [497, 27] width 27 height 27
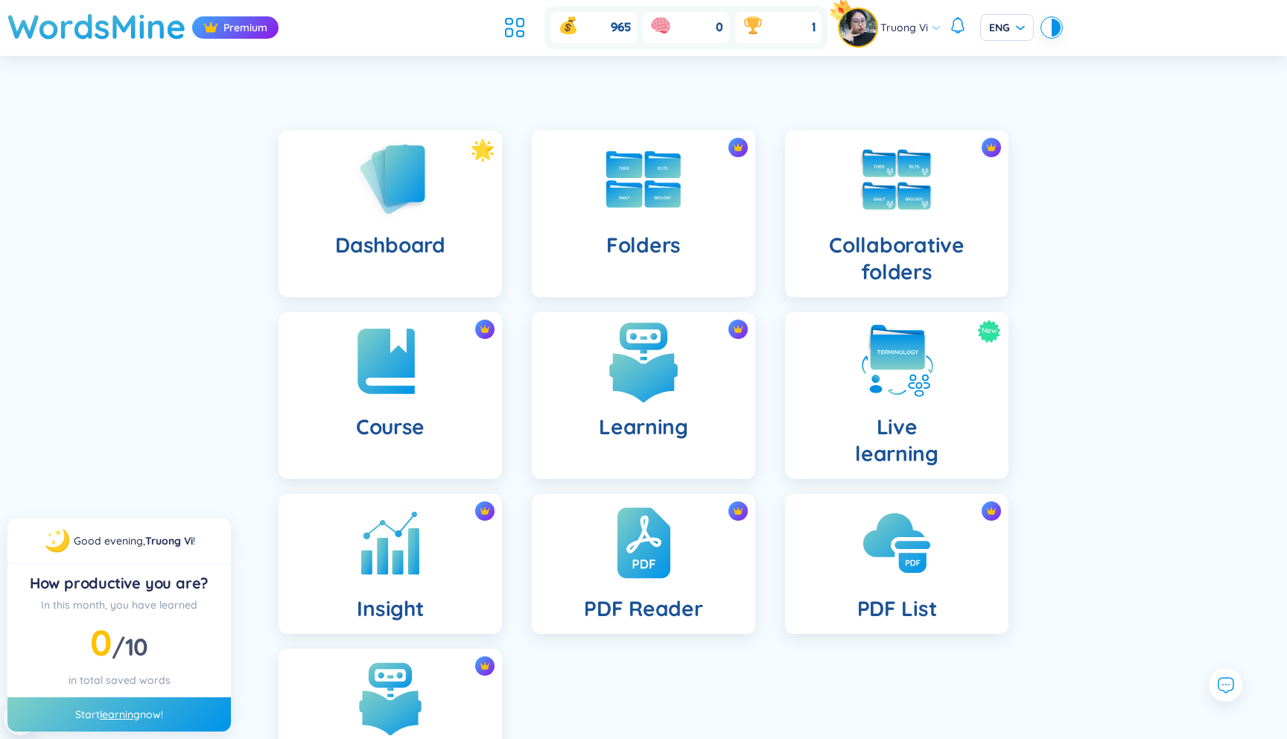
click at [614, 415] on h4 "Learning" at bounding box center [643, 426] width 89 height 27
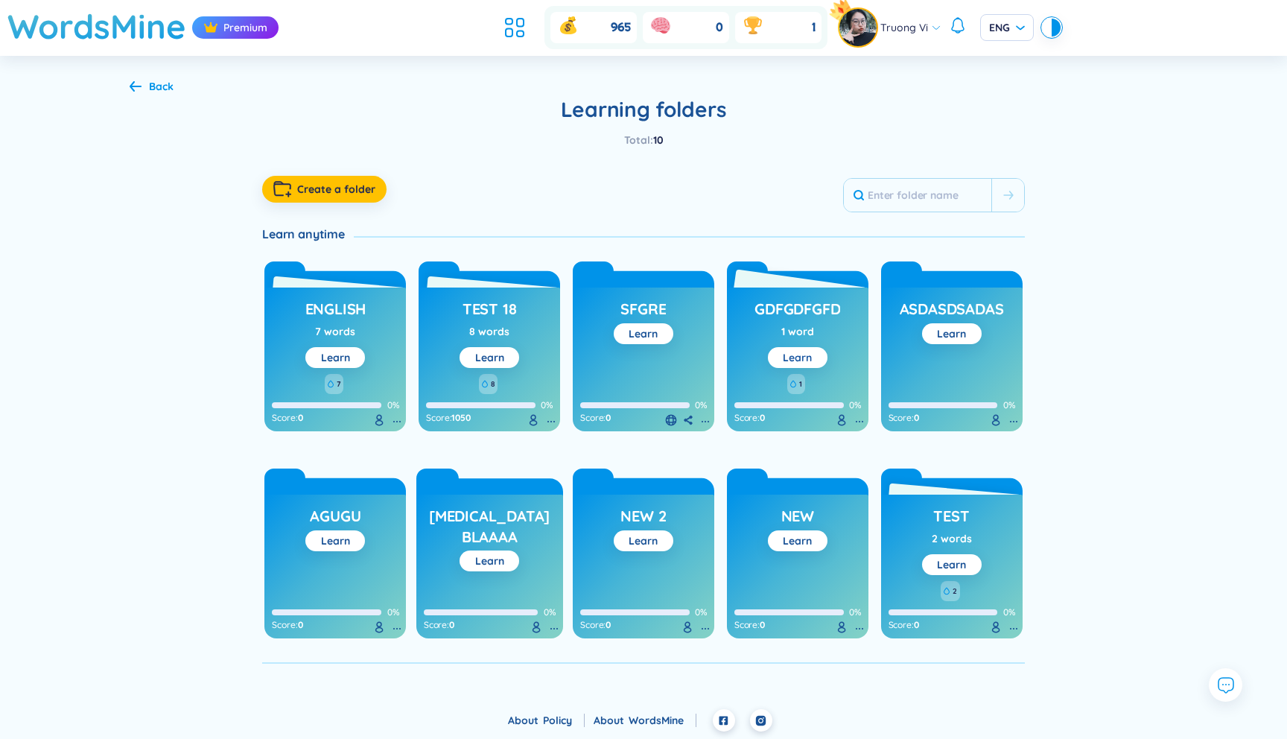
click at [793, 351] on link "Learn" at bounding box center [797, 357] width 29 height 13
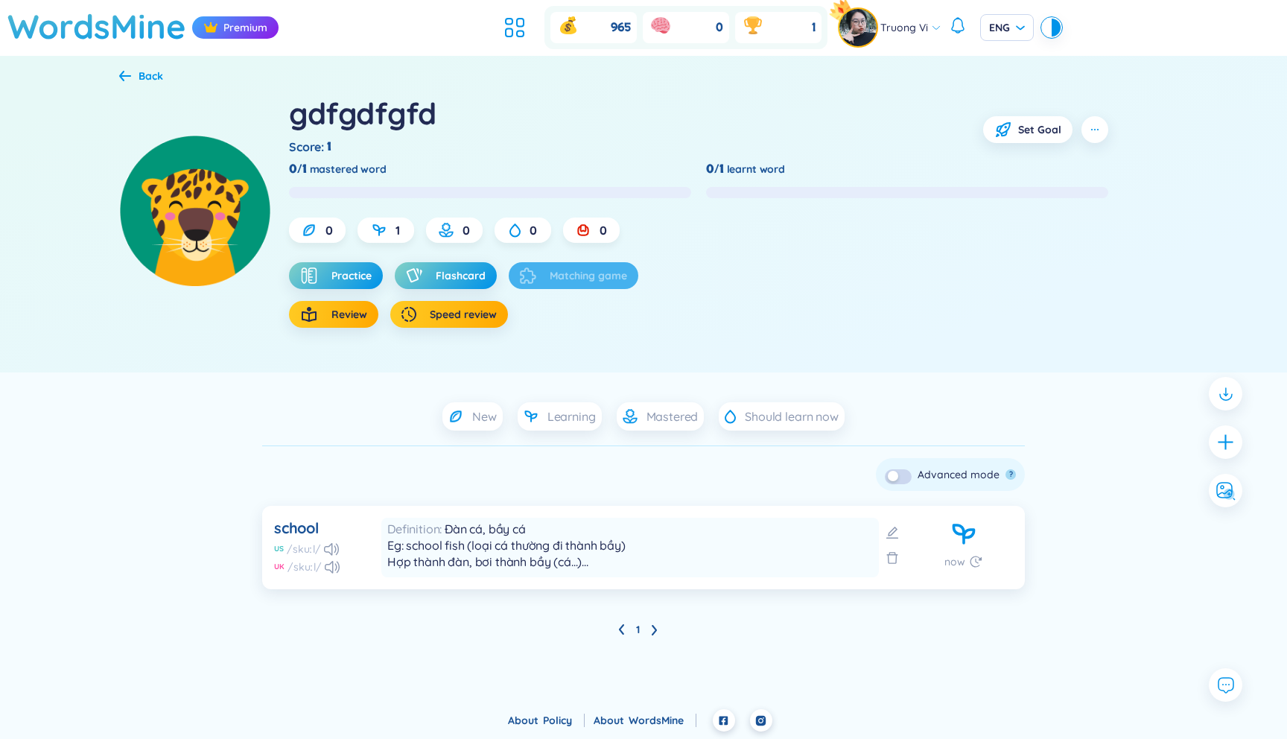
click at [141, 86] on div "gdfgdfgfd Score : 1 Set Goal 0/1 mastered word 0/1 learnt word 0 1 0 0 0 Practi…" at bounding box center [643, 229] width 1048 height 287
click at [151, 69] on div "Back" at bounding box center [151, 76] width 25 height 16
click at [130, 82] on div "Back" at bounding box center [141, 76] width 44 height 16
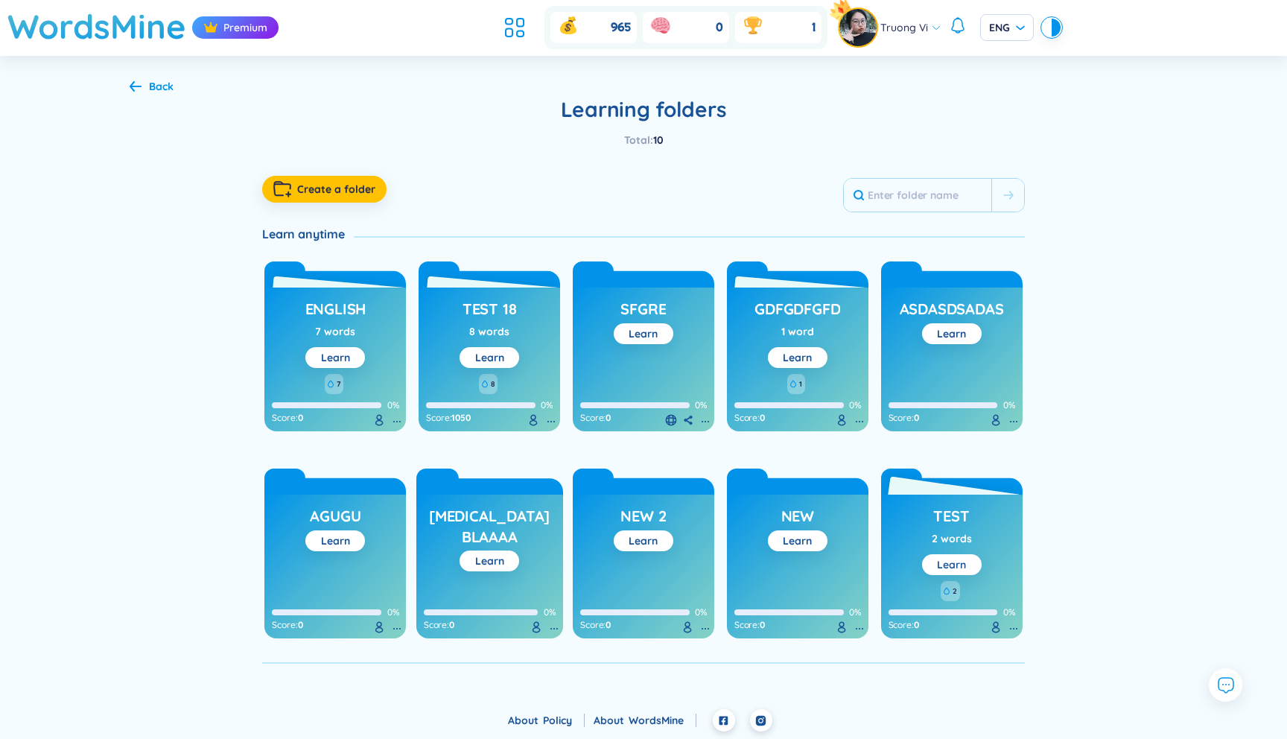
click at [964, 561] on link "Learn" at bounding box center [951, 564] width 29 height 13
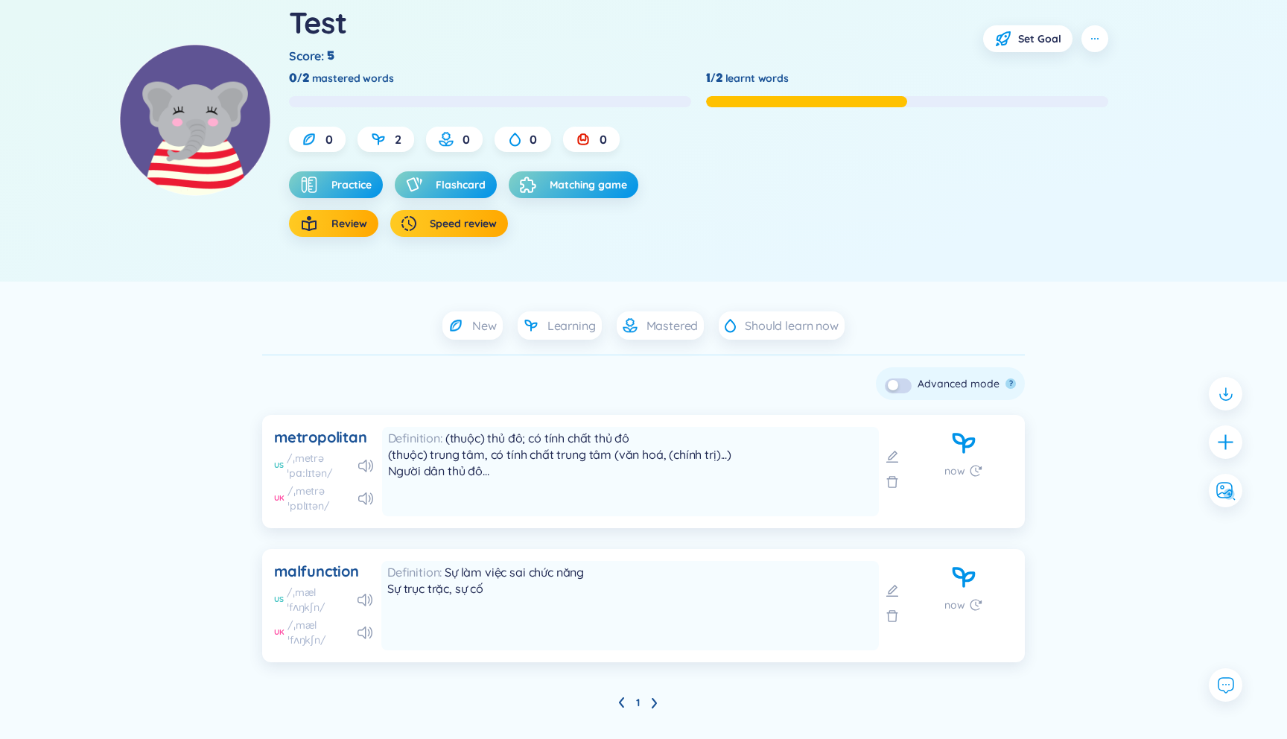
scroll to position [126, 0]
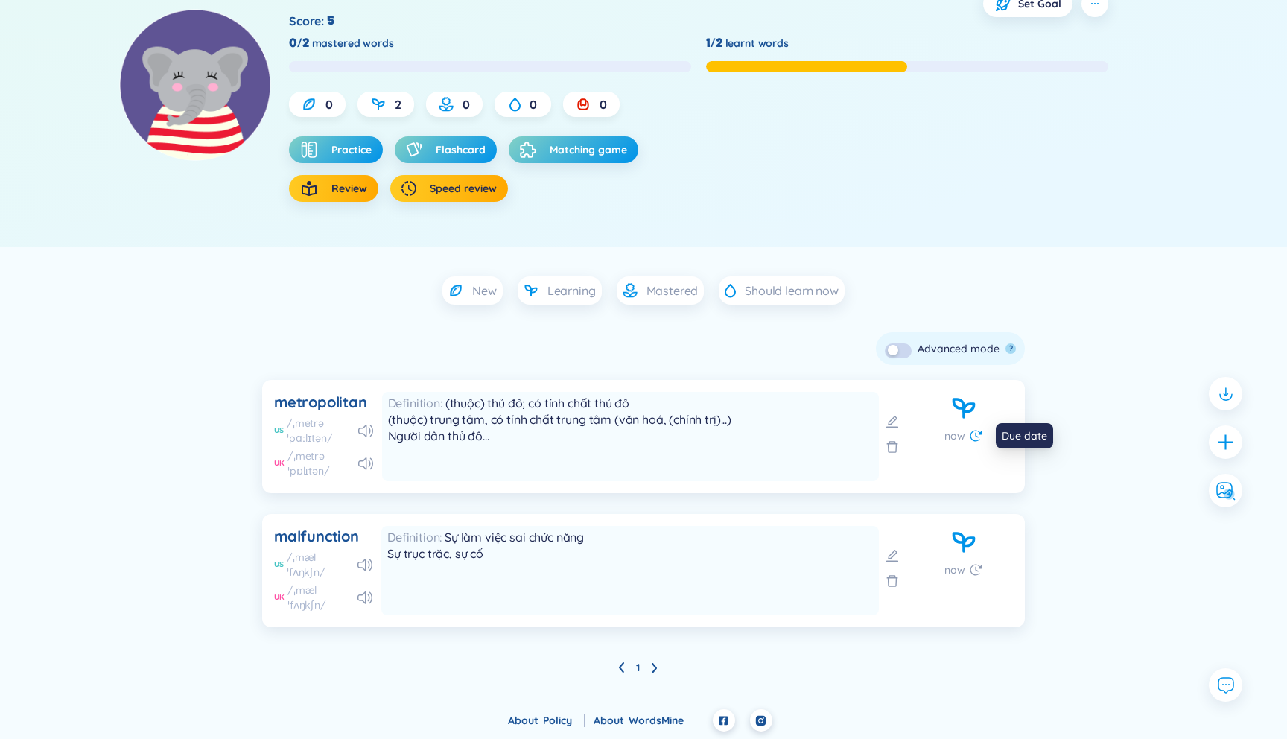
click at [971, 433] on icon at bounding box center [975, 435] width 15 height 15
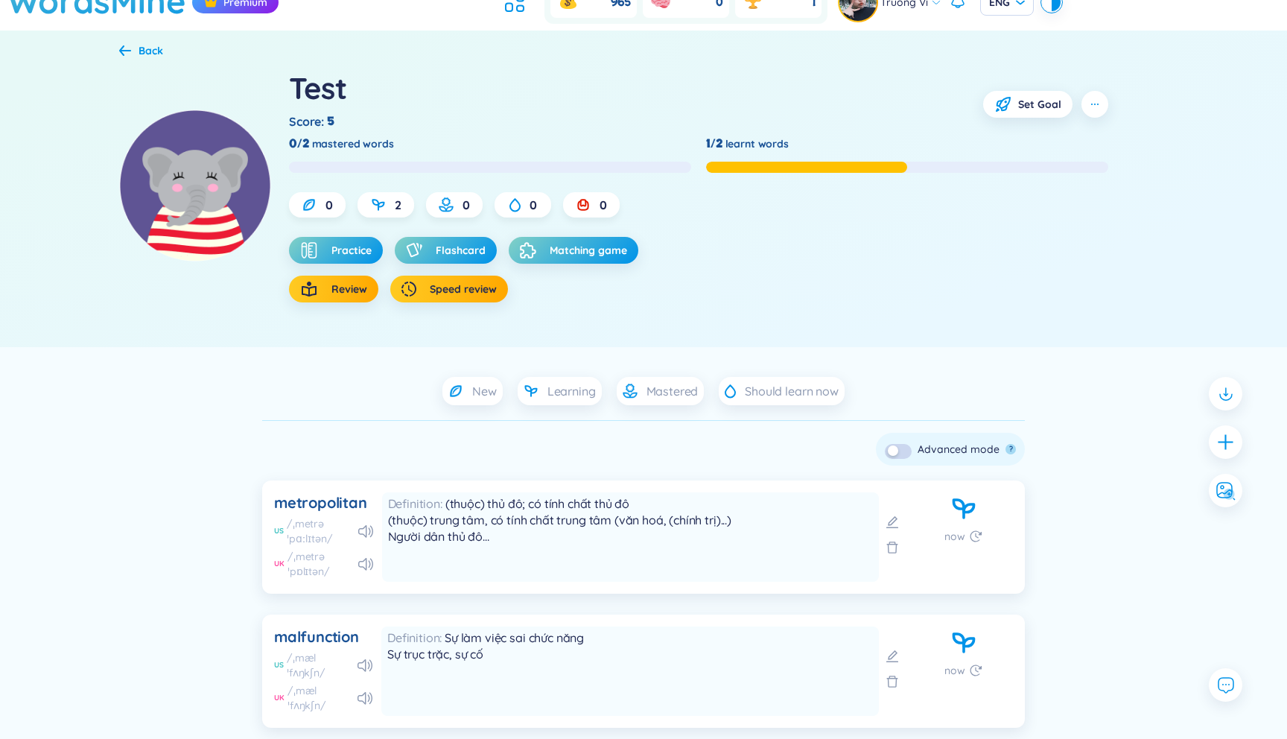
scroll to position [22, 0]
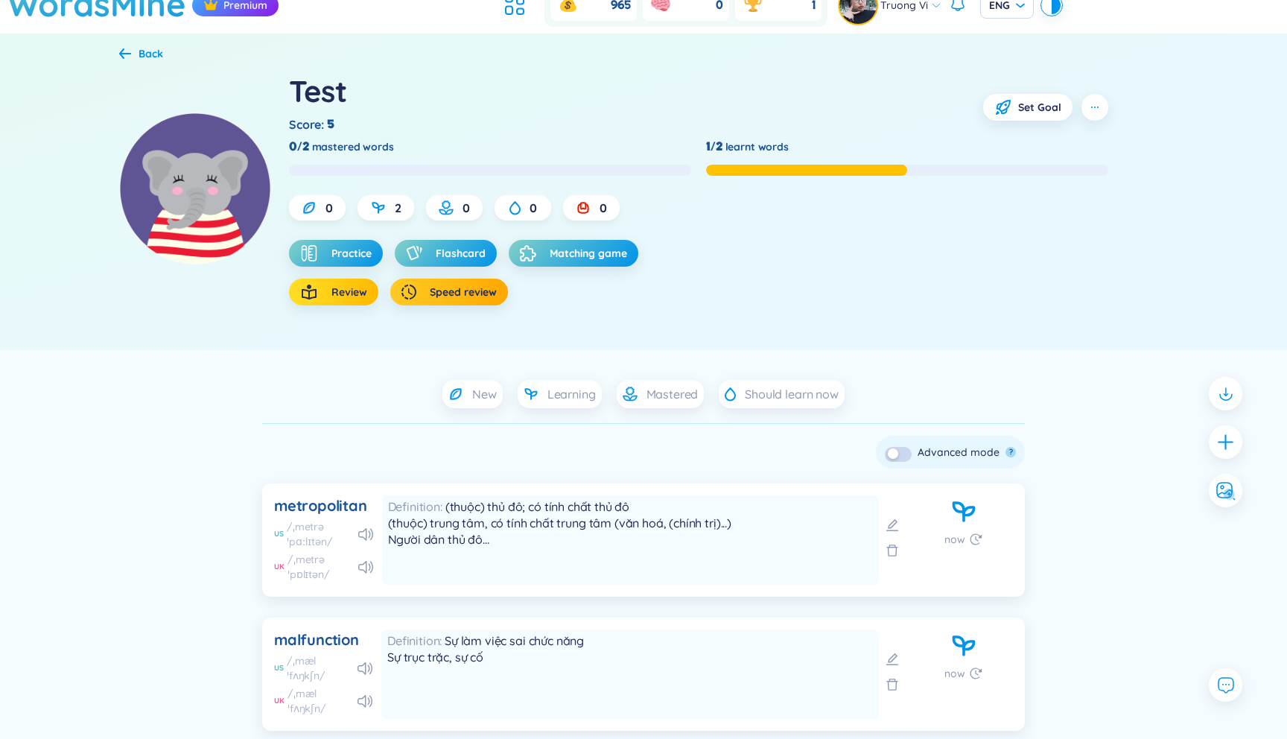
click at [335, 284] on span "Review" at bounding box center [349, 291] width 36 height 15
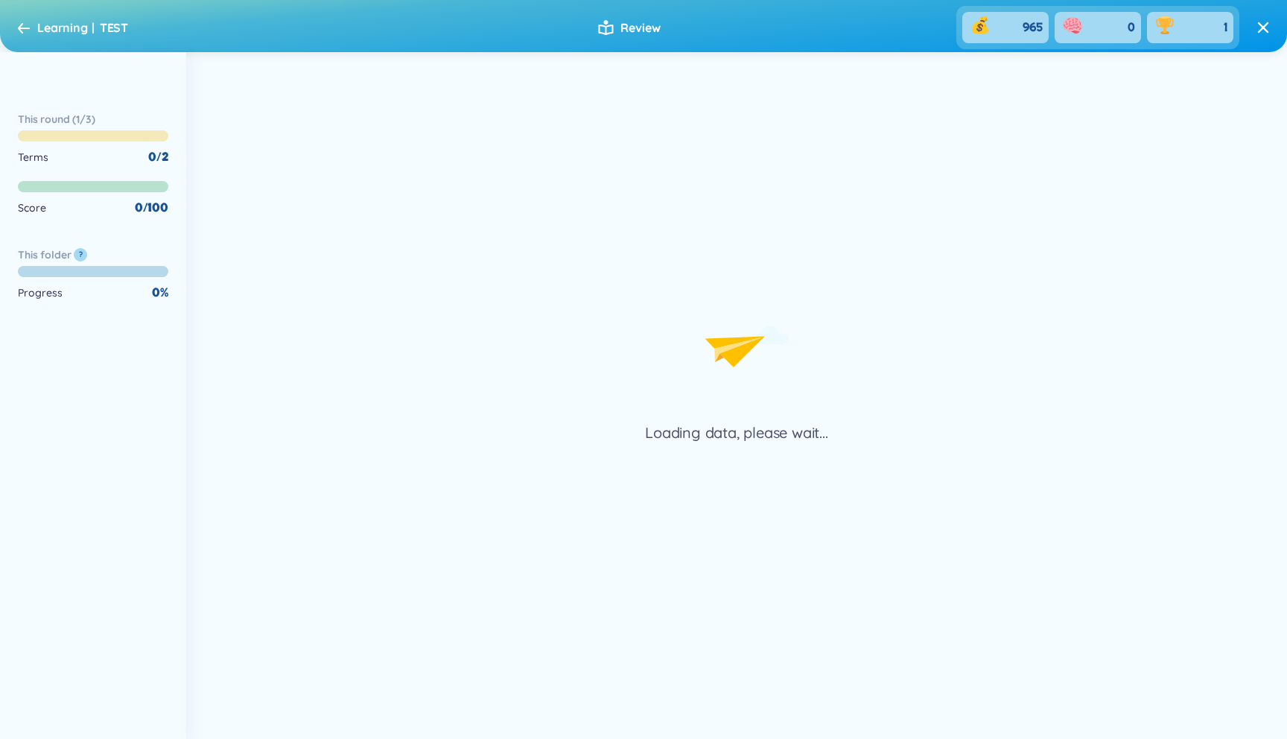
click at [23, 30] on icon at bounding box center [24, 27] width 12 height 11
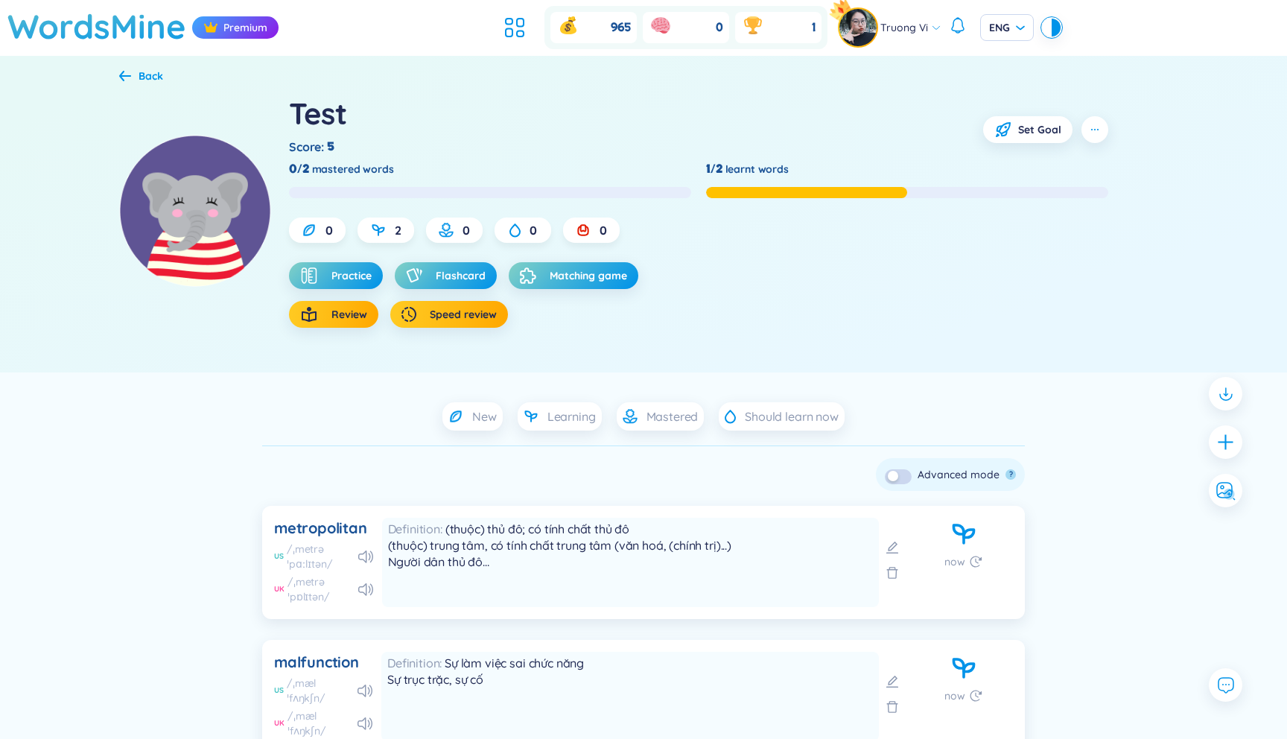
click at [121, 71] on icon at bounding box center [125, 75] width 12 height 11
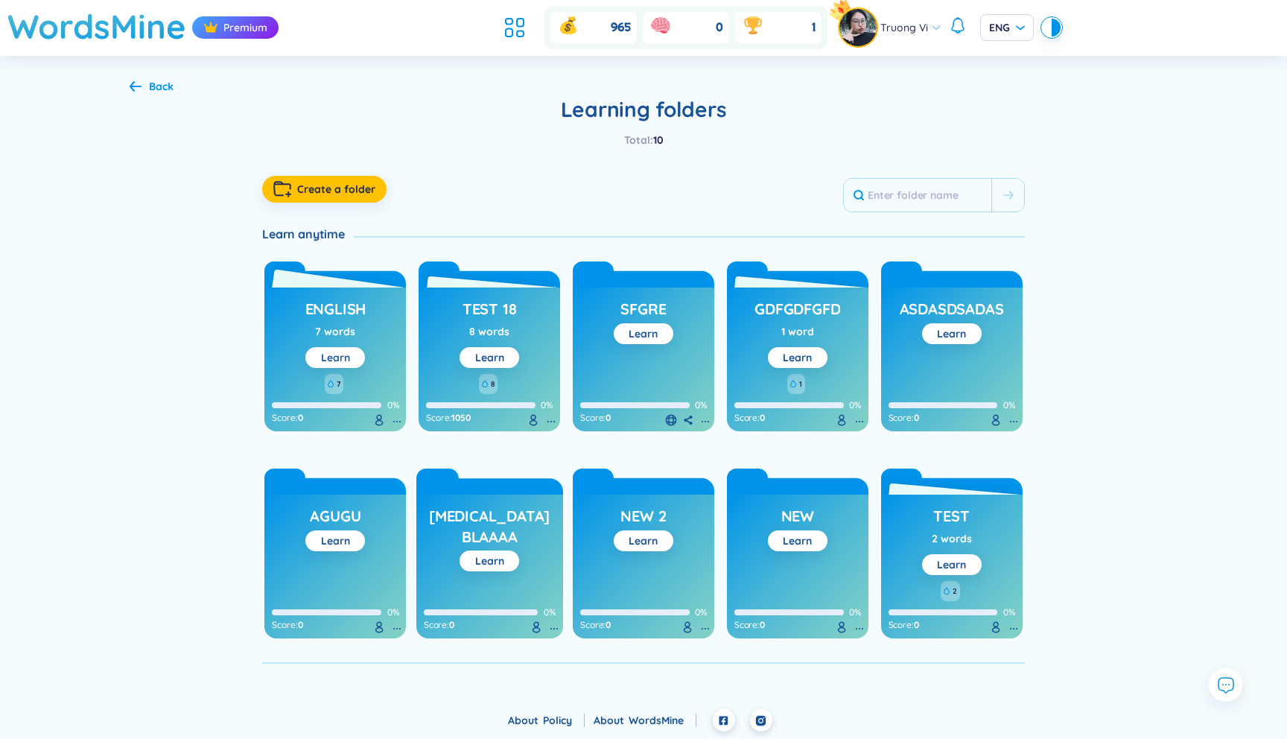
click at [336, 351] on link "Learn" at bounding box center [335, 357] width 29 height 13
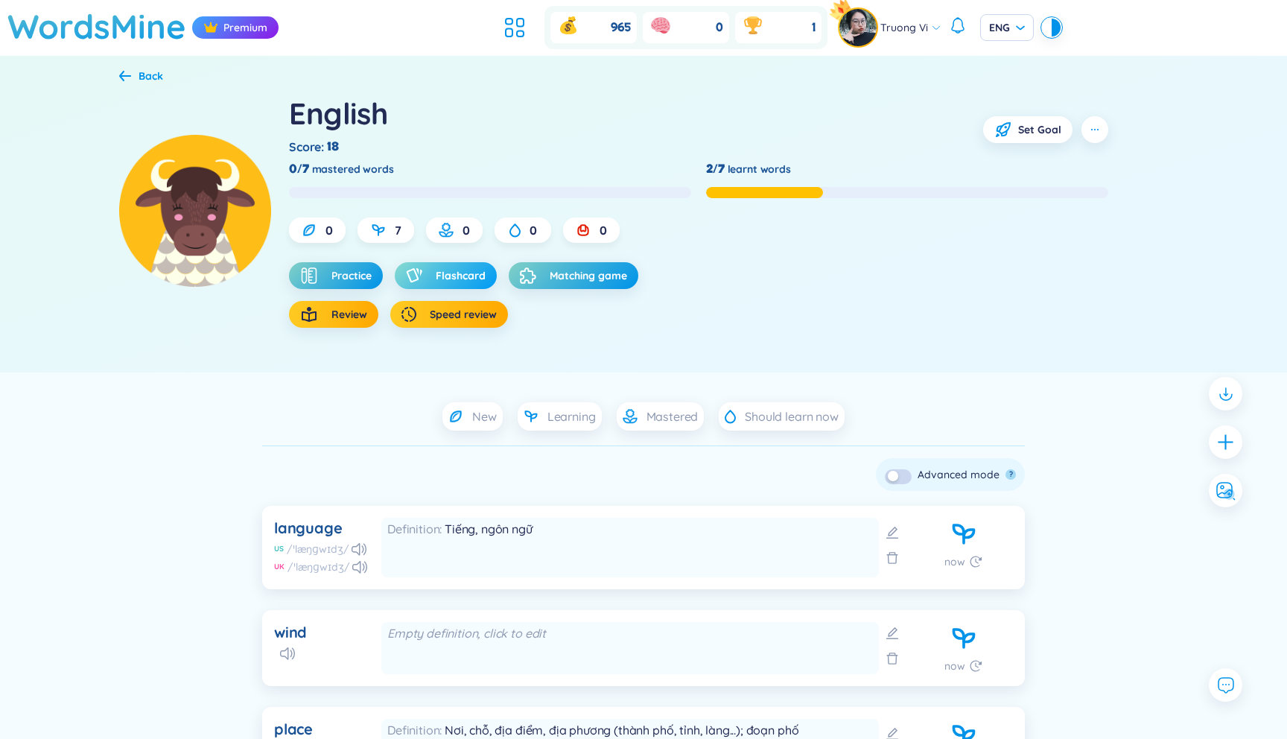
click at [462, 275] on span "Flashcard" at bounding box center [461, 275] width 50 height 15
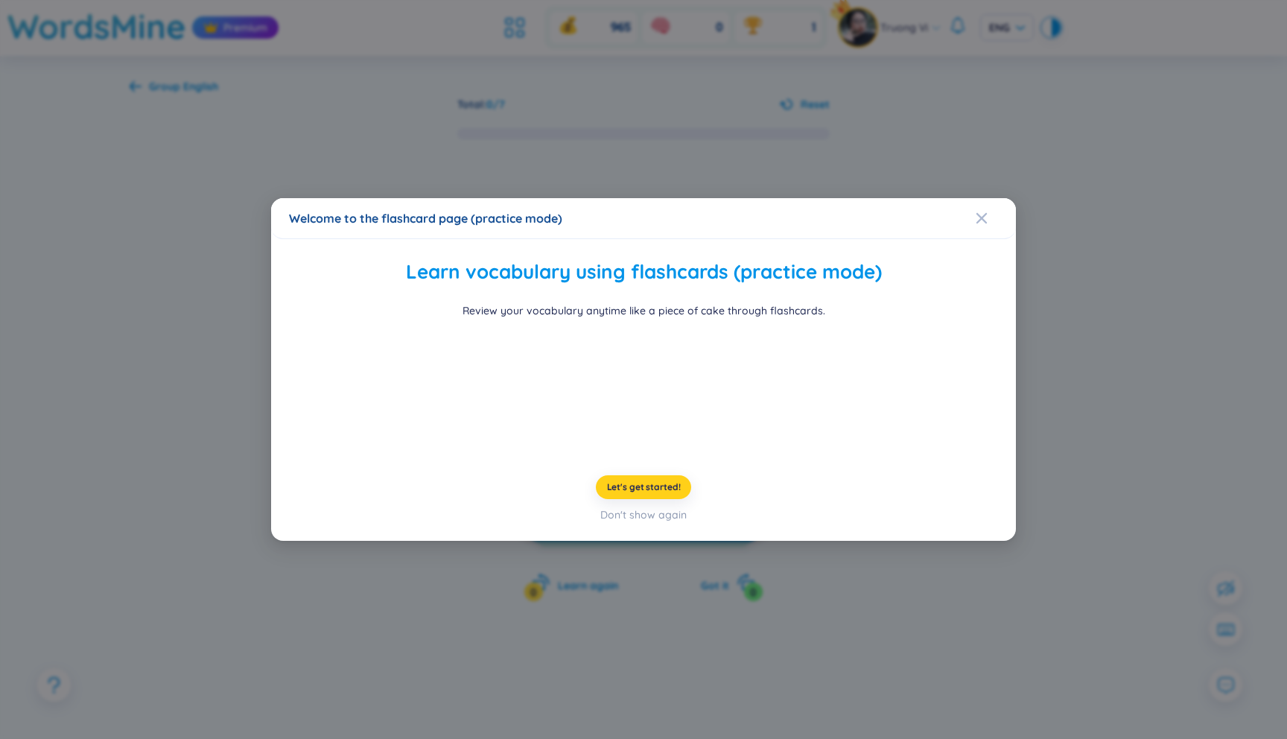
click at [615, 493] on span "Let's get started!" at bounding box center [644, 487] width 74 height 12
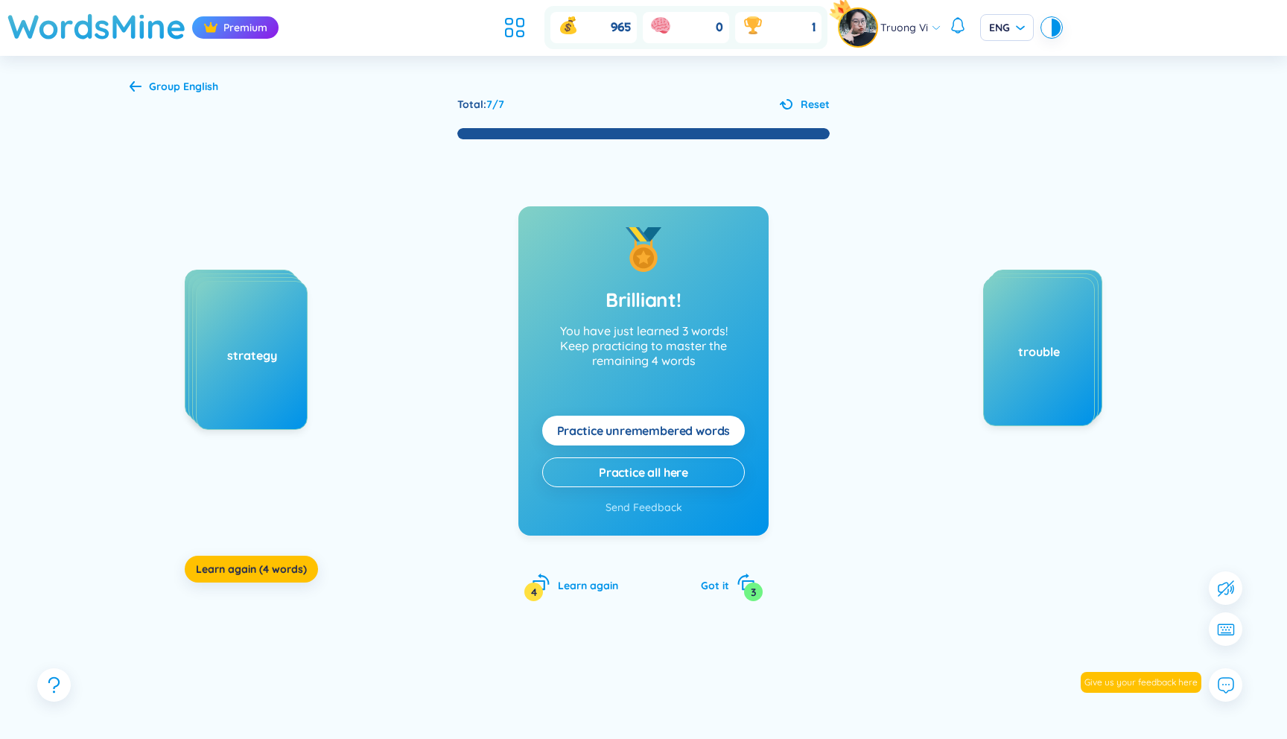
click at [185, 84] on b "English" at bounding box center [200, 86] width 35 height 13
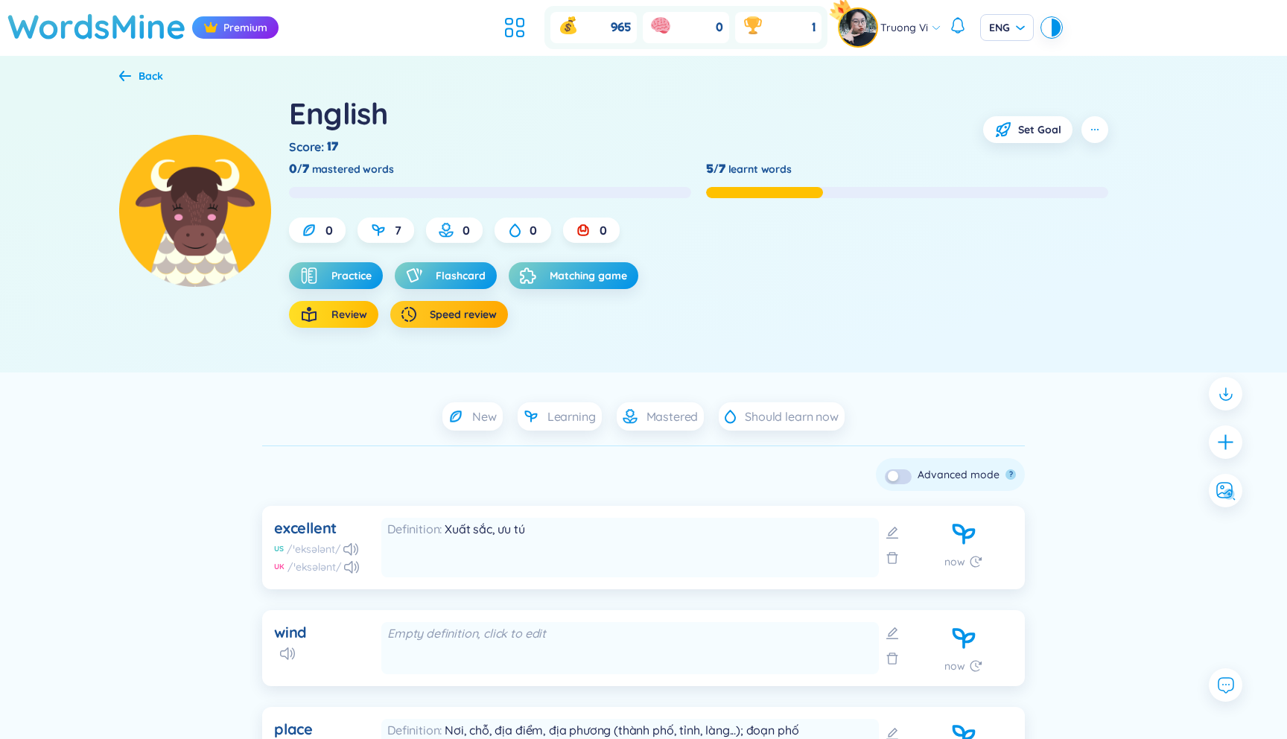
click at [336, 318] on span "Review" at bounding box center [349, 314] width 36 height 15
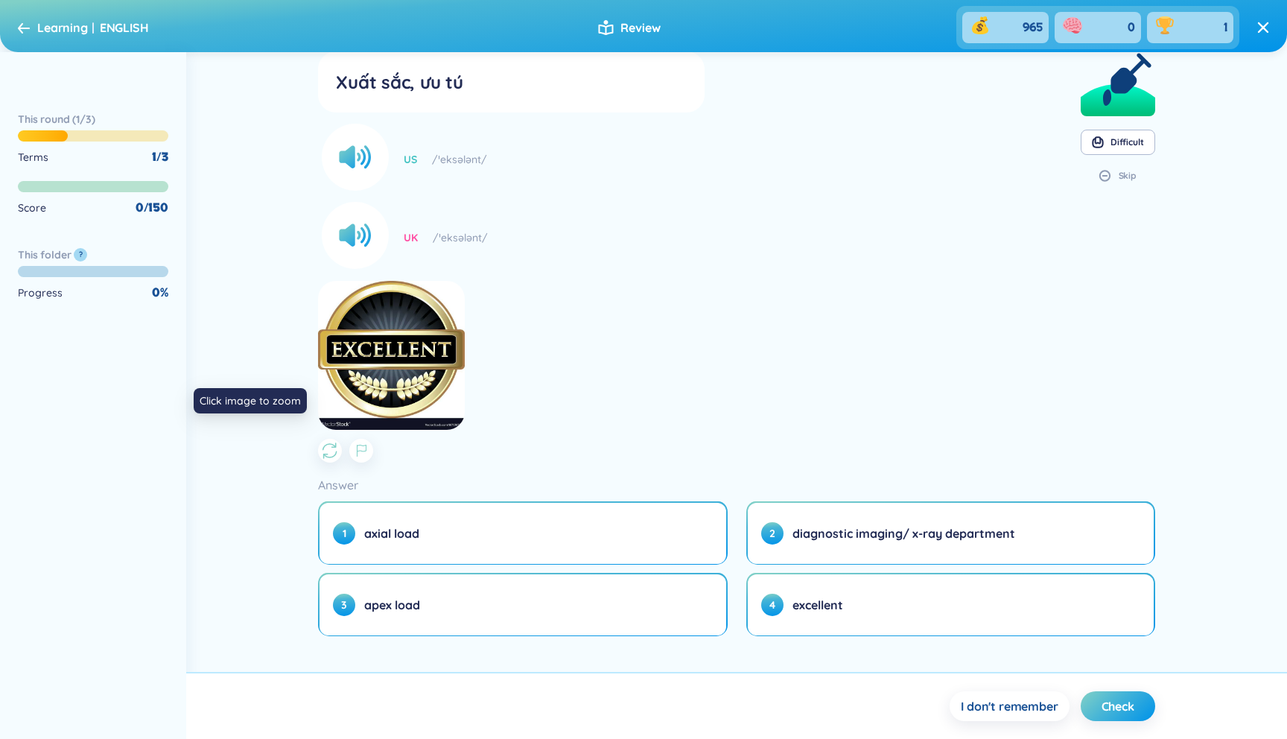
scroll to position [59, 0]
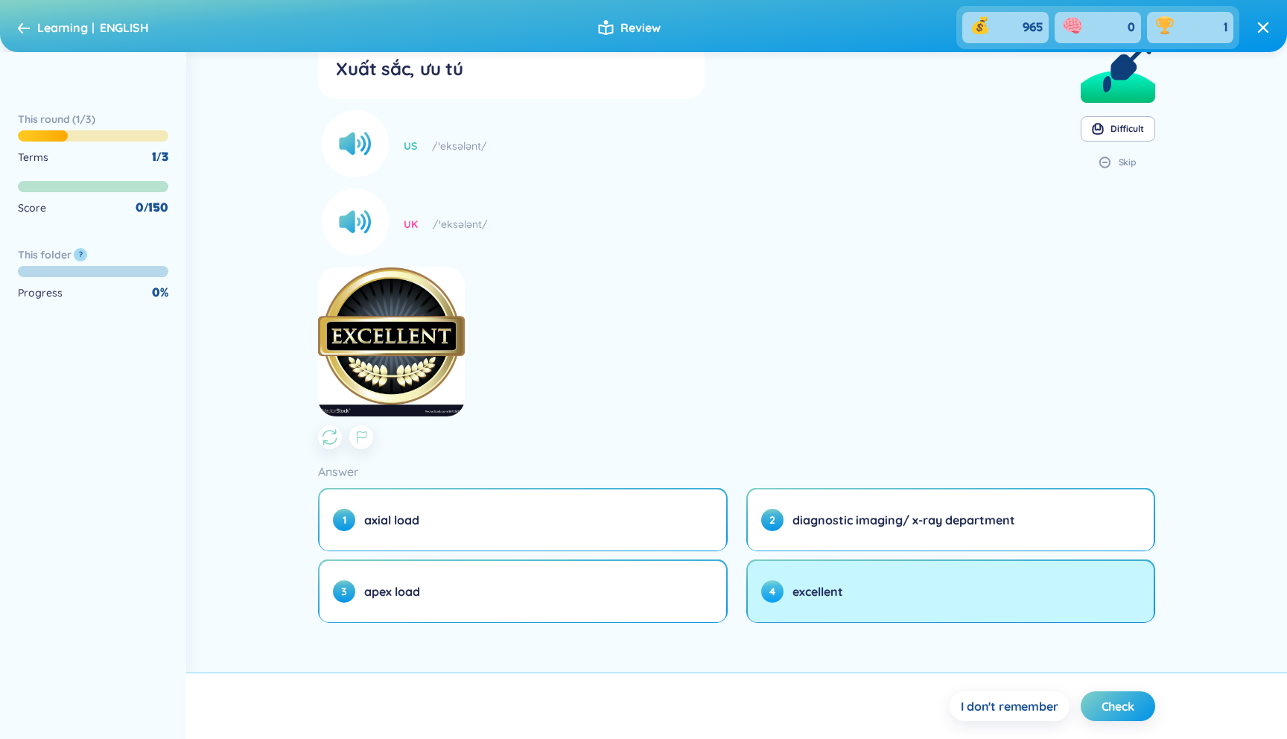
click at [768, 594] on span "4" at bounding box center [772, 591] width 22 height 22
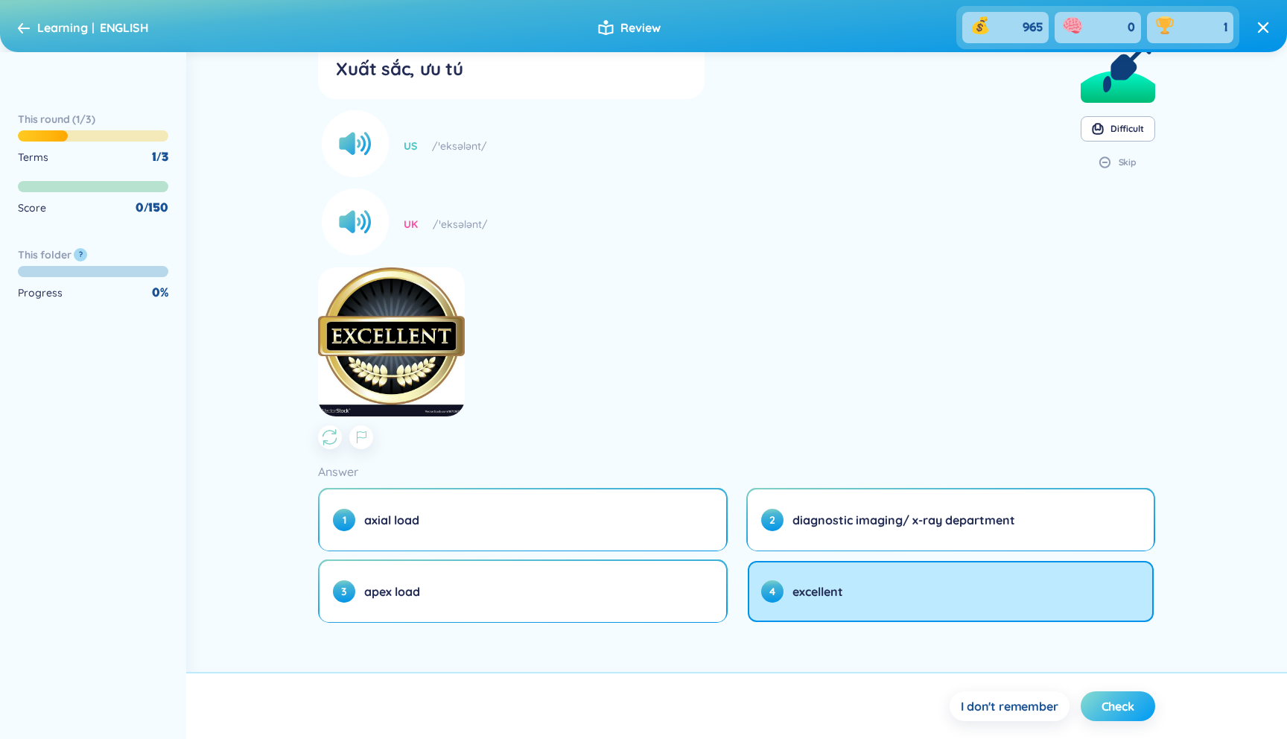
click at [1104, 703] on span "Check" at bounding box center [1117, 706] width 33 height 16
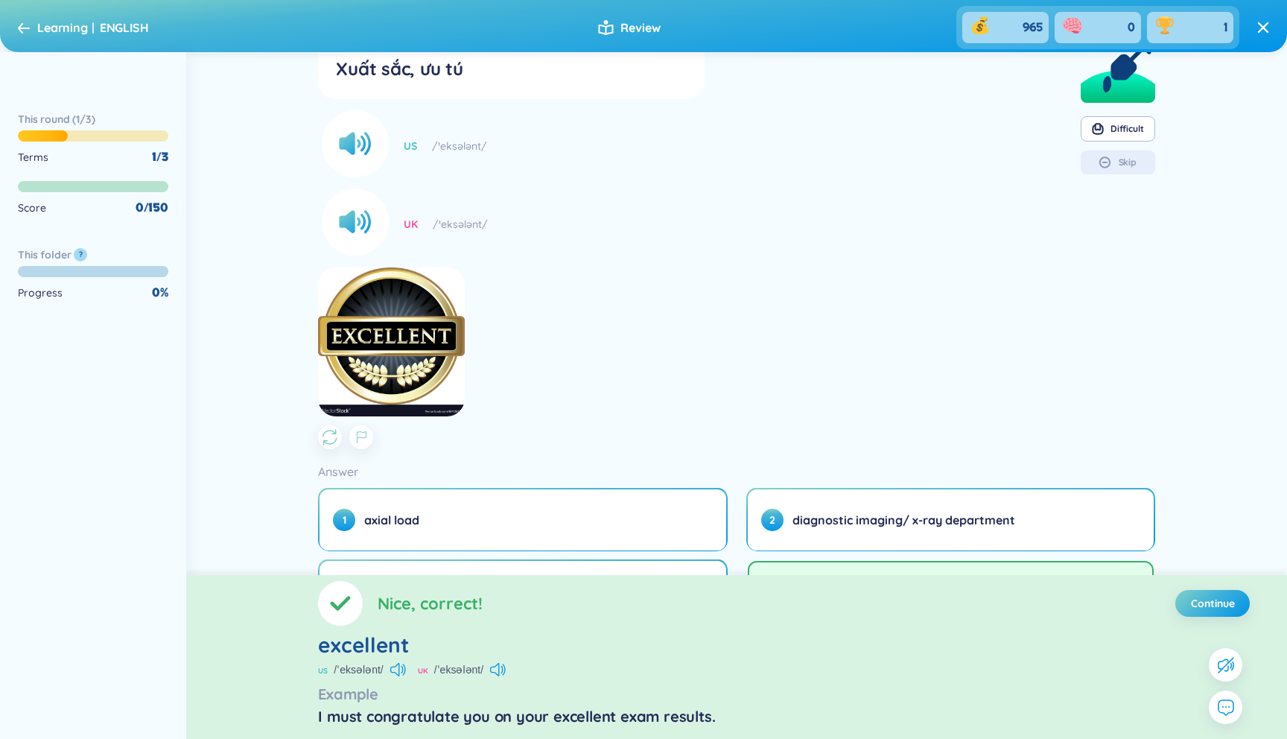
scroll to position [0, 0]
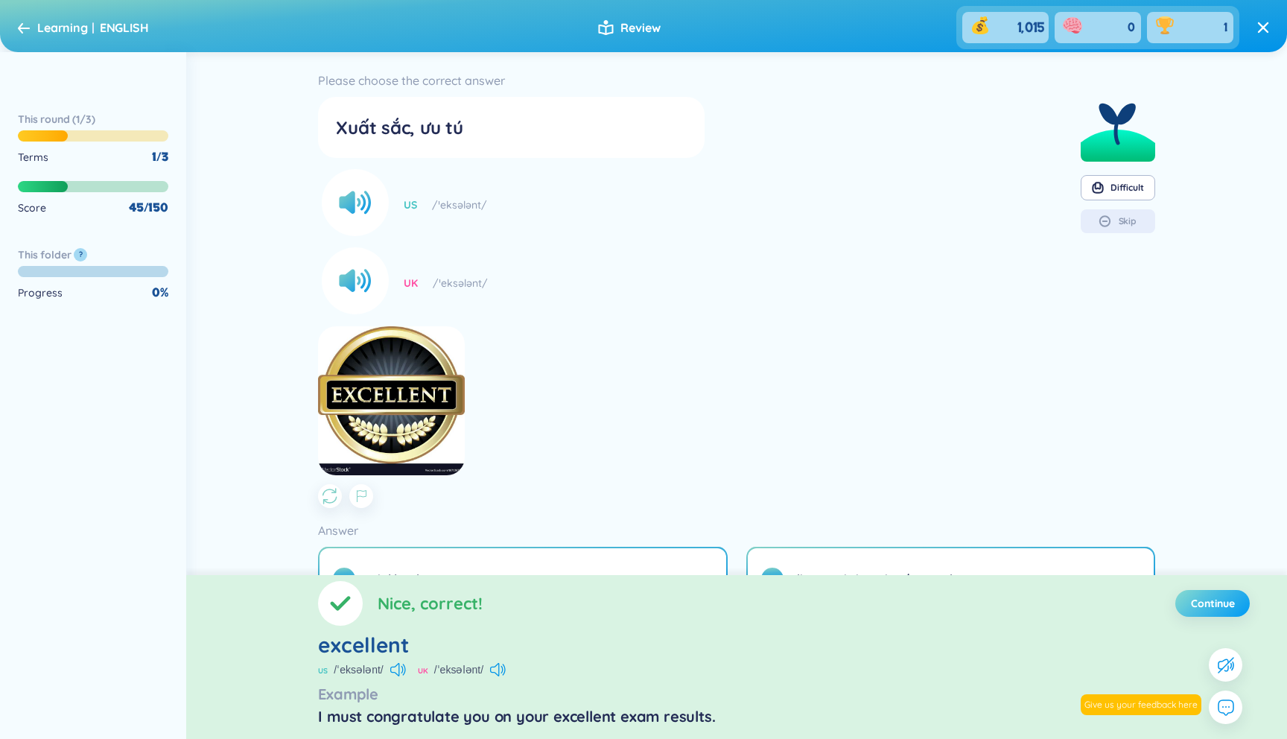
click at [1185, 600] on button "Continue" at bounding box center [1212, 603] width 74 height 27
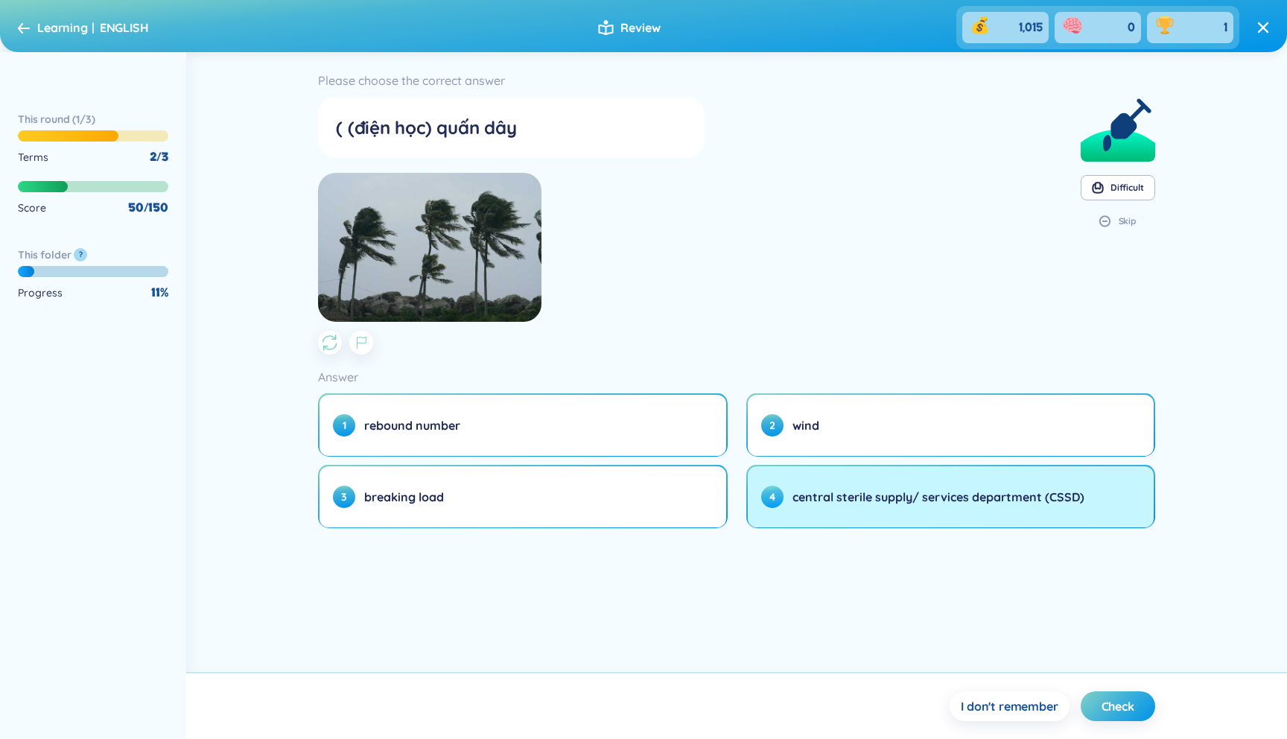
click at [877, 486] on button "4 central sterile supply/ services department (CSSD)" at bounding box center [951, 496] width 406 height 61
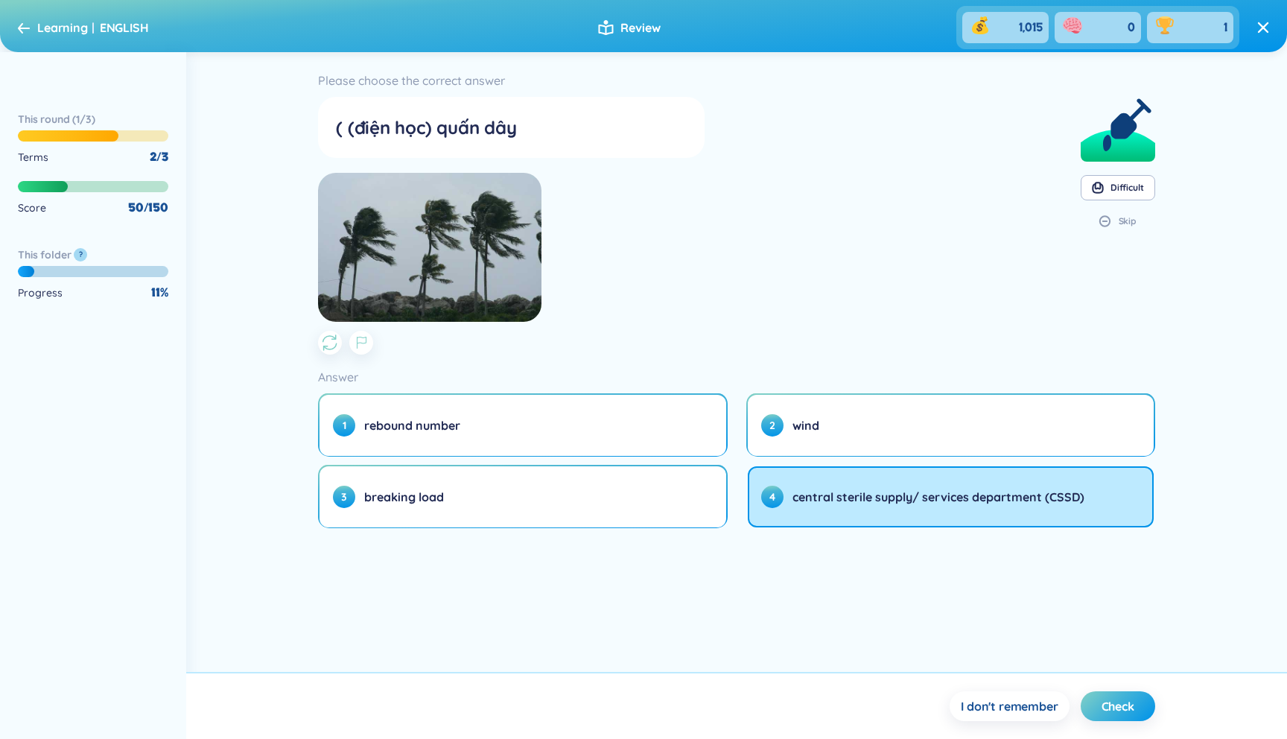
click at [1101, 721] on section "I don't remember Check" at bounding box center [736, 705] width 1101 height 67
click at [1107, 713] on span "Check" at bounding box center [1117, 706] width 33 height 16
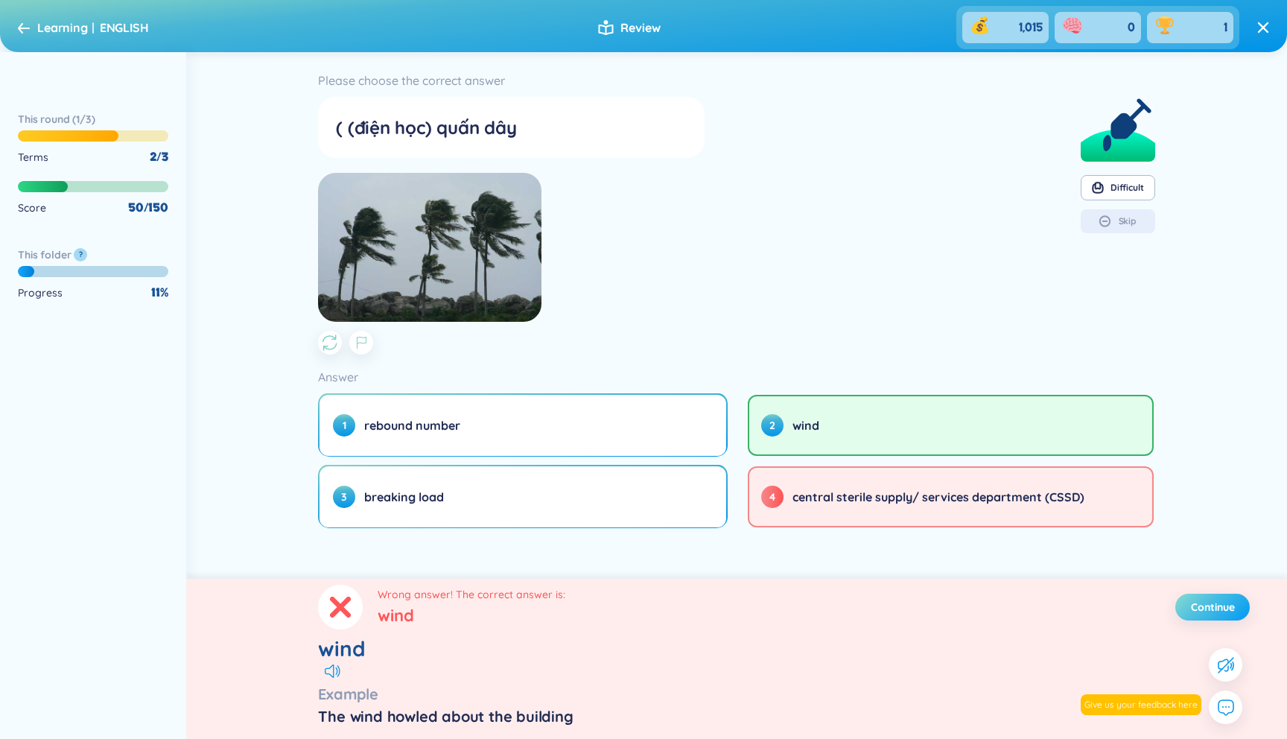
click at [1206, 614] on span "Continue" at bounding box center [1213, 606] width 44 height 15
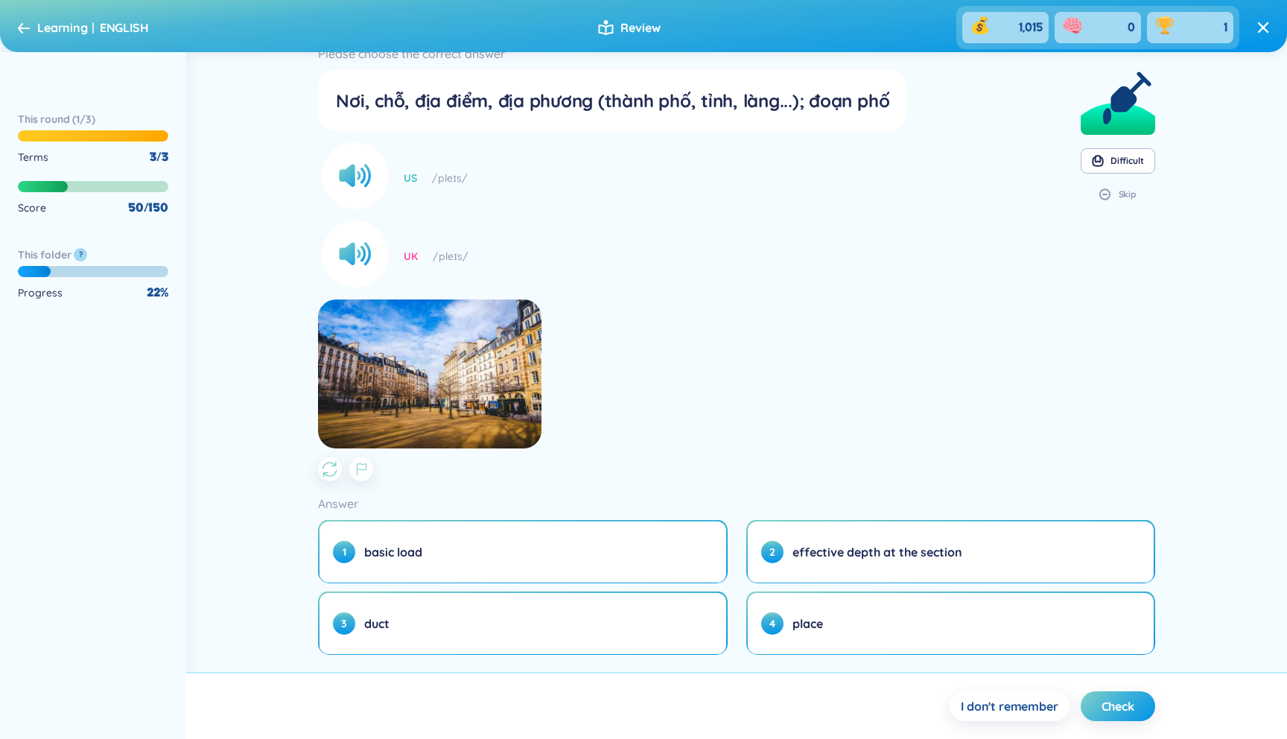
scroll to position [51, 0]
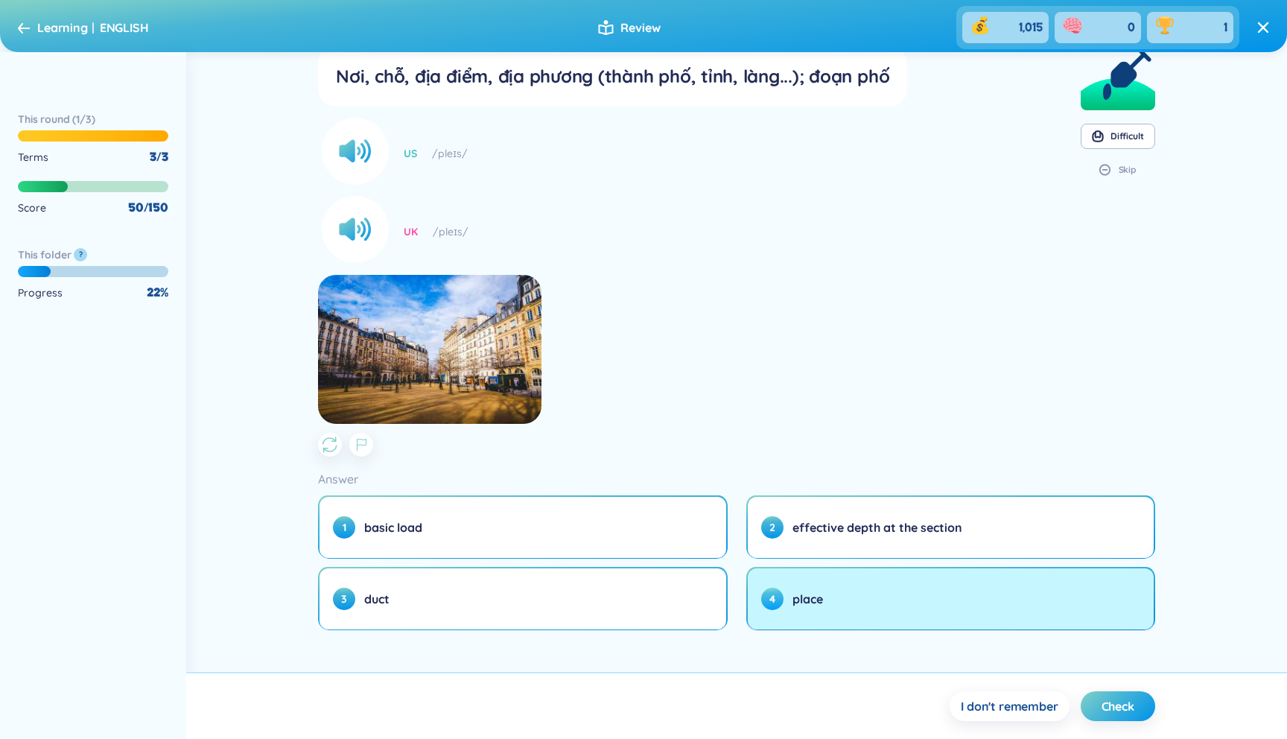
click at [874, 599] on button "4 place" at bounding box center [951, 598] width 406 height 61
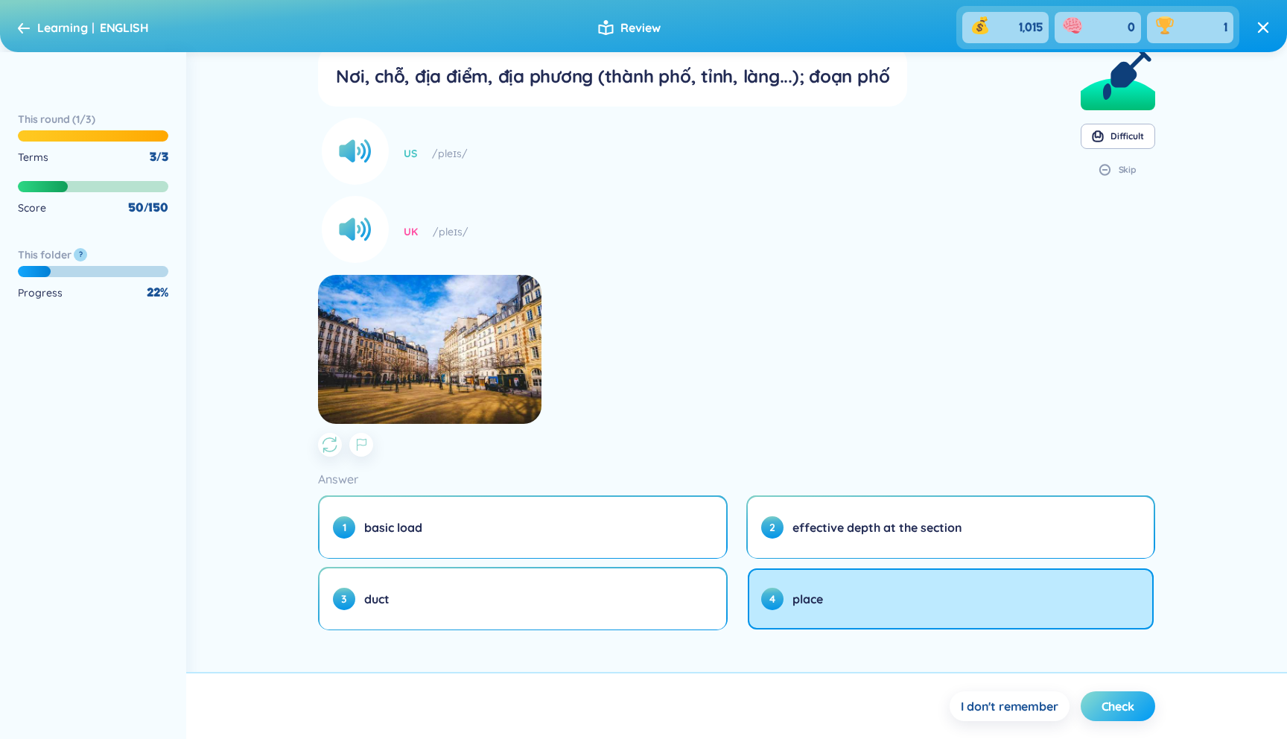
click at [1110, 712] on span "Check" at bounding box center [1117, 706] width 33 height 16
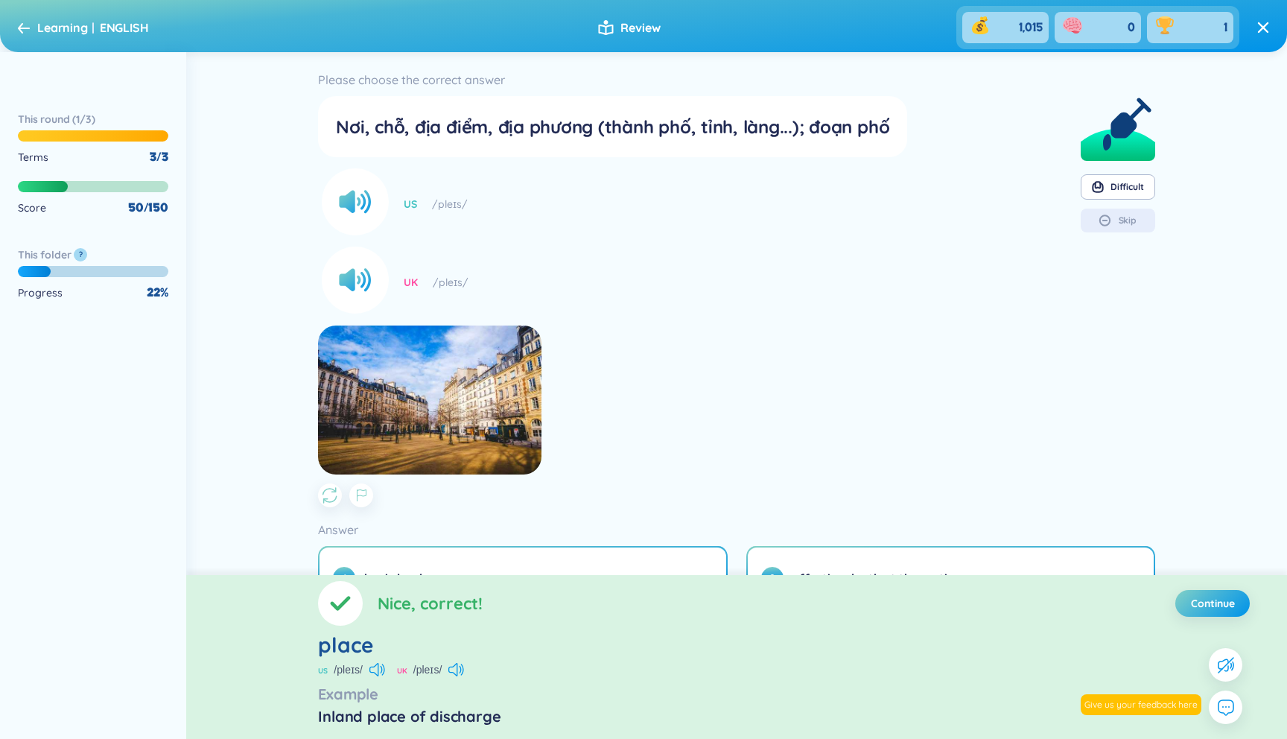
scroll to position [0, 0]
click at [1226, 607] on span "Continue" at bounding box center [1213, 603] width 44 height 15
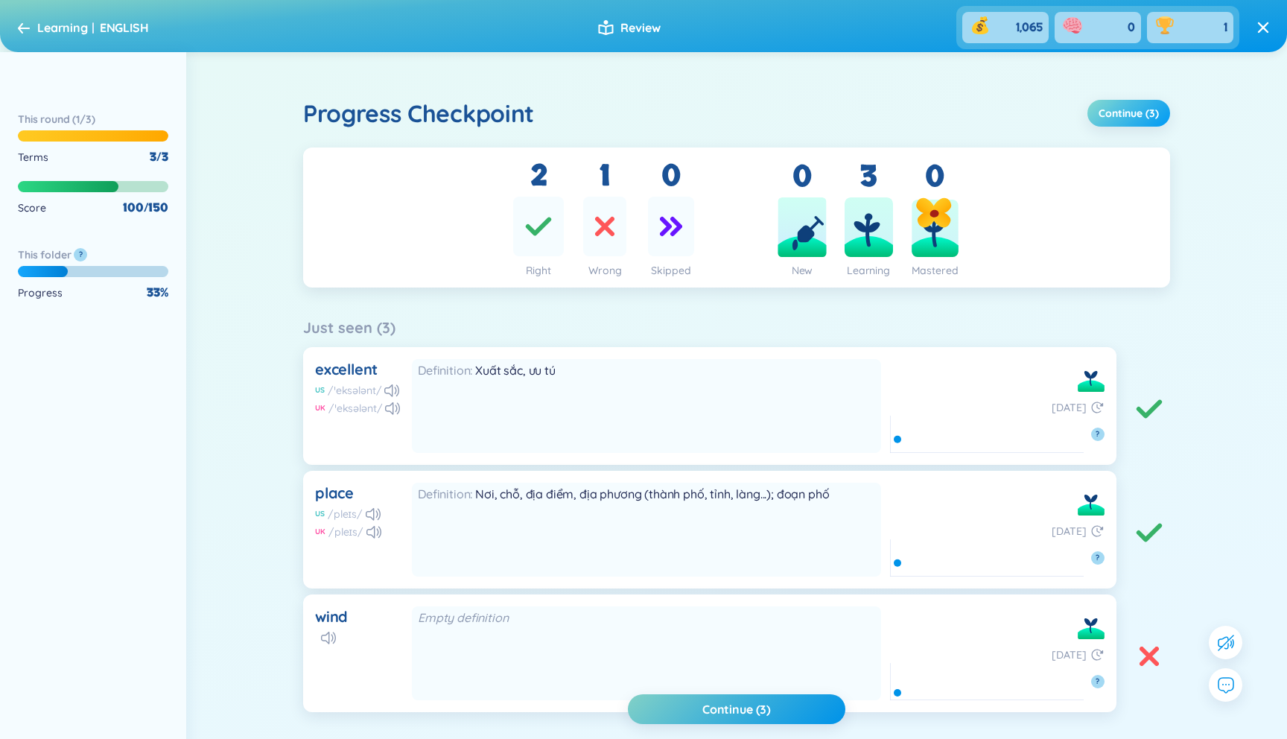
click at [1121, 115] on span "Continue (3)" at bounding box center [1128, 113] width 60 height 15
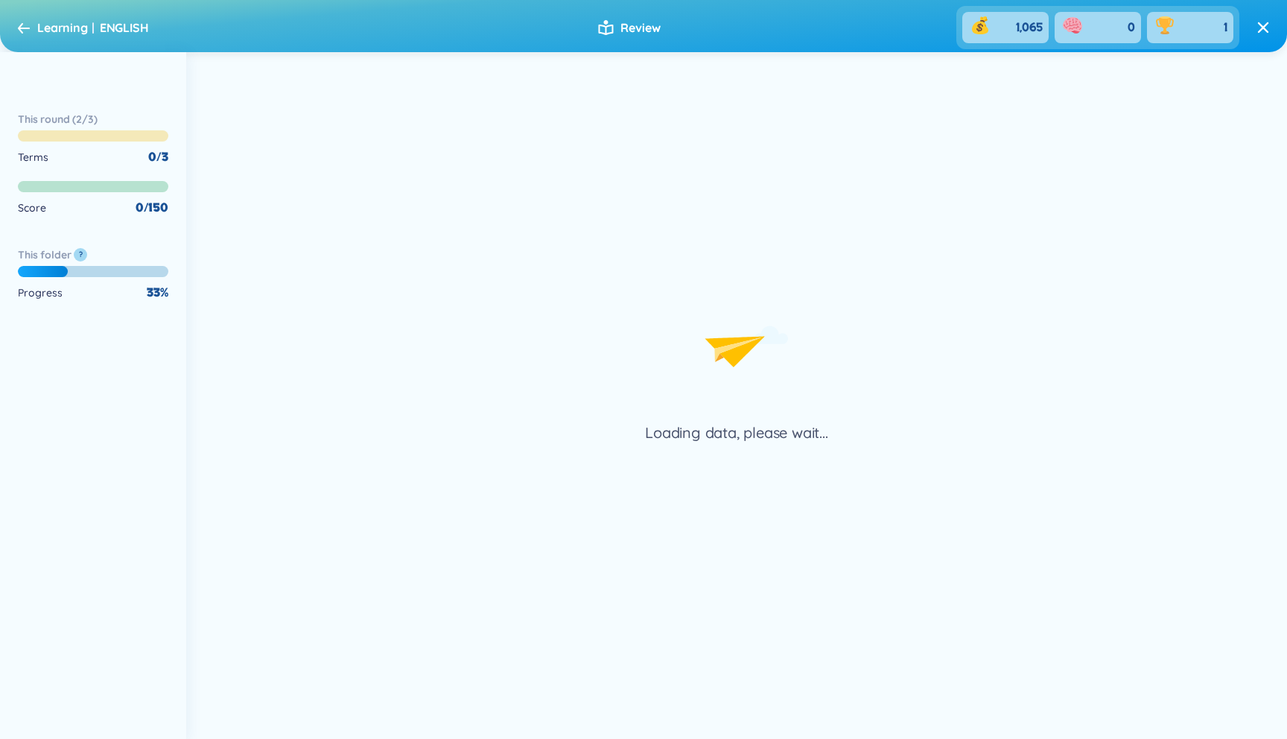
click at [28, 26] on icon at bounding box center [24, 27] width 12 height 11
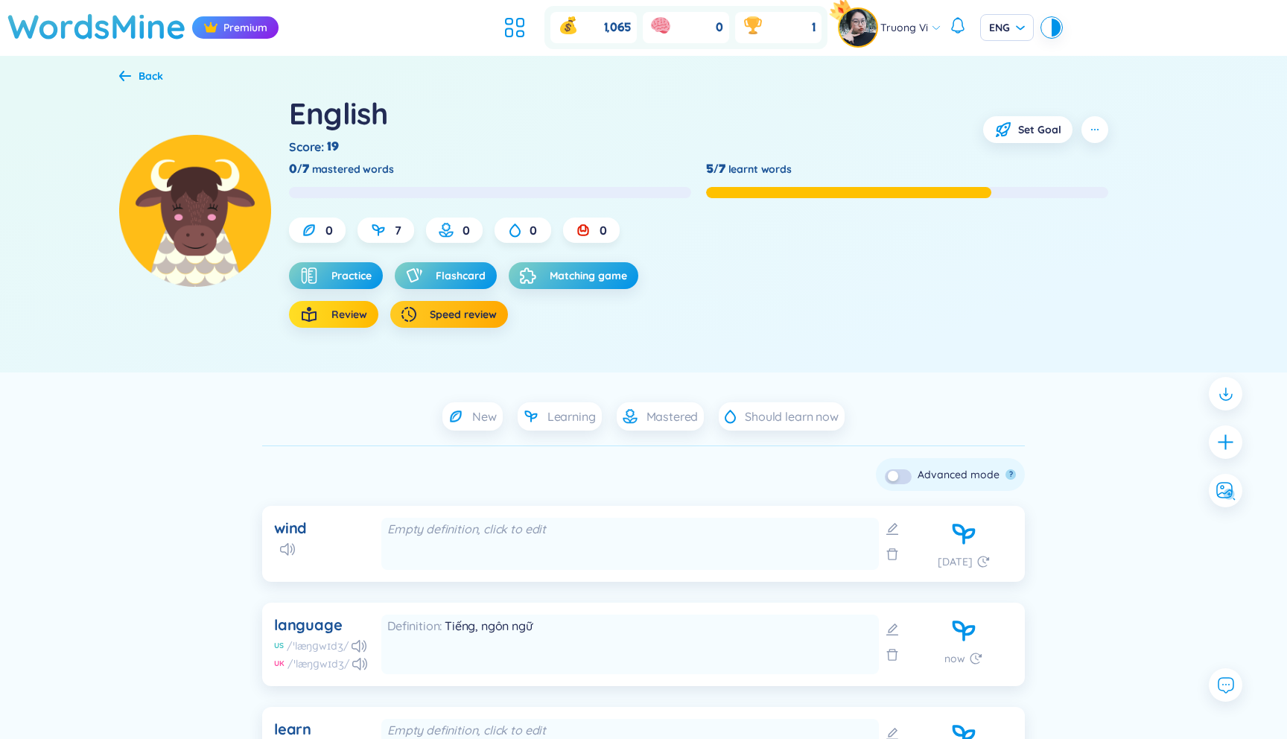
click at [333, 311] on span "Review" at bounding box center [349, 314] width 36 height 15
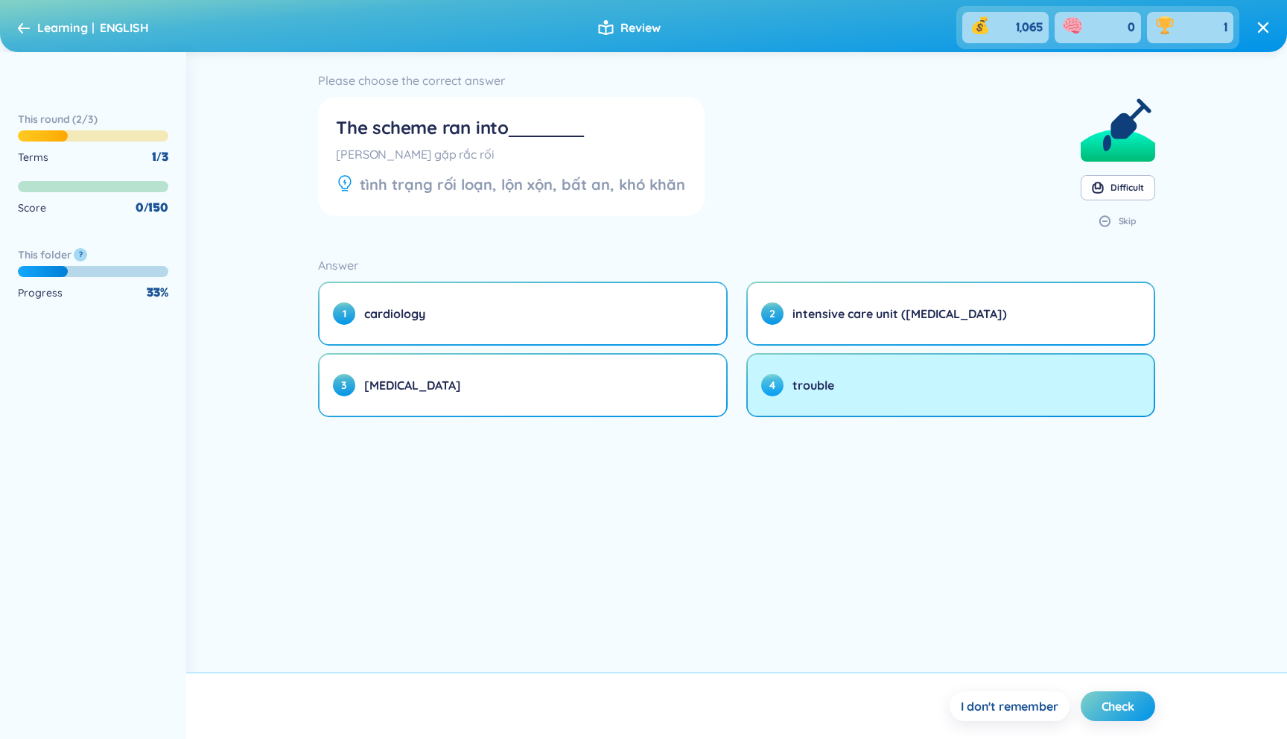
click at [830, 388] on span "trouble" at bounding box center [813, 385] width 42 height 16
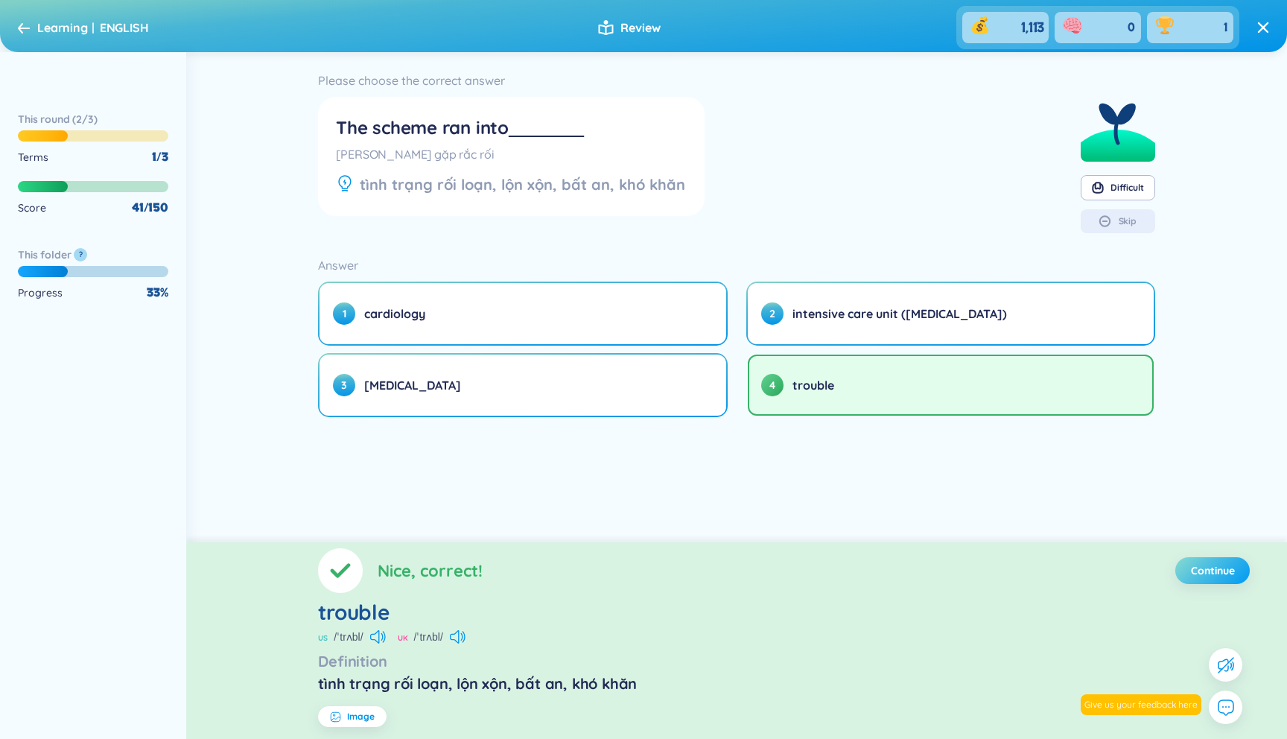
click at [1214, 564] on span "Continue" at bounding box center [1213, 570] width 44 height 15
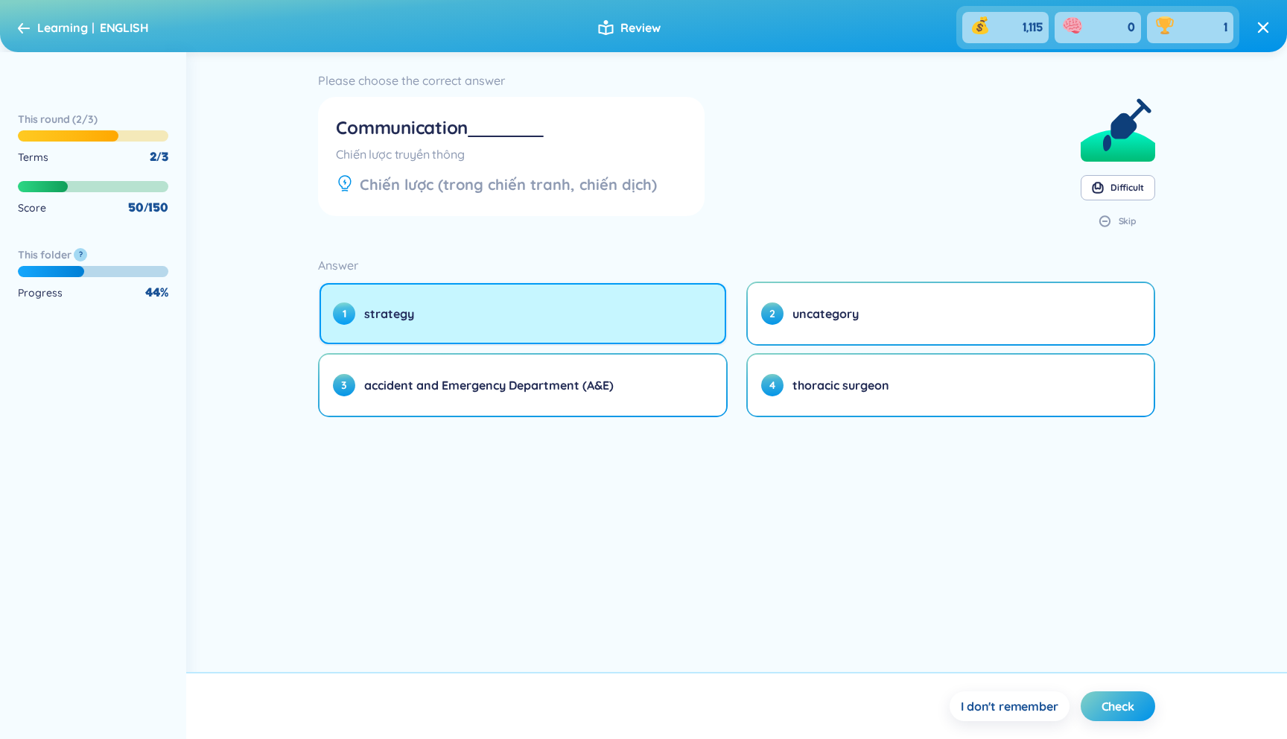
click at [462, 304] on button "1 strategy" at bounding box center [522, 313] width 406 height 61
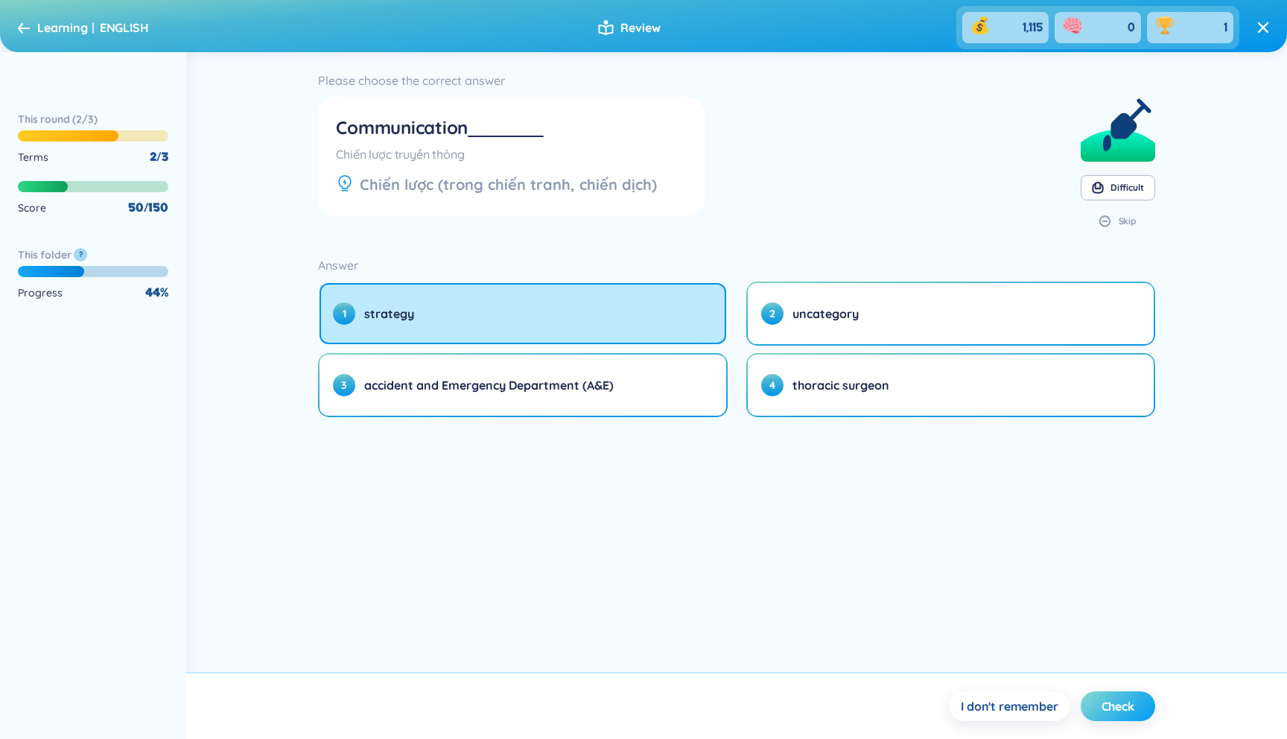
click at [1114, 706] on span "Check" at bounding box center [1117, 706] width 33 height 16
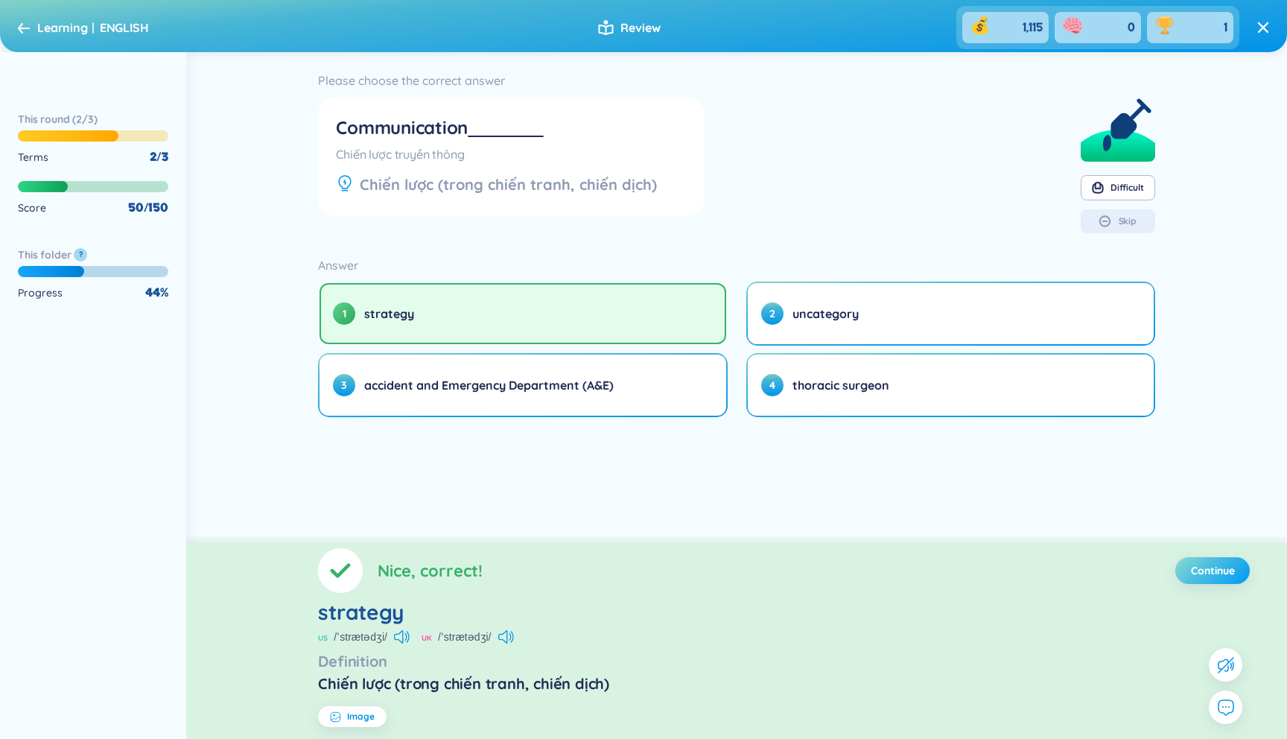
click at [1207, 576] on span "Continue" at bounding box center [1213, 570] width 44 height 15
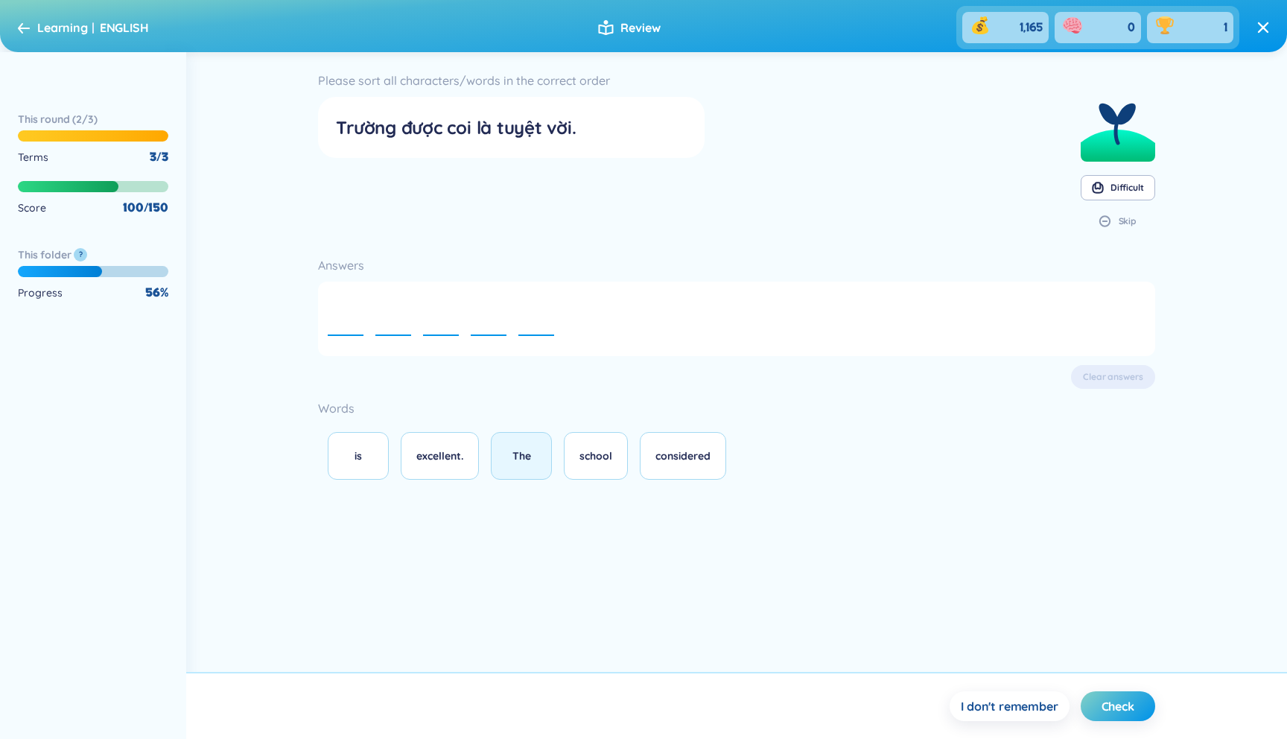
click at [521, 469] on button "The" at bounding box center [521, 456] width 61 height 48
click at [605, 466] on button "school" at bounding box center [596, 456] width 64 height 48
click at [366, 456] on div "is" at bounding box center [358, 456] width 30 height 16
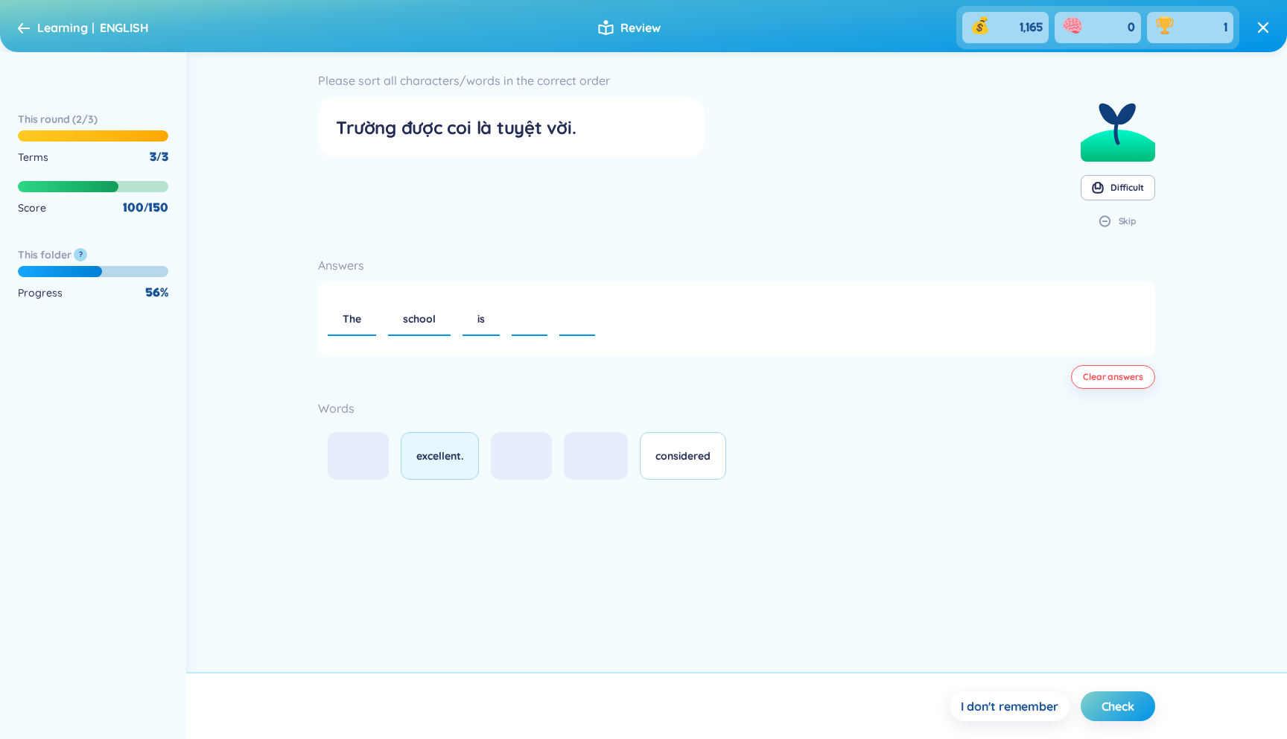
click at [457, 443] on button "excellent." at bounding box center [440, 456] width 78 height 48
click at [654, 446] on button "considered" at bounding box center [683, 456] width 86 height 48
click at [1111, 702] on span "Check" at bounding box center [1117, 706] width 33 height 16
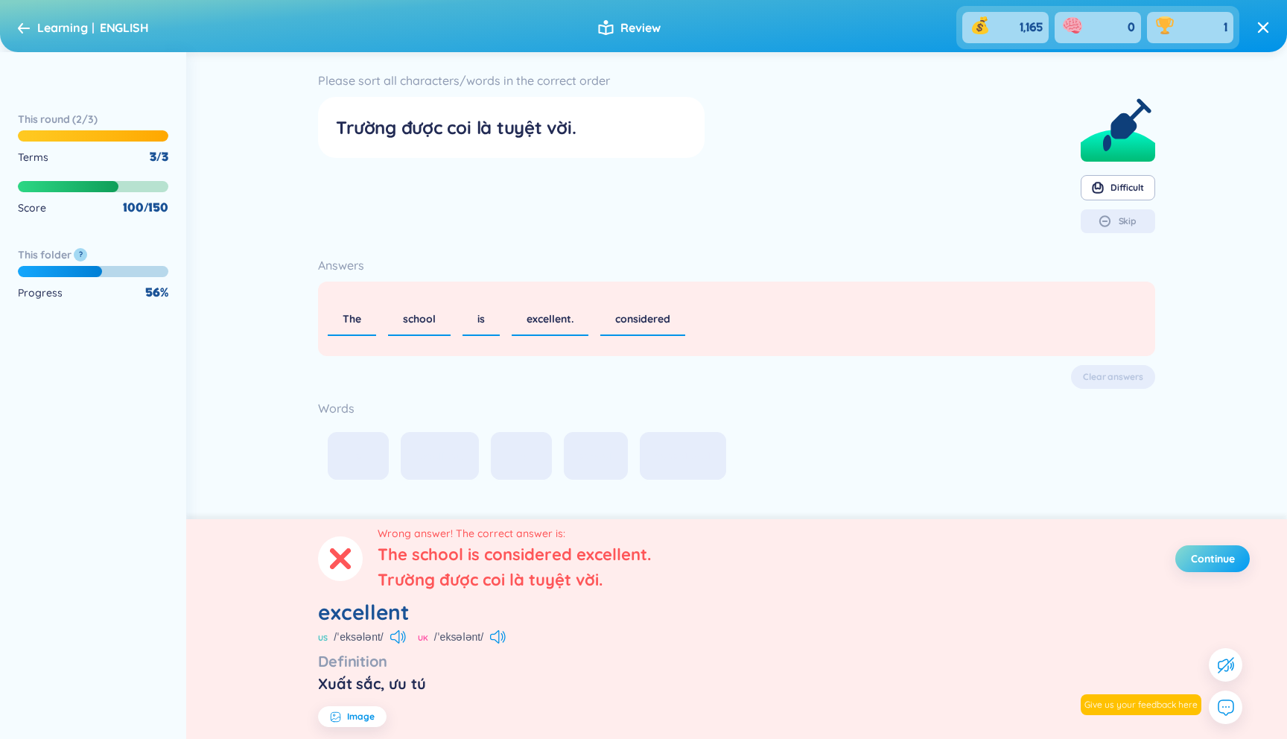
click at [1204, 559] on span "Continue" at bounding box center [1213, 558] width 44 height 15
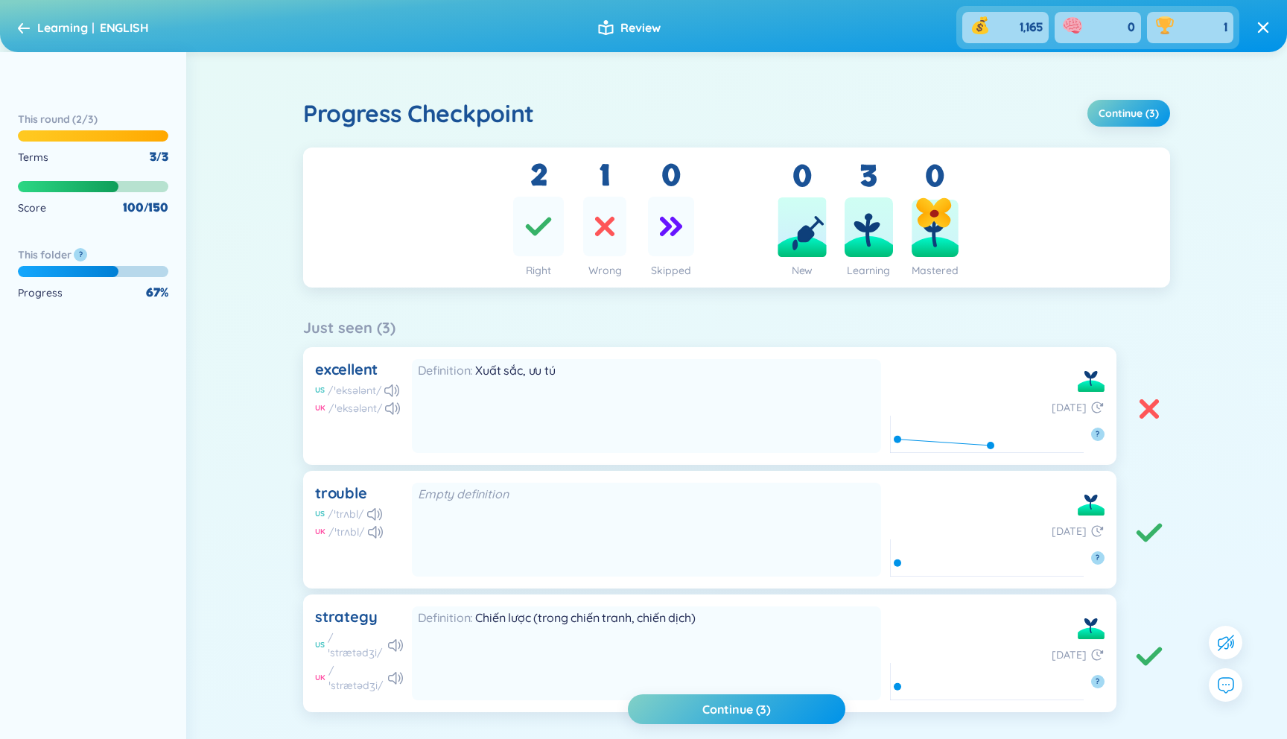
scroll to position [42, 0]
